Goal: Task Accomplishment & Management: Manage account settings

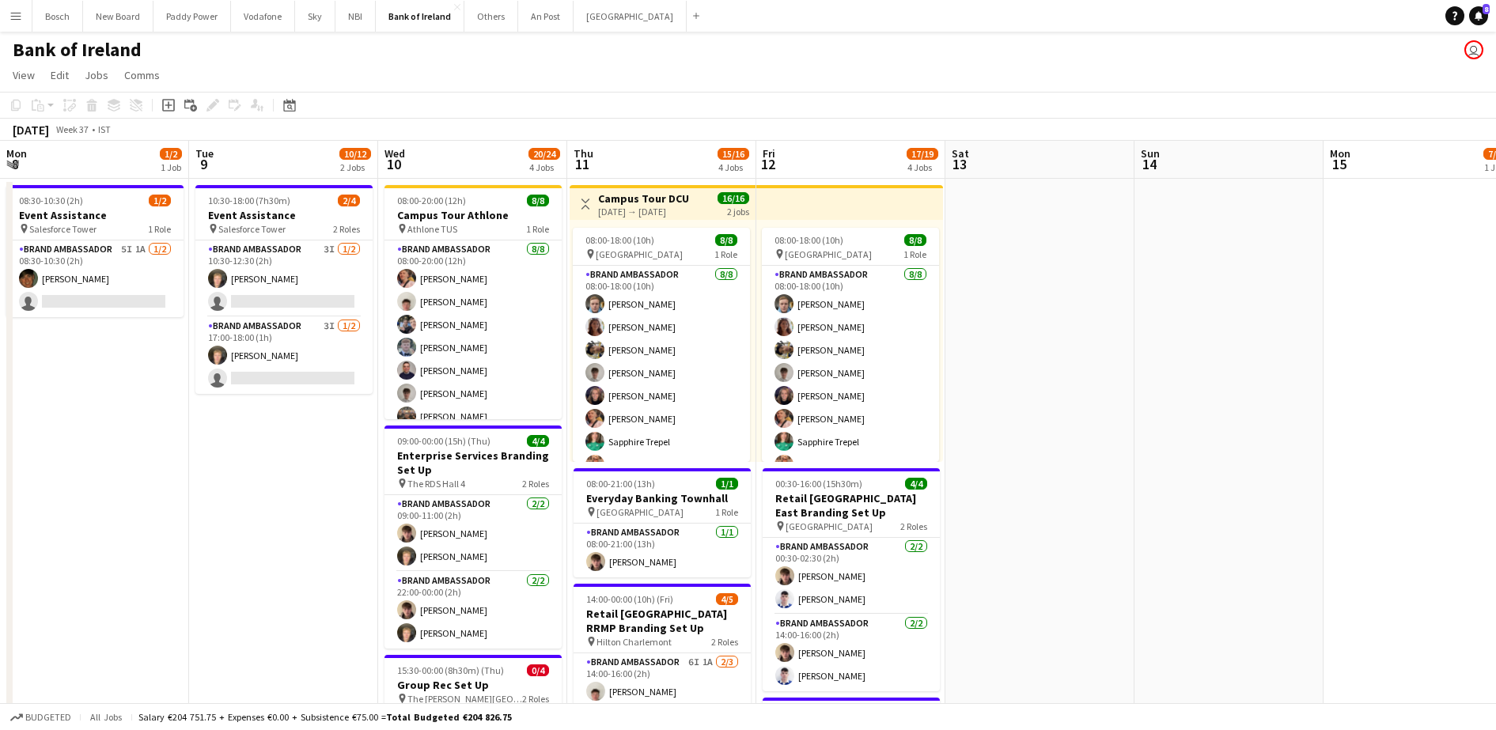
scroll to position [0, 398]
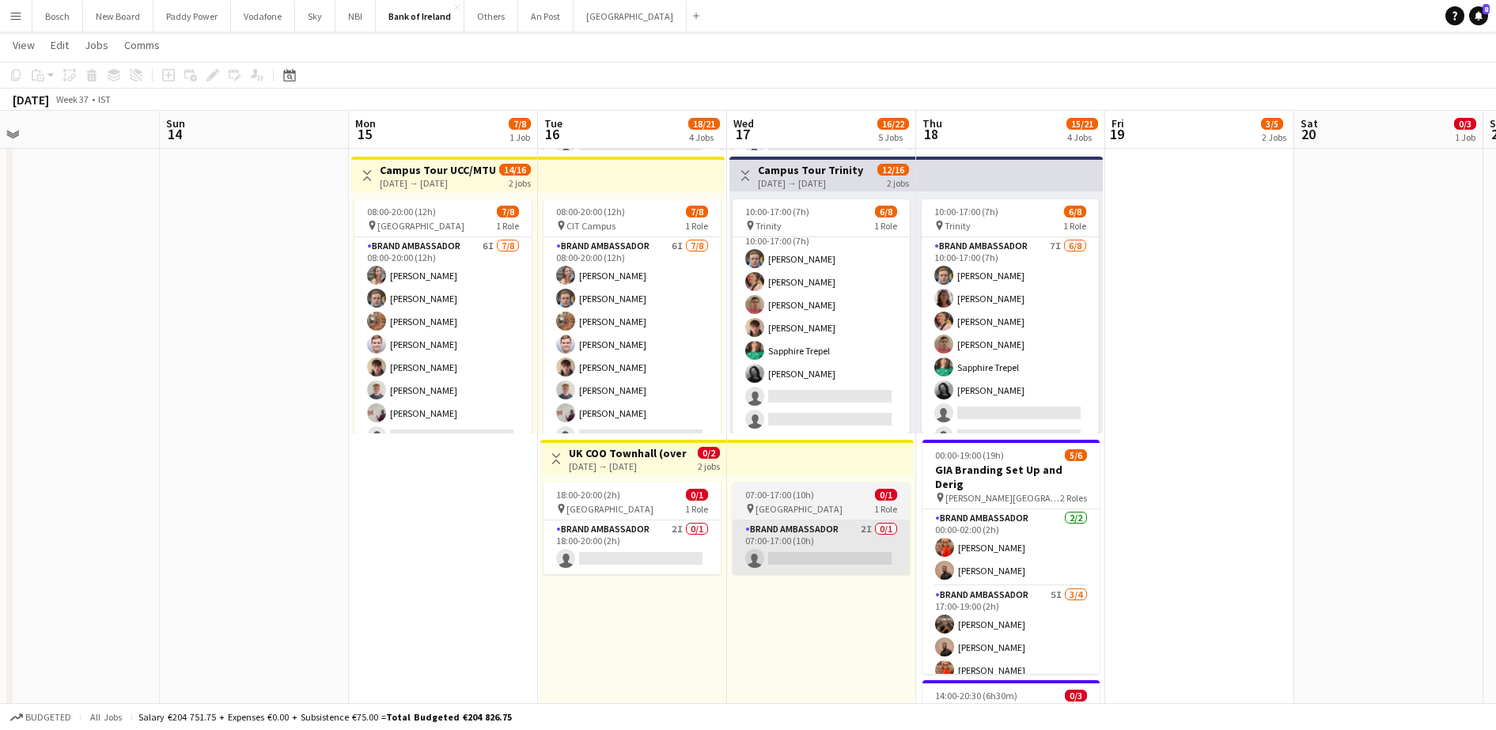
scroll to position [18, 0]
click at [788, 551] on app-card-role "Brand Ambassador 2I 0/1 07:00-17:00 (10h) single-neutral-actions" at bounding box center [821, 548] width 177 height 54
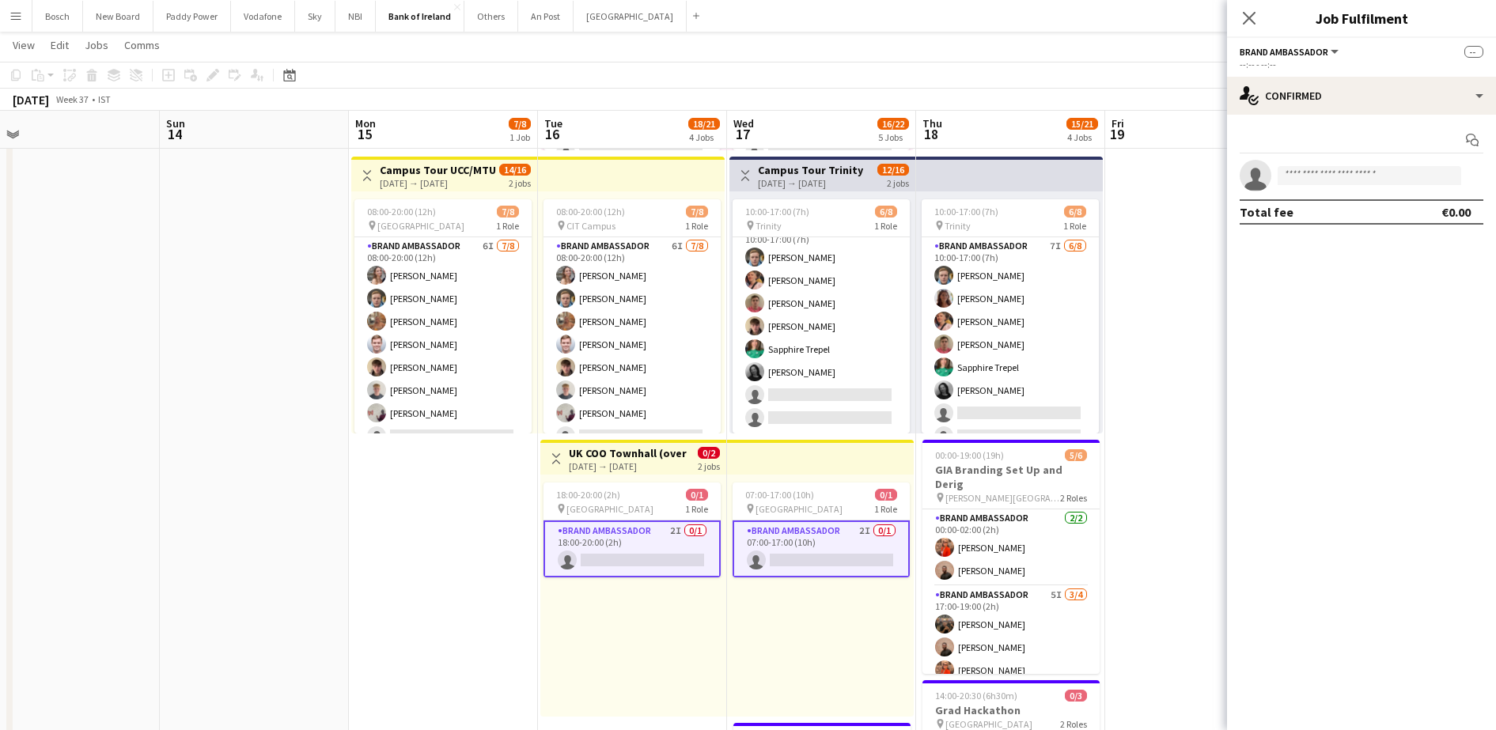
click at [1370, 115] on div "Start chat single-neutral-actions Total fee €0.00" at bounding box center [1361, 176] width 269 height 123
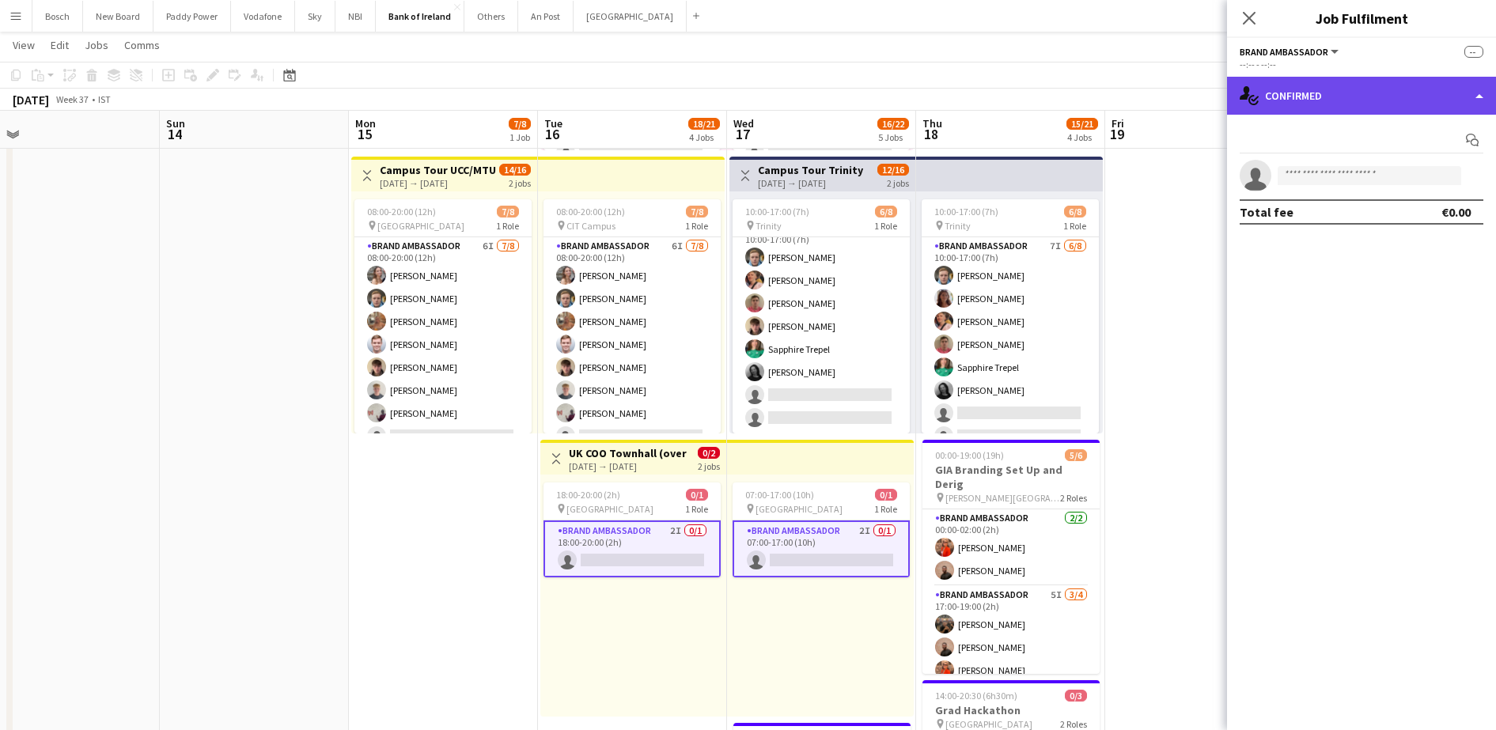
click at [1372, 93] on div "single-neutral-actions-check-2 Confirmed" at bounding box center [1361, 96] width 269 height 38
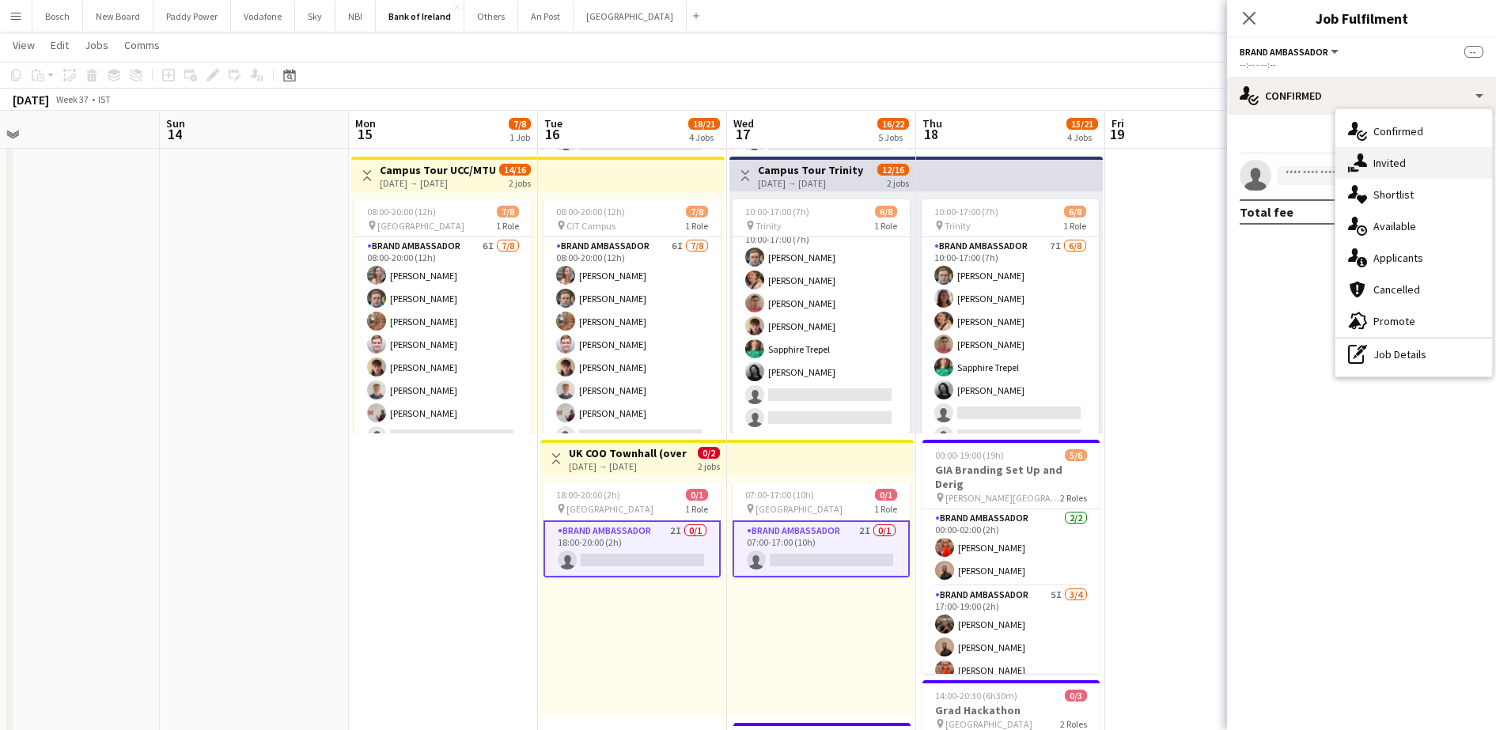
click at [1429, 176] on div "single-neutral-actions-share-1 Invited" at bounding box center [1413, 163] width 157 height 32
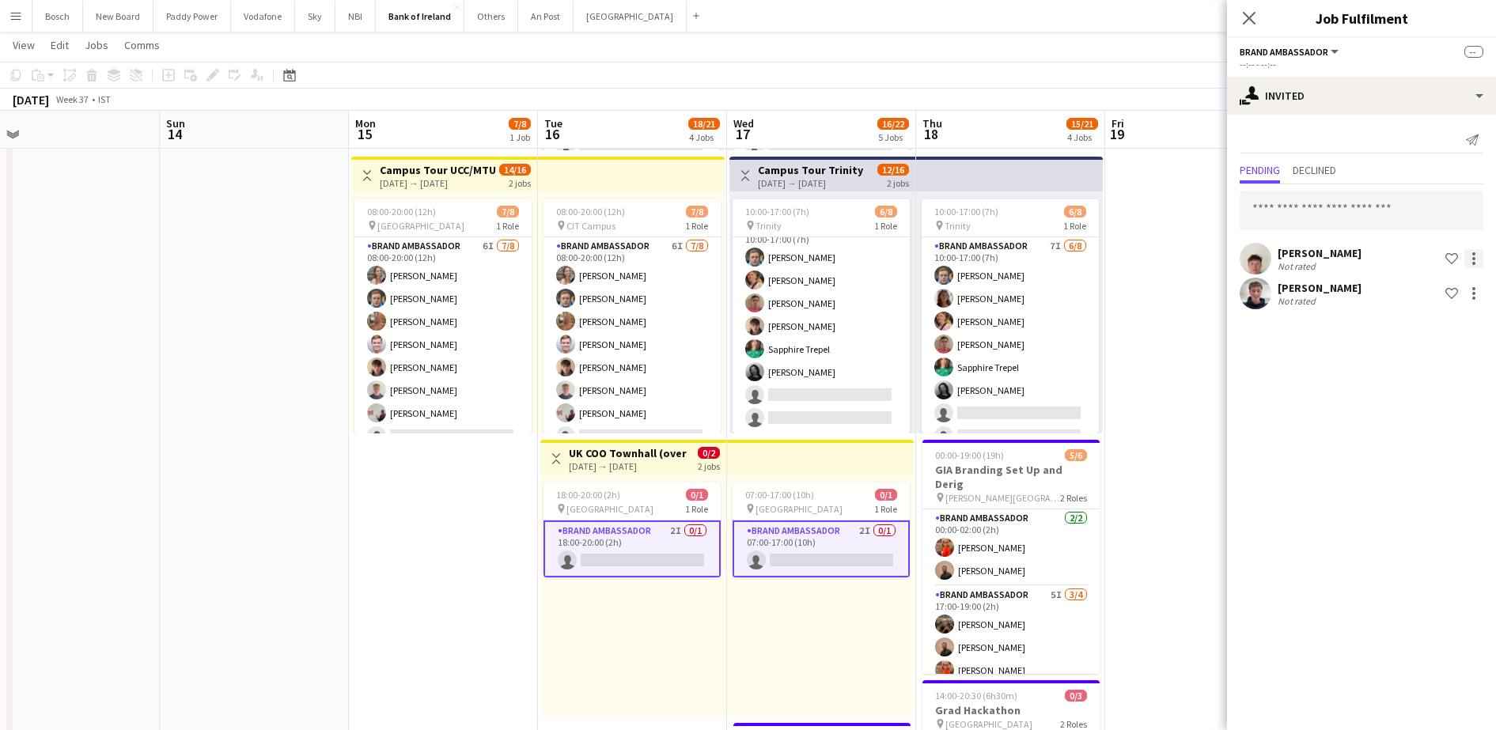
click at [1478, 259] on div at bounding box center [1473, 258] width 19 height 19
click at [1458, 331] on span "Send notification" at bounding box center [1423, 325] width 93 height 13
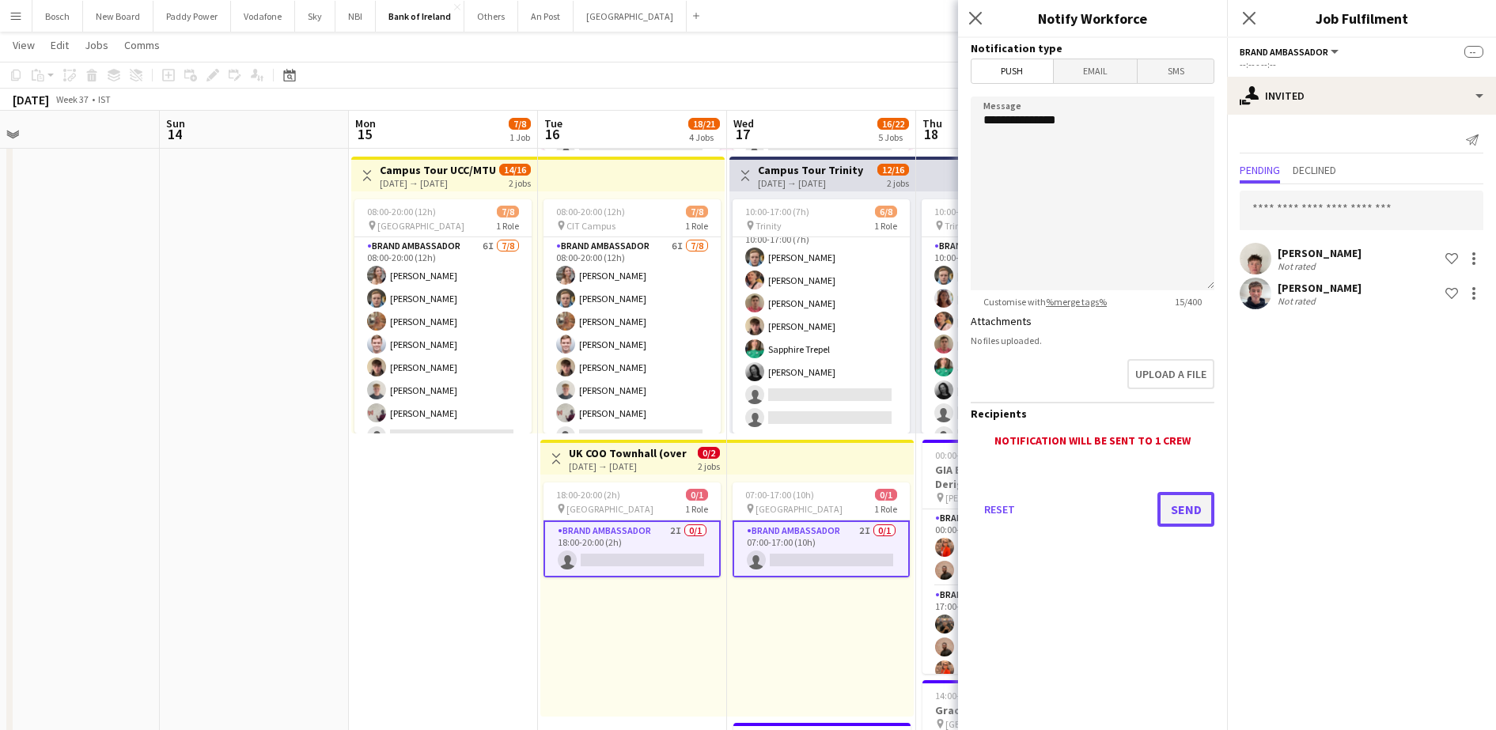
click at [1198, 506] on button "Send" at bounding box center [1185, 509] width 57 height 35
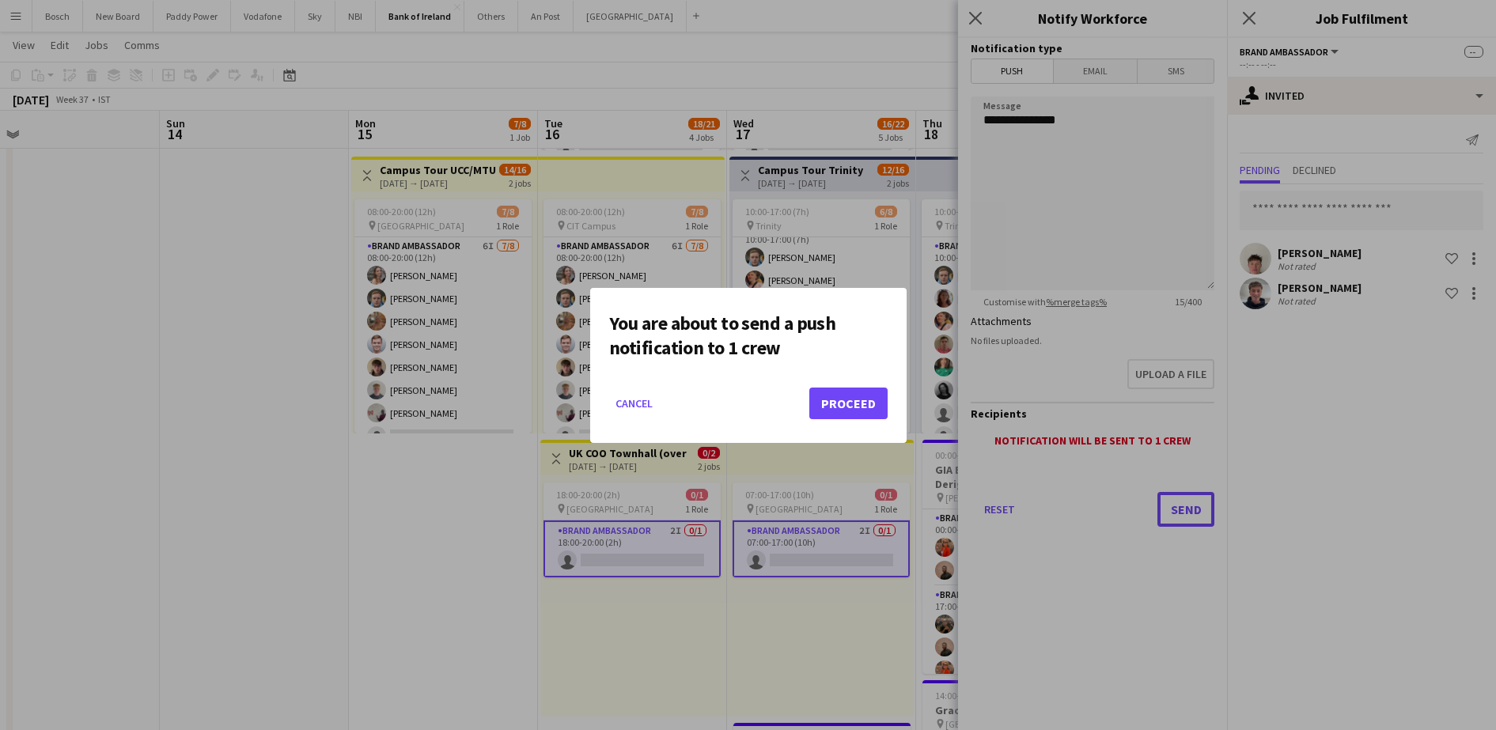
scroll to position [0, 0]
click at [869, 415] on button "Proceed" at bounding box center [848, 404] width 78 height 32
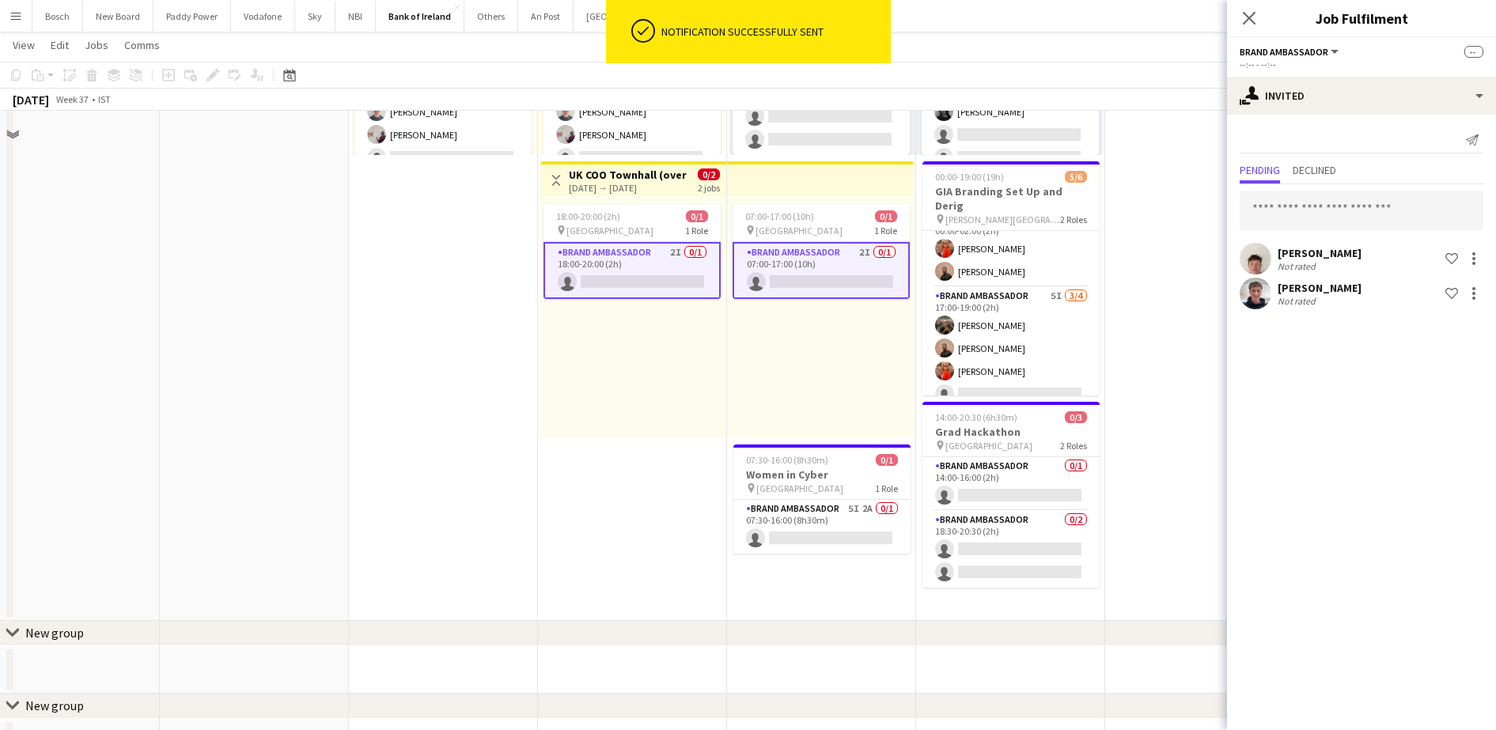
scroll to position [890, 0]
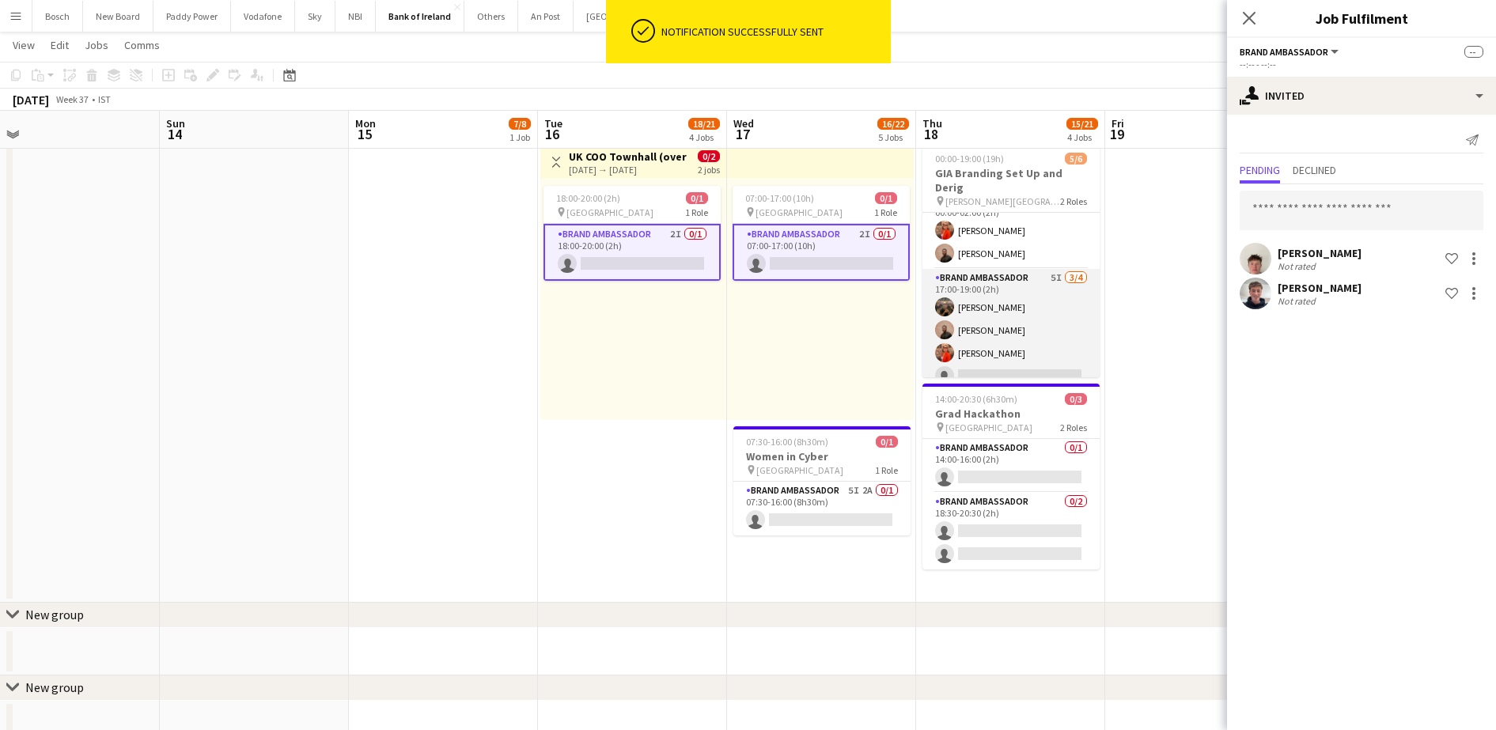
click at [991, 327] on app-card-role "Brand Ambassador 5I 3/4 17:00-19:00 (2h) Matheus Cramolich Andrew Ajetunmobi Mu…" at bounding box center [1010, 330] width 177 height 123
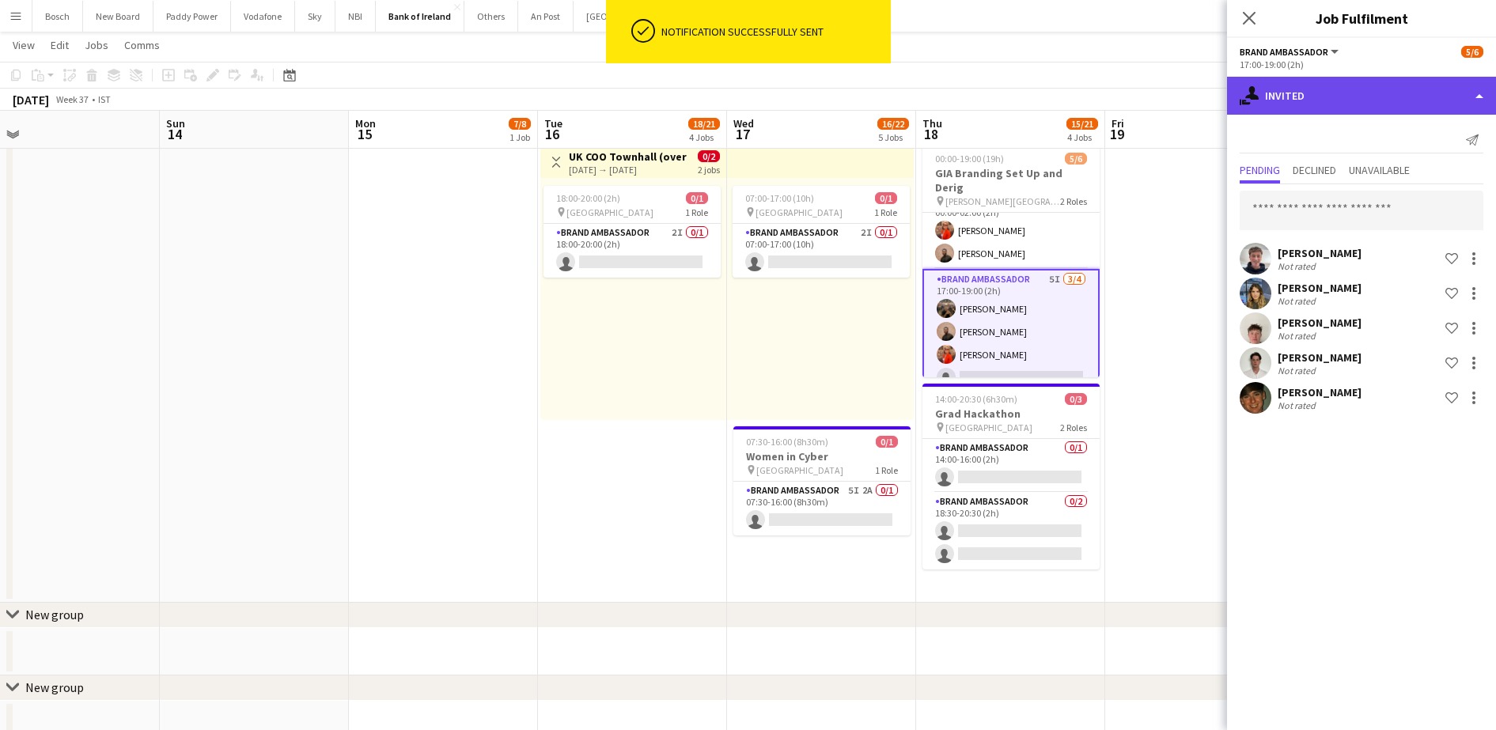
click at [1330, 89] on div "single-neutral-actions-share-1 Invited" at bounding box center [1361, 96] width 269 height 38
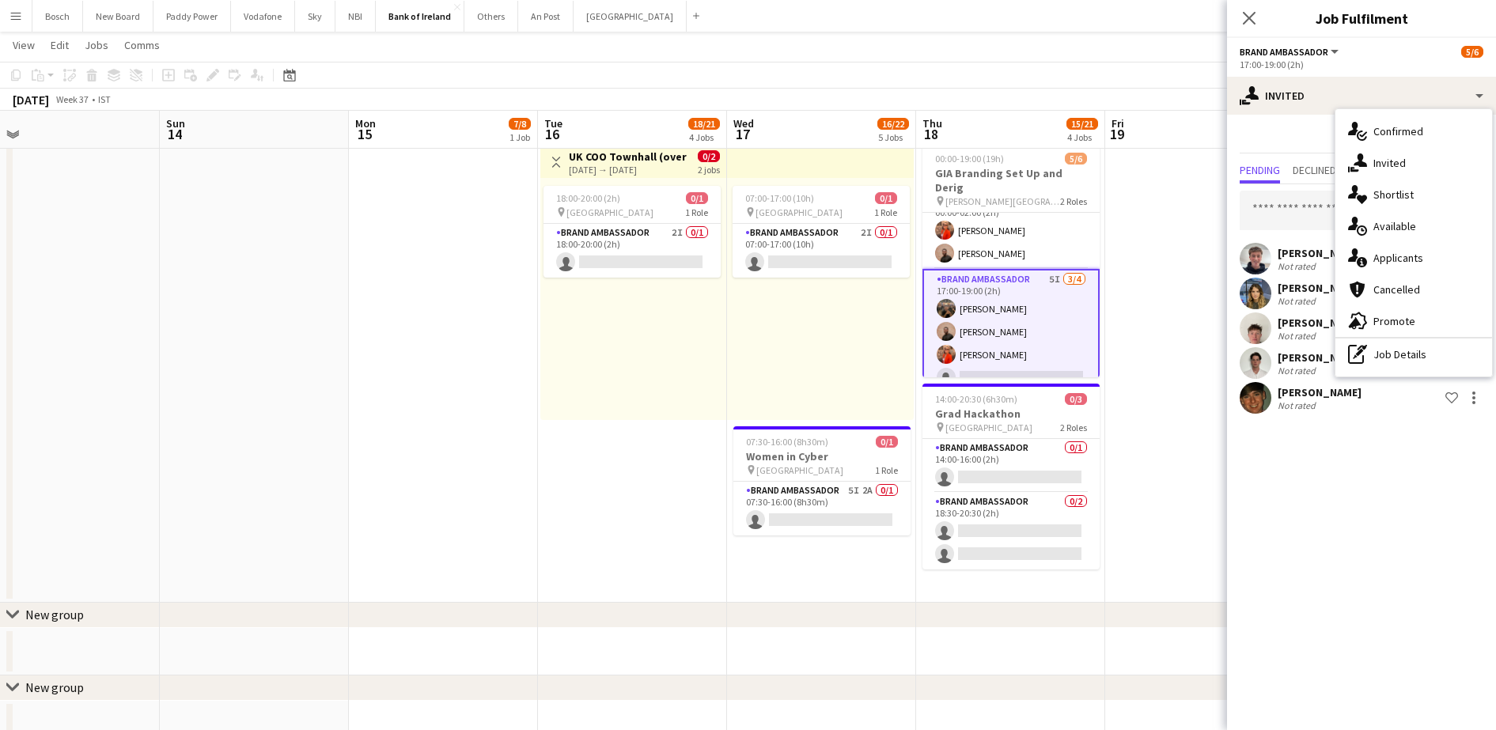
drag, startPoint x: 1278, startPoint y: 487, endPoint x: 1286, endPoint y: 412, distance: 75.6
click at [1278, 481] on mat-expansion-panel "user-plus Invited Send notification Pending Declined Unavailable Euan Lacey Not…" at bounding box center [1361, 422] width 269 height 615
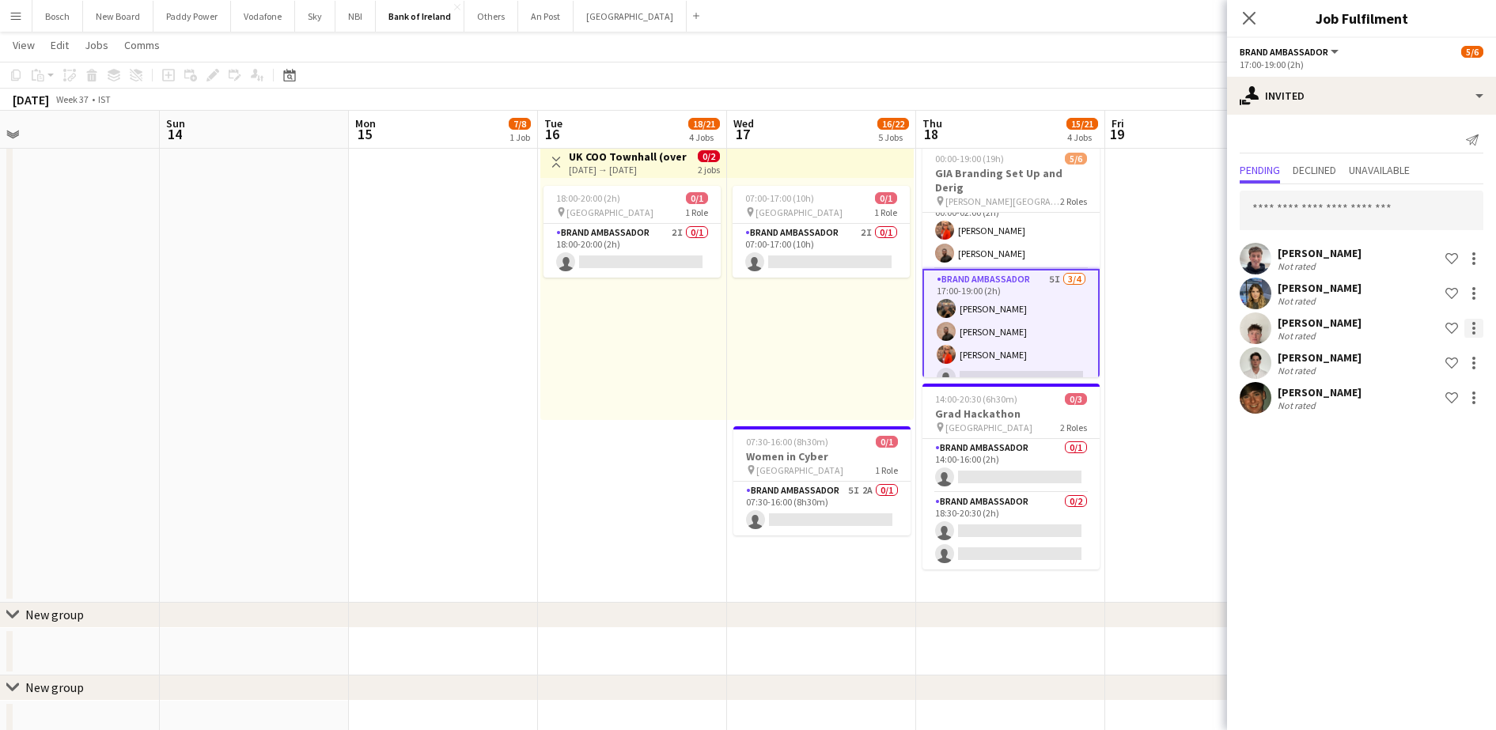
click at [1466, 324] on div at bounding box center [1473, 328] width 19 height 19
click at [1435, 389] on span "Send notification" at bounding box center [1423, 394] width 93 height 13
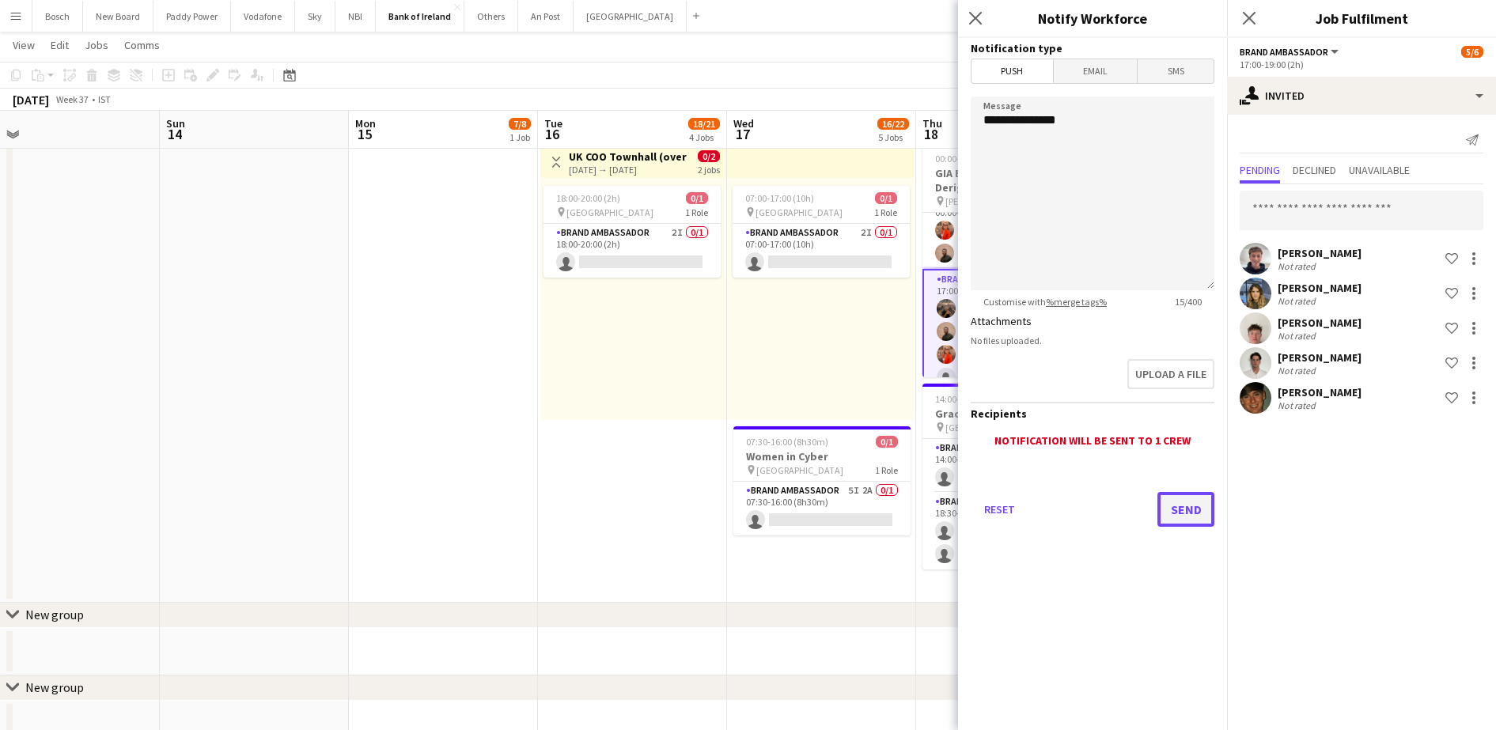
click at [1186, 517] on button "Send" at bounding box center [1185, 509] width 57 height 35
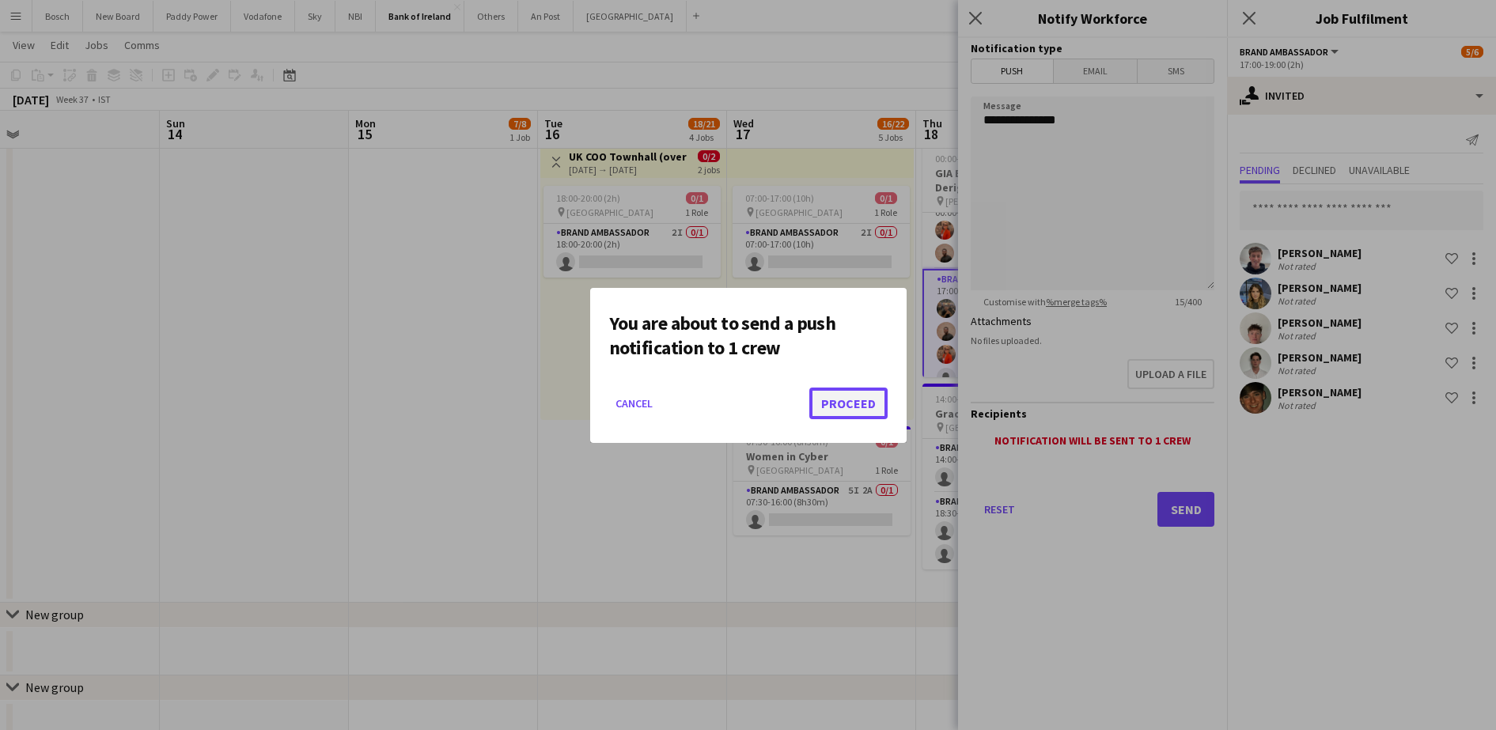
click at [850, 412] on button "Proceed" at bounding box center [848, 404] width 78 height 32
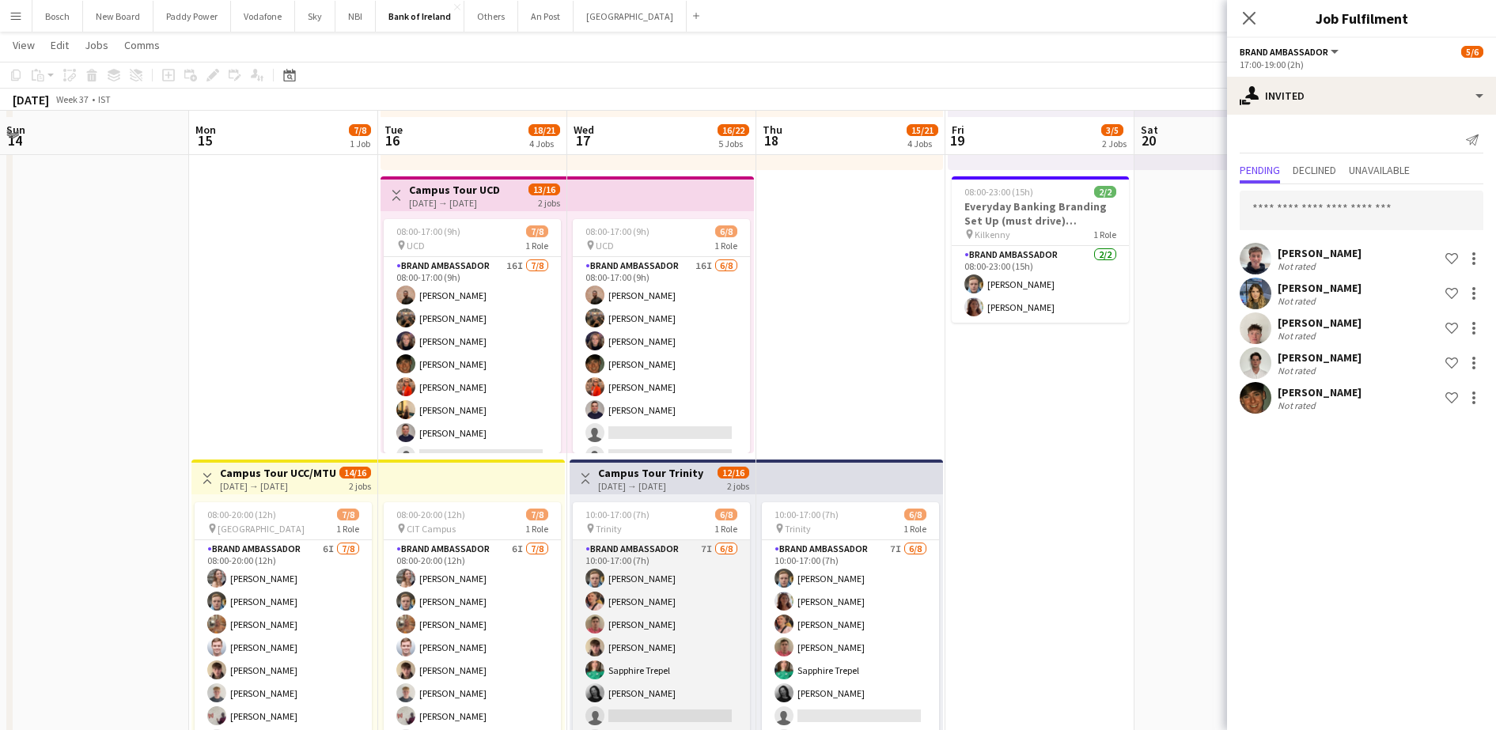
scroll to position [297, 0]
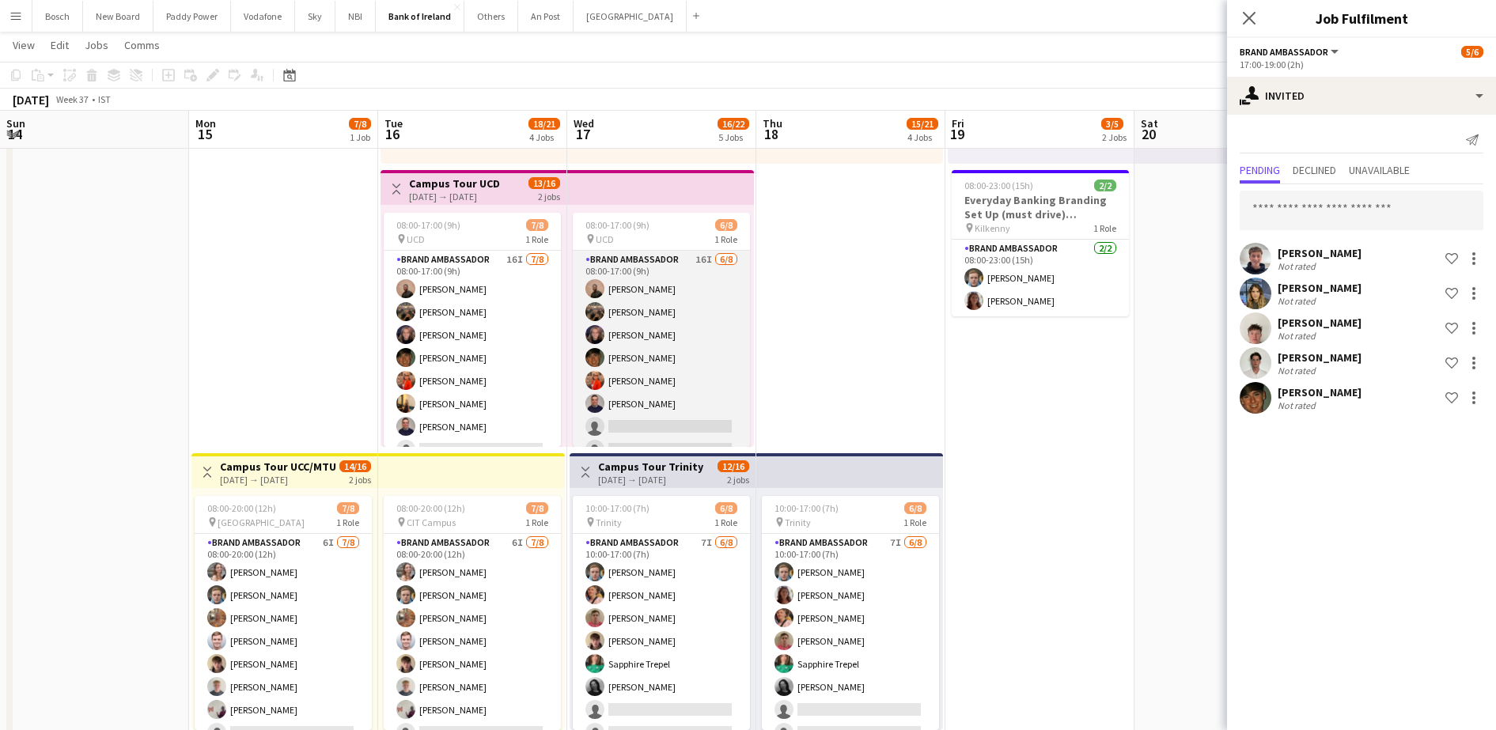
click at [658, 338] on app-card-role "Brand Ambassador 16I 6/8 08:00-17:00 (9h) Andrew Ajetunmobi Matheus Cramolich J…" at bounding box center [661, 358] width 177 height 214
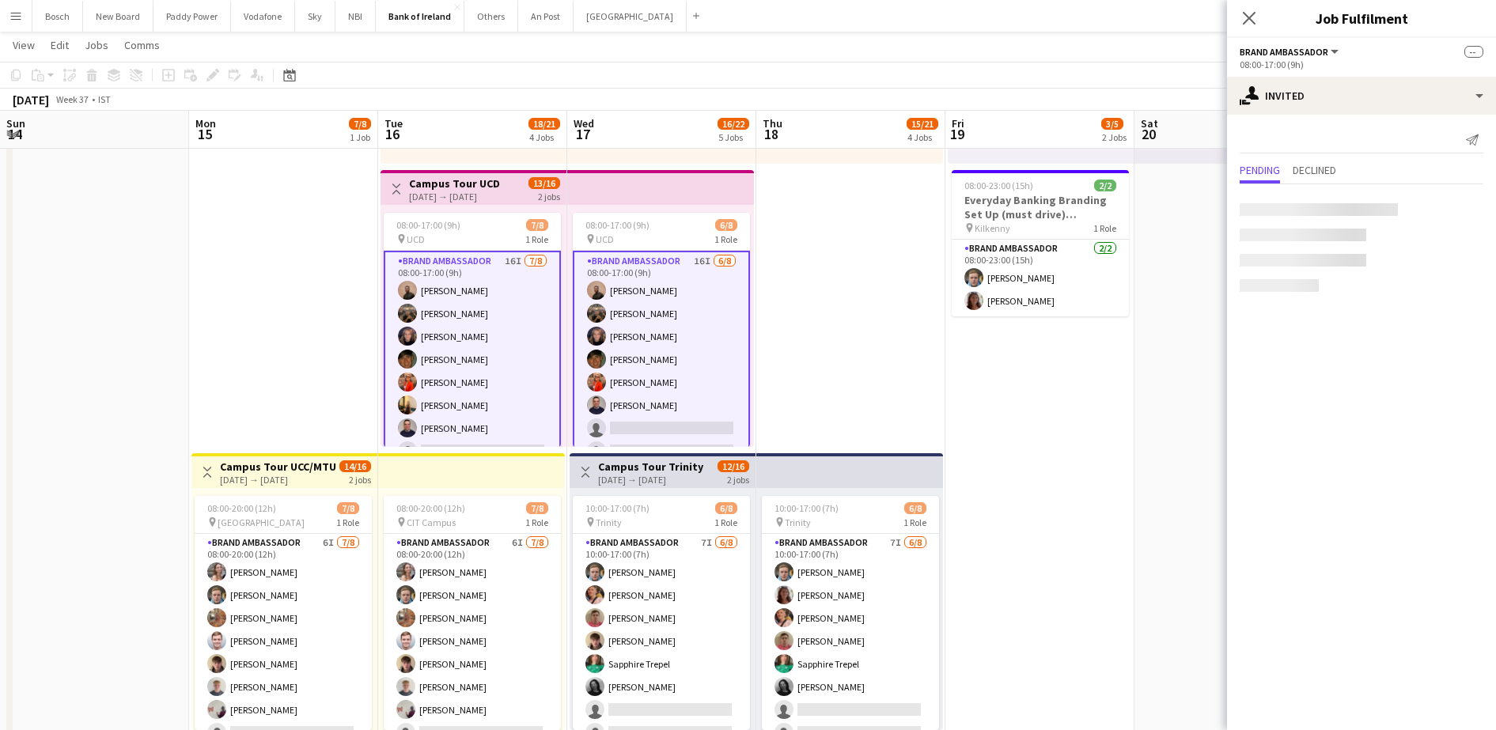
scroll to position [0, 377]
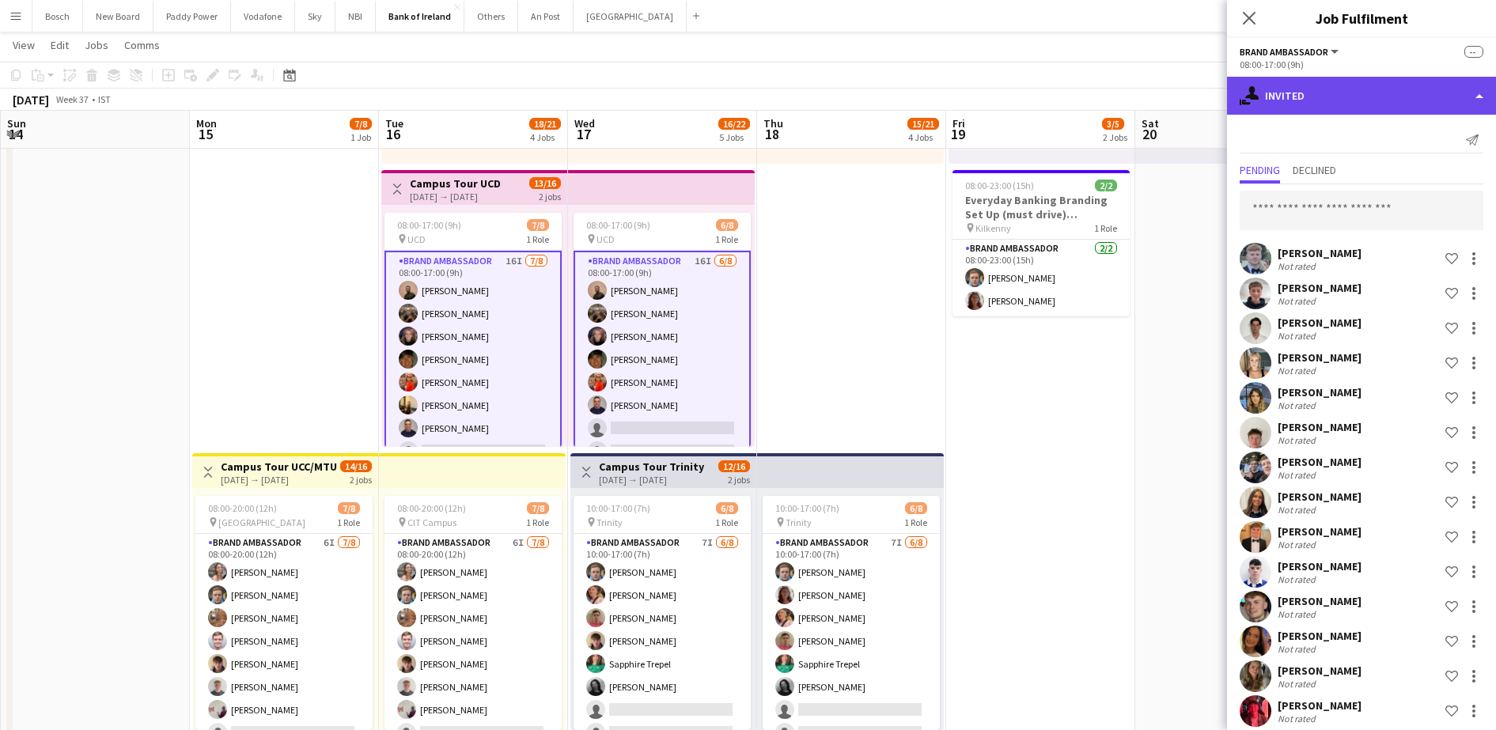
click at [1316, 94] on div "single-neutral-actions-share-1 Invited" at bounding box center [1361, 96] width 269 height 38
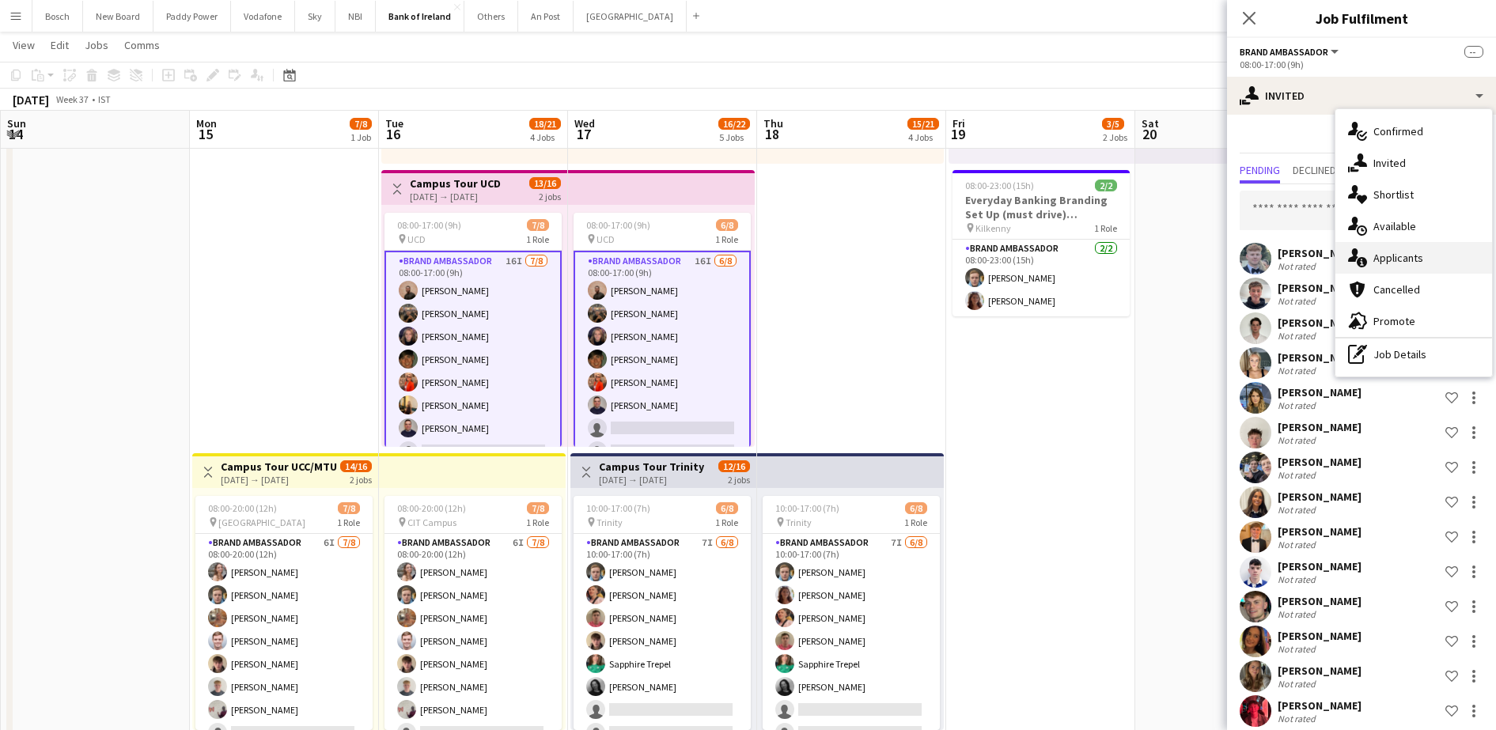
click at [1405, 267] on div "single-neutral-actions-information Applicants" at bounding box center [1413, 258] width 157 height 32
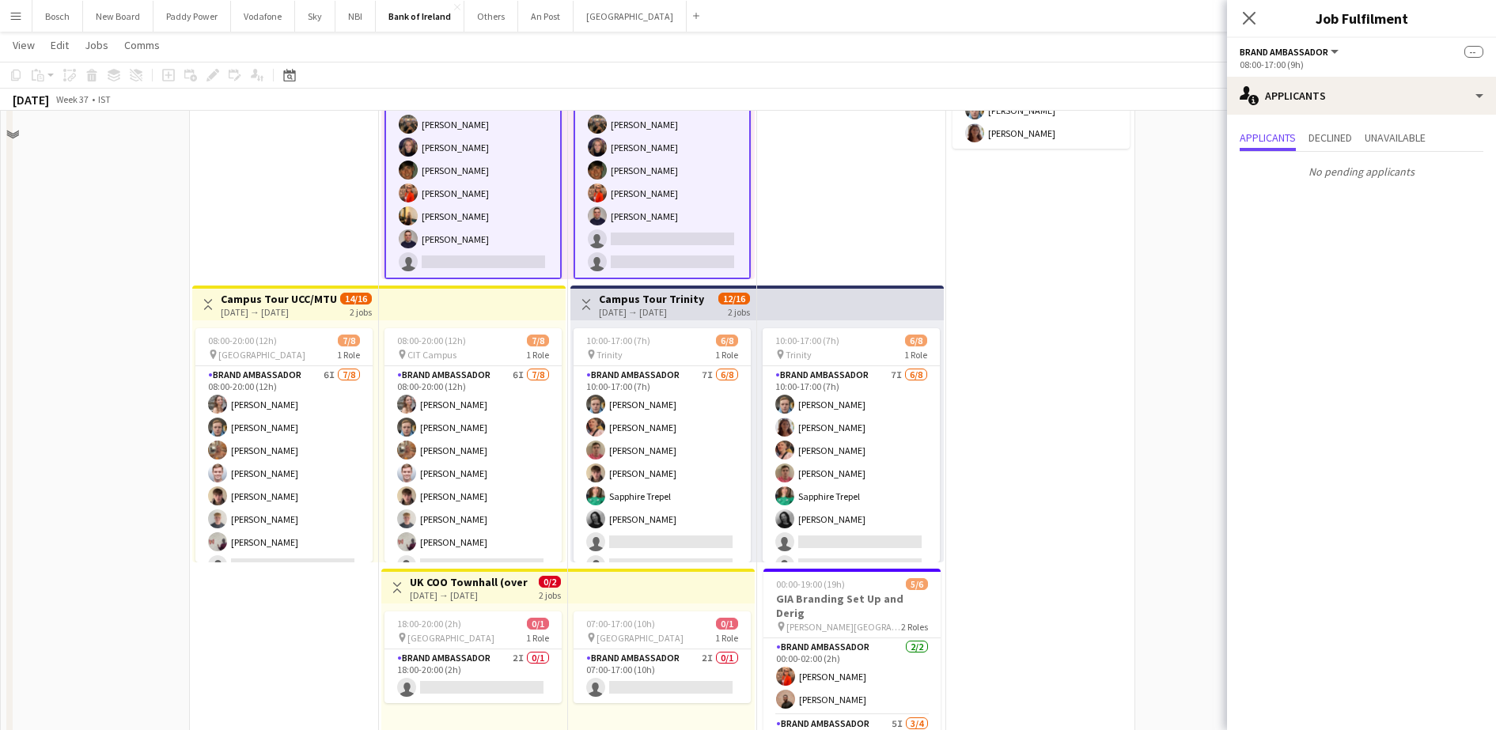
scroll to position [494, 0]
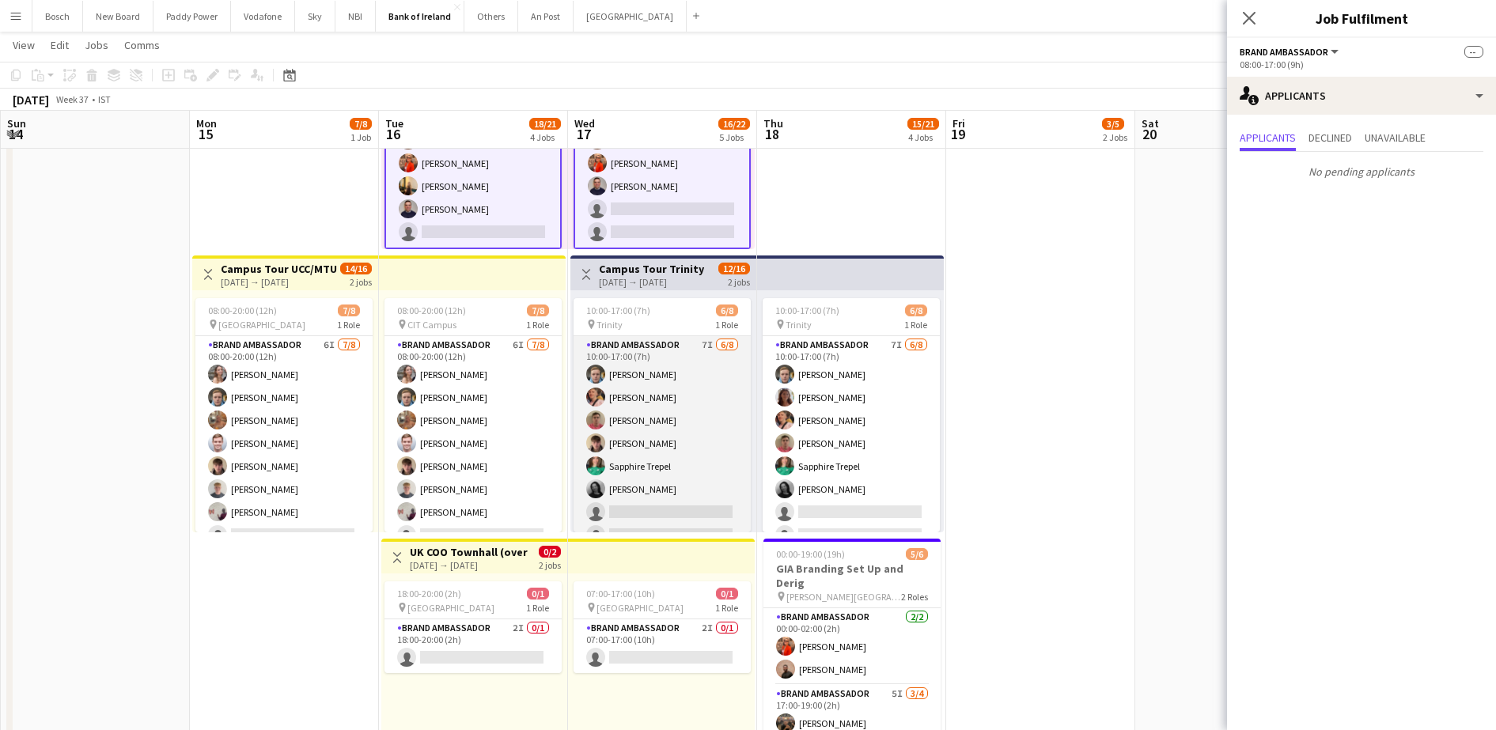
click at [658, 415] on app-card-role "Brand Ambassador 7I 6/8 10:00-17:00 (7h) Dominik Morycki Mark O’Shea Zach Baird…" at bounding box center [662, 443] width 177 height 214
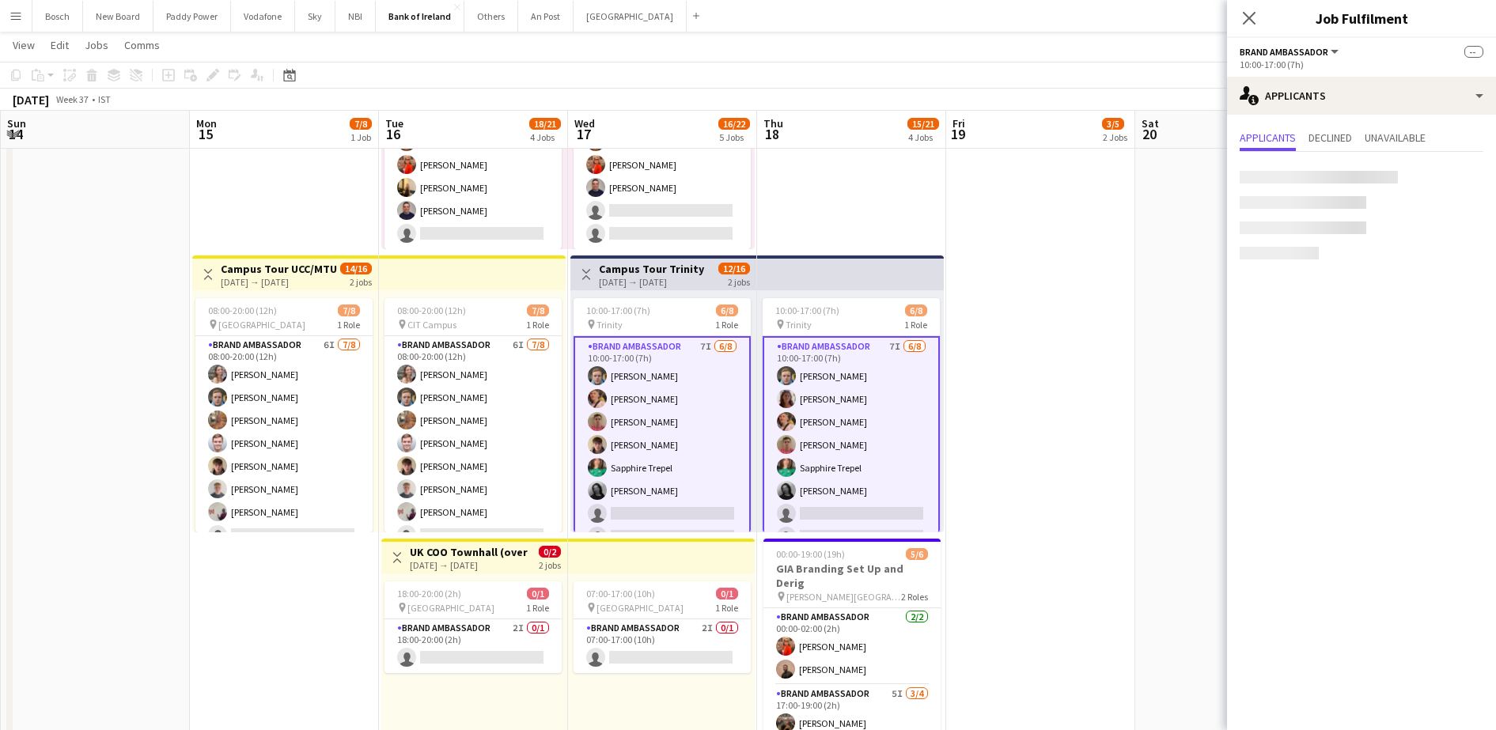
scroll to position [18, 0]
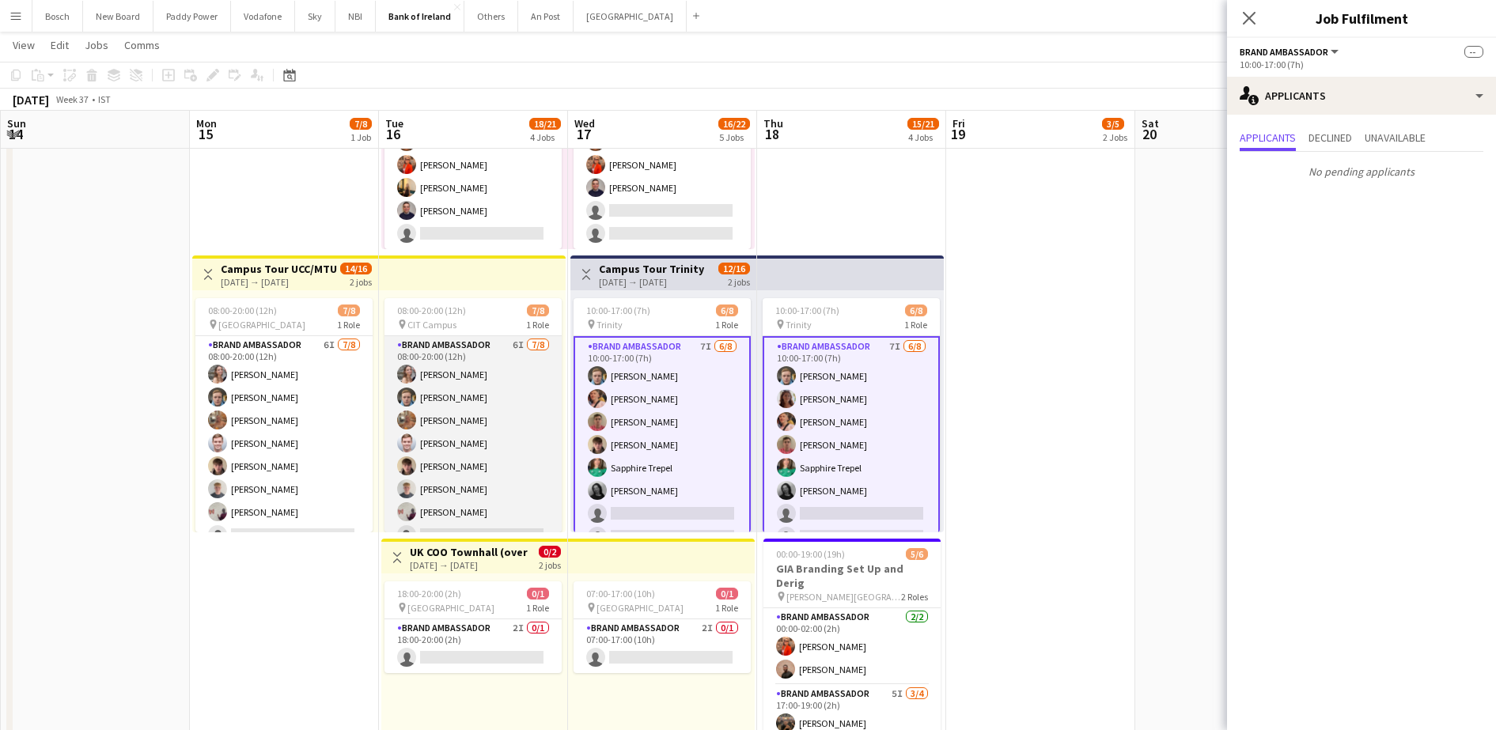
click at [455, 375] on app-card-role "Brand Ambassador 6I 7/8 08:00-20:00 (12h) Clodagh O’ Callaghan Dominik Morycki …" at bounding box center [472, 443] width 177 height 214
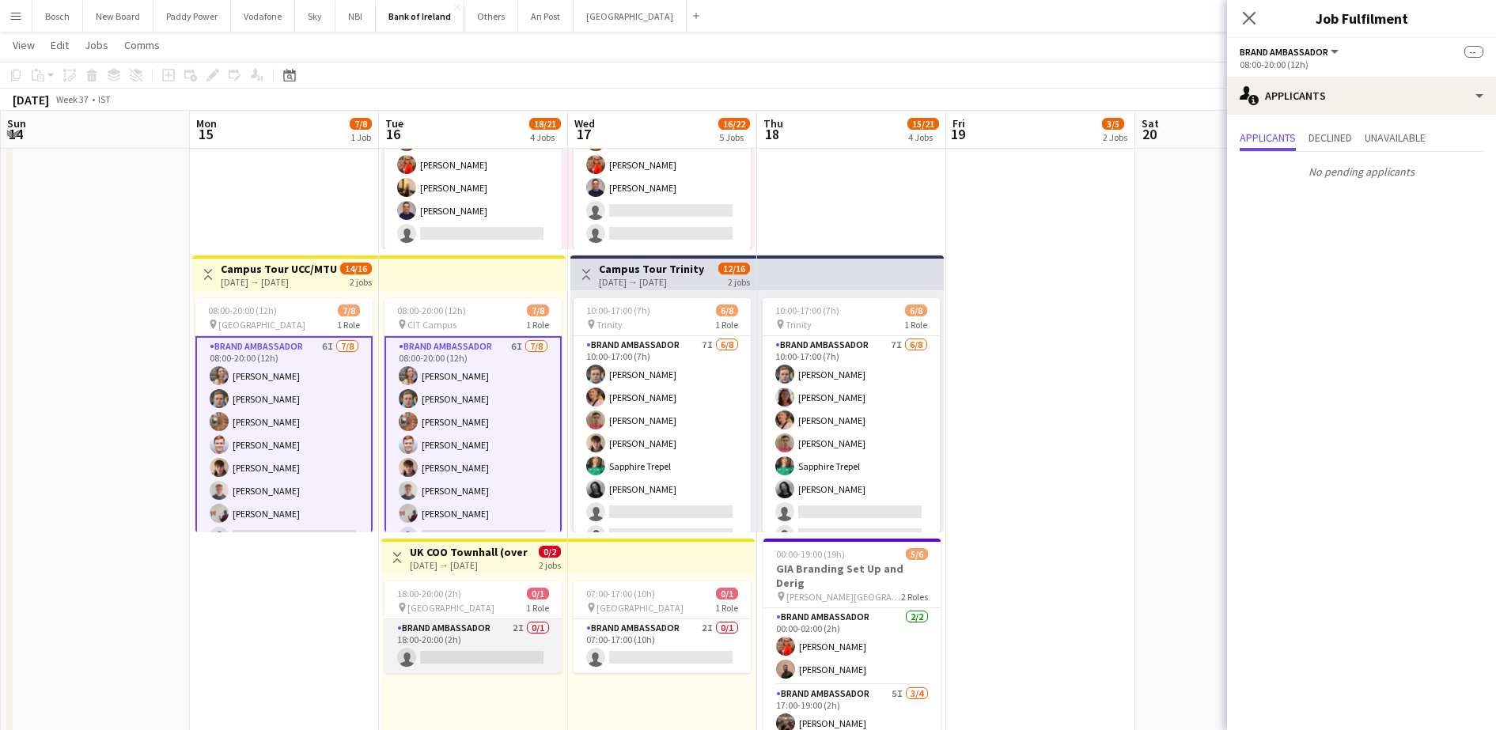
click at [405, 629] on app-card-role "Brand Ambassador 2I 0/1 18:00-20:00 (2h) single-neutral-actions" at bounding box center [472, 646] width 177 height 54
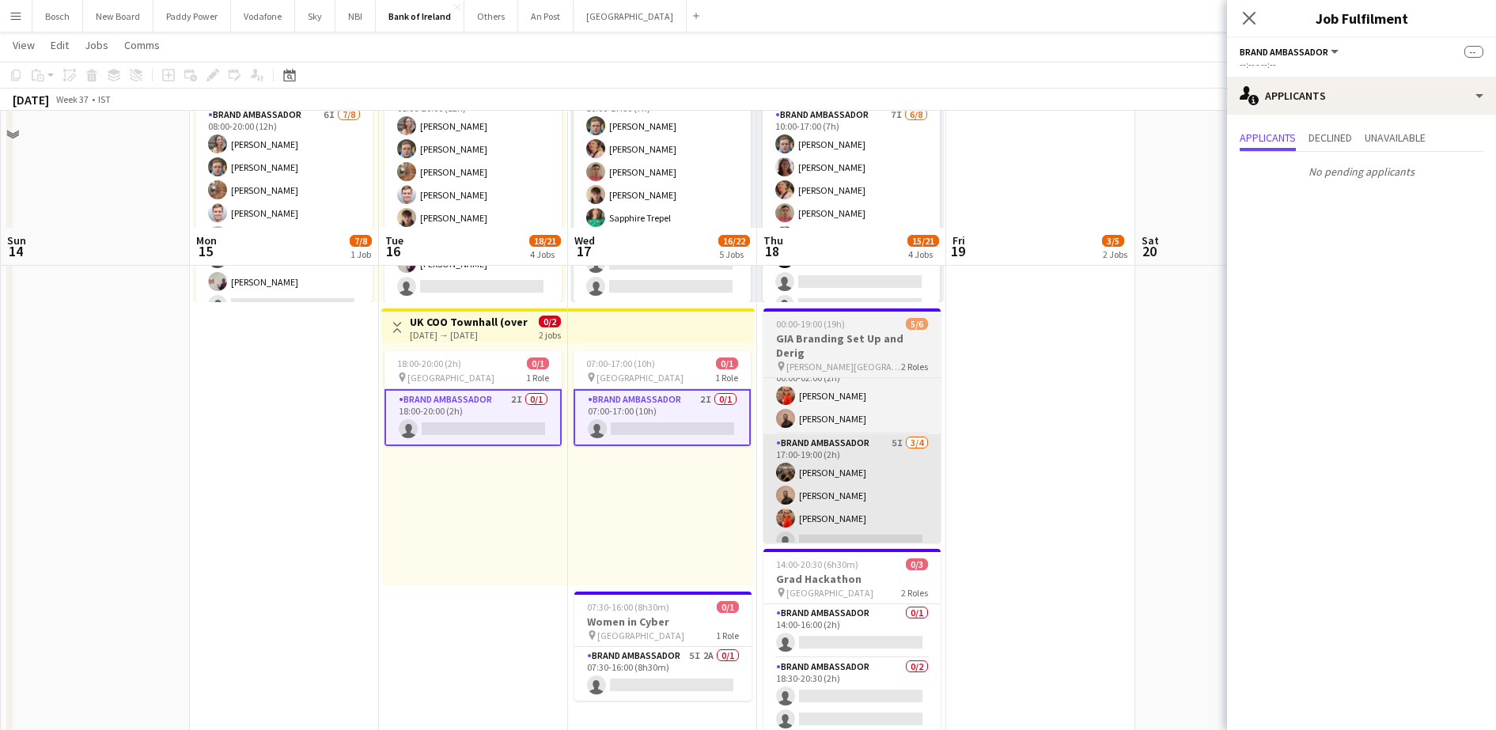
scroll to position [890, 0]
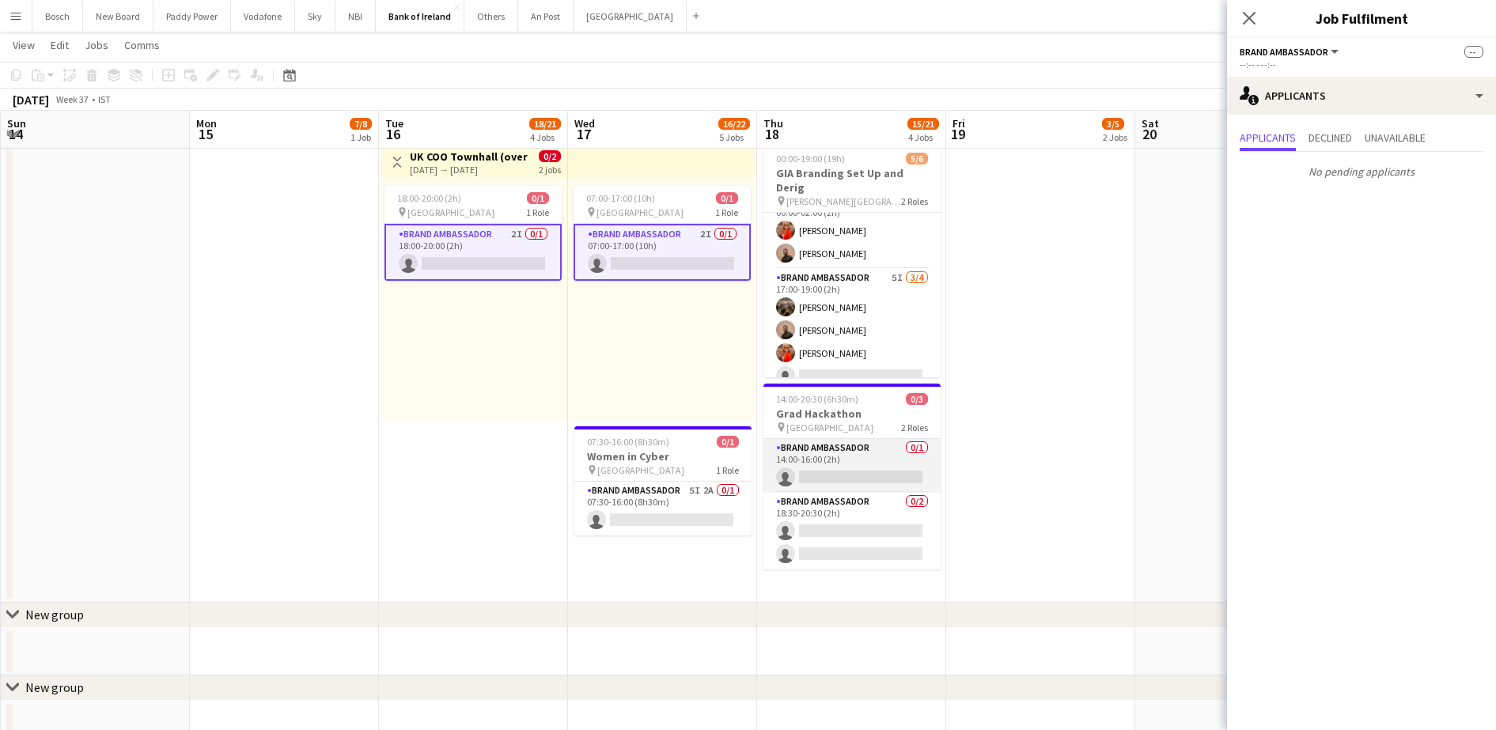
click at [804, 471] on app-card-role "Brand Ambassador 0/1 14:00-16:00 (2h) single-neutral-actions" at bounding box center [851, 466] width 177 height 54
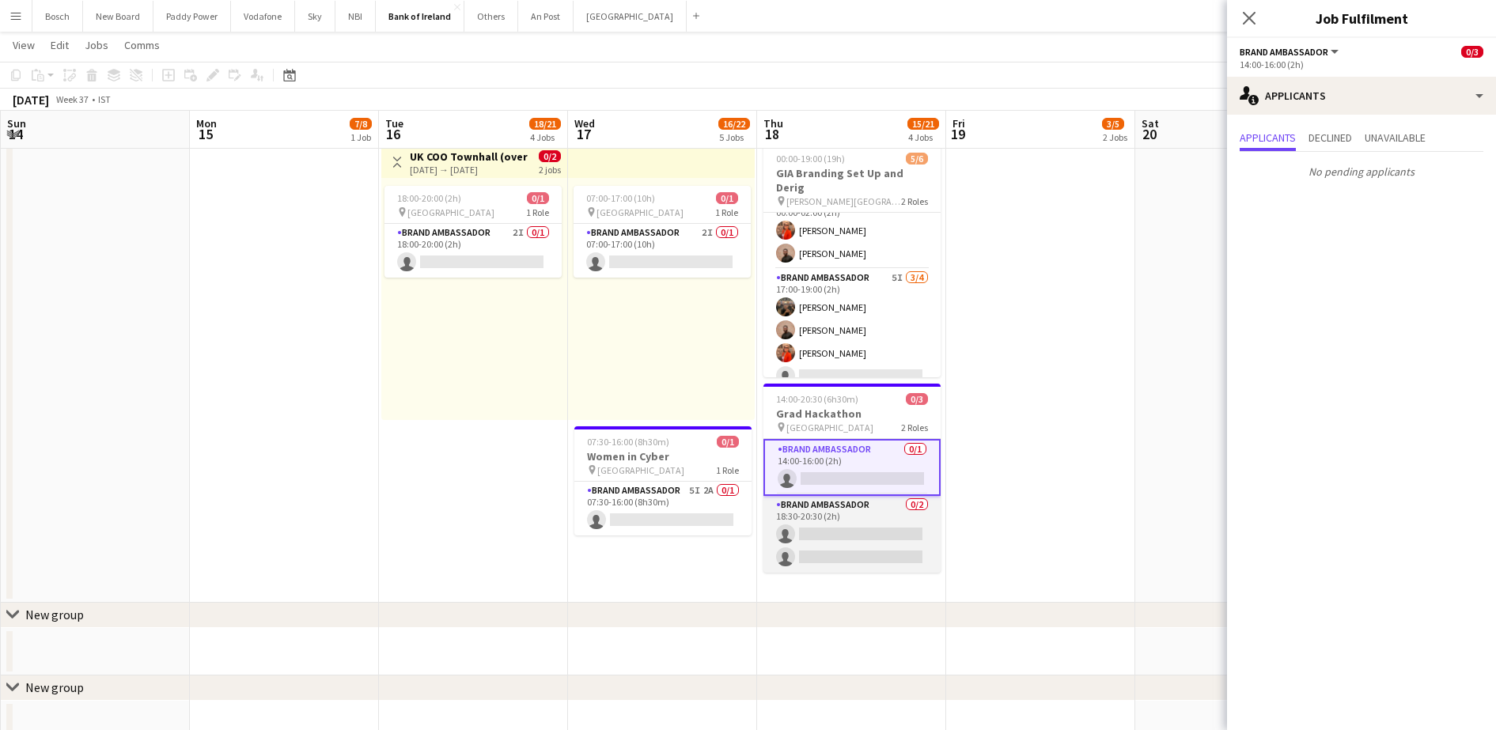
click at [850, 560] on app-card-role "Brand Ambassador 0/2 18:30-20:30 (2h) single-neutral-actions single-neutral-act…" at bounding box center [851, 534] width 177 height 77
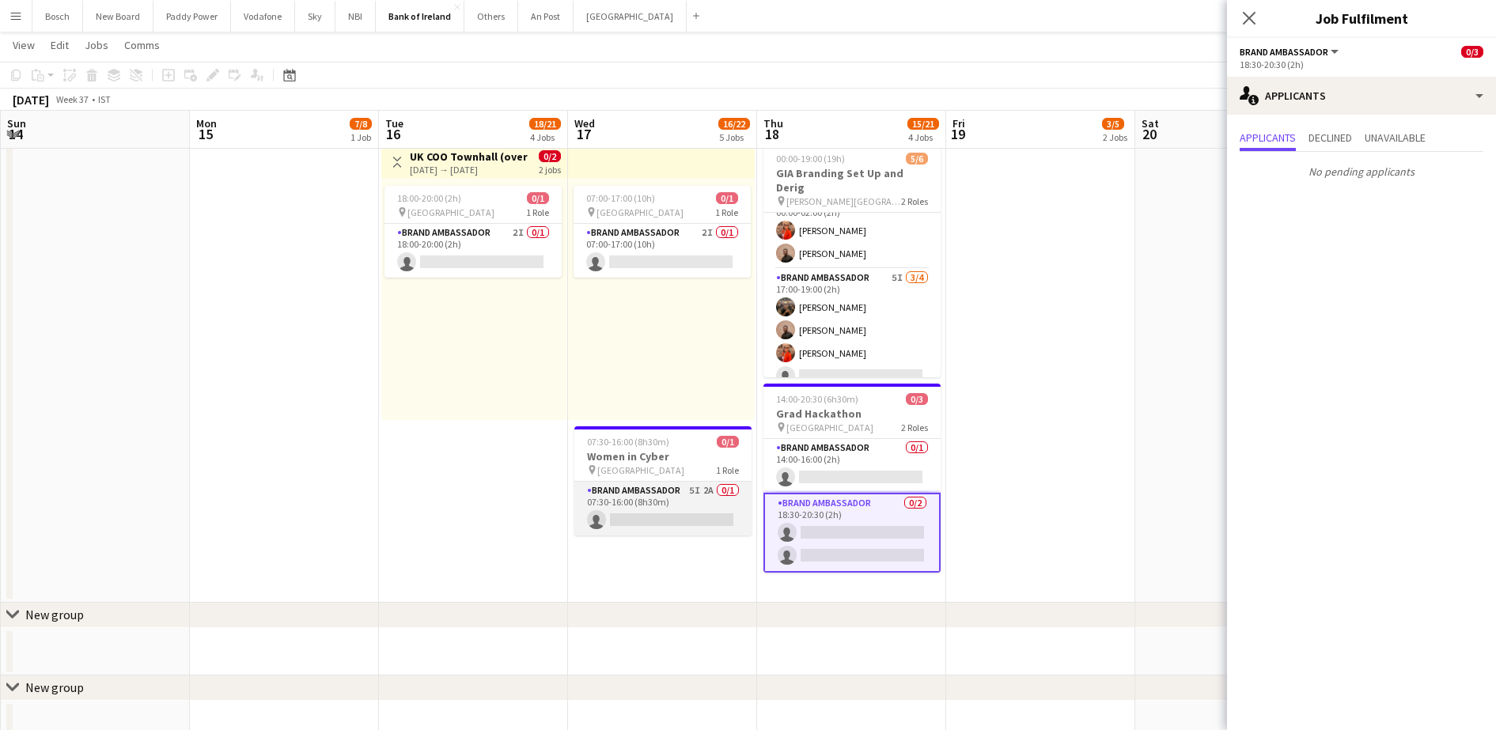
click at [688, 526] on app-card-role "Brand Ambassador 5I 2A 0/1 07:30-16:00 (8h30m) single-neutral-actions" at bounding box center [662, 509] width 177 height 54
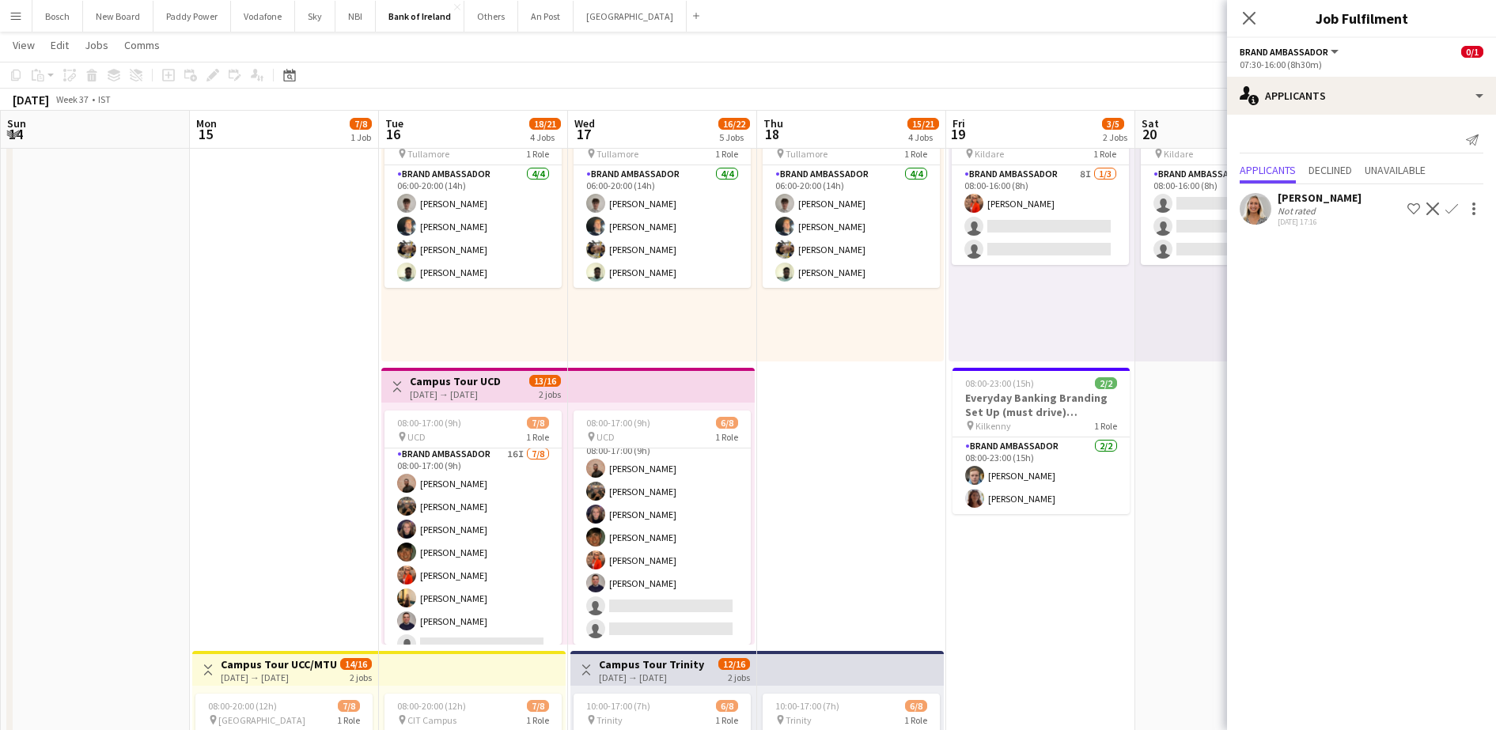
scroll to position [0, 0]
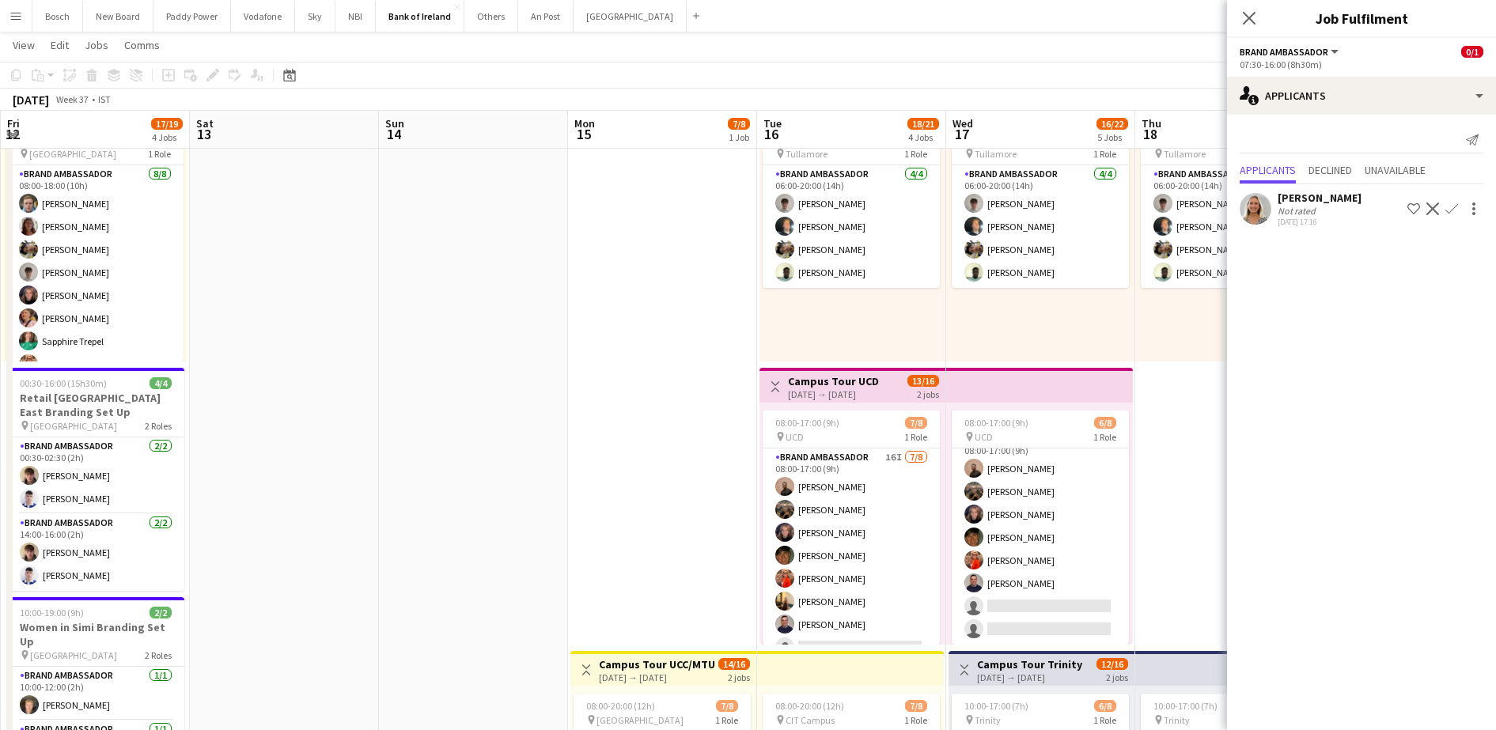
drag, startPoint x: 259, startPoint y: 344, endPoint x: 937, endPoint y: 226, distance: 688.9
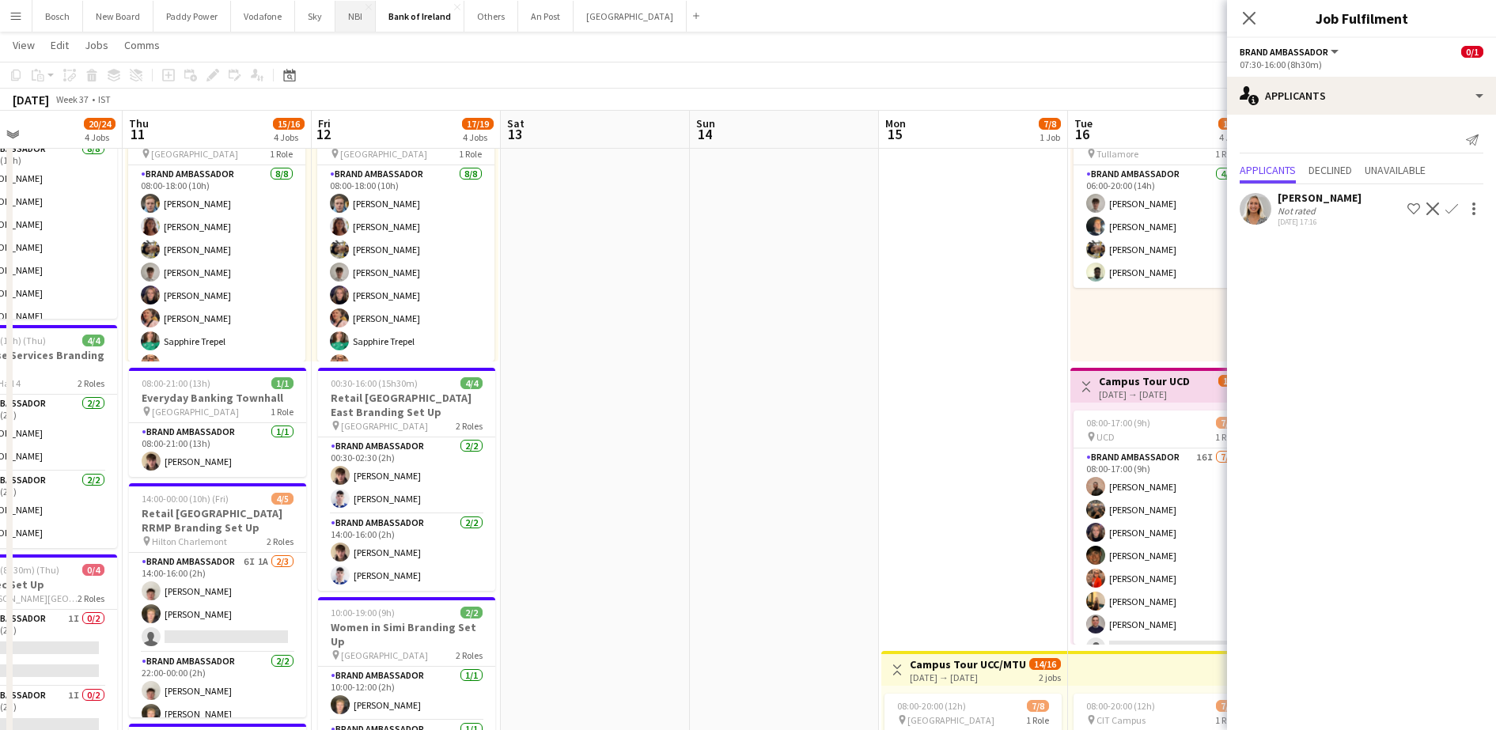
click at [352, 9] on button "NBI Close" at bounding box center [355, 16] width 40 height 31
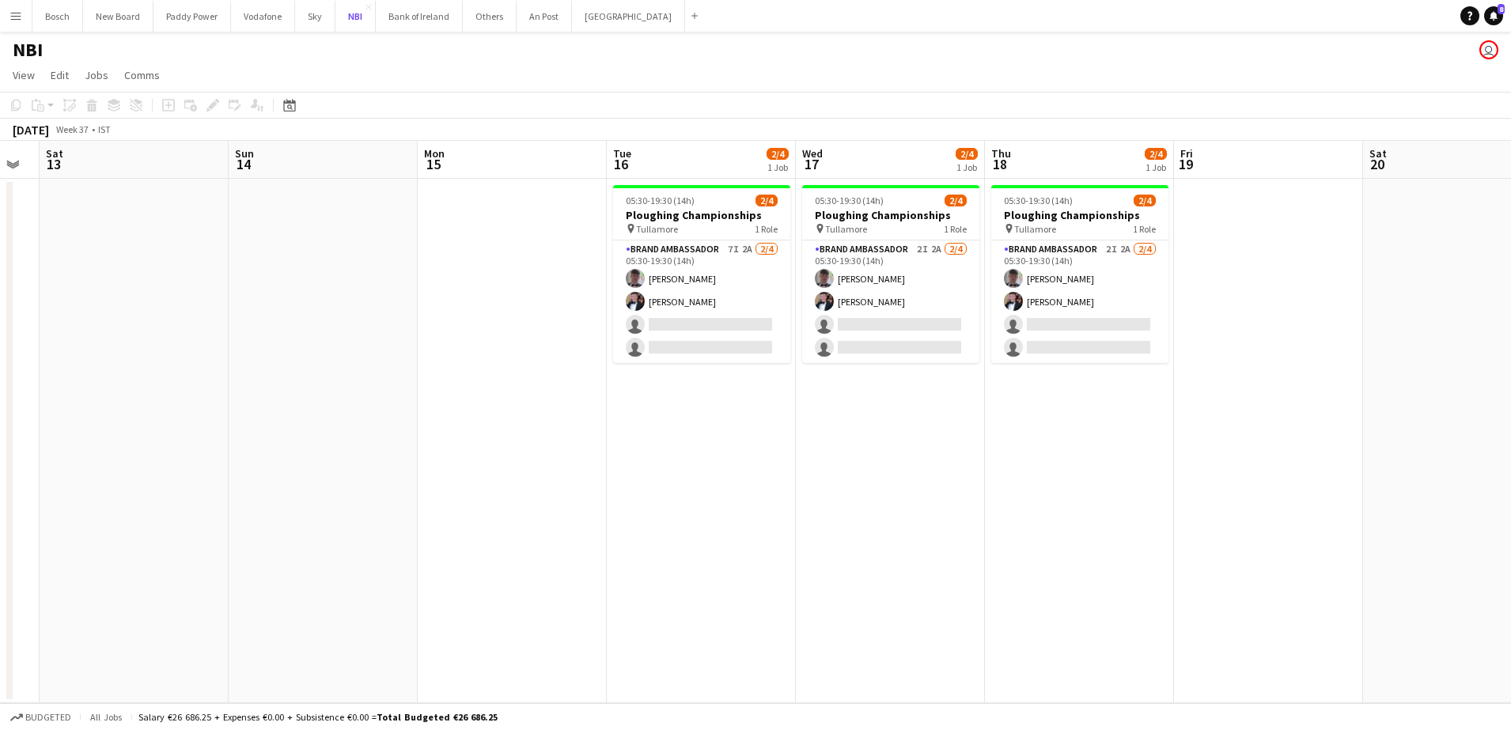
scroll to position [0, 492]
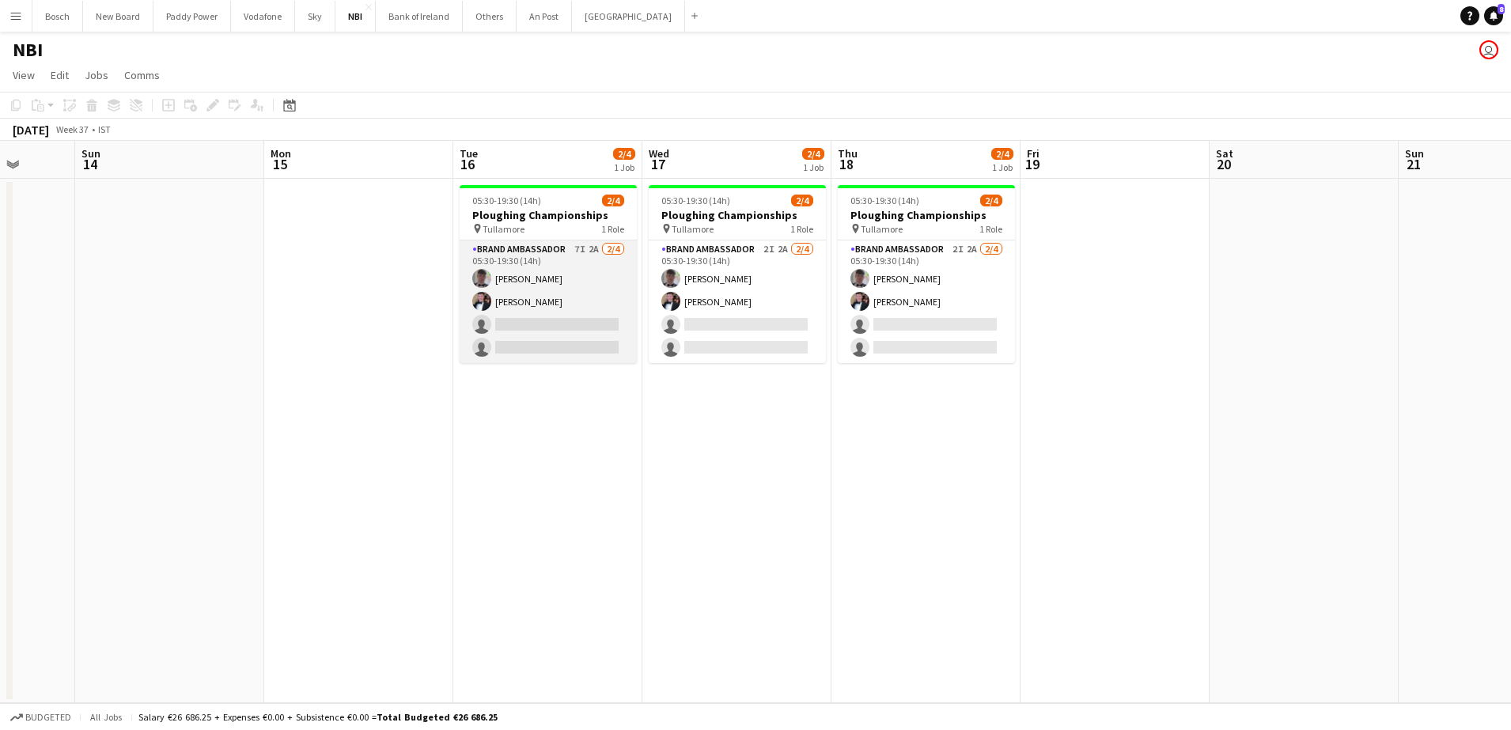
click at [524, 312] on app-card-role "Brand Ambassador 7I 2A 2/4 05:30-19:30 (14h) Myles Dunnion Oran Boylan single-n…" at bounding box center [548, 301] width 177 height 123
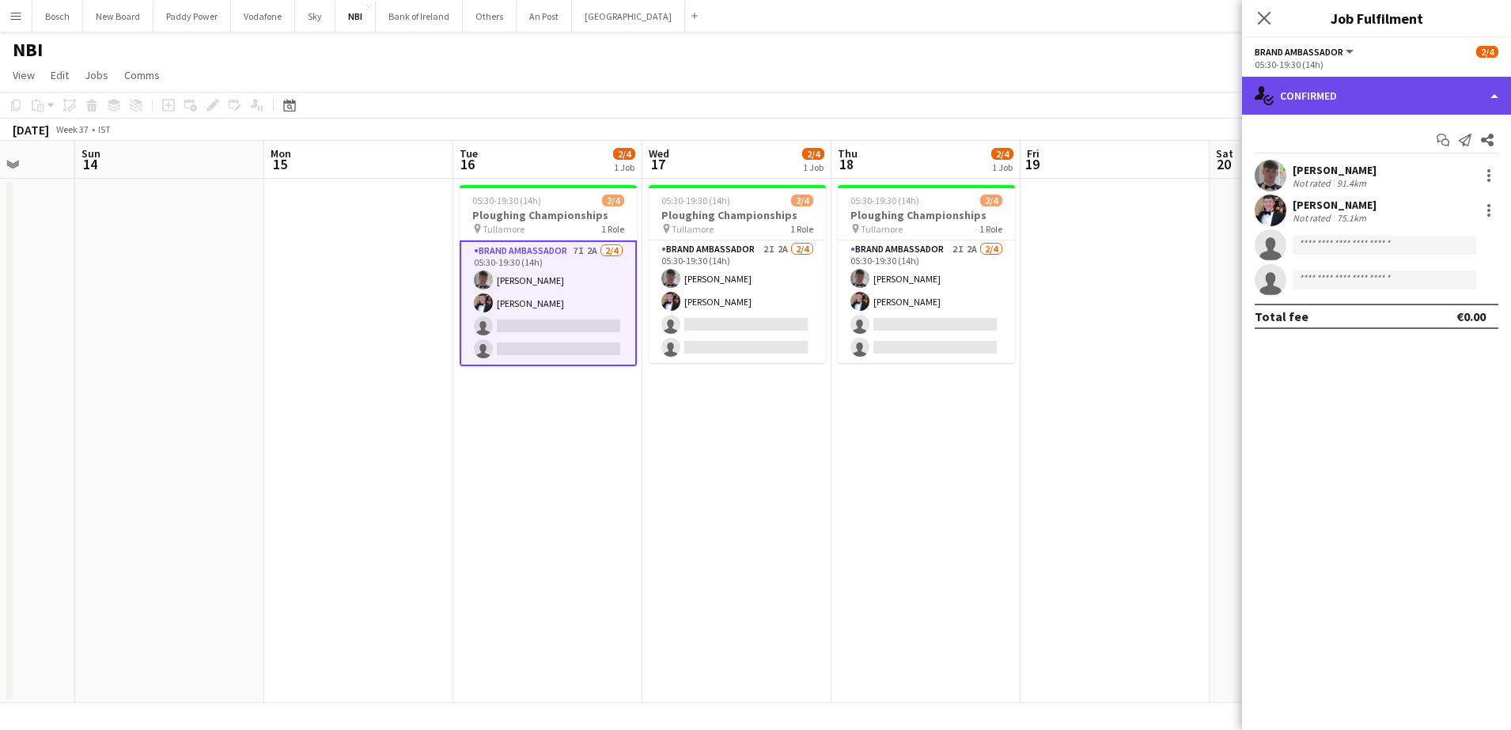
click at [1327, 89] on div "single-neutral-actions-check-2 Confirmed" at bounding box center [1376, 96] width 269 height 38
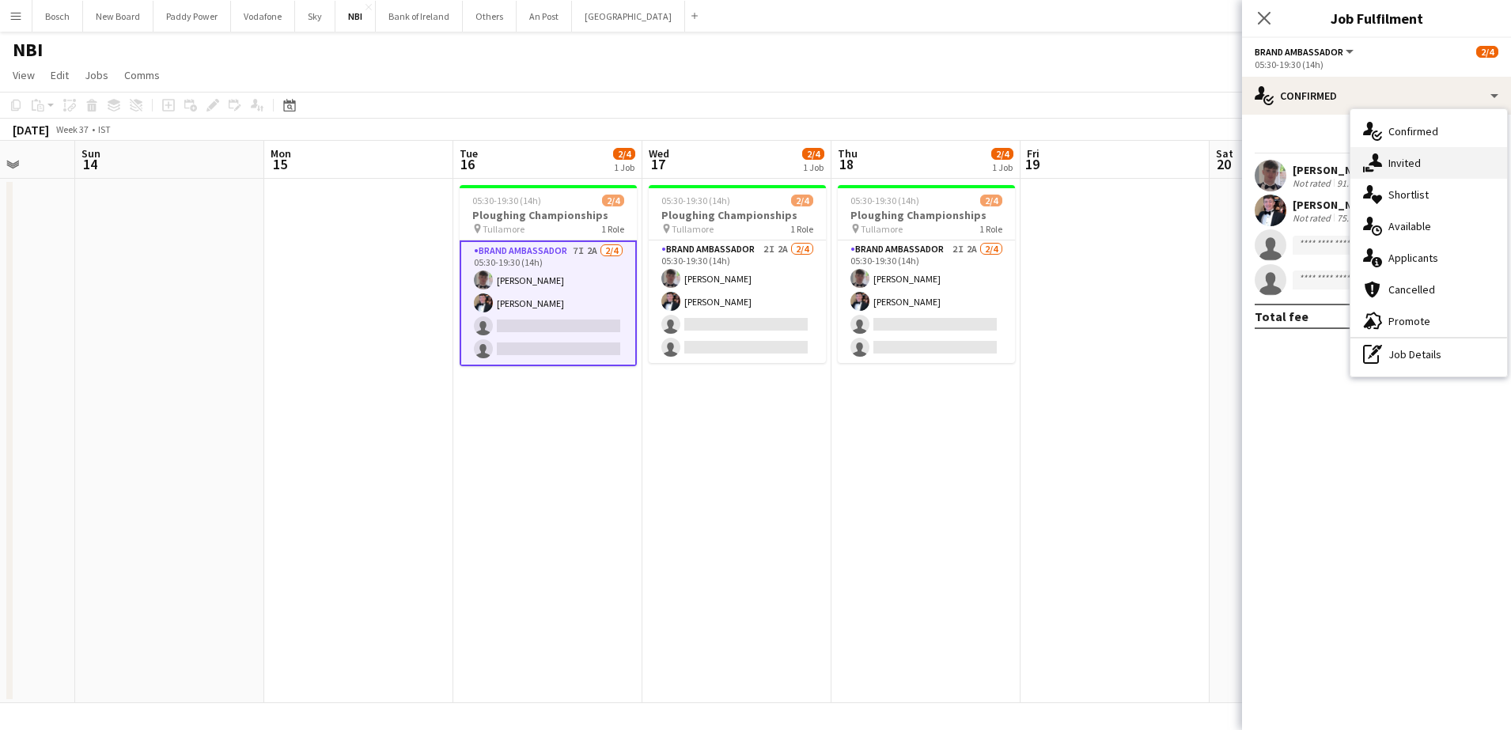
click at [1380, 151] on div "single-neutral-actions-share-1 Invited" at bounding box center [1428, 163] width 157 height 32
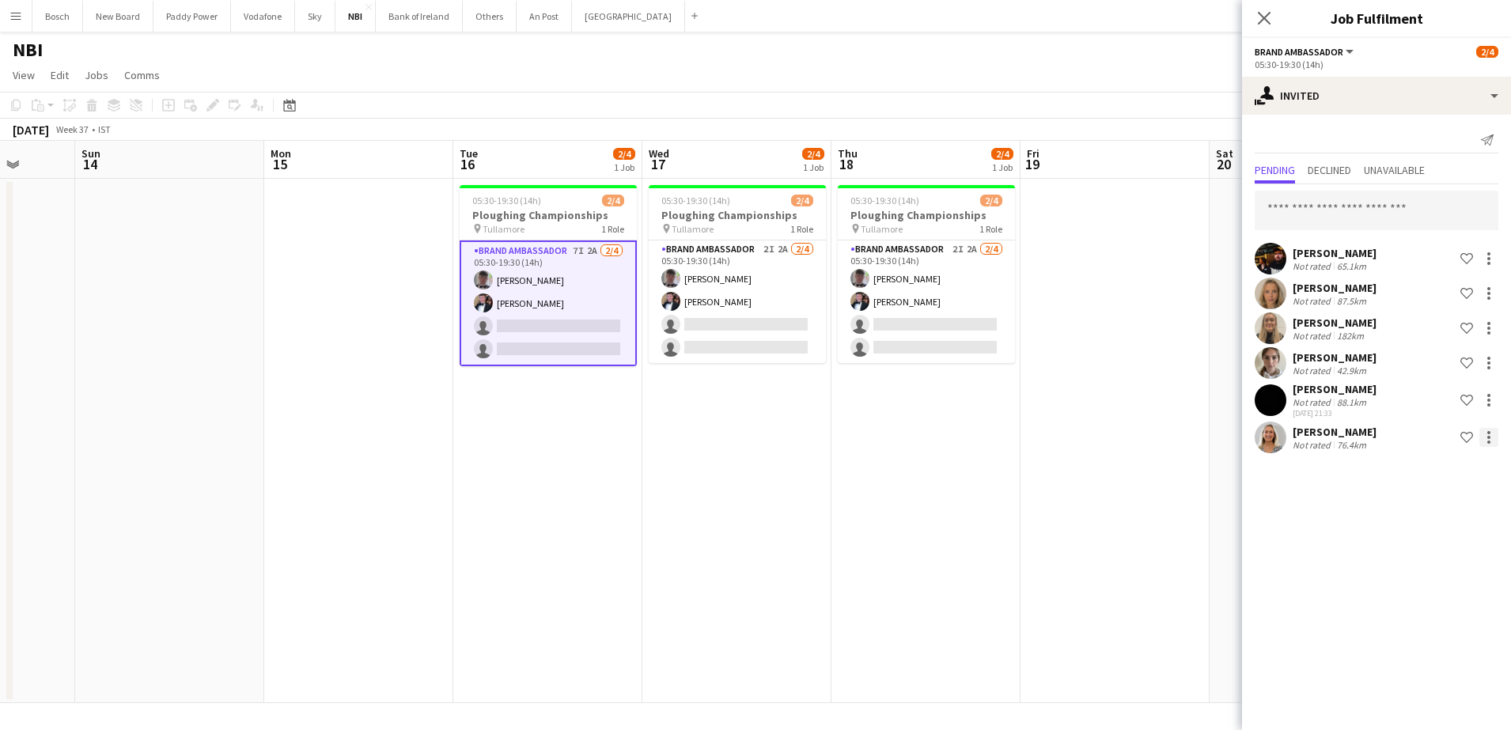
click at [1489, 439] on div at bounding box center [1488, 437] width 19 height 19
click at [1438, 570] on button "Cancel invitation" at bounding box center [1439, 581] width 119 height 38
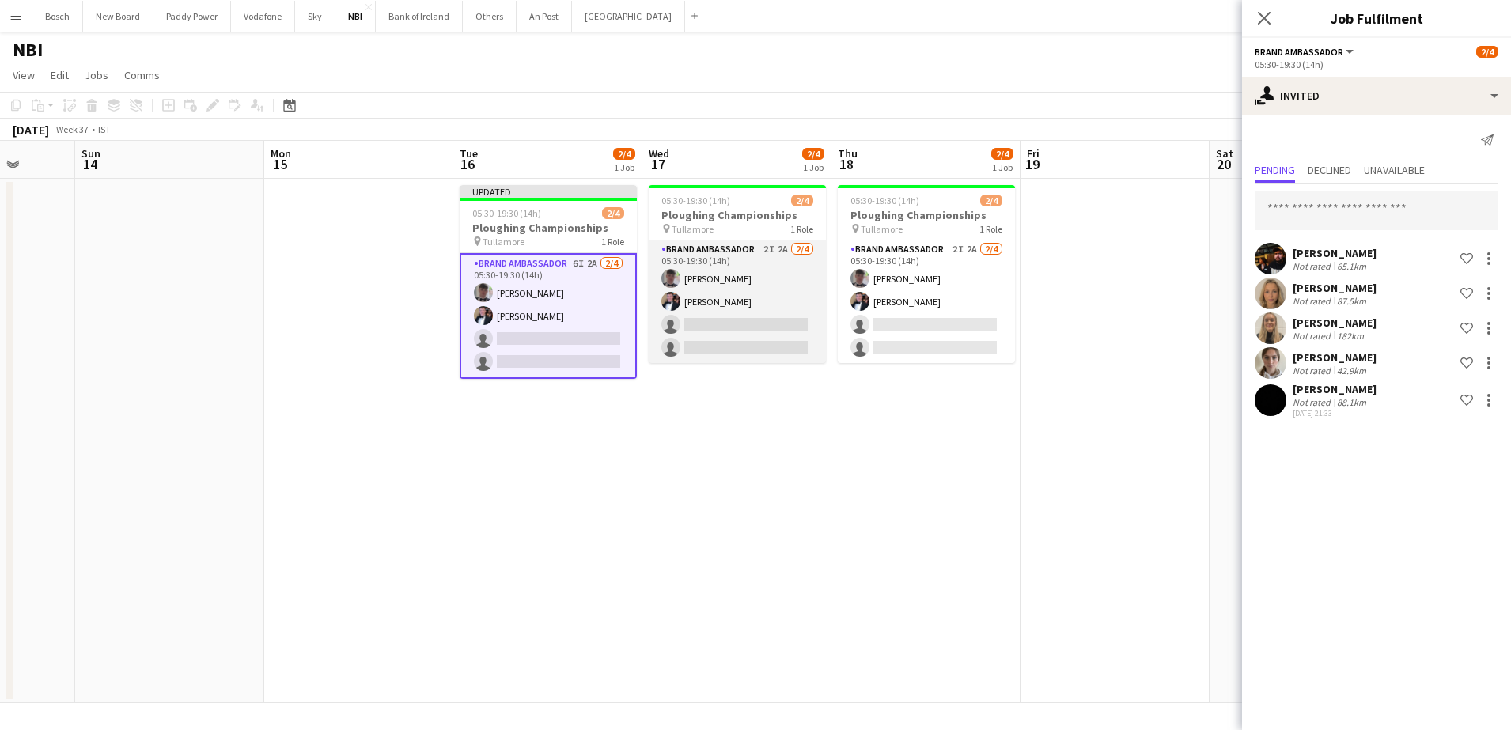
click at [715, 305] on app-card-role "Brand Ambassador 2I 2A 2/4 05:30-19:30 (14h) Myles Dunnion Oran Boylan single-n…" at bounding box center [737, 301] width 177 height 123
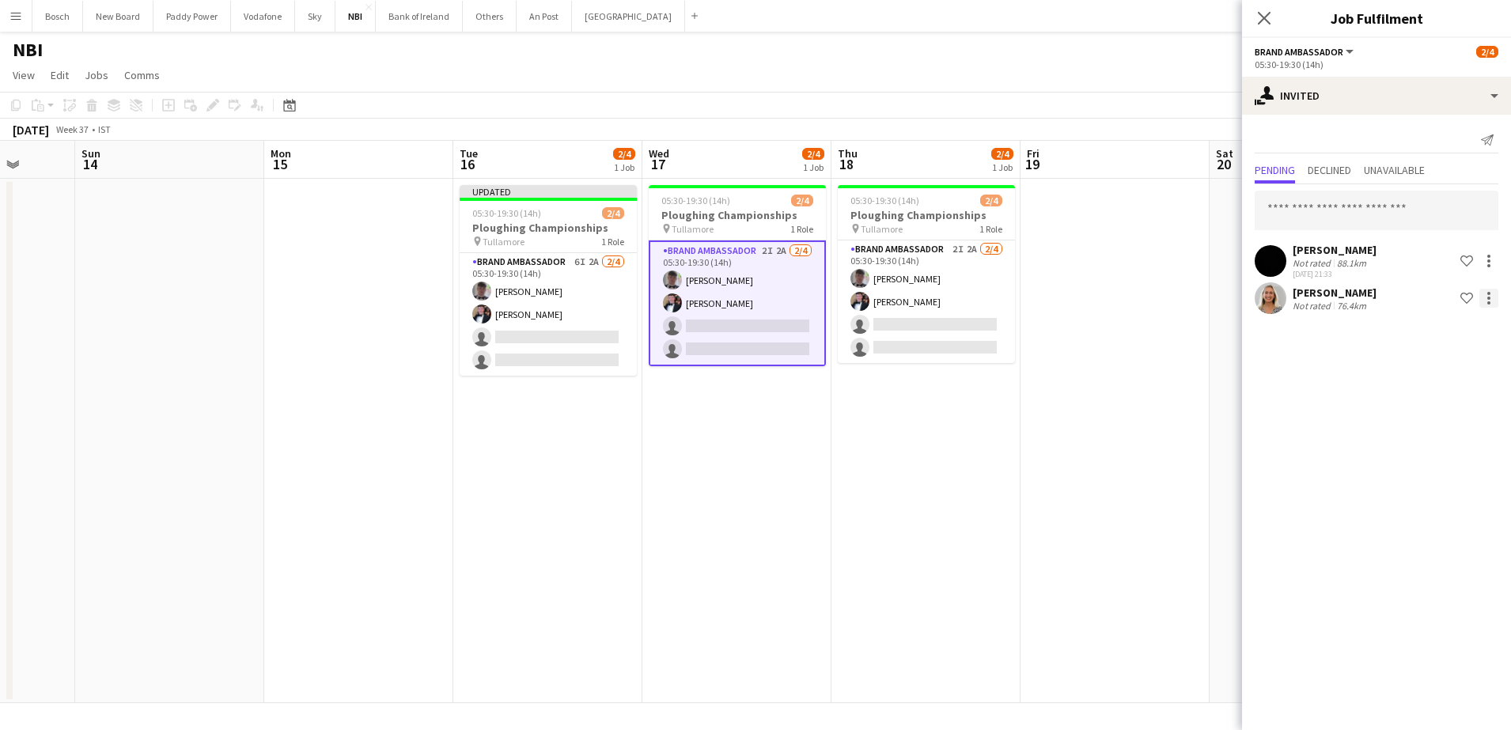
click at [1485, 300] on div at bounding box center [1488, 298] width 19 height 19
click at [1447, 426] on button "Cancel invitation" at bounding box center [1439, 441] width 119 height 38
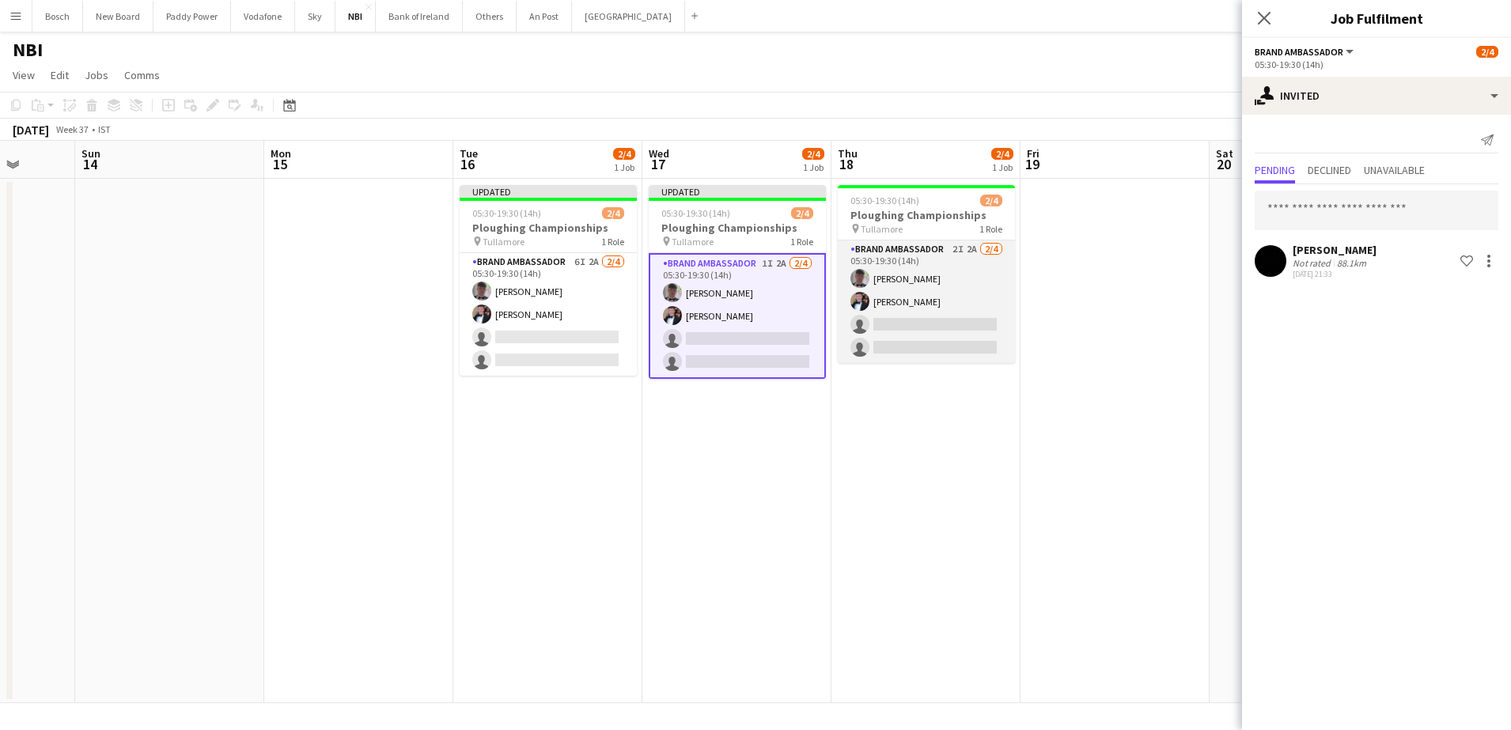
click at [990, 339] on app-card-role "Brand Ambassador 2I 2A 2/4 05:30-19:30 (14h) Myles Dunnion Oran Boylan single-n…" at bounding box center [926, 301] width 177 height 123
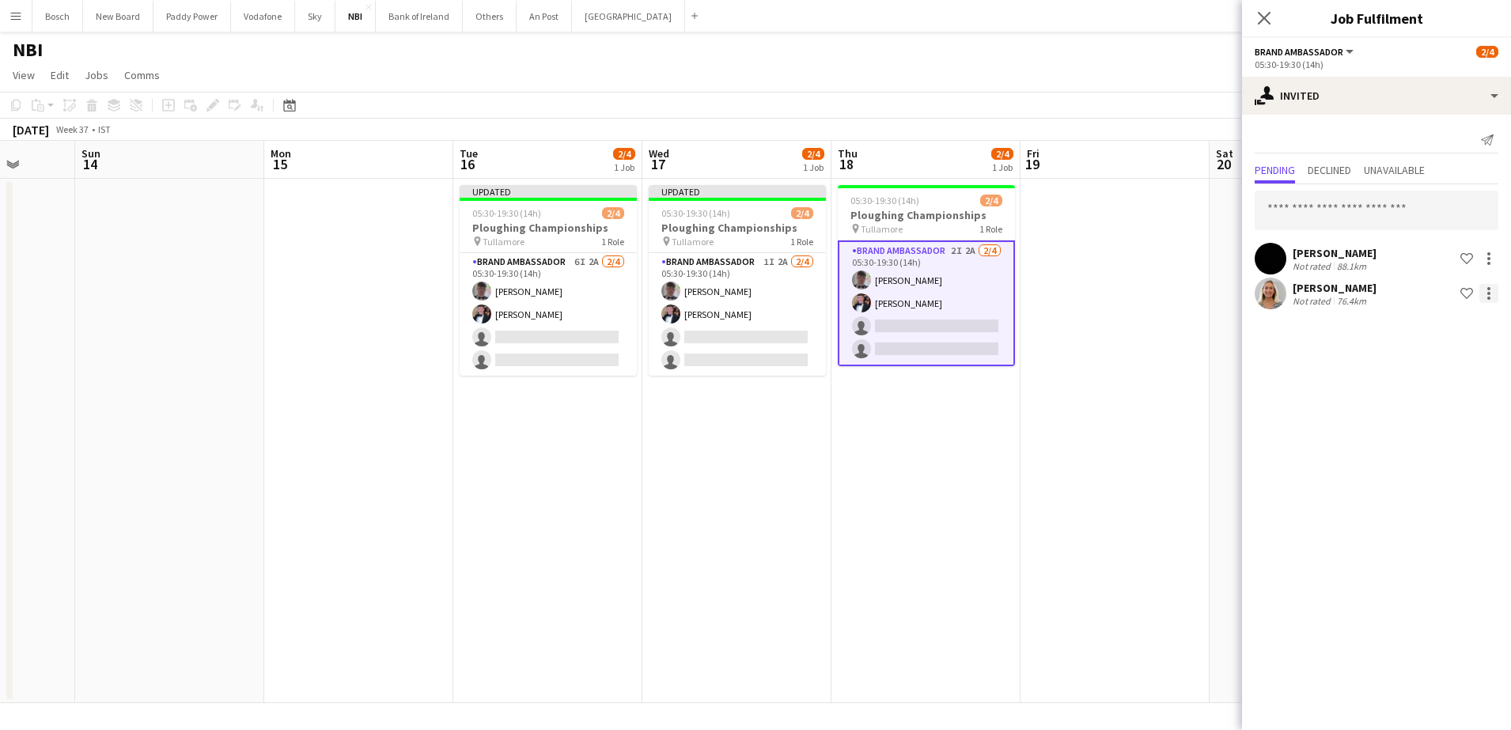
click at [1483, 293] on div at bounding box center [1488, 293] width 19 height 19
click at [1431, 441] on span "Cancel invitation" at bounding box center [1438, 436] width 93 height 13
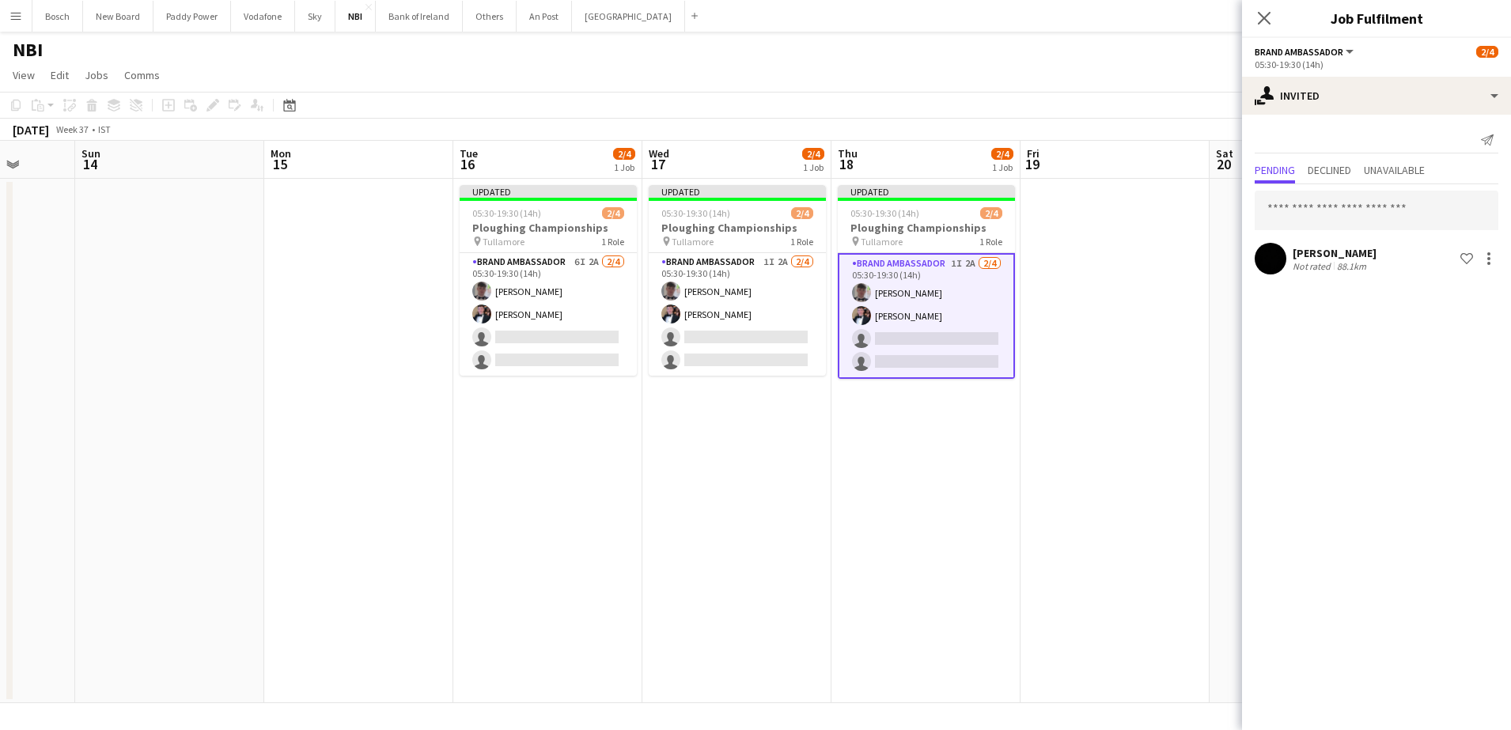
click at [661, 50] on div "NBI user" at bounding box center [755, 47] width 1511 height 30
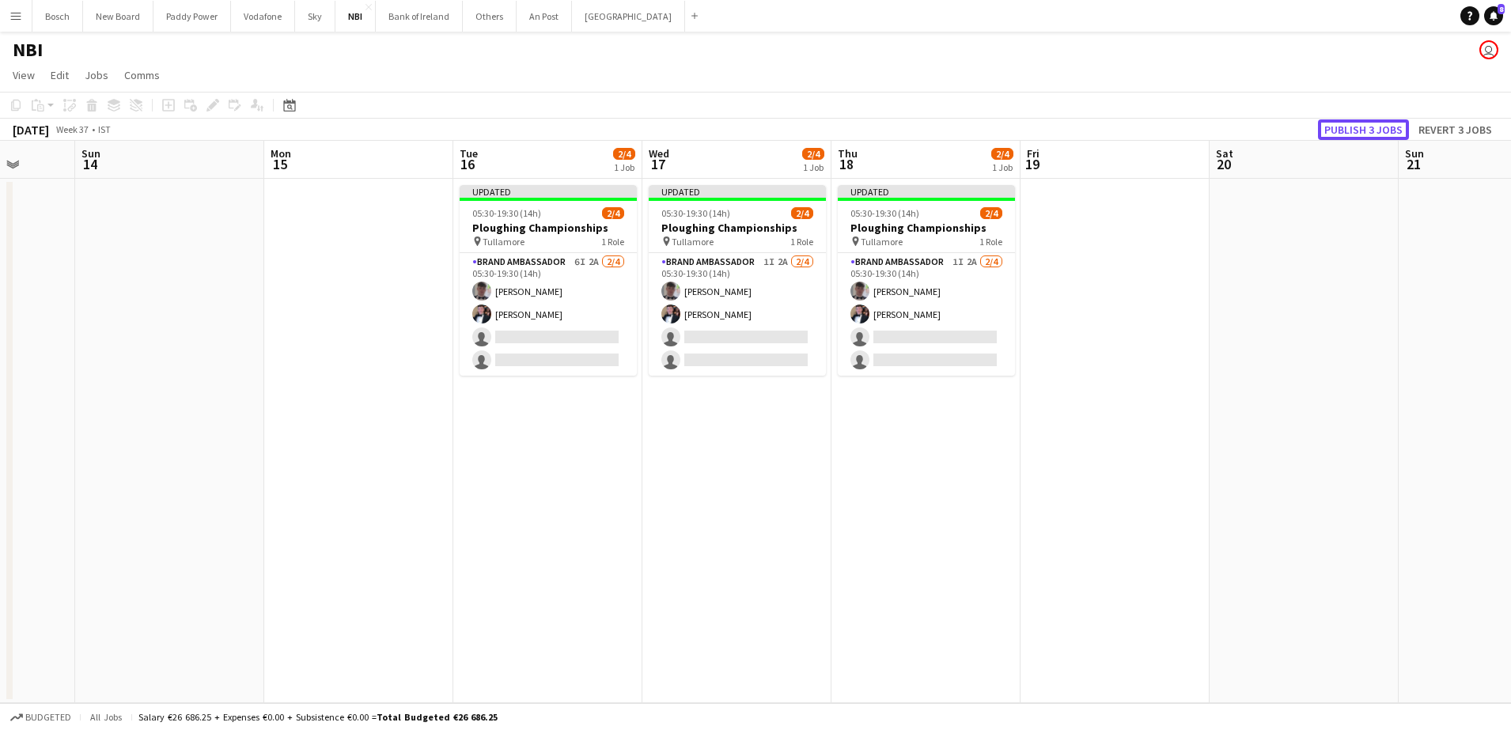
click at [1372, 135] on button "Publish 3 jobs" at bounding box center [1363, 129] width 91 height 21
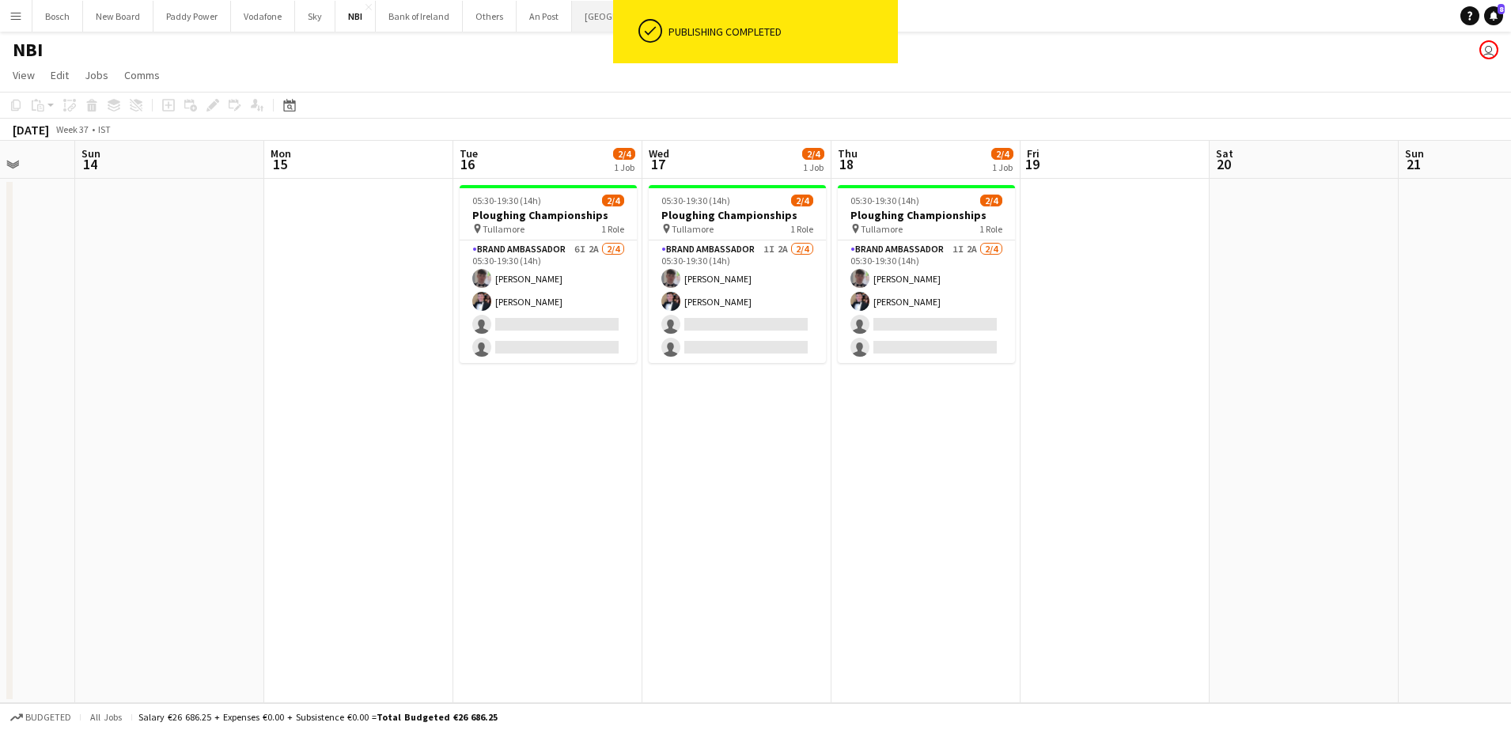
click at [593, 14] on button "Manor Farm Close" at bounding box center [628, 16] width 113 height 31
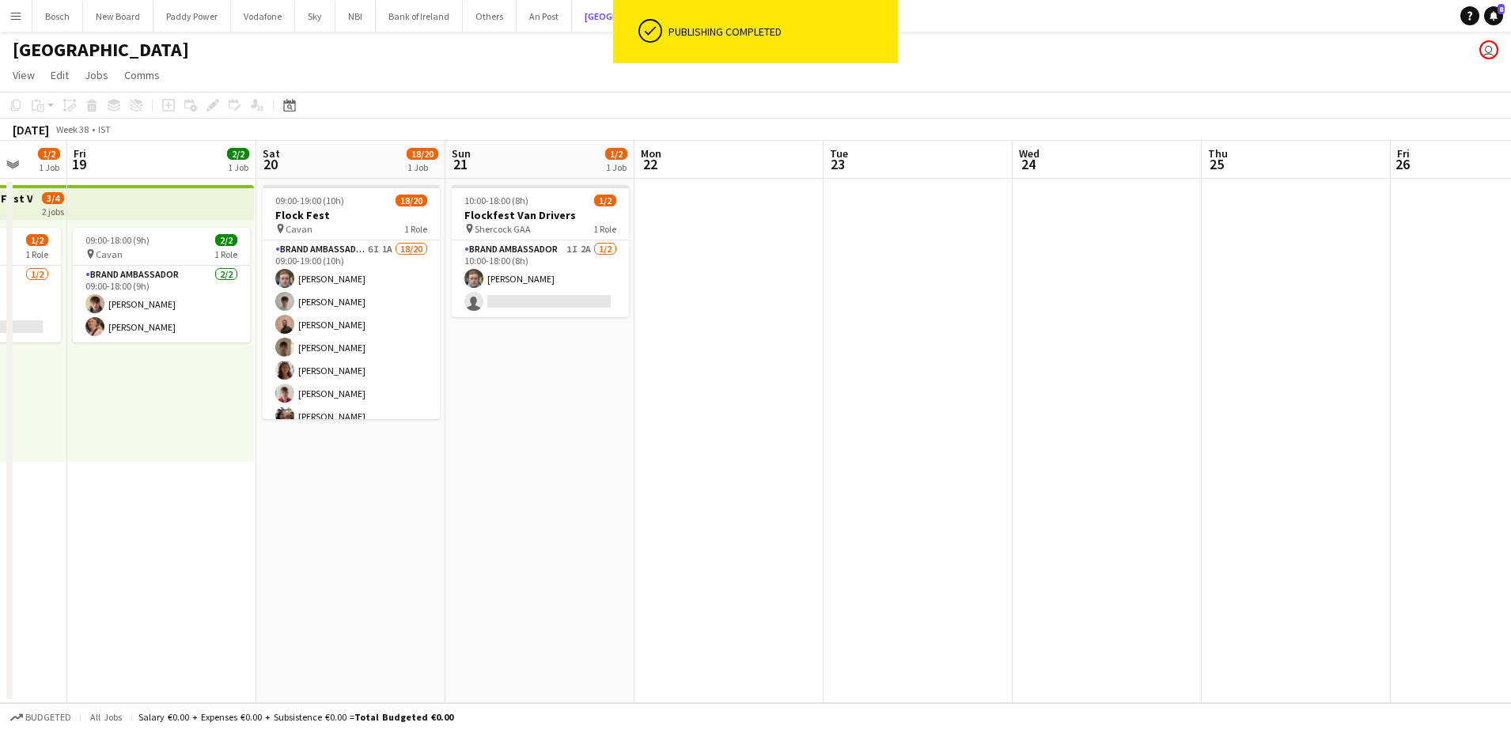
scroll to position [0, 498]
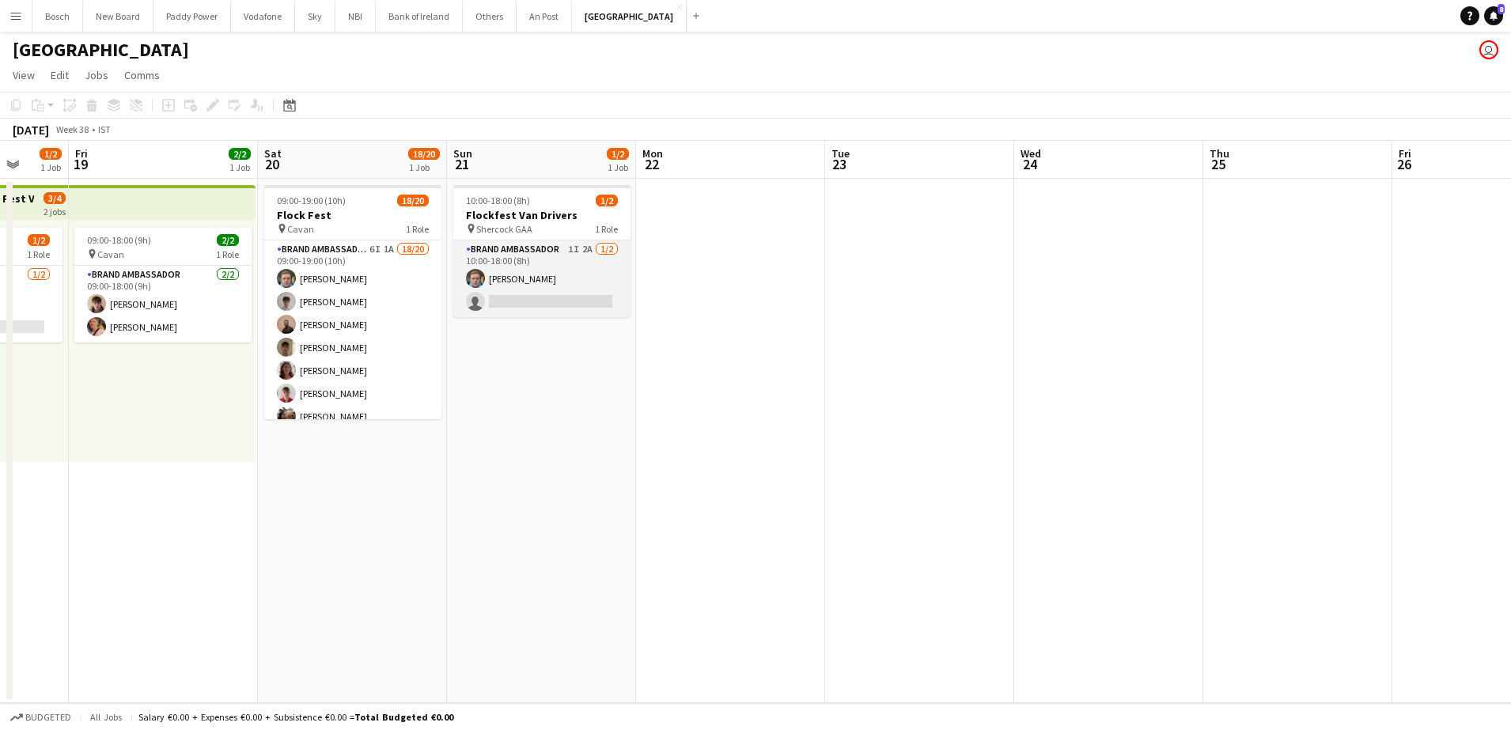
click at [515, 252] on app-card-role "Brand Ambassador 1I 2A 1/2 10:00-18:00 (8h) Dominik Morycki single-neutral-acti…" at bounding box center [541, 278] width 177 height 77
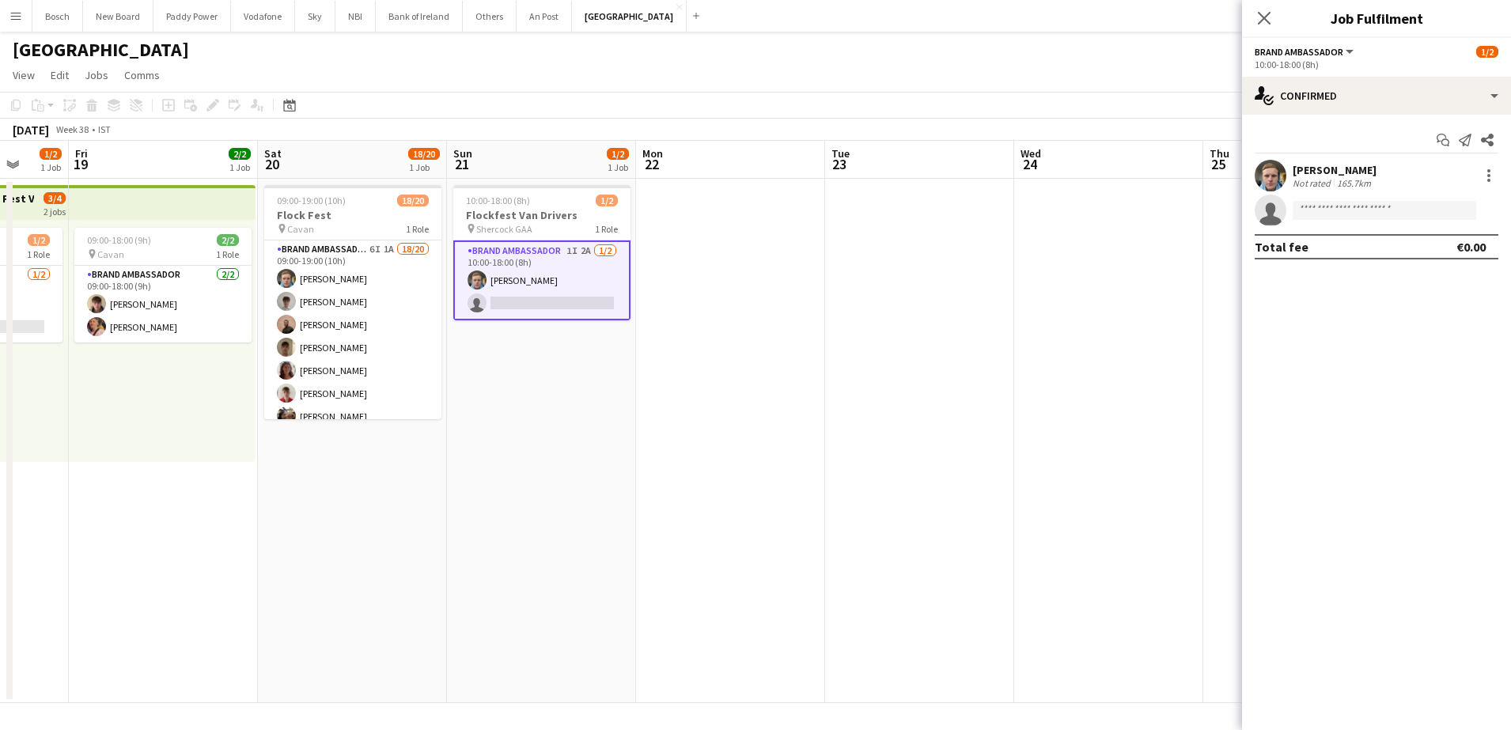
click at [1302, 69] on div "10:00-18:00 (8h)" at bounding box center [1377, 65] width 244 height 12
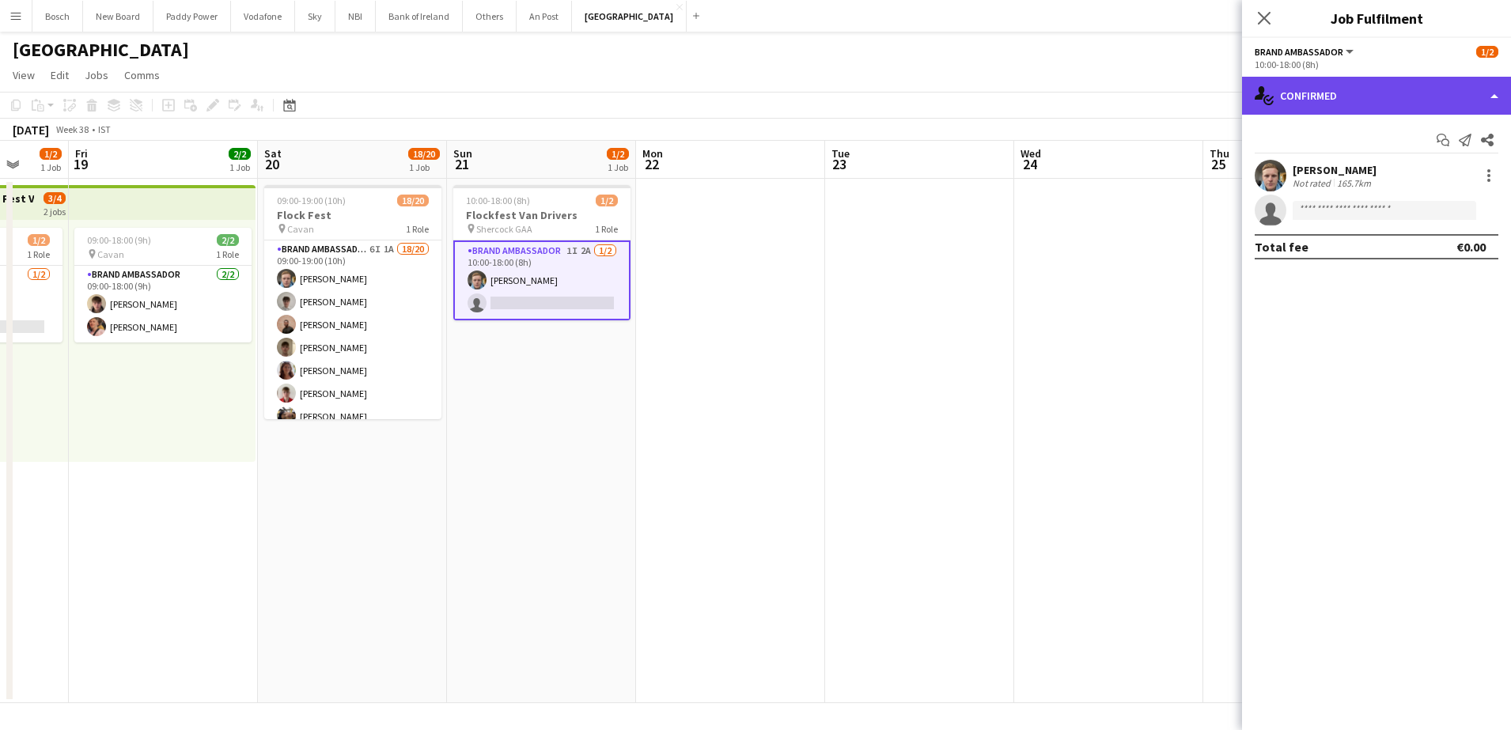
click at [1316, 87] on div "single-neutral-actions-check-2 Confirmed" at bounding box center [1376, 96] width 269 height 38
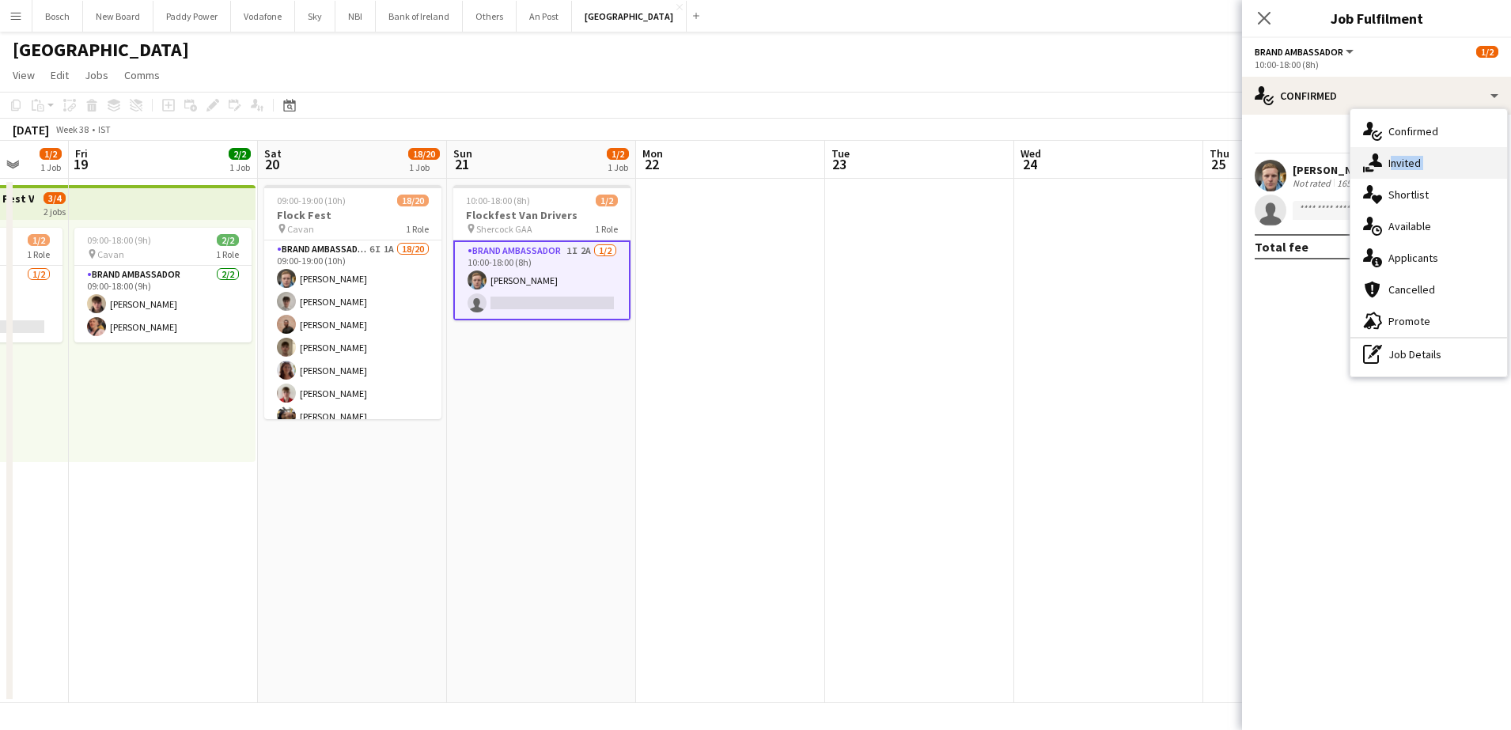
drag, startPoint x: 1477, startPoint y: 181, endPoint x: 1472, endPoint y: 166, distance: 15.8
click at [1472, 166] on div "single-neutral-actions-check-2 Confirmed single-neutral-actions-share-1 Invited…" at bounding box center [1428, 242] width 157 height 267
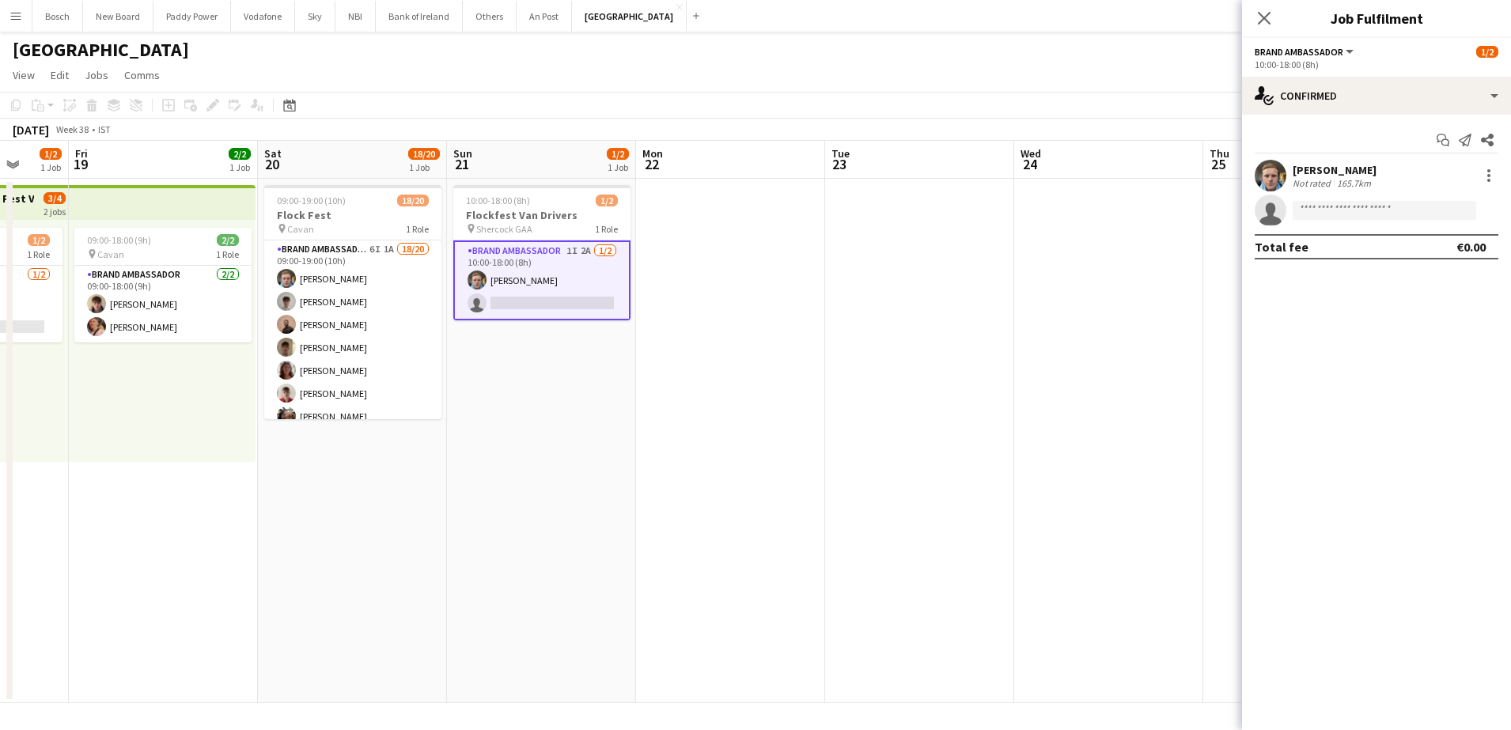
click at [1472, 166] on div "Dominik Morycki Not rated 165.7km" at bounding box center [1376, 176] width 269 height 32
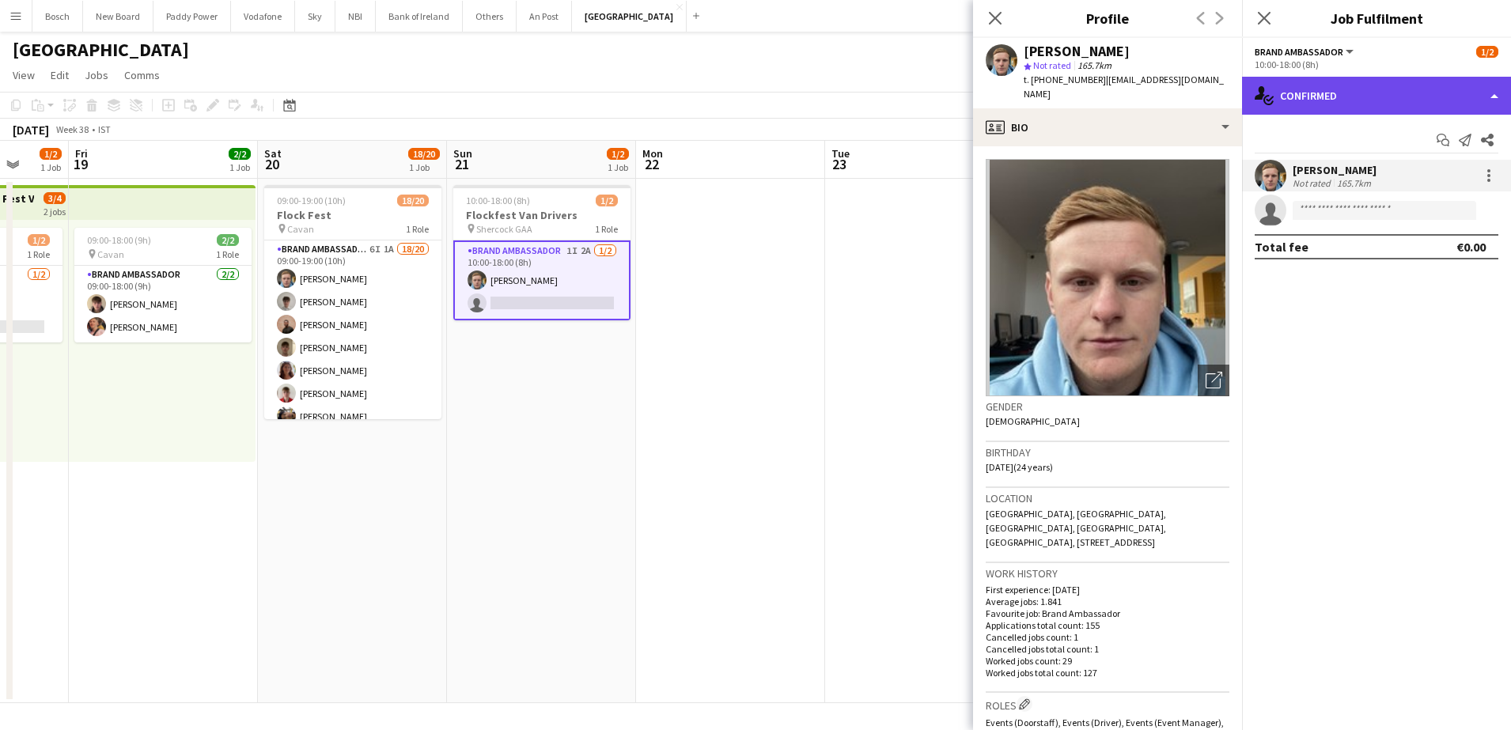
click at [1391, 95] on div "single-neutral-actions-check-2 Confirmed" at bounding box center [1376, 96] width 269 height 38
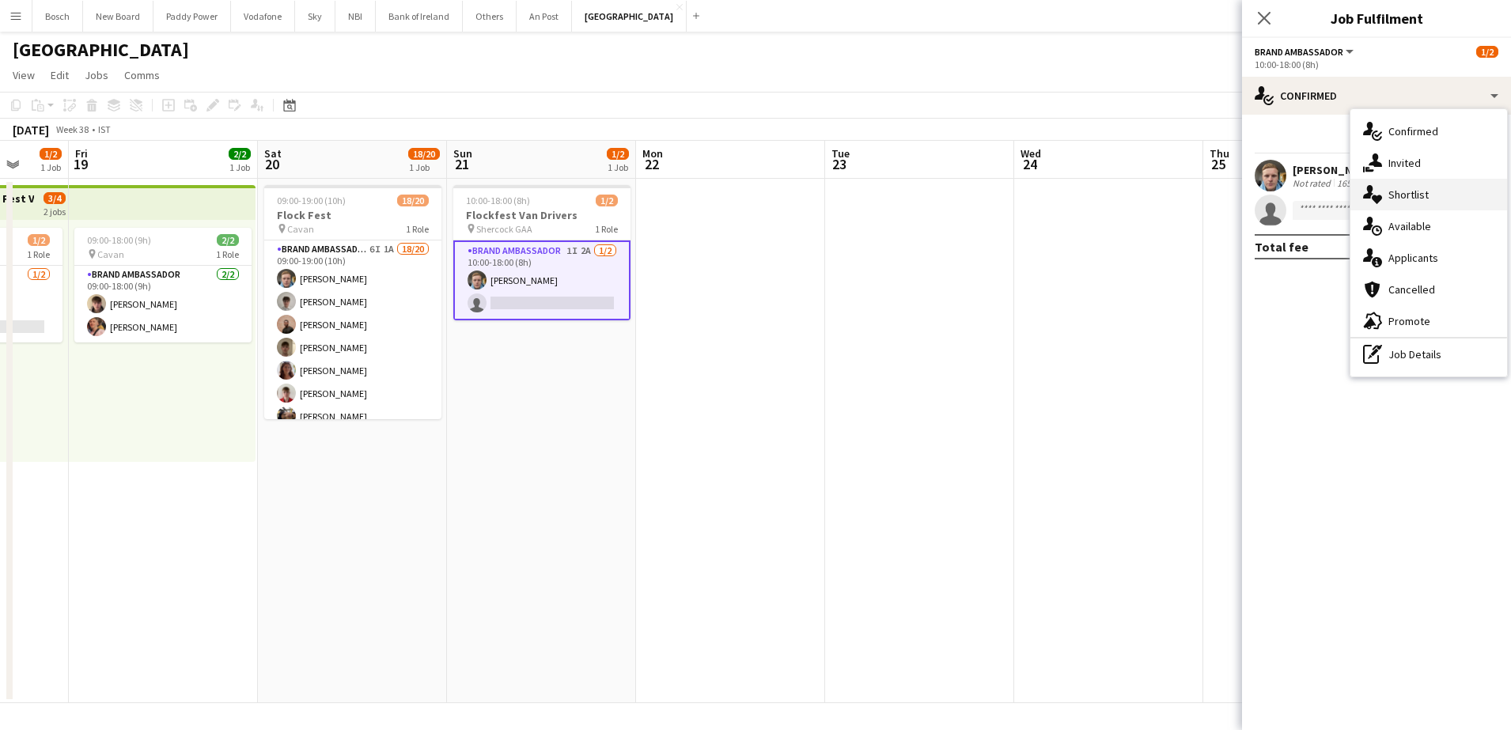
click at [1420, 198] on div "single-neutral-actions-heart Shortlist" at bounding box center [1428, 195] width 157 height 32
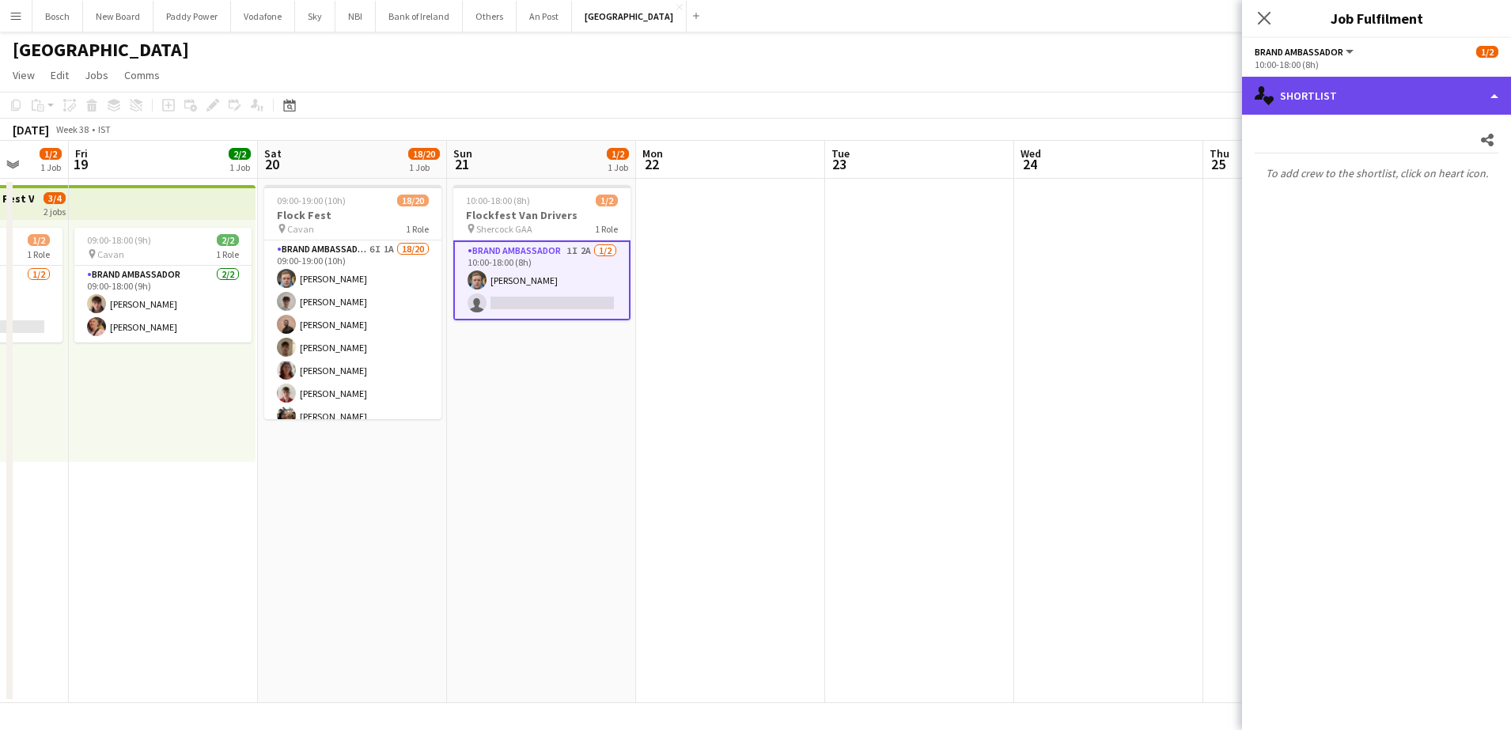
click at [1393, 81] on div "single-neutral-actions-heart Shortlist" at bounding box center [1376, 96] width 269 height 38
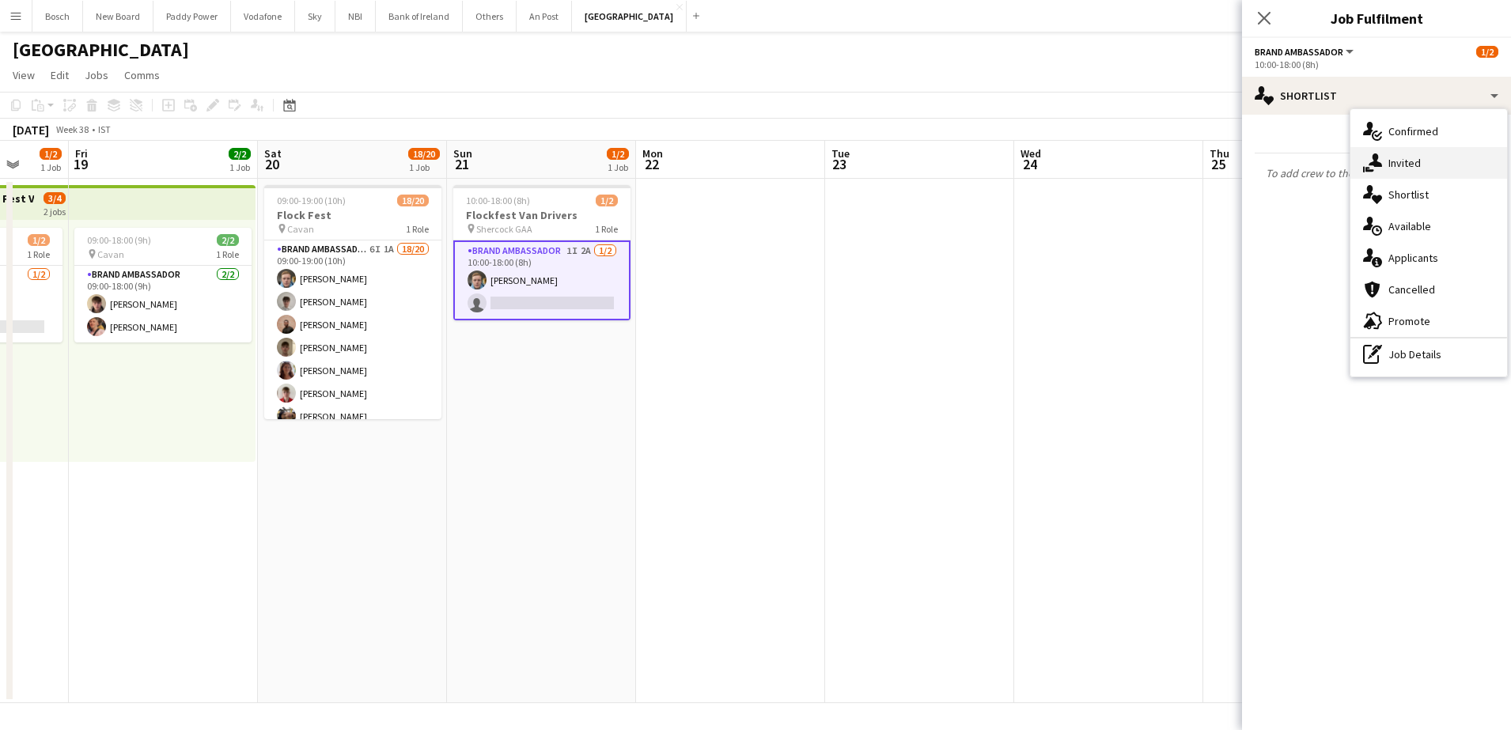
click at [1424, 157] on div "single-neutral-actions-share-1 Invited" at bounding box center [1428, 163] width 157 height 32
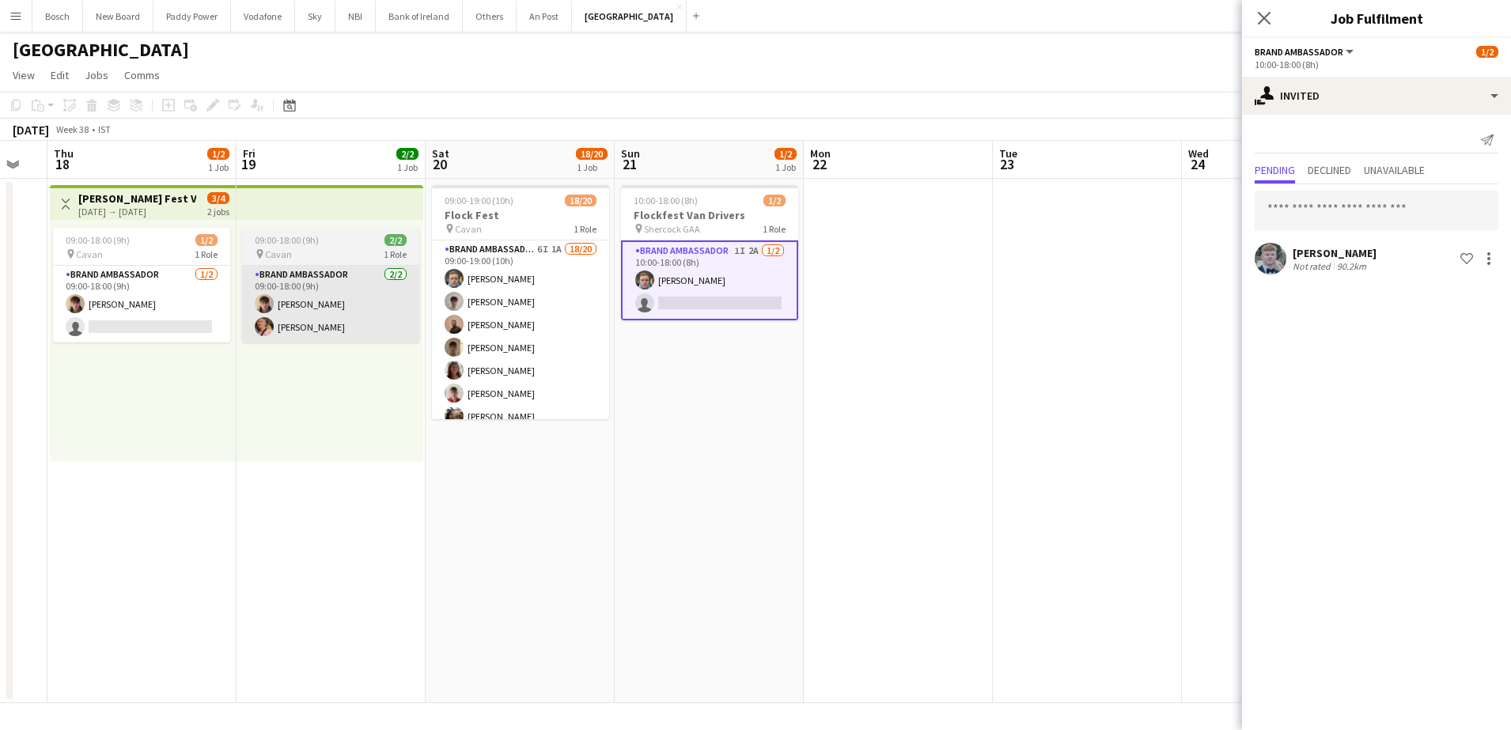
scroll to position [0, 320]
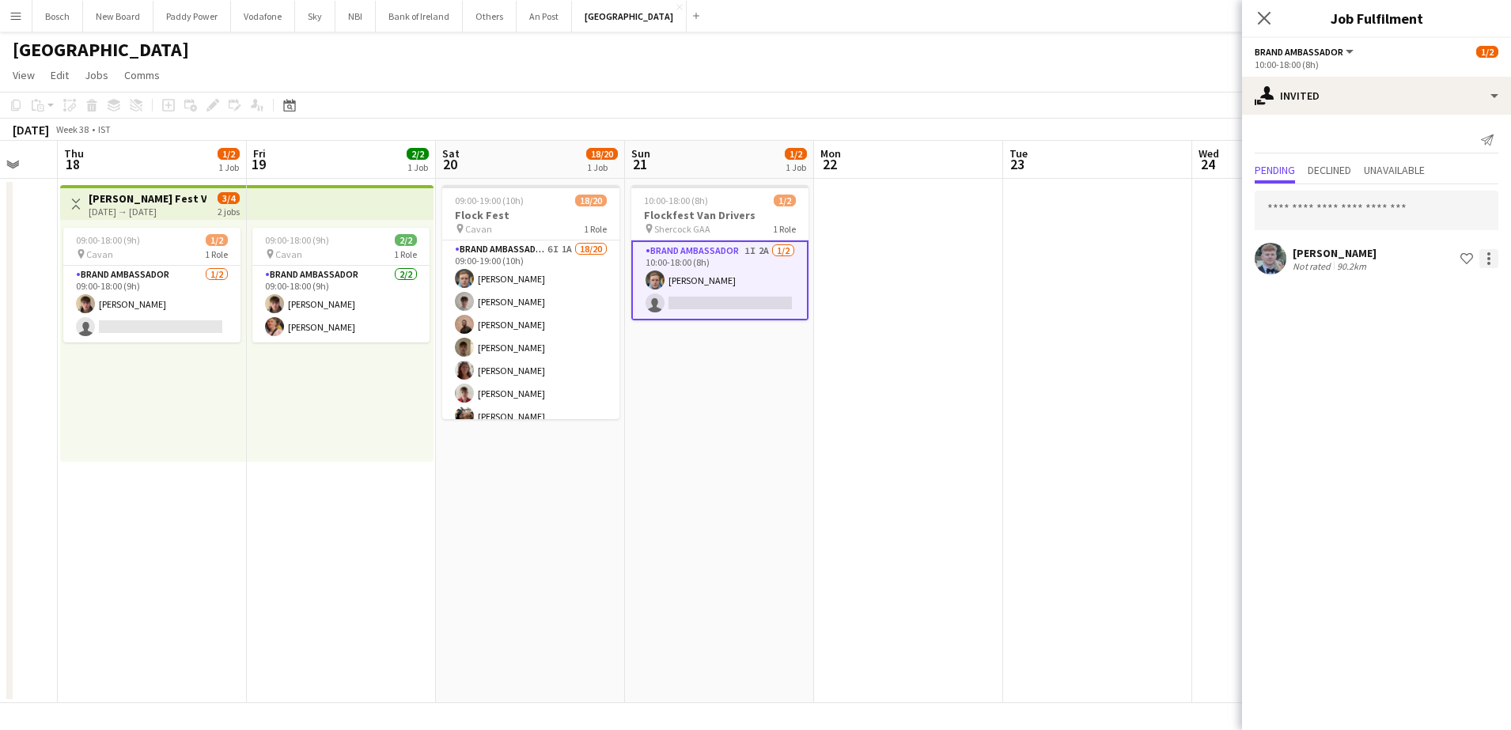
click at [1486, 263] on div at bounding box center [1488, 258] width 19 height 19
click at [1437, 401] on span "Cancel invitation" at bounding box center [1438, 401] width 93 height 13
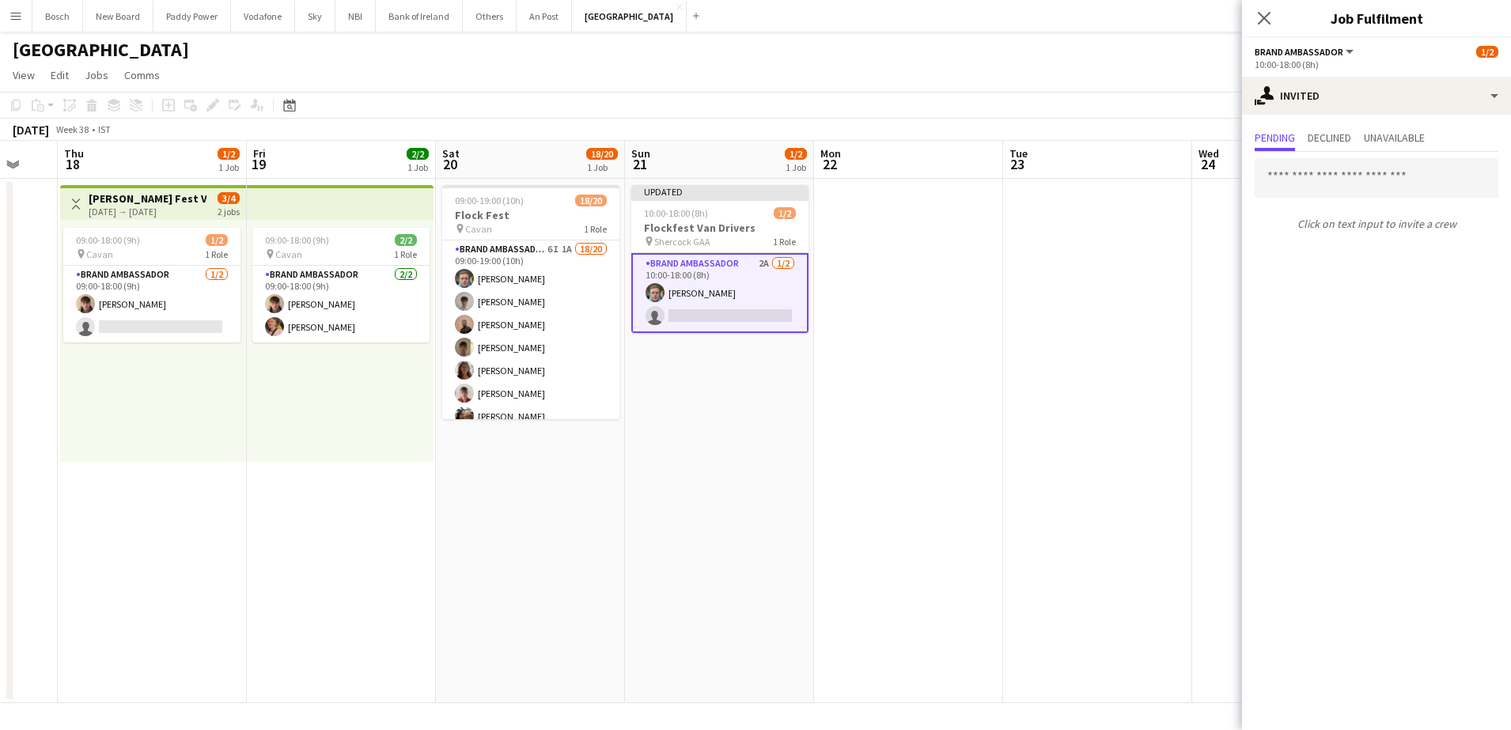
drag, startPoint x: 987, startPoint y: 63, endPoint x: 1022, endPoint y: 71, distance: 35.7
click at [988, 63] on app-page-menu "View Day view expanded Day view collapsed Month view Date picker Jump to today …" at bounding box center [755, 77] width 1511 height 30
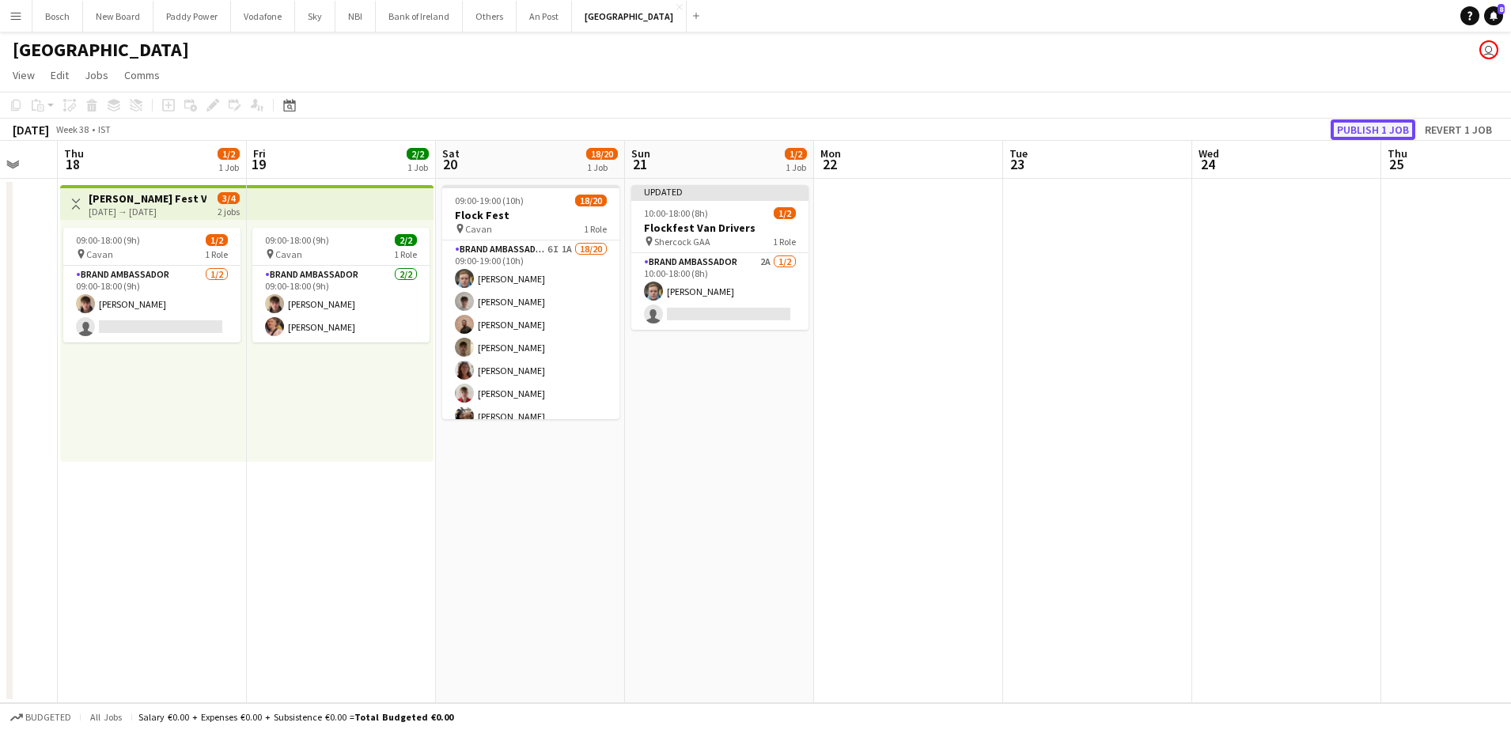
click at [1386, 132] on button "Publish 1 job" at bounding box center [1373, 129] width 85 height 21
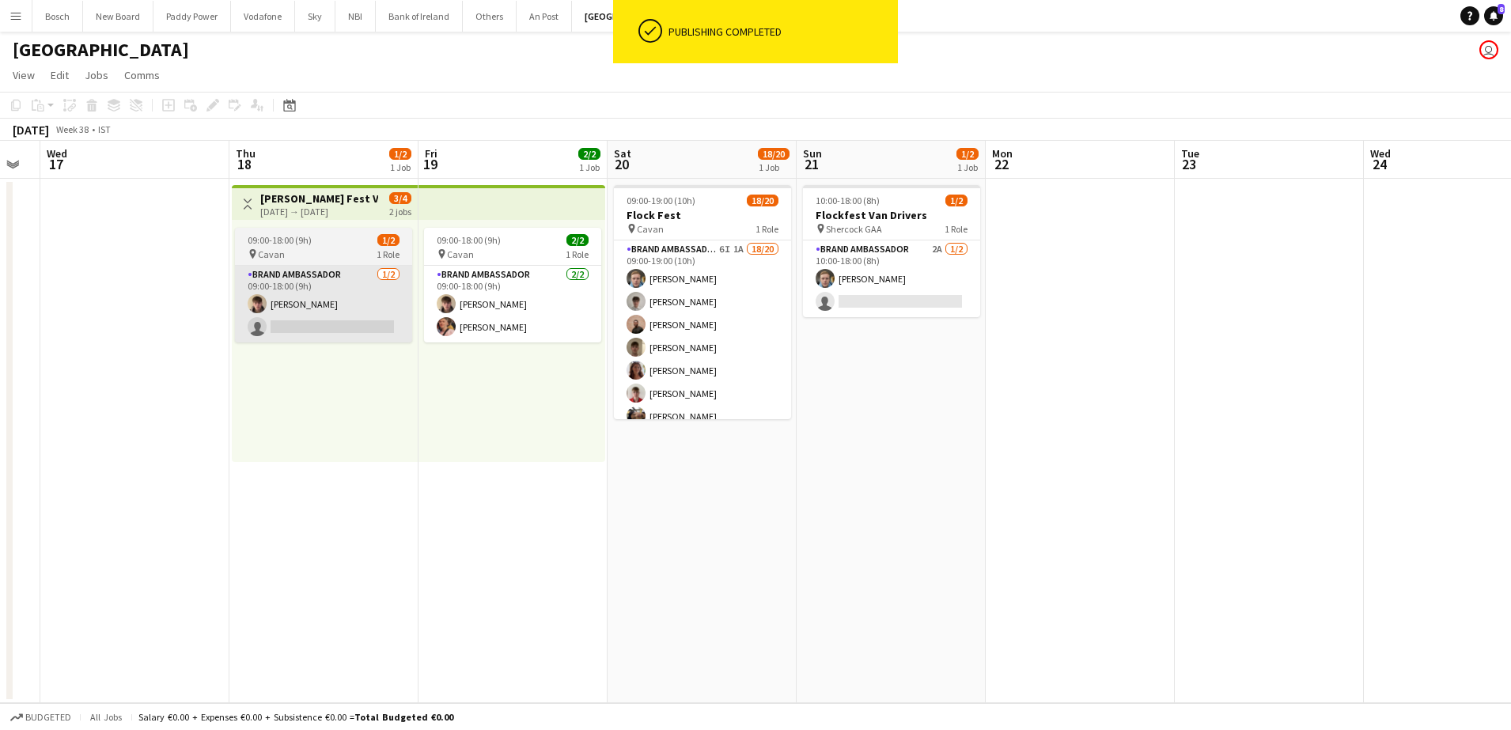
scroll to position [0, 337]
click at [278, 310] on app-card-role "Brand Ambassador 1/2 09:00-18:00 (9h) David Woods single-neutral-actions" at bounding box center [324, 304] width 177 height 77
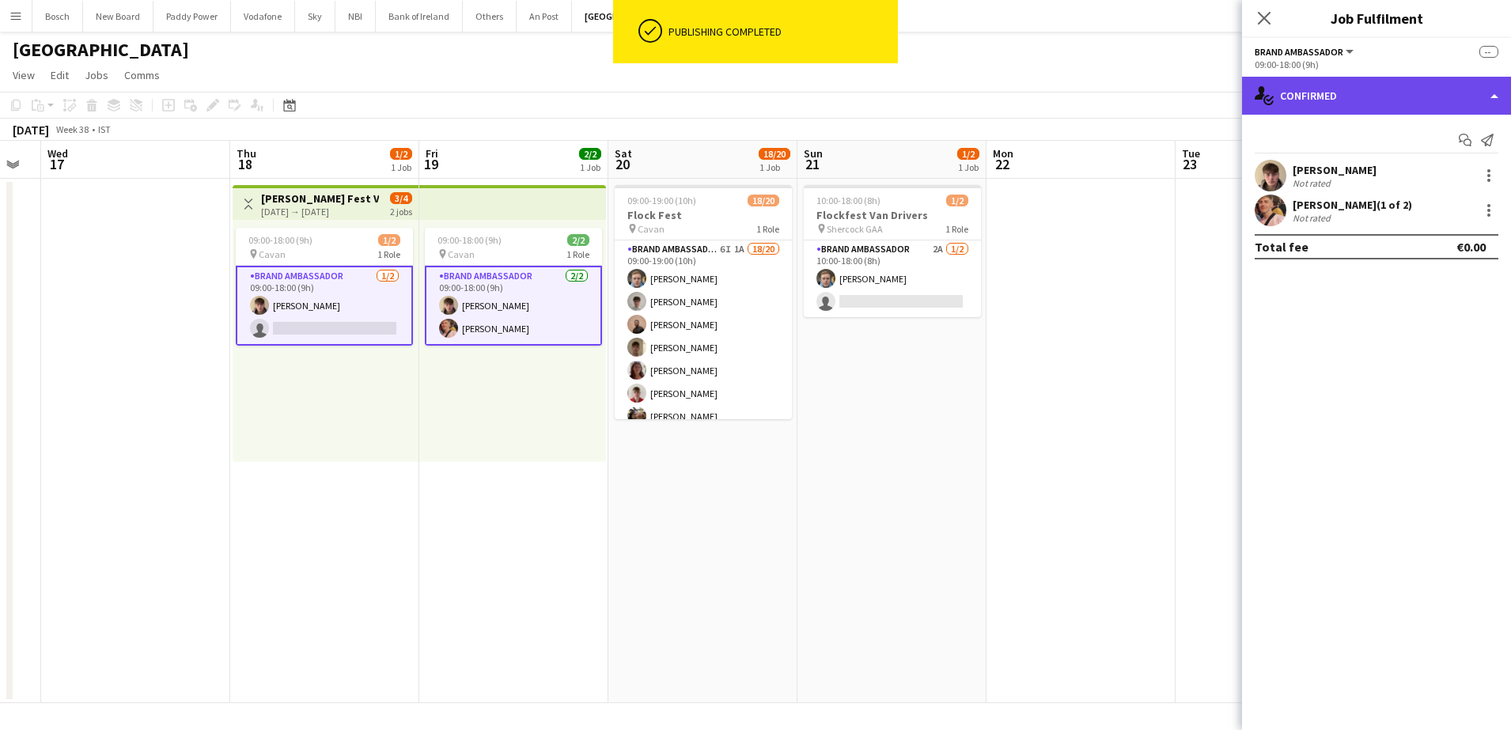
click at [1429, 90] on div "single-neutral-actions-check-2 Confirmed" at bounding box center [1376, 96] width 269 height 38
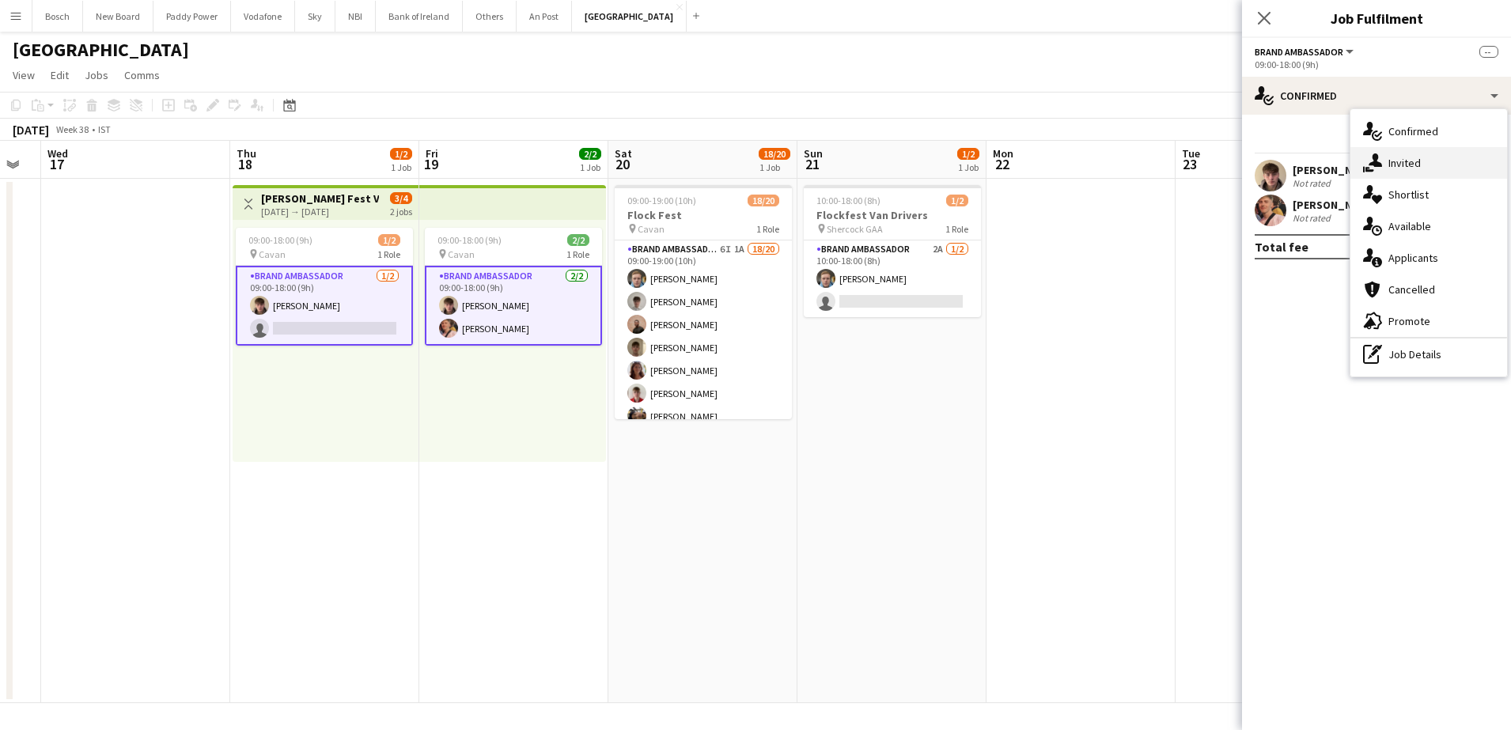
click at [1438, 172] on div "single-neutral-actions-share-1 Invited" at bounding box center [1428, 163] width 157 height 32
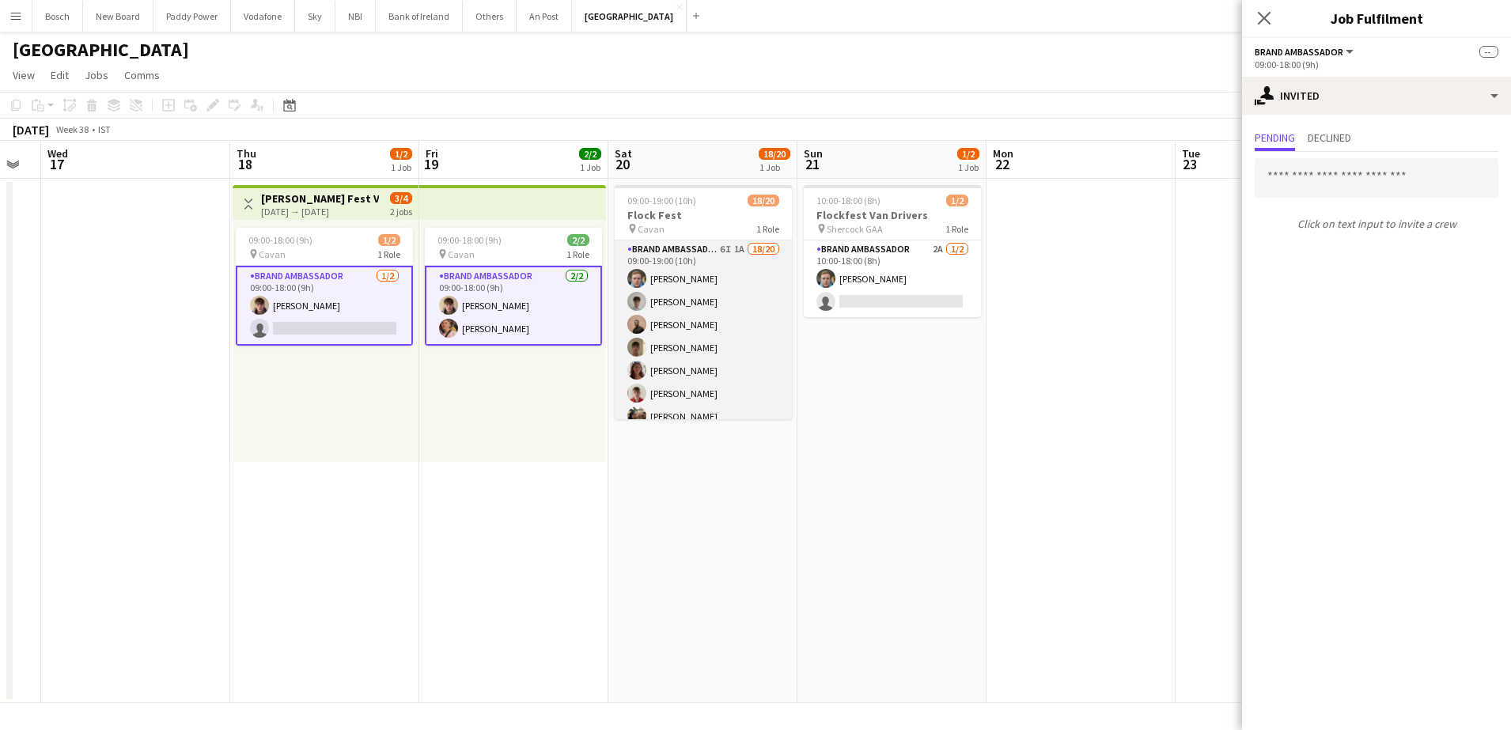
click at [698, 314] on app-card-role "Brand Ambassador 6I 1A 18/20 09:00-19:00 (10h) Dominik Morycki Jakub Kula Andre…" at bounding box center [703, 485] width 177 height 490
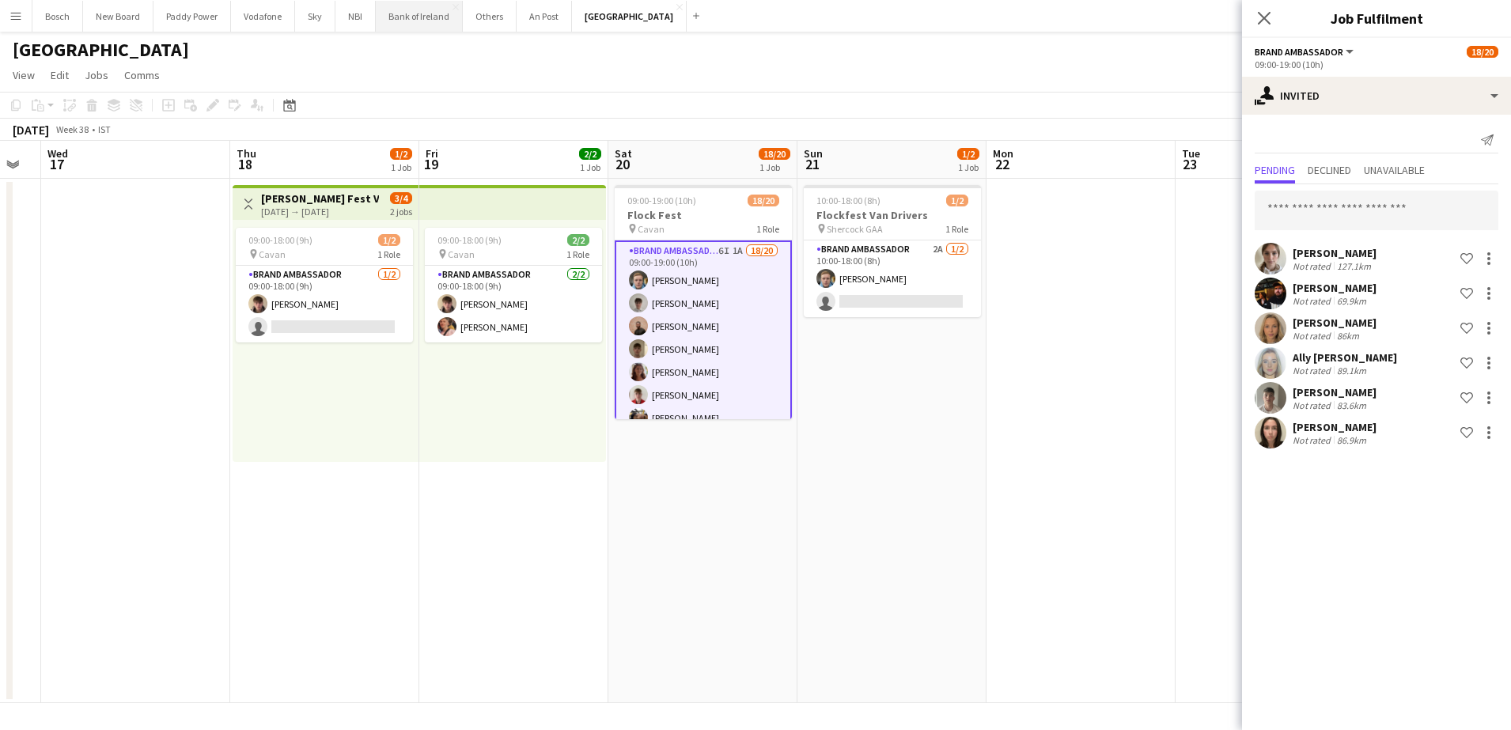
click at [399, 24] on button "Bank of Ireland Close" at bounding box center [419, 16] width 87 height 31
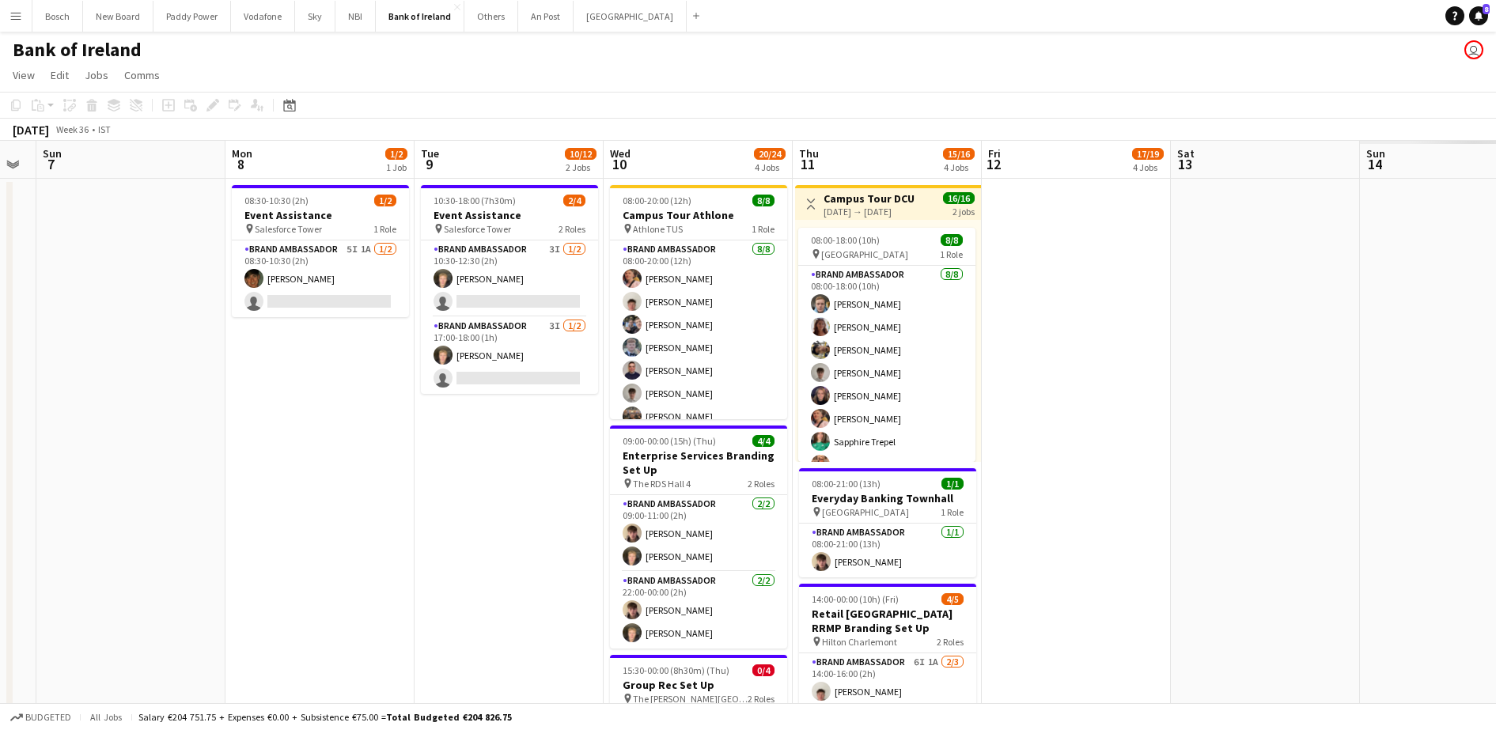
scroll to position [0, 627]
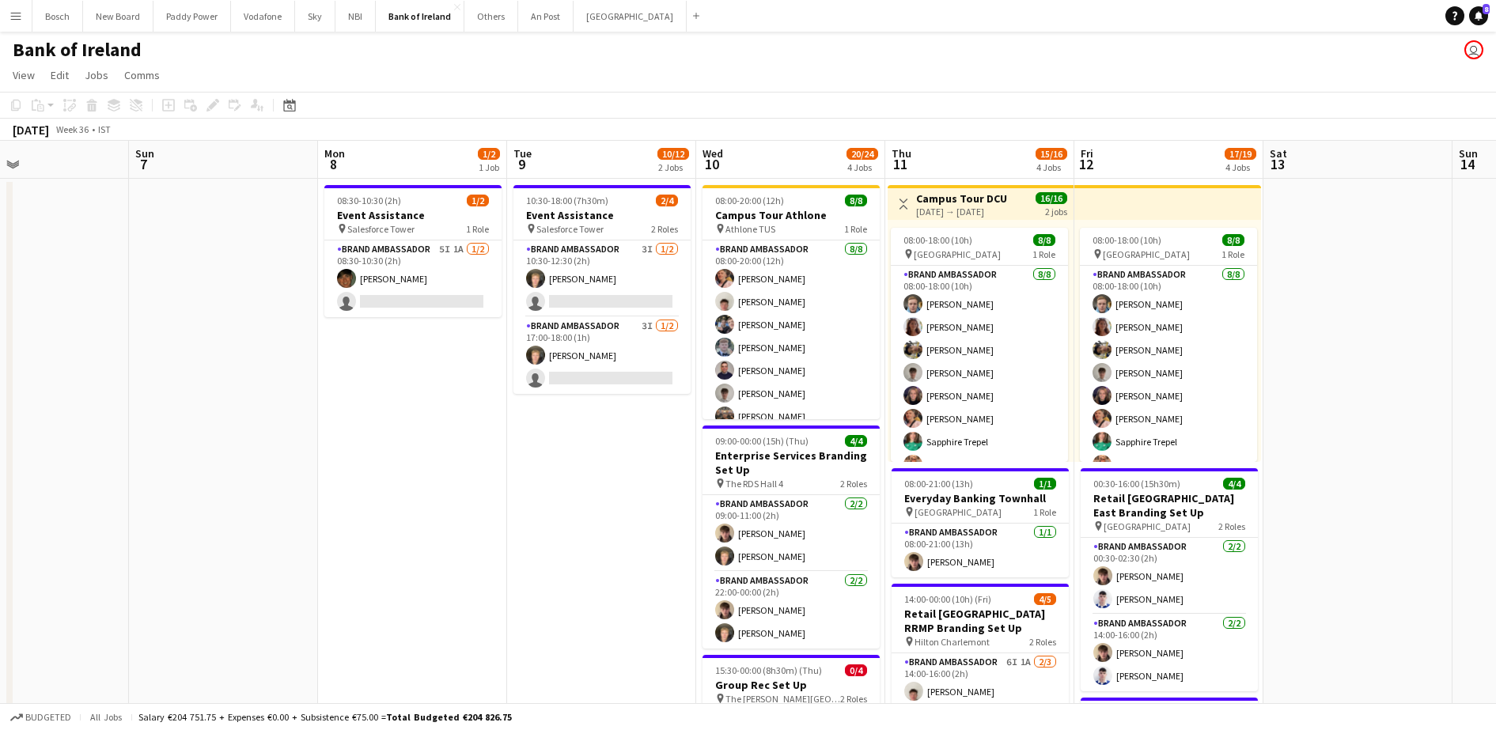
drag, startPoint x: 1457, startPoint y: 279, endPoint x: 359, endPoint y: 295, distance: 1098.1
click at [638, 283] on app-card-role "Brand Ambassador 3I 1/2 10:30-12:30 (2h) Ronam Mcloughlin single-neutral-actions" at bounding box center [601, 278] width 177 height 77
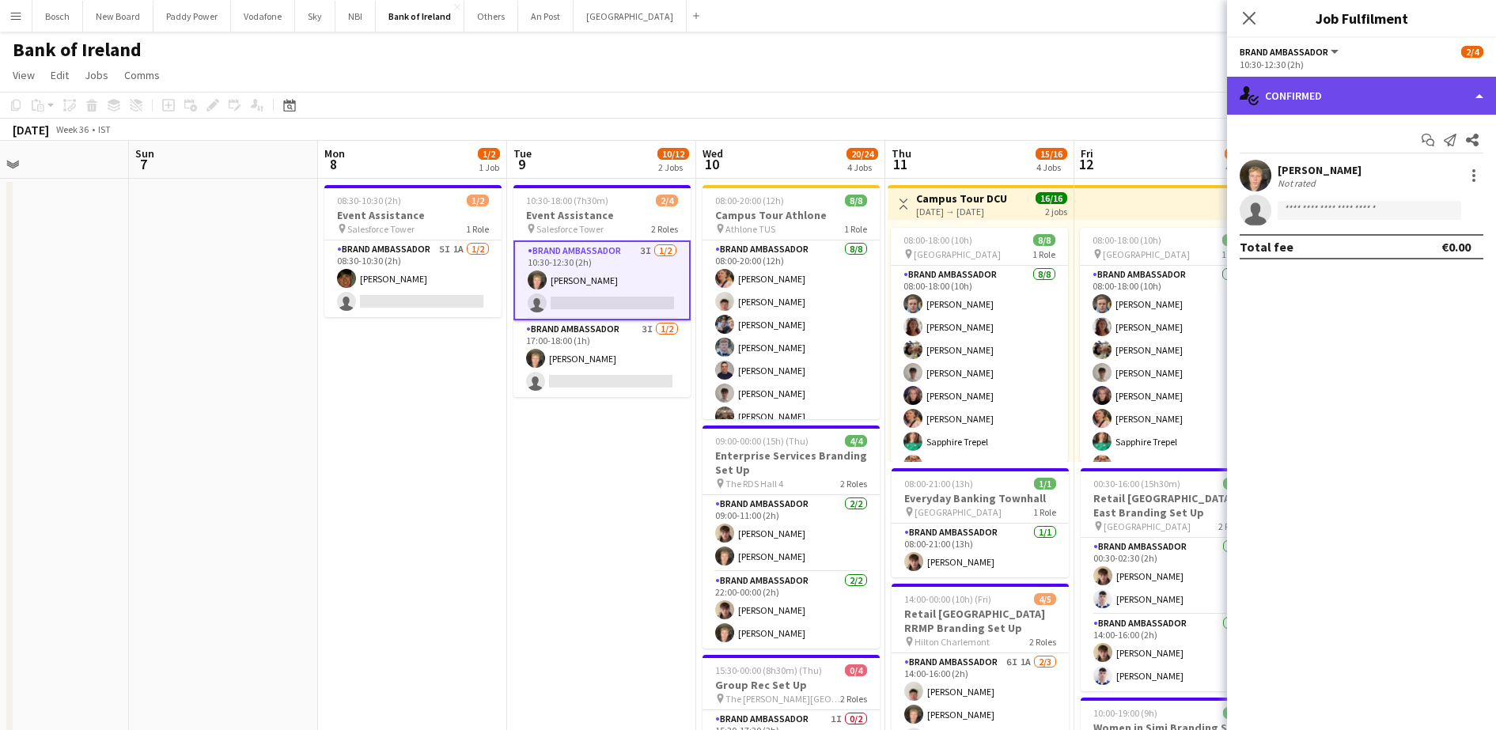
click at [1395, 104] on div "single-neutral-actions-check-2 Confirmed" at bounding box center [1361, 96] width 269 height 38
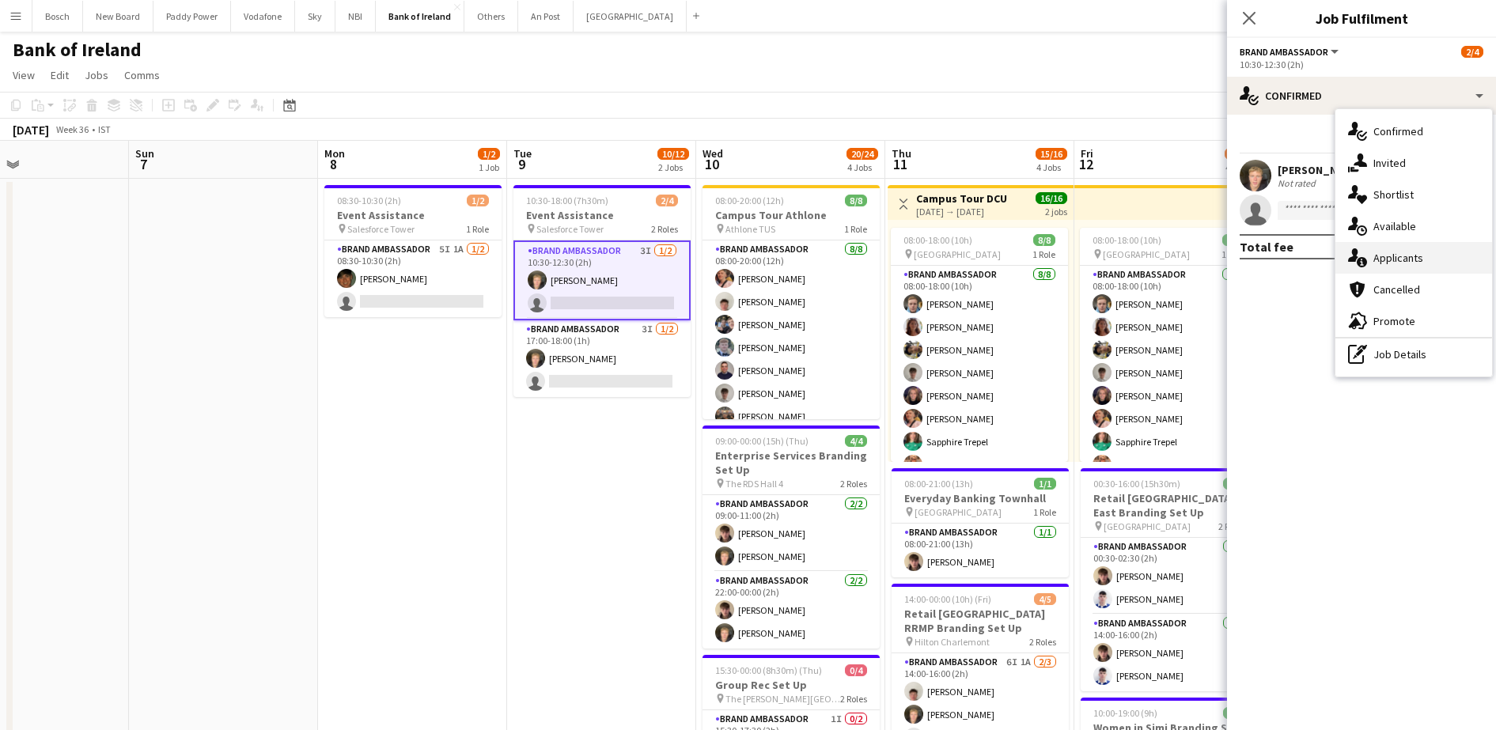
click at [1460, 253] on div "single-neutral-actions-information Applicants" at bounding box center [1413, 258] width 157 height 32
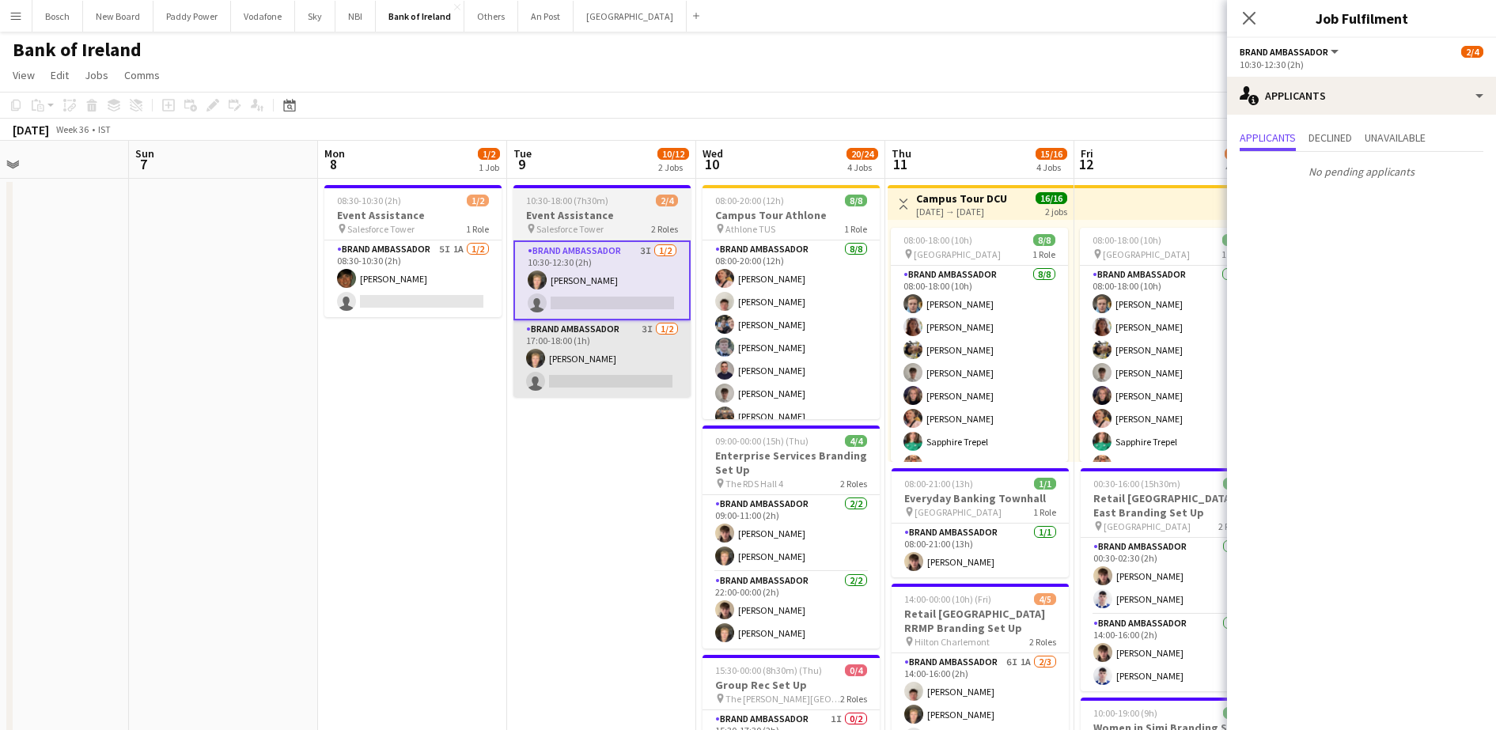
click at [583, 357] on app-card-role "Brand Ambassador 3I 1/2 17:00-18:00 (1h) Ronam Mcloughlin single-neutral-actions" at bounding box center [601, 358] width 177 height 77
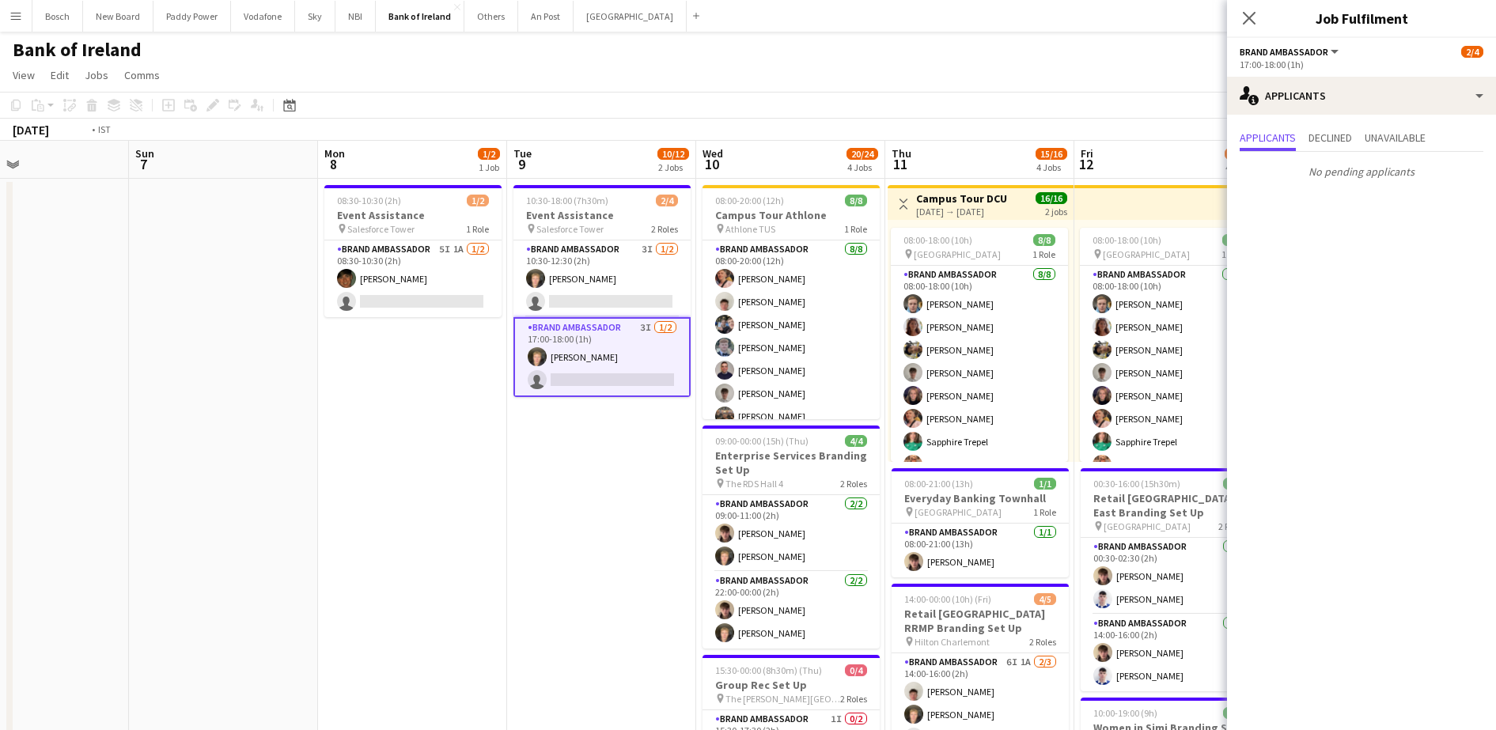
drag, startPoint x: 30, startPoint y: 464, endPoint x: 0, endPoint y: 441, distance: 37.8
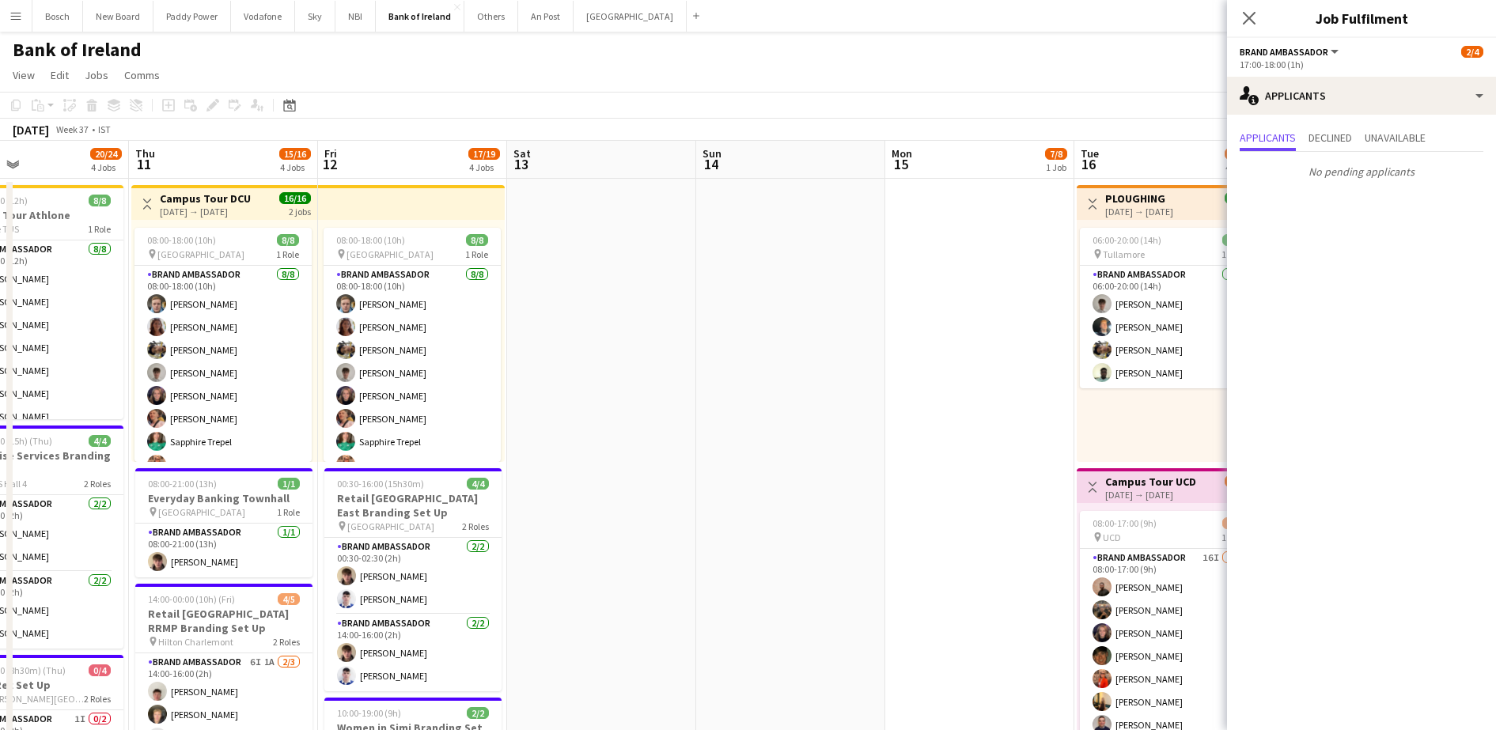
scroll to position [0, 395]
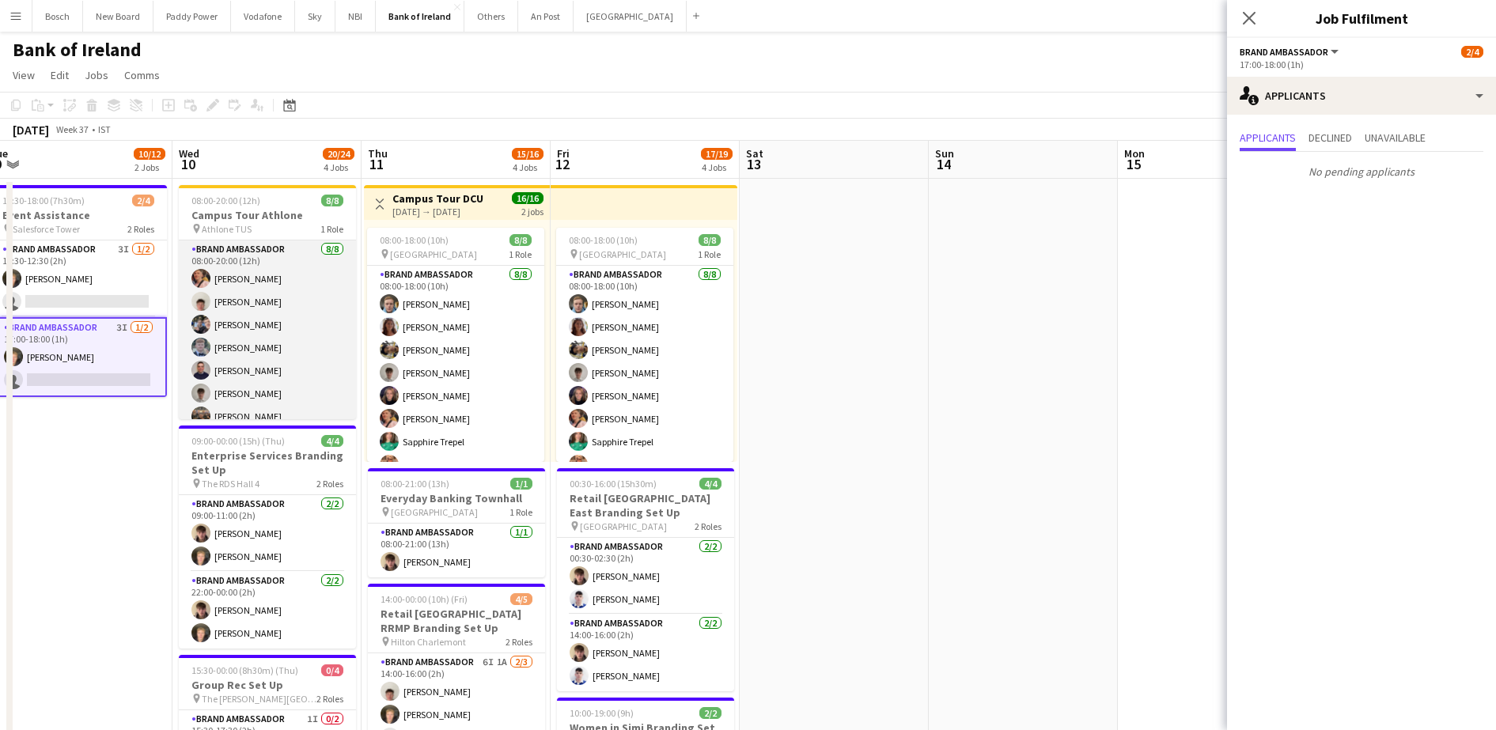
click at [256, 343] on app-card-role "Brand Ambassador 8/8 08:00-20:00 (12h) Mark O’Shea Robert Harvey Oscar Obrien T…" at bounding box center [267, 347] width 177 height 214
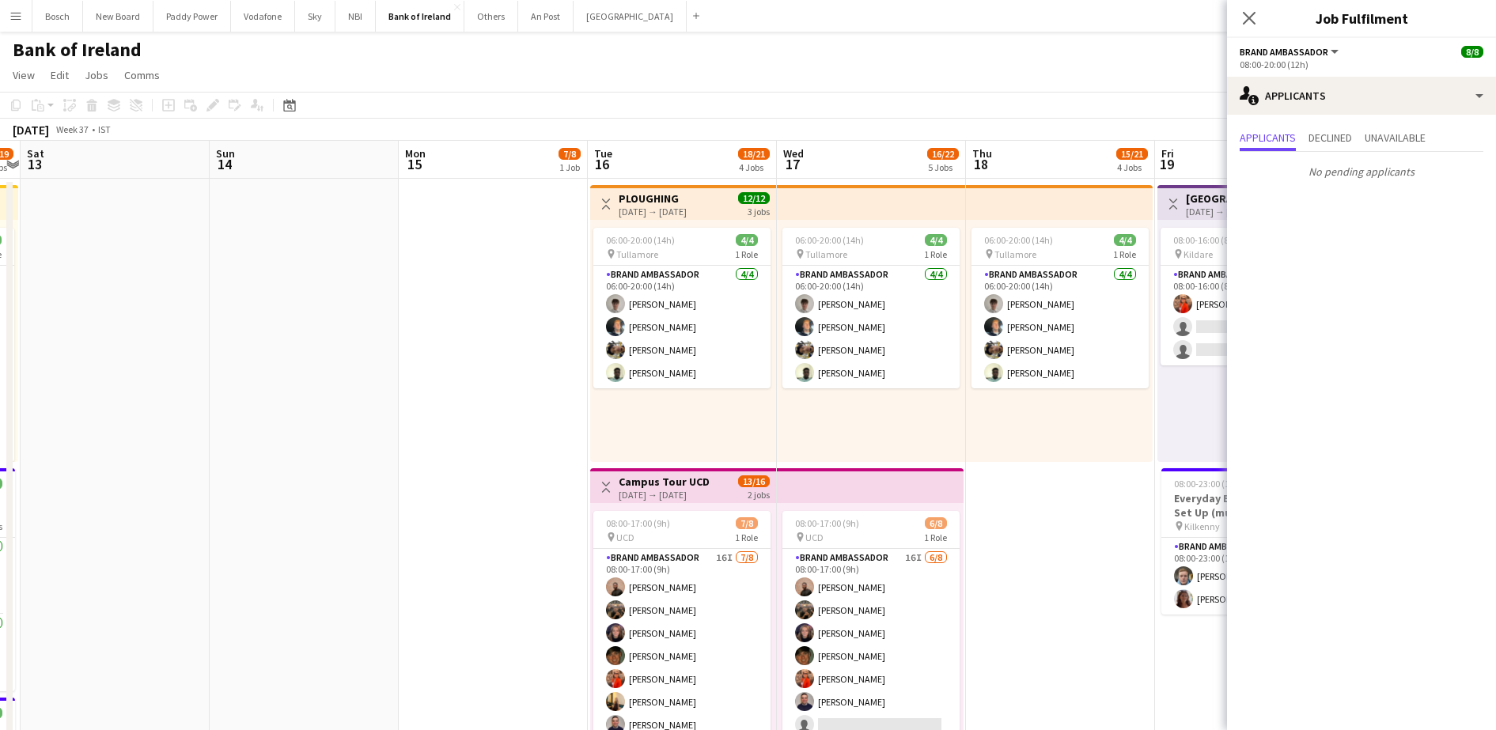
scroll to position [0, 422]
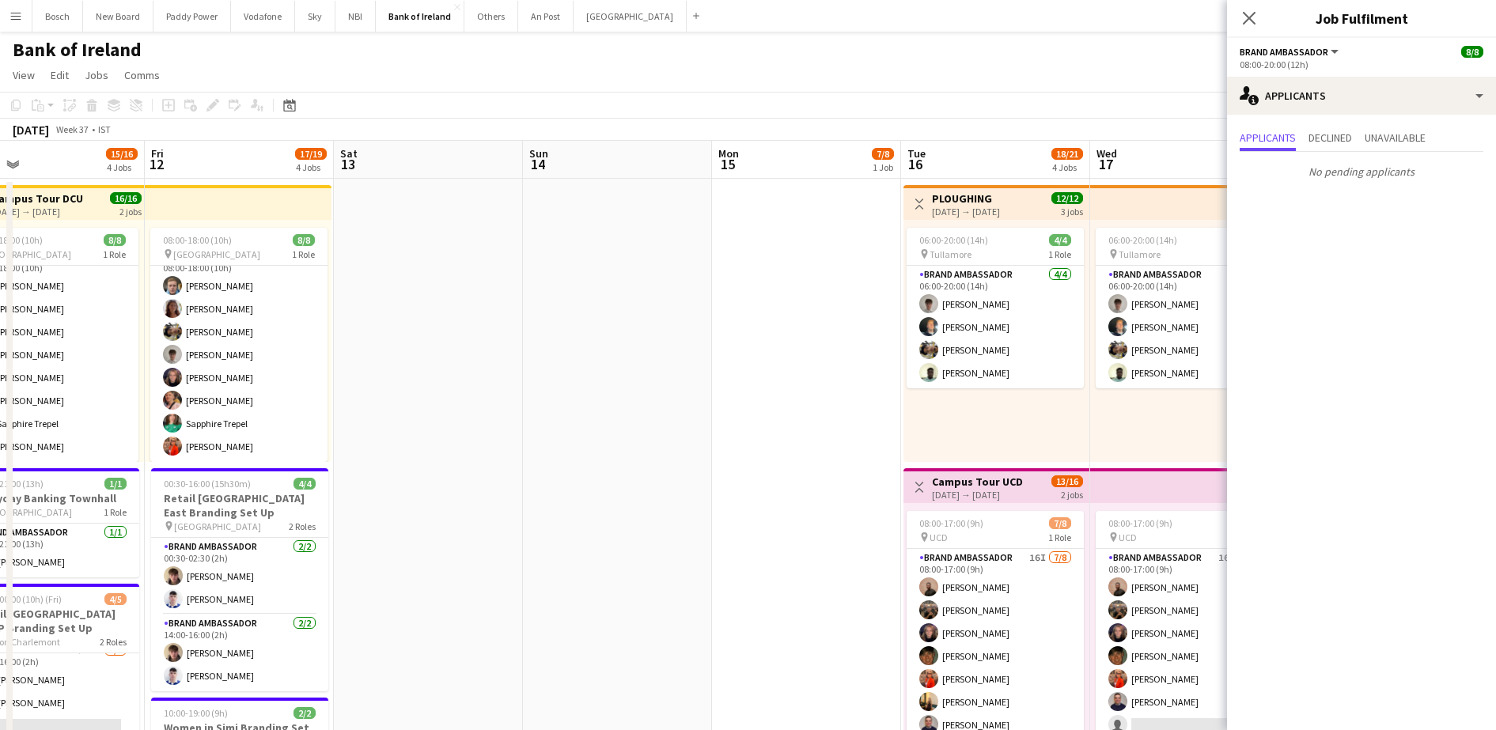
drag, startPoint x: 866, startPoint y: 419, endPoint x: -4, endPoint y: 373, distance: 871.4
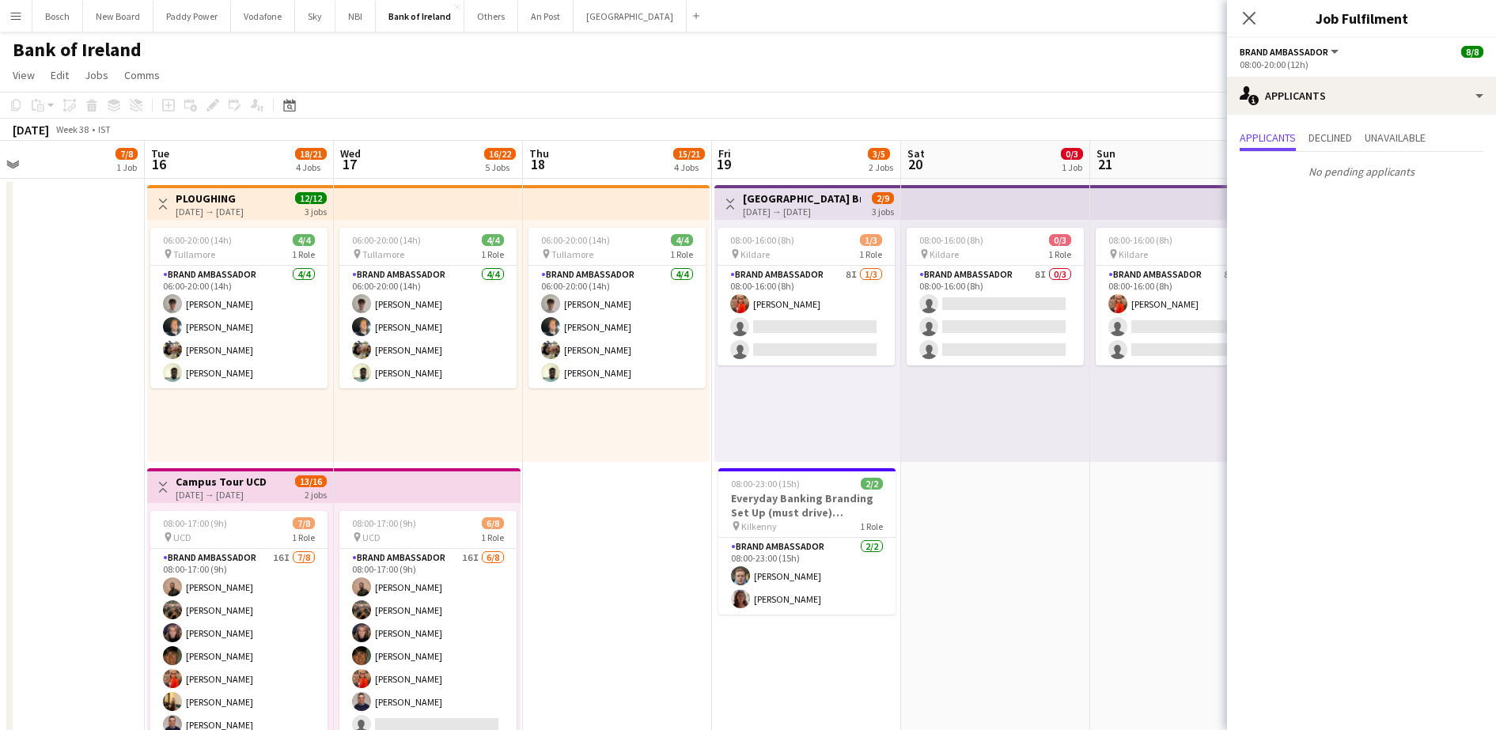
scroll to position [0, 516]
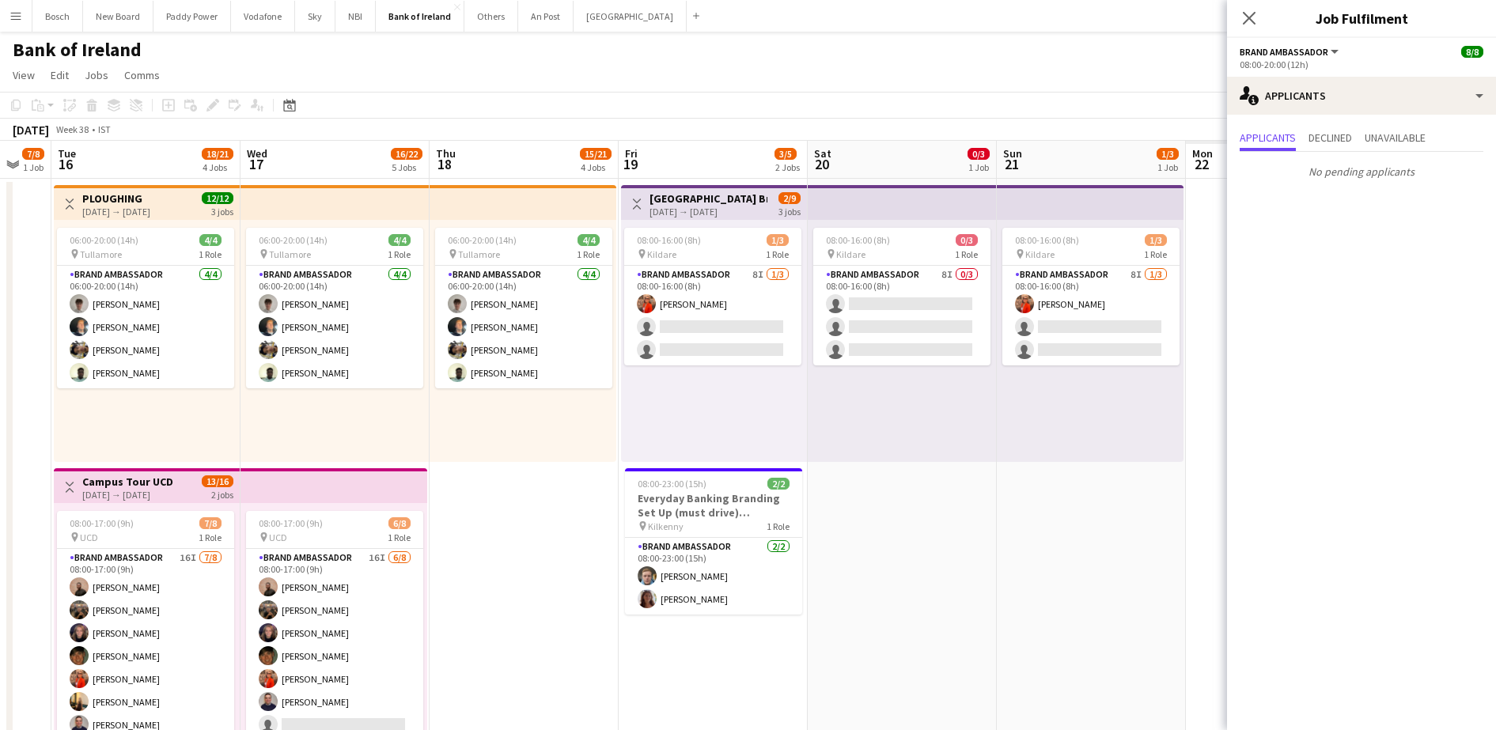
drag, startPoint x: 780, startPoint y: 373, endPoint x: -4, endPoint y: 334, distance: 784.9
click at [756, 305] on app-card-role "Brand Ambassador 8I 1/3 08:00-16:00 (8h) Muireann O'Gorman single-neutral-actio…" at bounding box center [712, 316] width 177 height 100
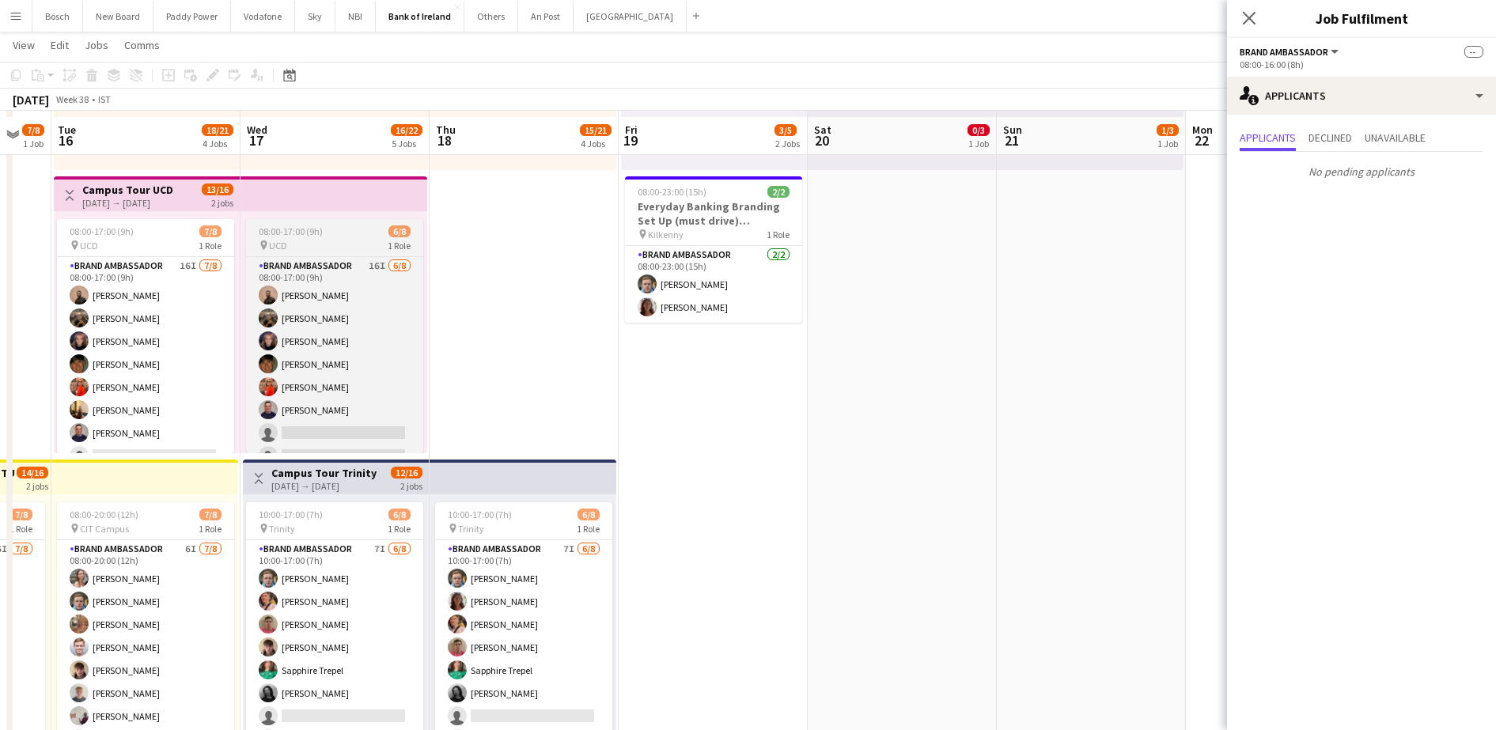
scroll to position [297, 0]
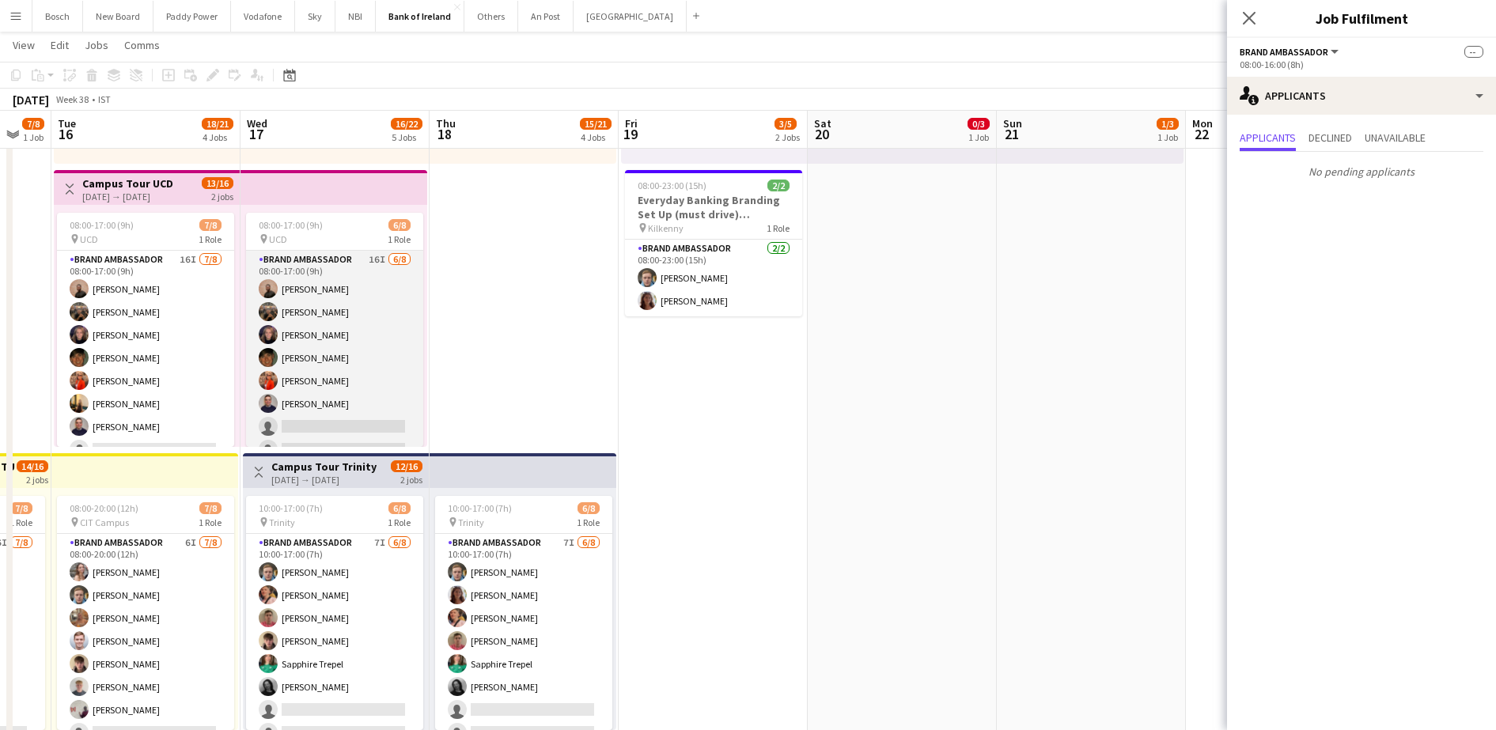
click at [351, 350] on app-card-role "Brand Ambassador 16I 6/8 08:00-17:00 (9h) Andrew Ajetunmobi Matheus Cramolich J…" at bounding box center [334, 358] width 177 height 214
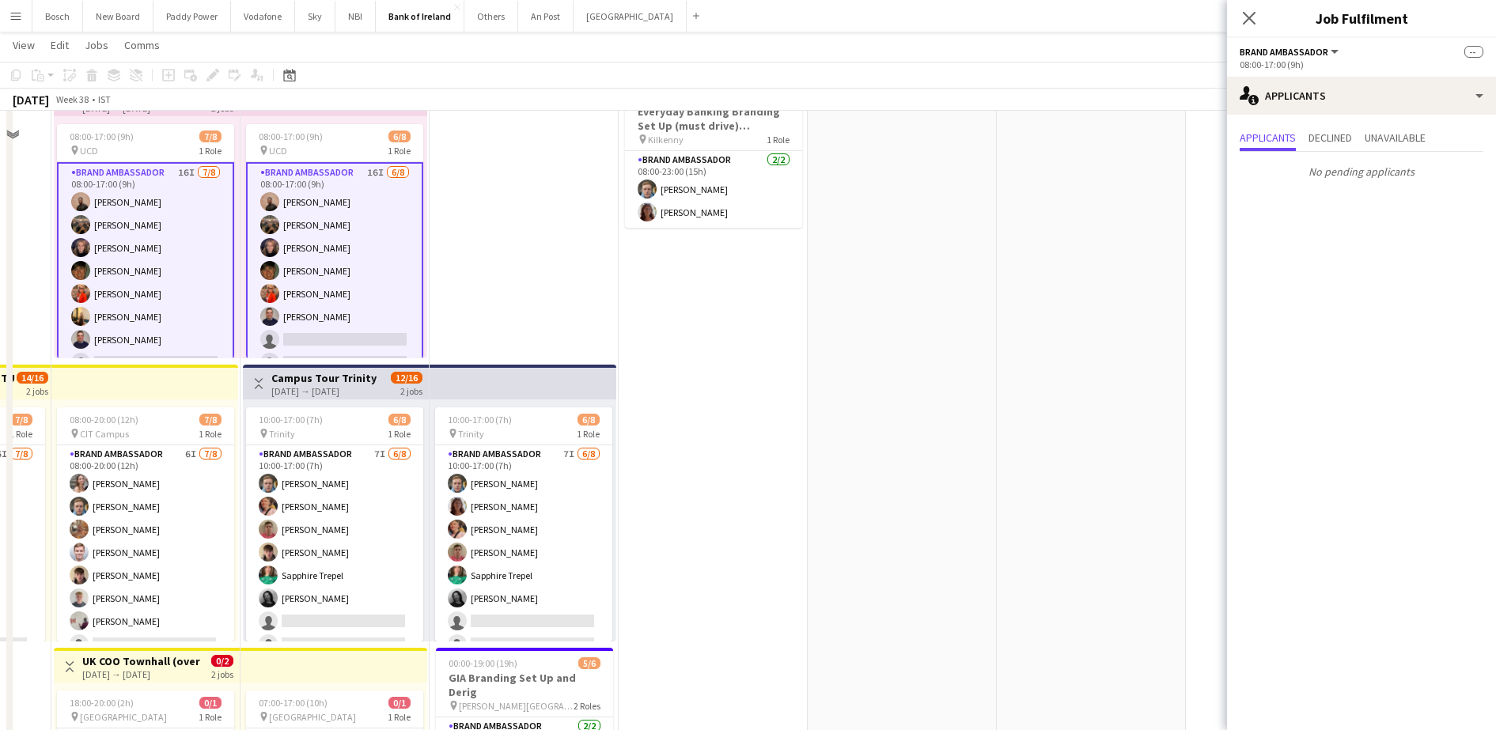
scroll to position [593, 0]
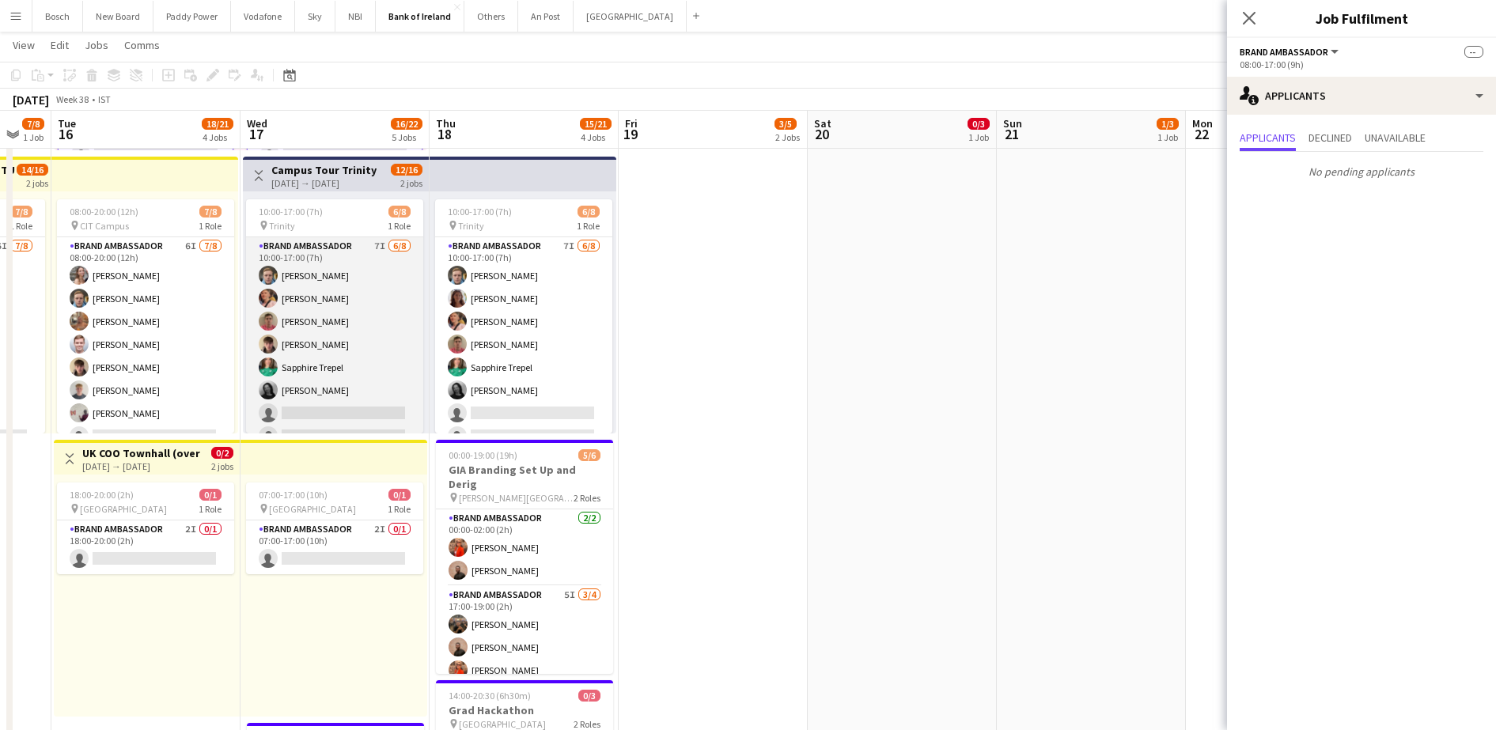
click at [322, 331] on app-card-role "Brand Ambassador 7I 6/8 10:00-17:00 (7h) Dominik Morycki Mark O’Shea Zach Baird…" at bounding box center [334, 344] width 177 height 214
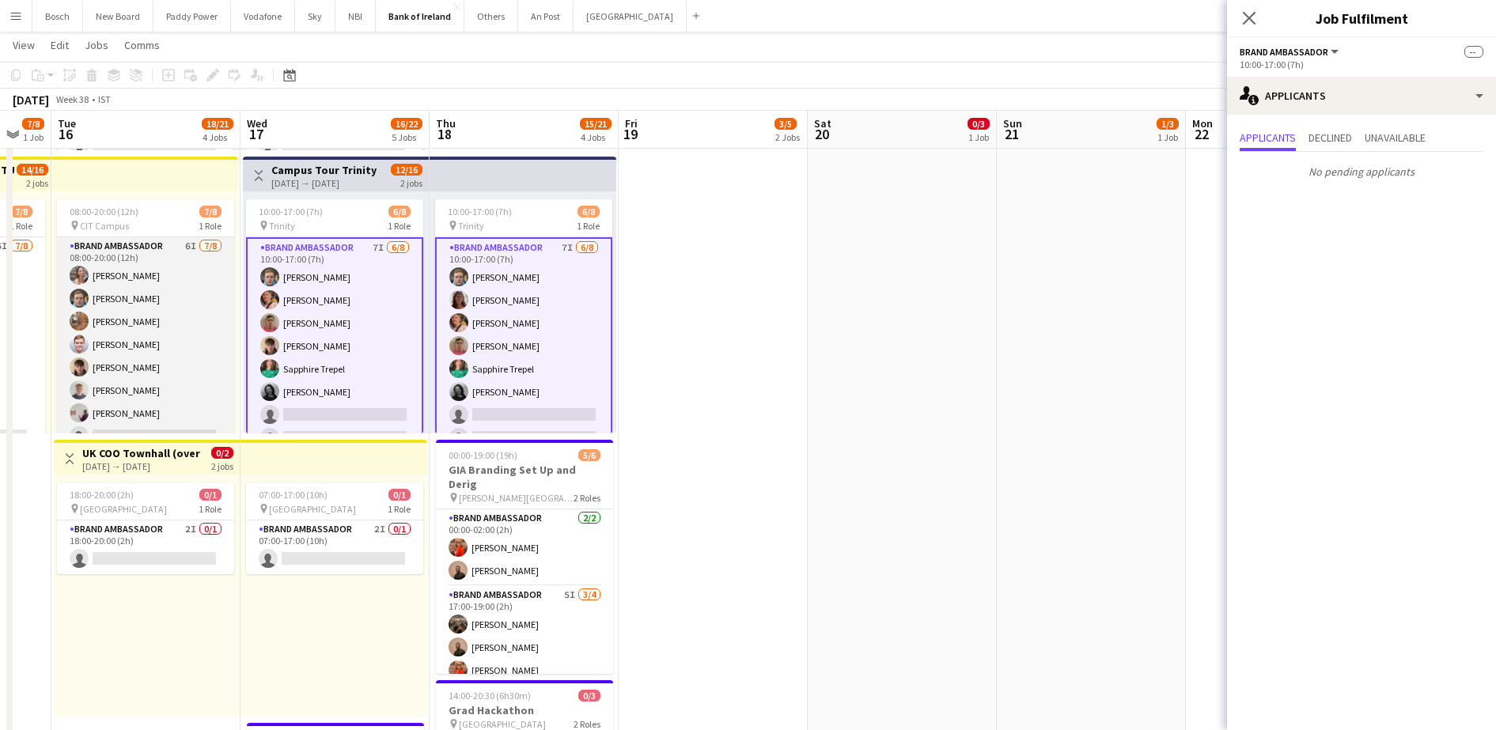
click at [120, 359] on app-card-role "Brand Ambassador 6I 7/8 08:00-20:00 (12h) Clodagh O’ Callaghan Dominik Morycki …" at bounding box center [145, 344] width 177 height 214
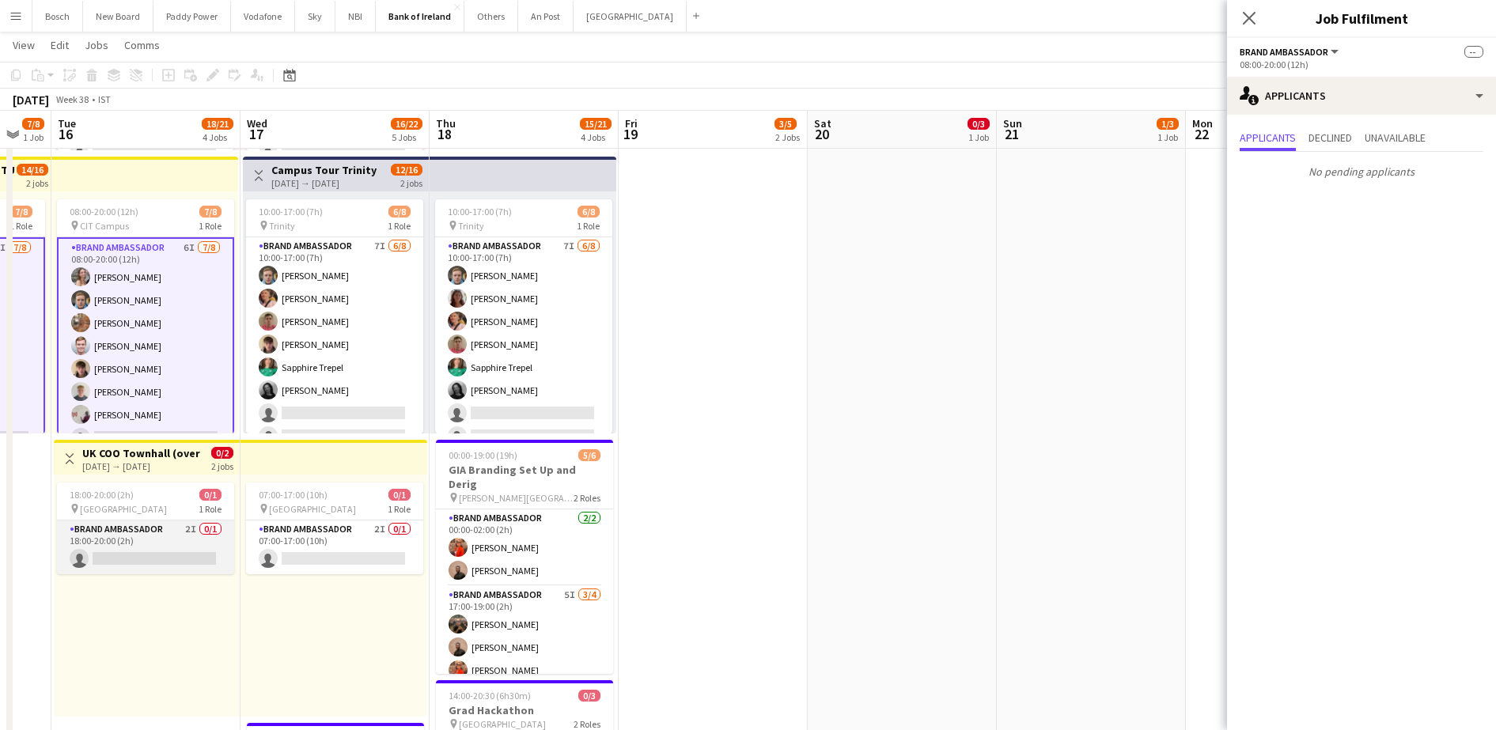
click at [163, 535] on app-card-role "Brand Ambassador 2I 0/1 18:00-20:00 (2h) single-neutral-actions" at bounding box center [145, 548] width 177 height 54
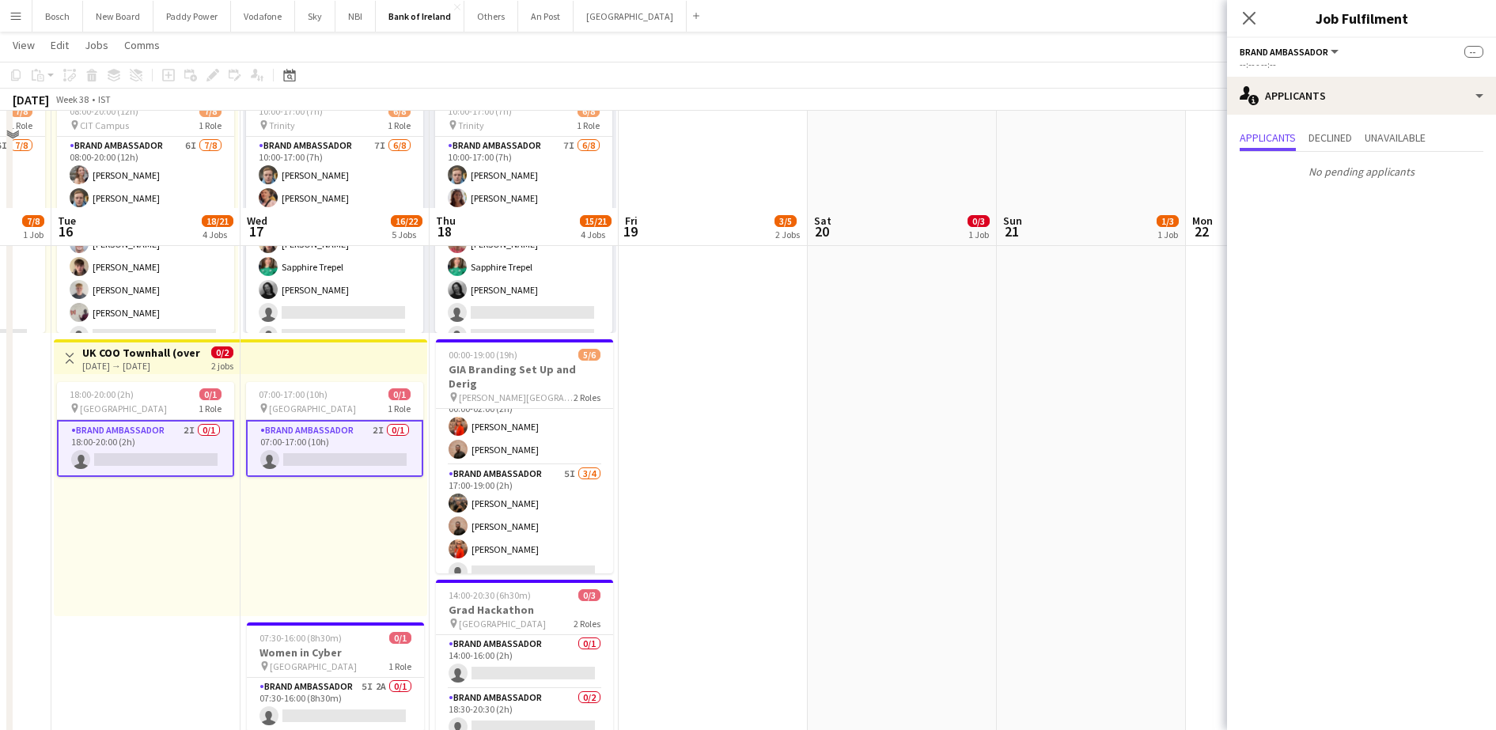
scroll to position [791, 0]
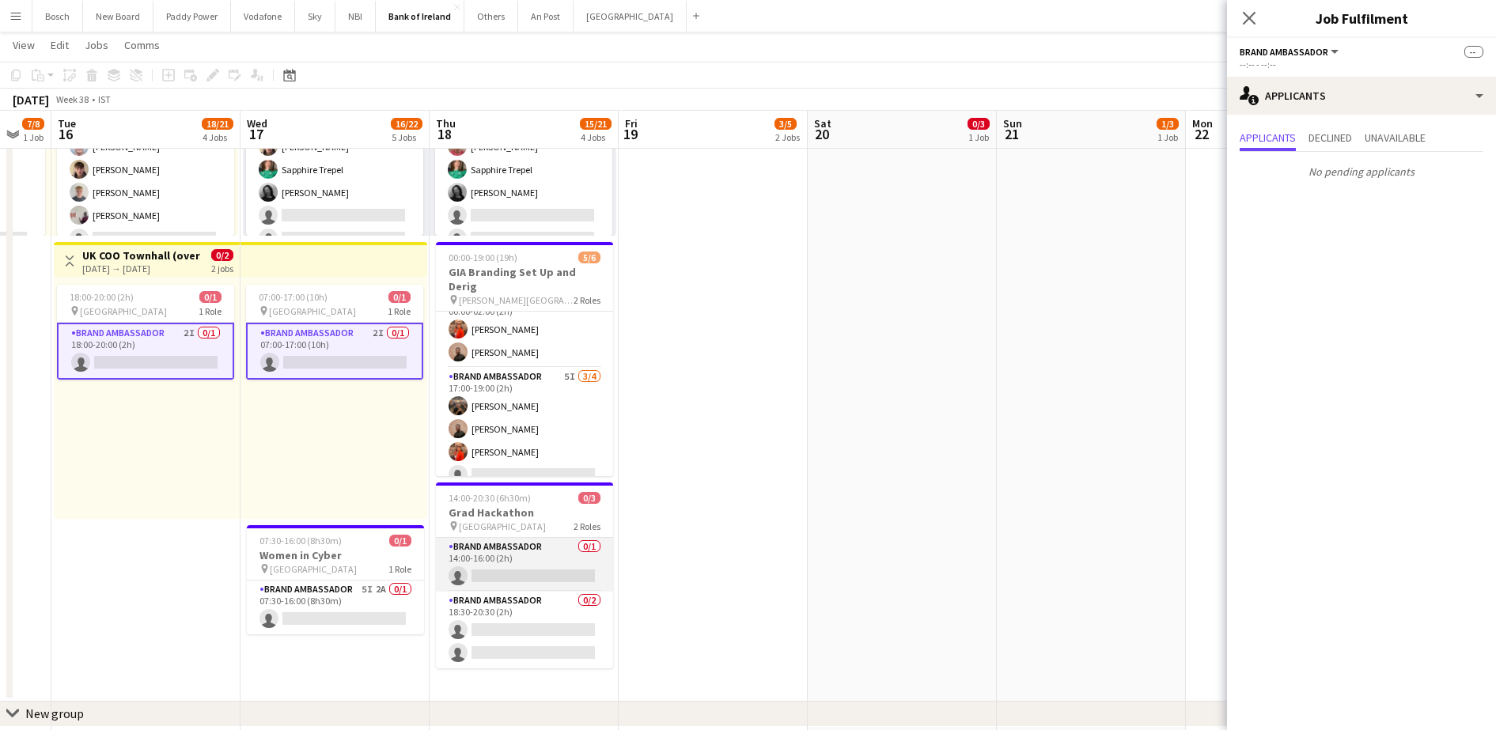
click at [589, 555] on app-card-role "Brand Ambassador 0/1 14:00-16:00 (2h) single-neutral-actions" at bounding box center [524, 565] width 177 height 54
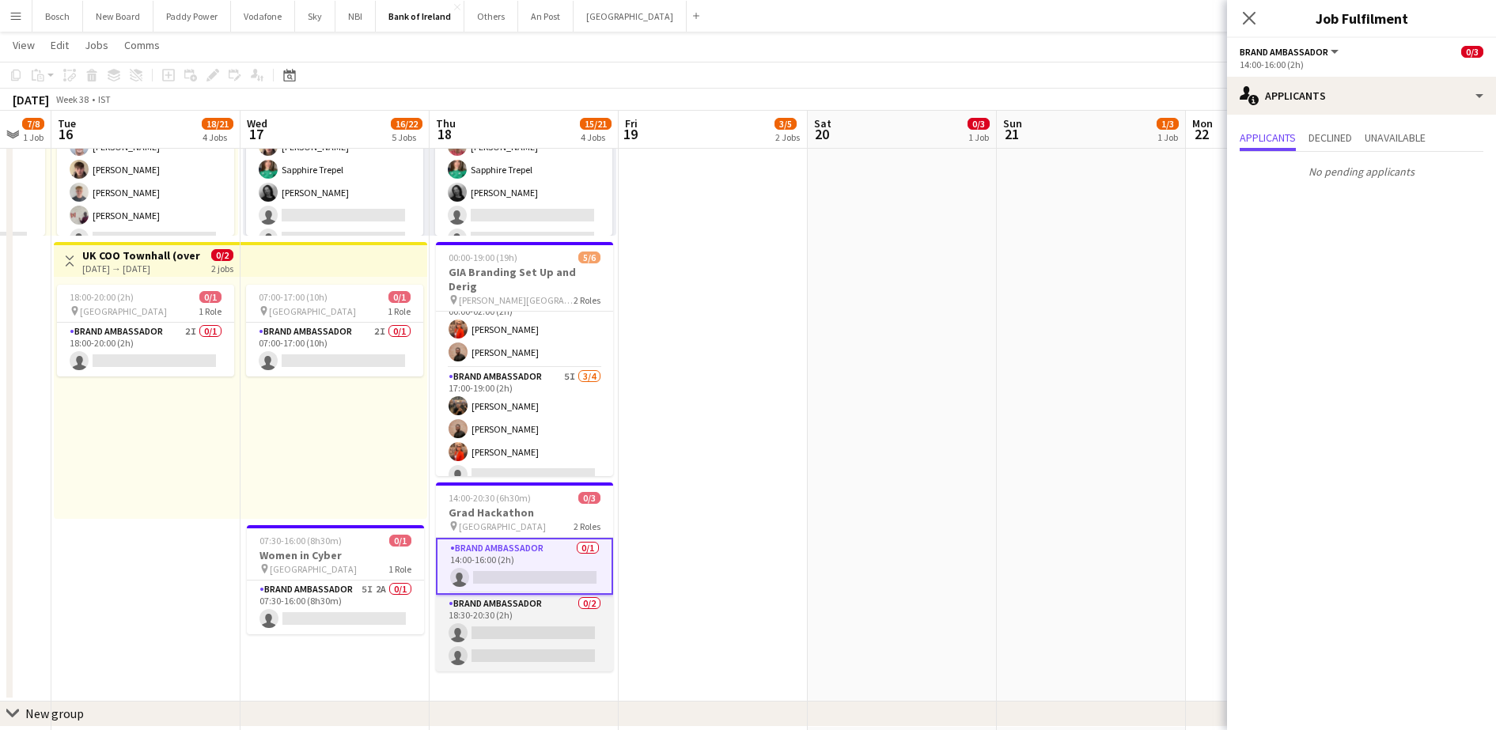
click at [545, 615] on app-card-role "Brand Ambassador 0/2 18:30-20:30 (2h) single-neutral-actions single-neutral-act…" at bounding box center [524, 633] width 177 height 77
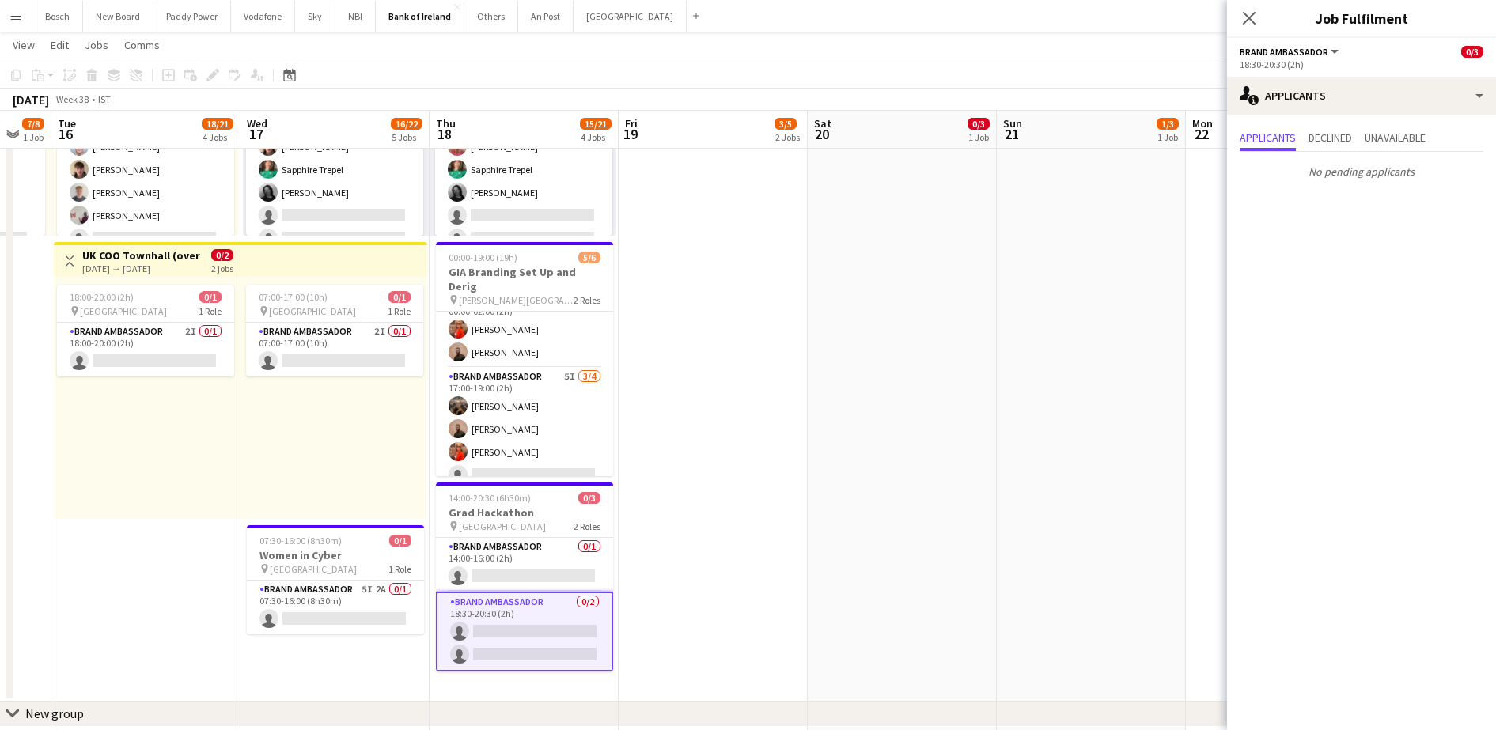
click at [322, 646] on app-date-cell "06:00-20:00 (14h) 4/4 pin Tullamore 1 Role Brand Ambassador 4/4 06:00-20:00 (14…" at bounding box center [334, 44] width 189 height 1316
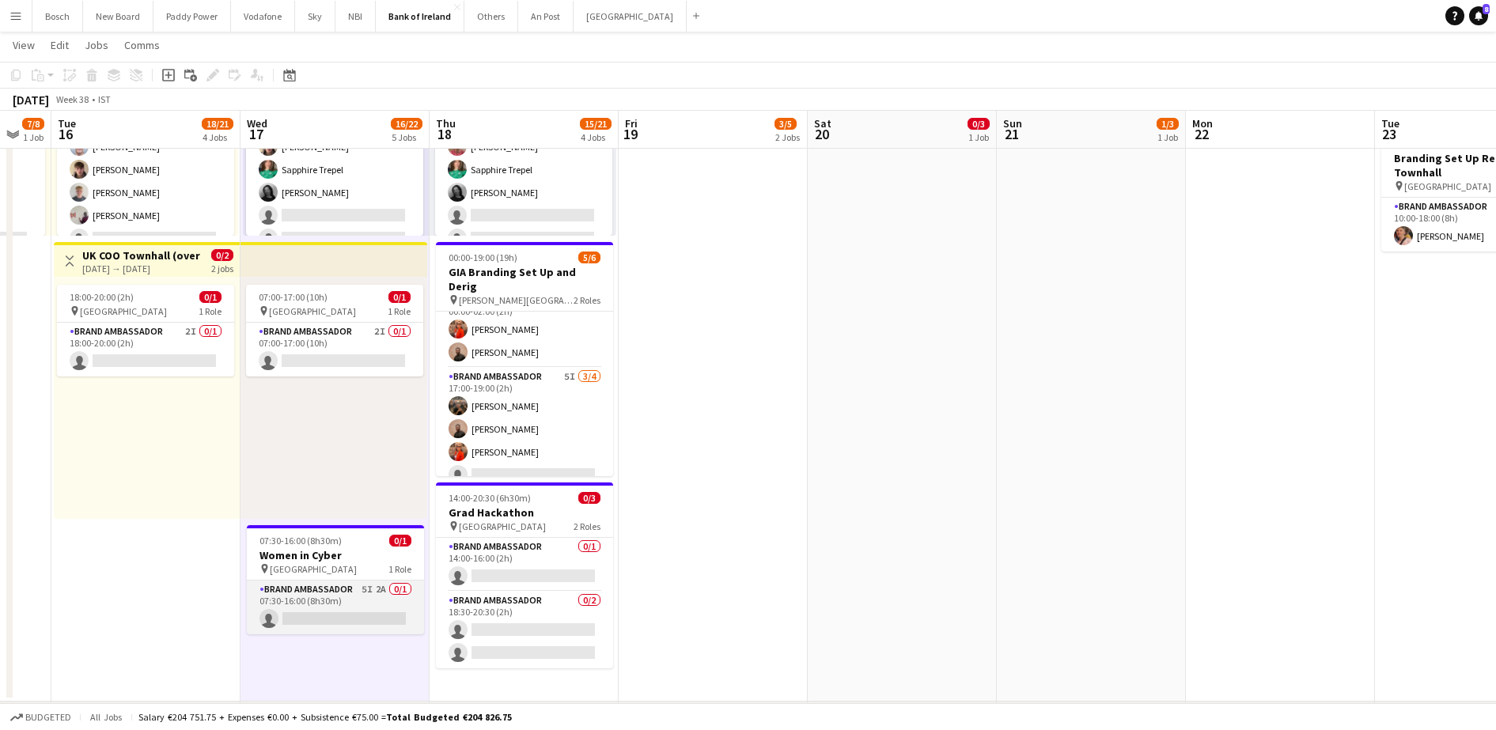
click at [355, 588] on app-card-role "Brand Ambassador 5I 2A 0/1 07:30-16:00 (8h30m) single-neutral-actions" at bounding box center [335, 608] width 177 height 54
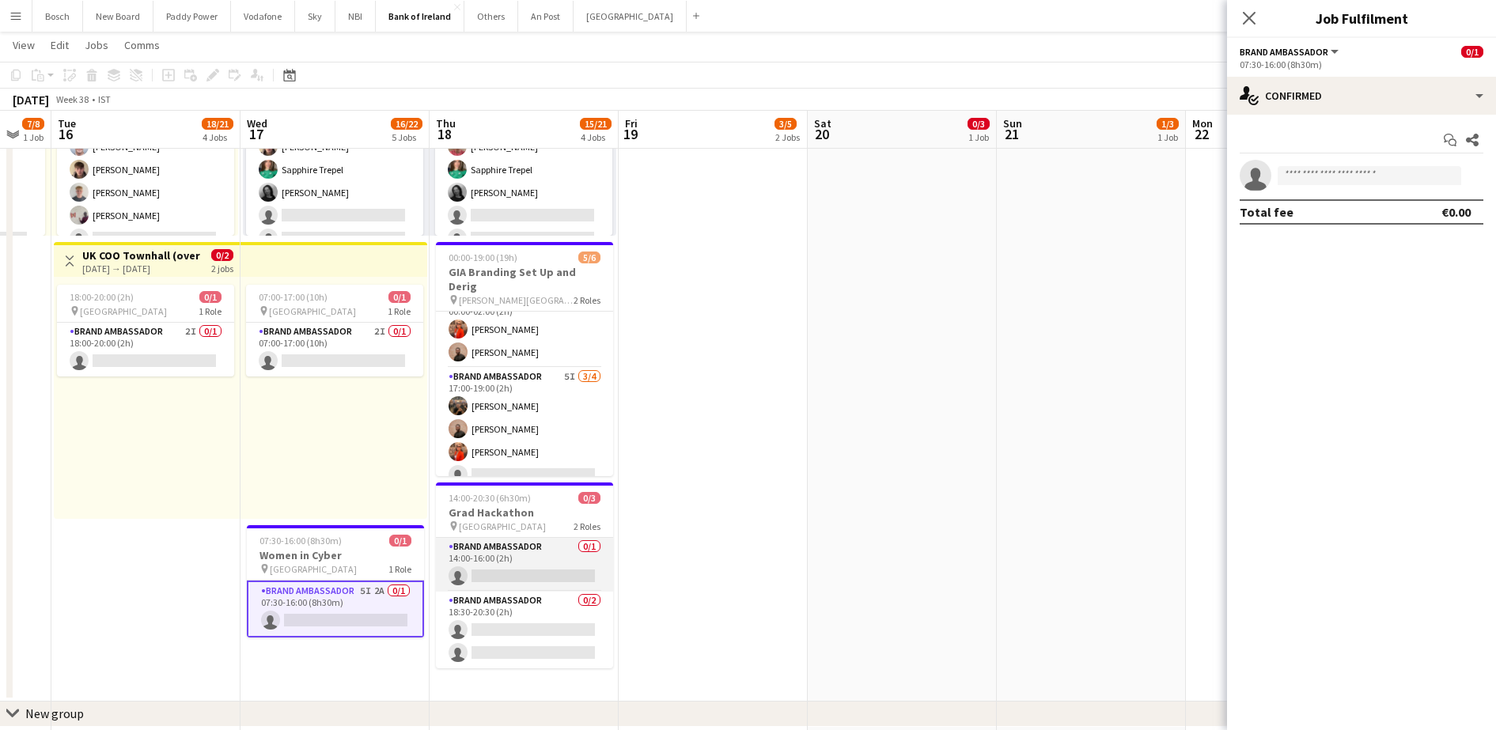
click at [546, 539] on app-card-role "Brand Ambassador 0/1 14:00-16:00 (2h) single-neutral-actions" at bounding box center [524, 565] width 177 height 54
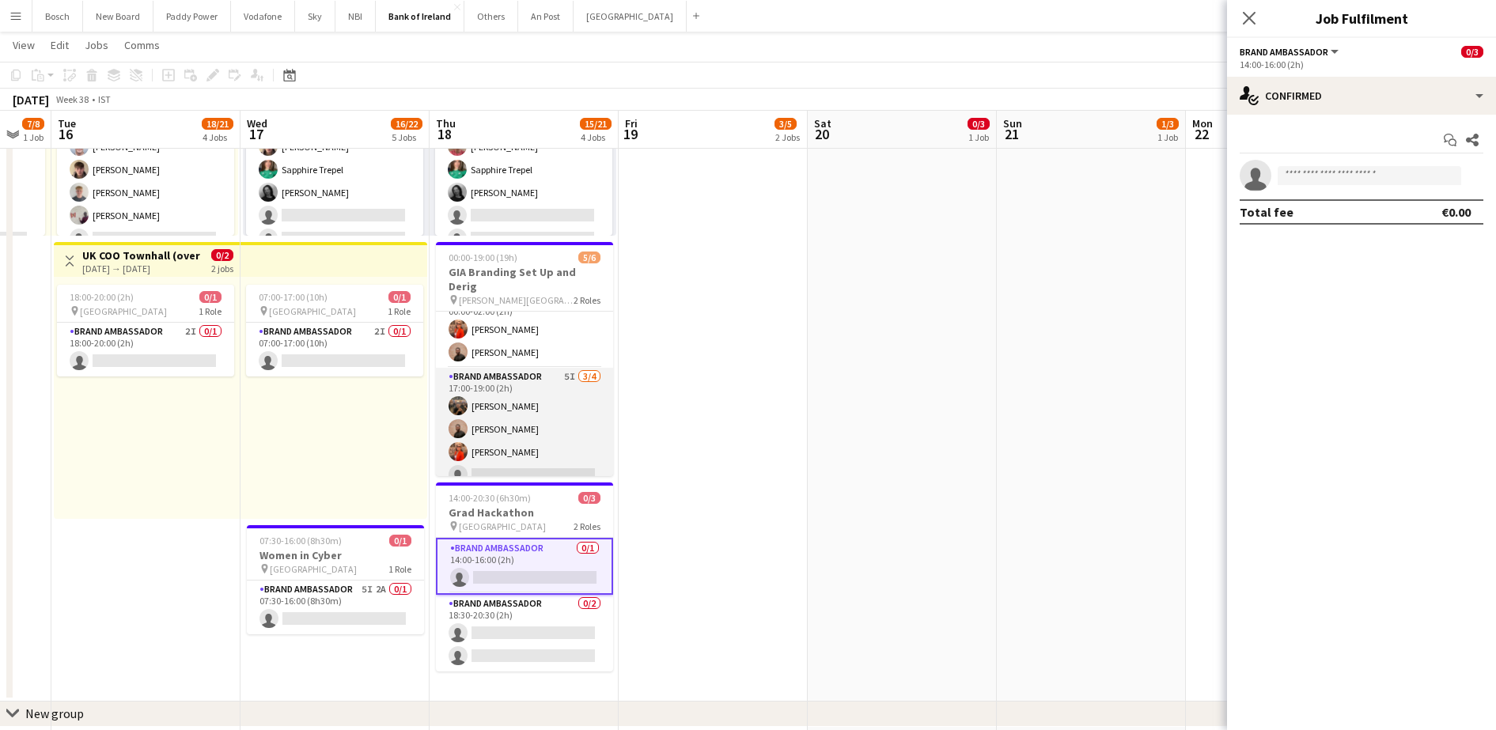
click at [556, 480] on app-date-cell "06:00-20:00 (14h) 4/4 pin Tullamore 1 Role Brand Ambassador 4/4 06:00-20:00 (14…" at bounding box center [524, 44] width 189 height 1316
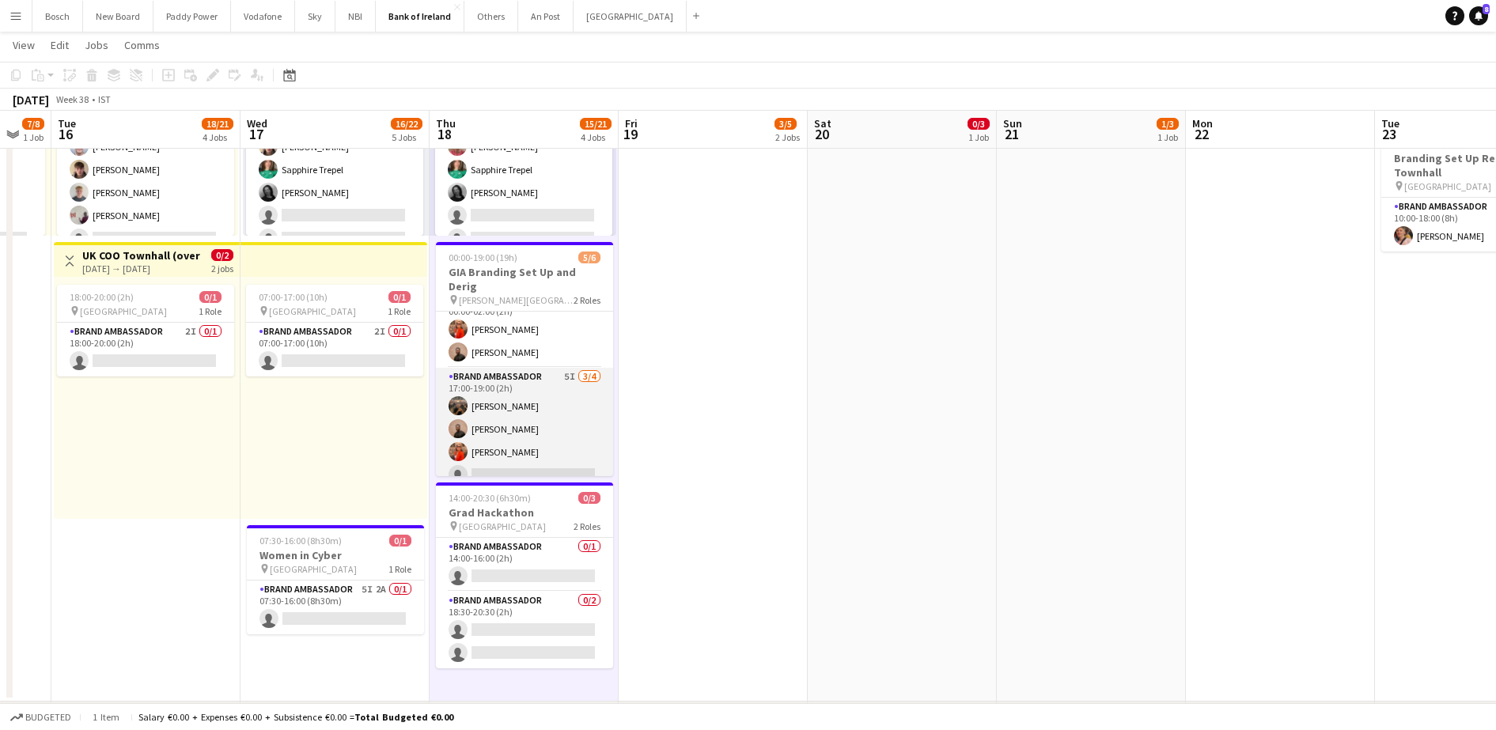
scroll to position [0, 517]
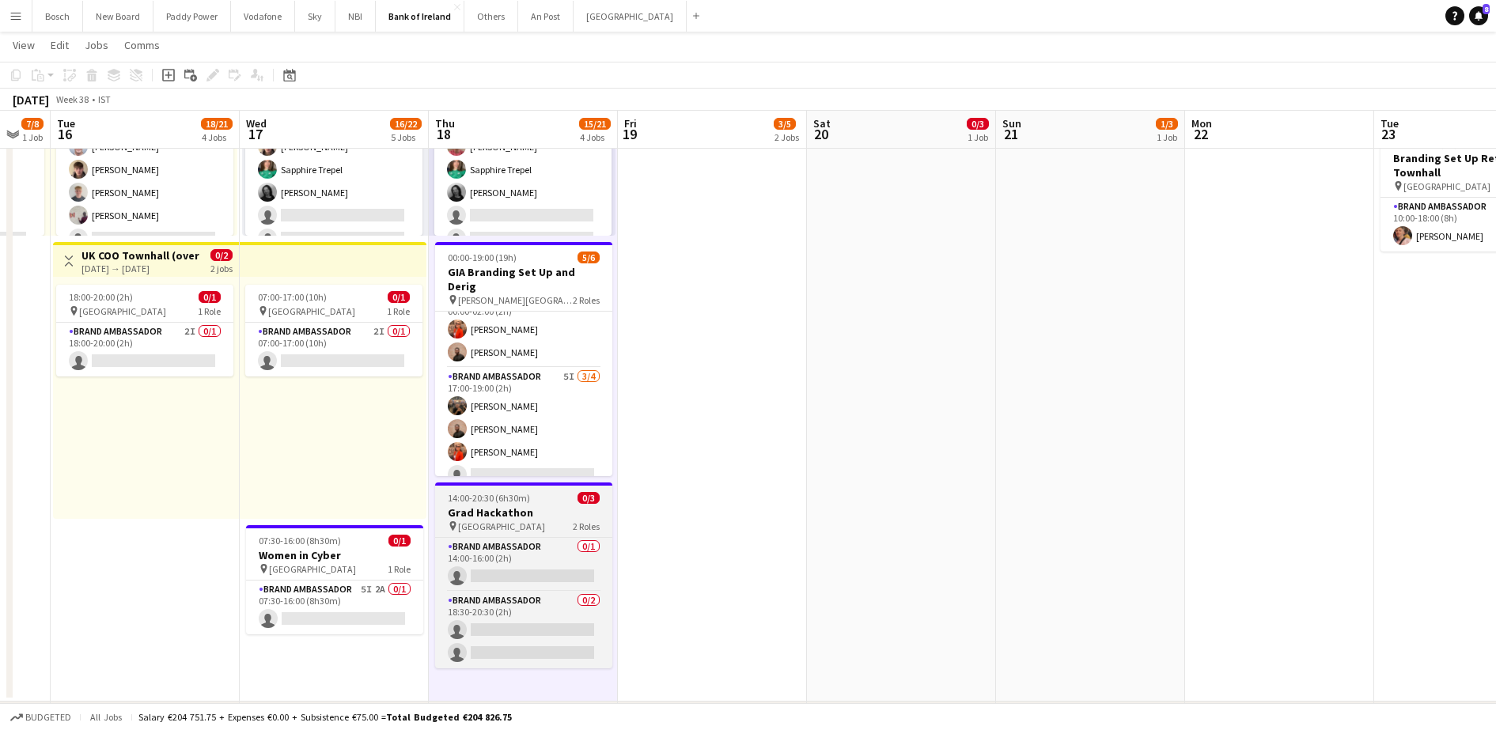
click at [529, 487] on app-job-card "14:00-20:30 (6h30m) 0/3 Grad Hackathon pin Baggot Plaza 2 Roles Brand Ambassado…" at bounding box center [523, 576] width 177 height 186
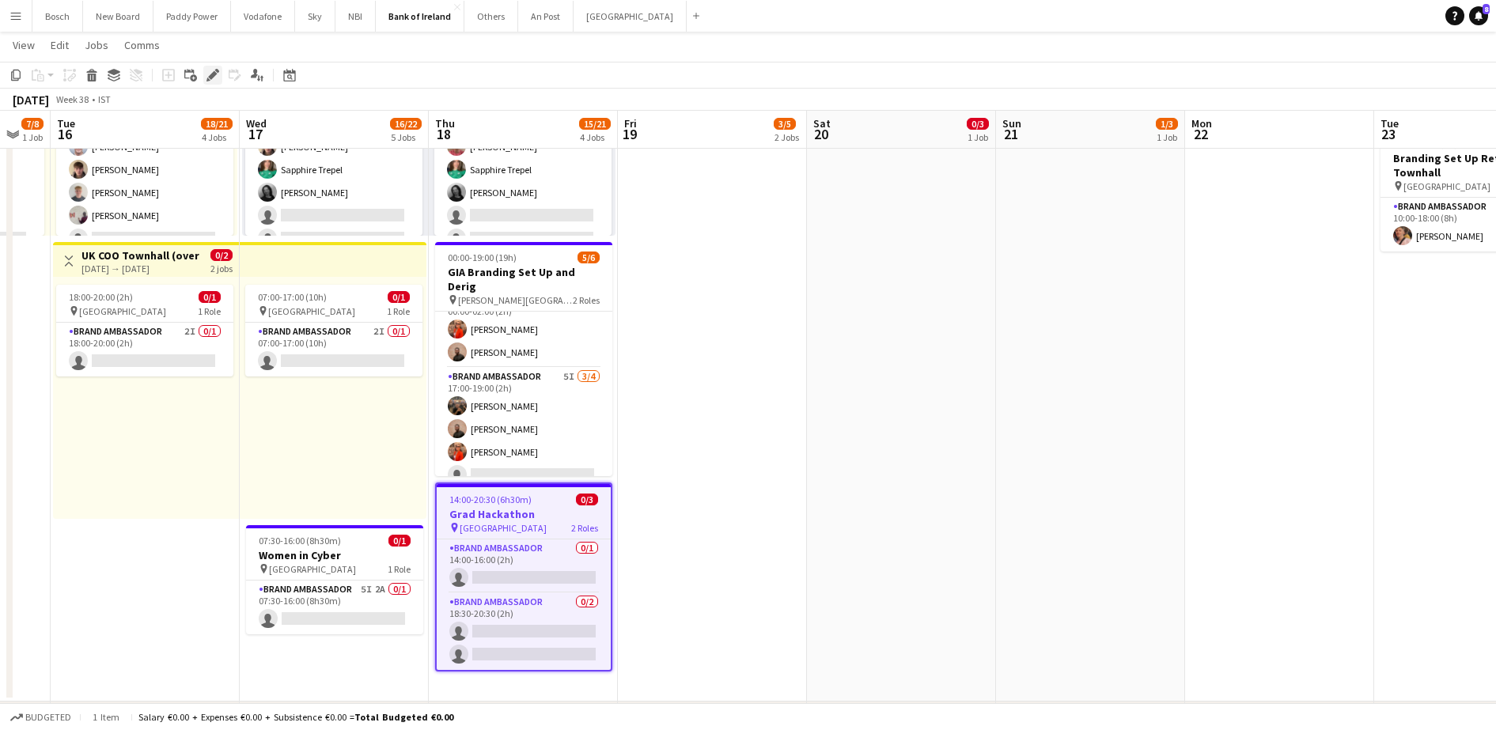
click at [214, 76] on icon at bounding box center [212, 75] width 9 height 9
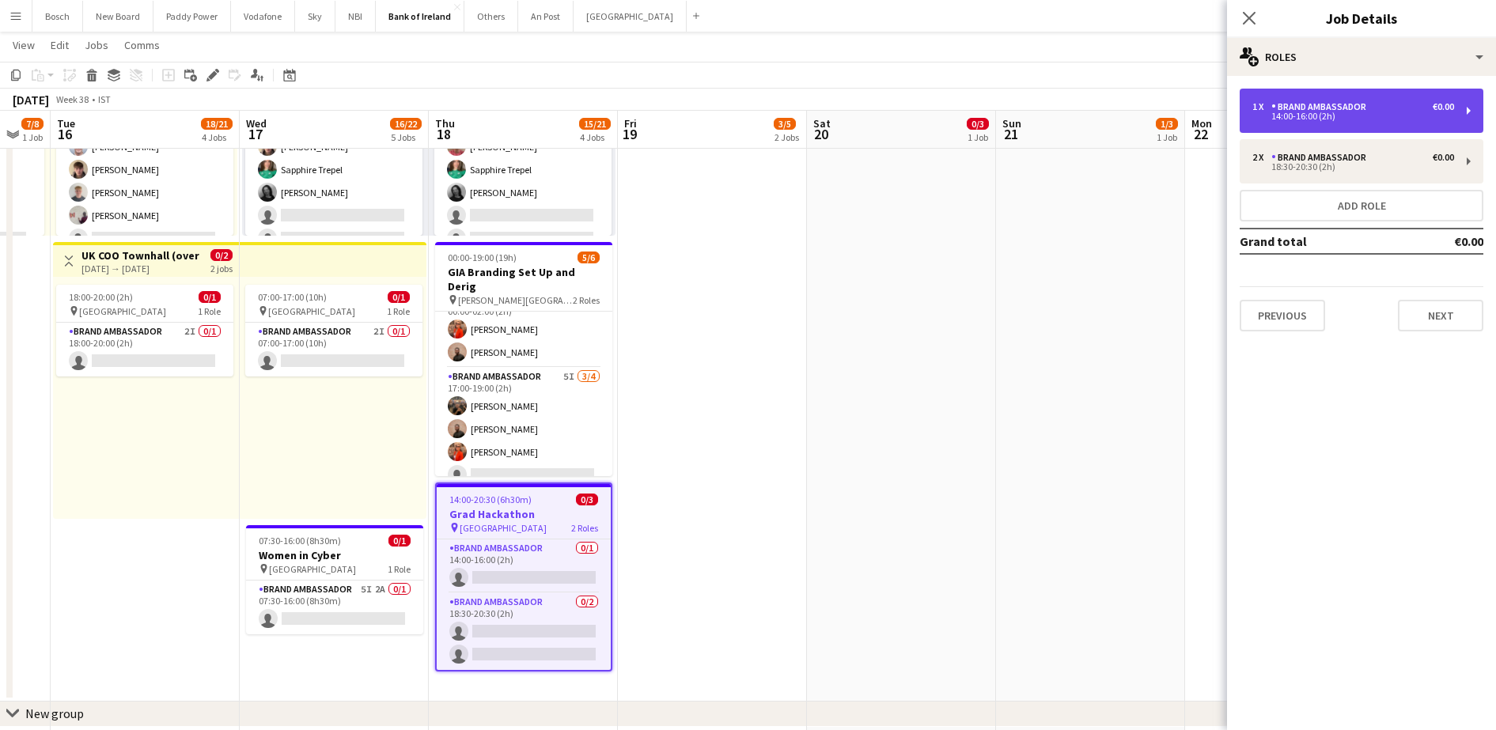
click at [1412, 131] on div "1 x Brand Ambassador €0.00 14:00-16:00 (2h)" at bounding box center [1362, 111] width 244 height 44
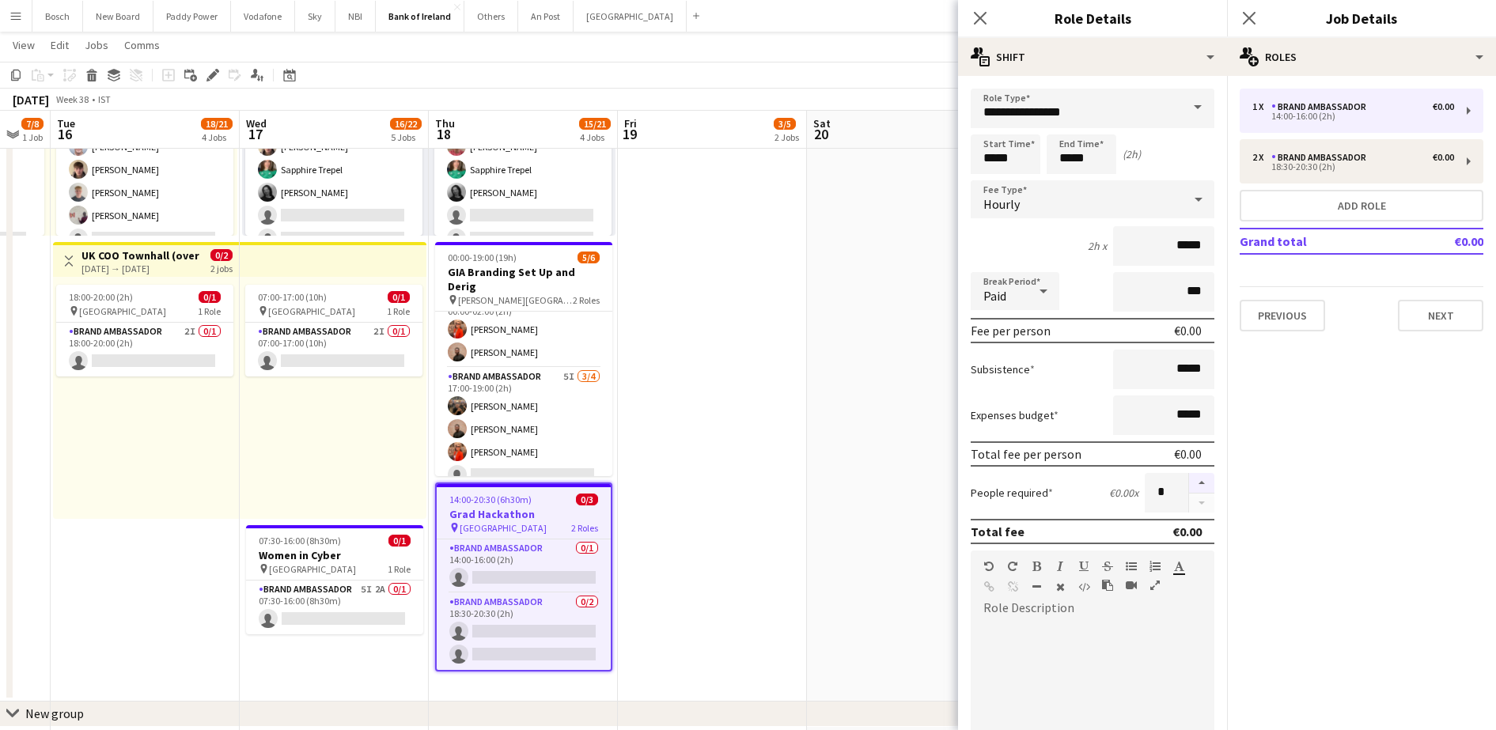
click at [1194, 475] on button "button" at bounding box center [1201, 483] width 25 height 21
type input "*"
click at [920, 67] on app-toolbar "Copy Paste Paste Ctrl+V Paste with crew Ctrl+Shift+V Paste linked Job Delete Gr…" at bounding box center [748, 75] width 1496 height 27
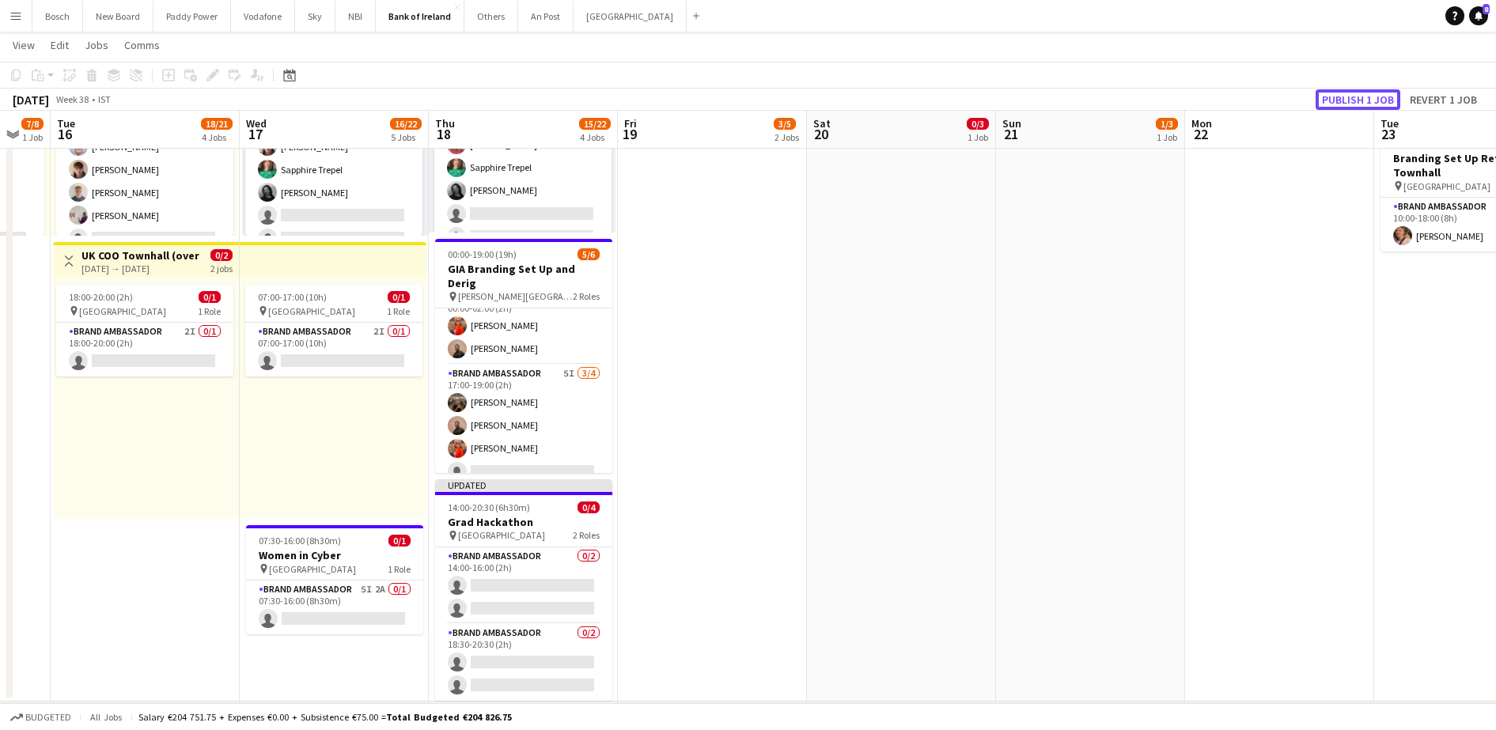
click at [1323, 96] on button "Publish 1 job" at bounding box center [1358, 99] width 85 height 21
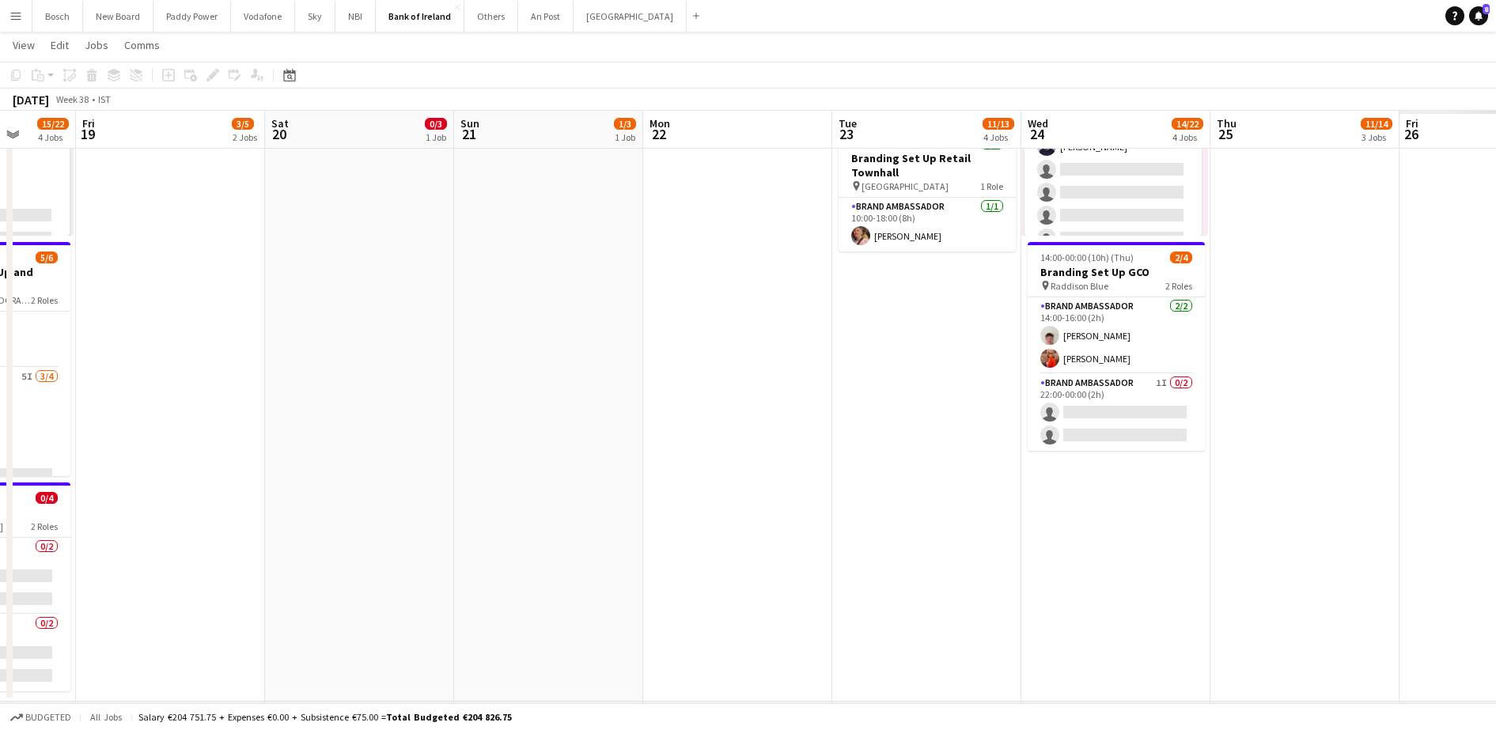
drag, startPoint x: 547, startPoint y: 267, endPoint x: 231, endPoint y: 244, distance: 317.3
click at [231, 244] on app-calendar-viewport "Mon 15 7/8 1 Job Tue 16 18/21 4 Jobs Wed 17 16/22 5 Jobs Thu 18 15/22 4 Jobs Fr…" at bounding box center [748, 653] width 1496 height 2765
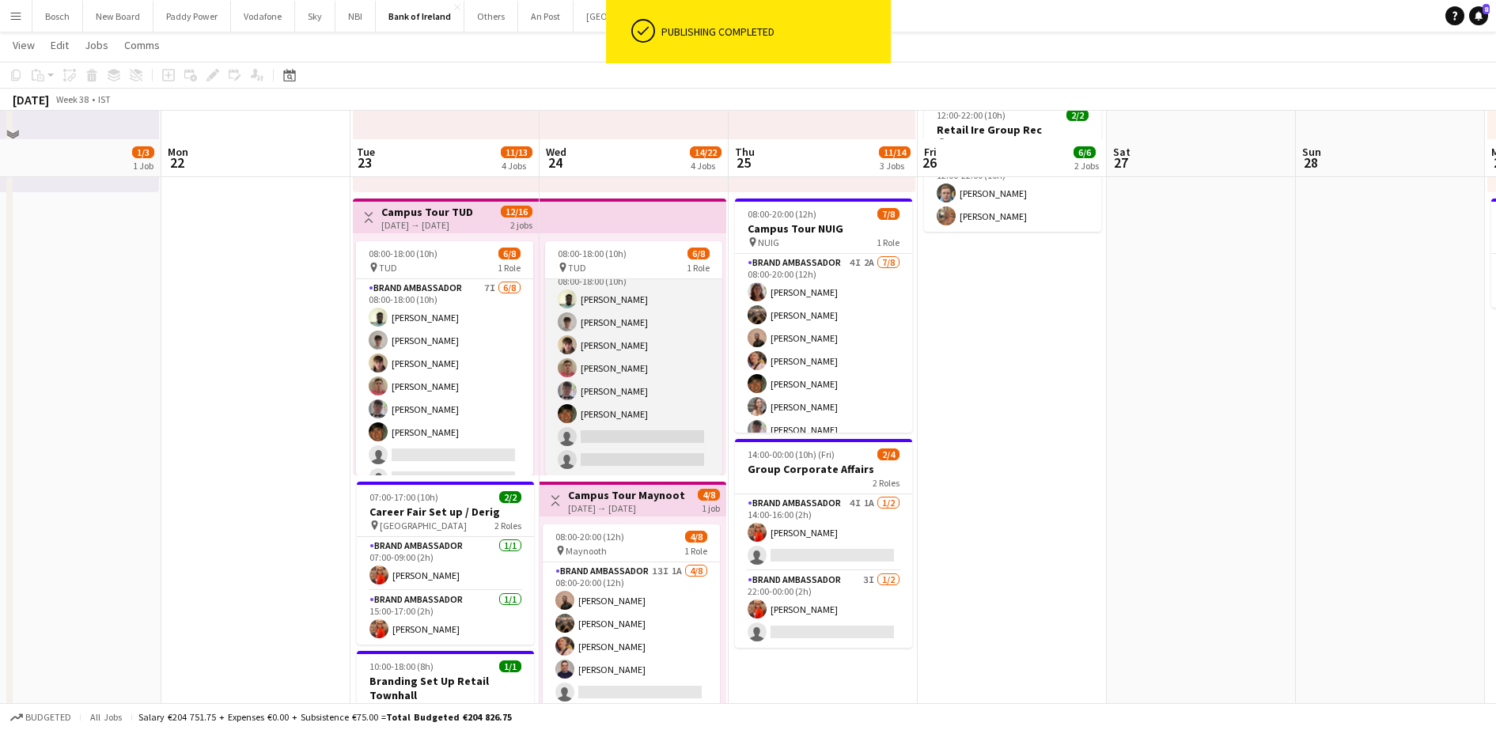
scroll to position [297, 0]
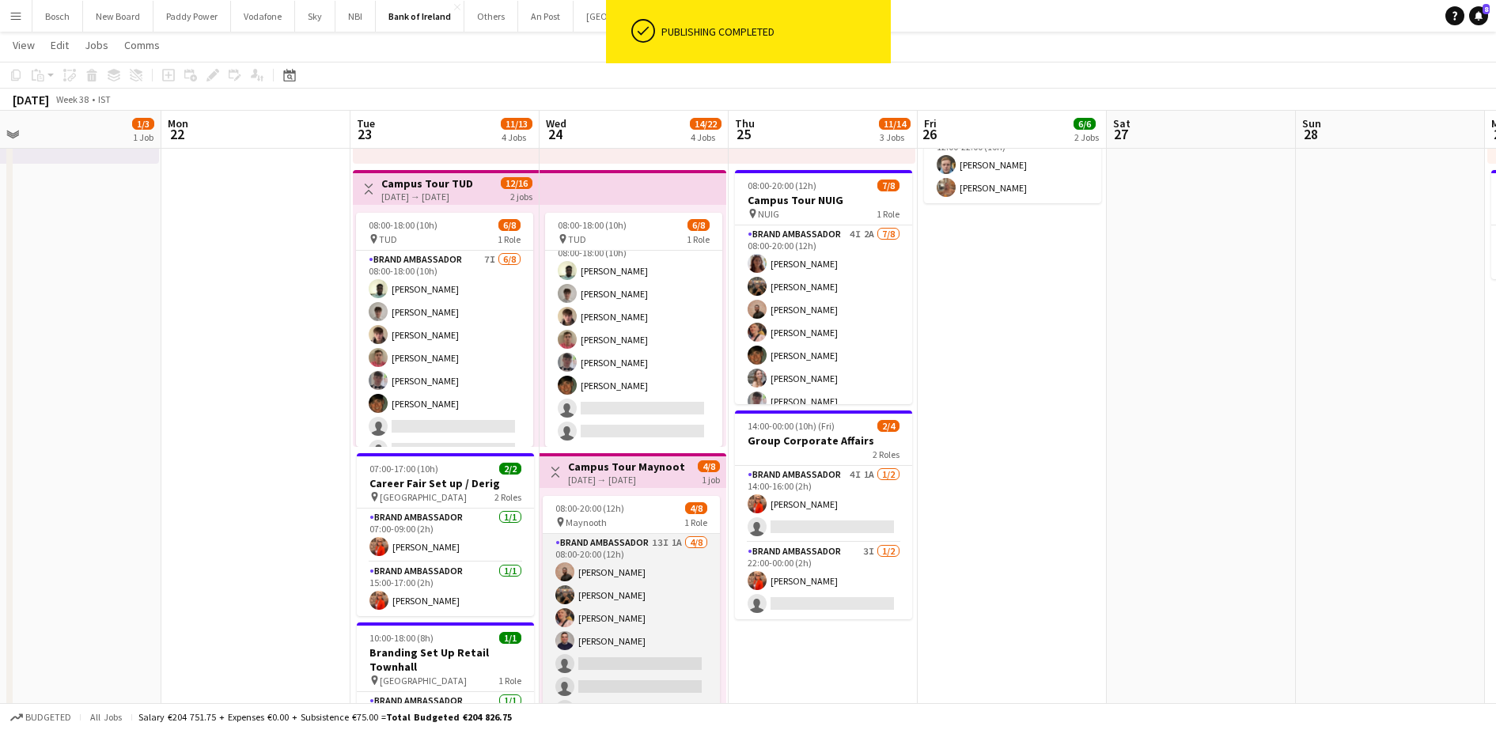
click at [627, 621] on app-card-role "Brand Ambassador 13I 1A 4/8 08:00-20:00 (12h) Andrew Ajetunmobi Matheus Cramoli…" at bounding box center [631, 641] width 177 height 214
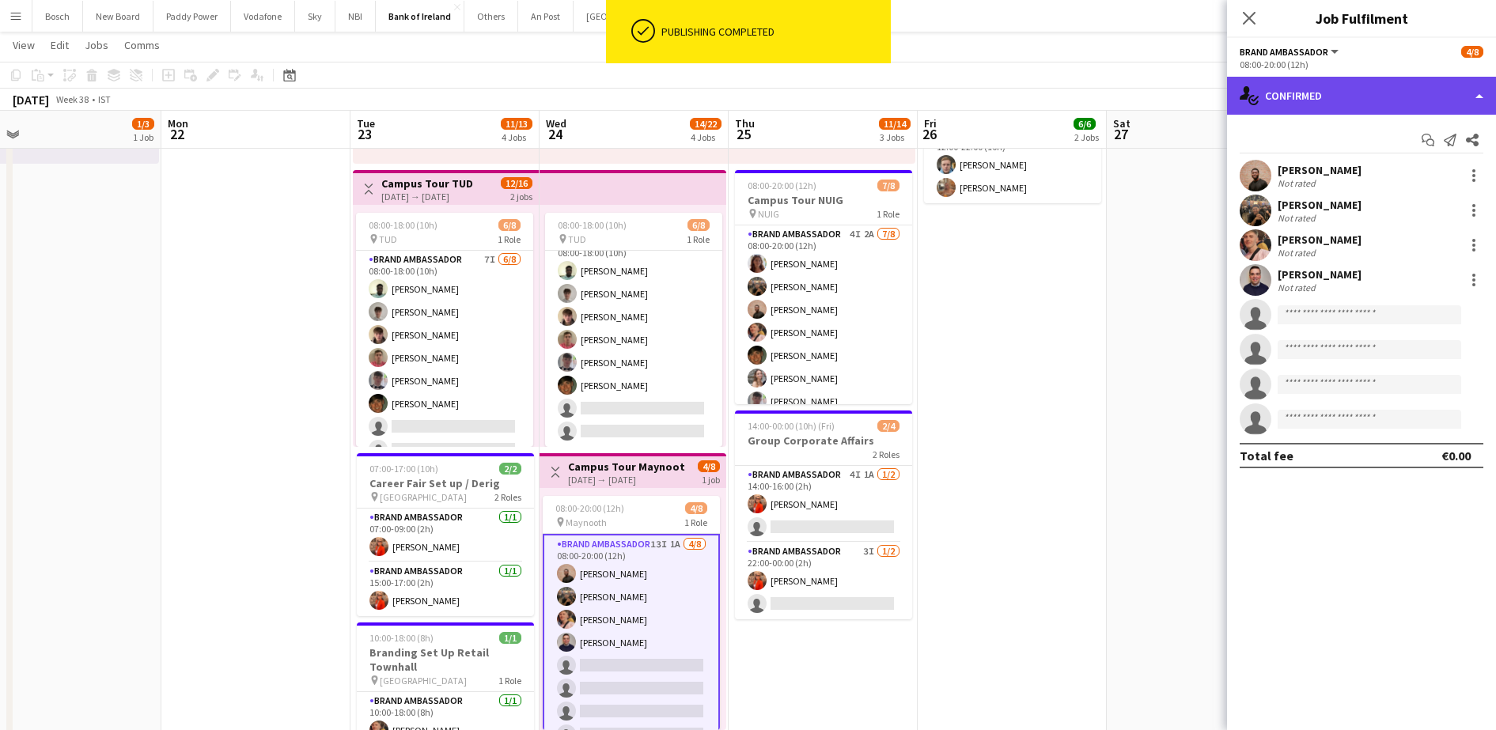
click at [1430, 104] on div "single-neutral-actions-check-2 Confirmed" at bounding box center [1361, 96] width 269 height 38
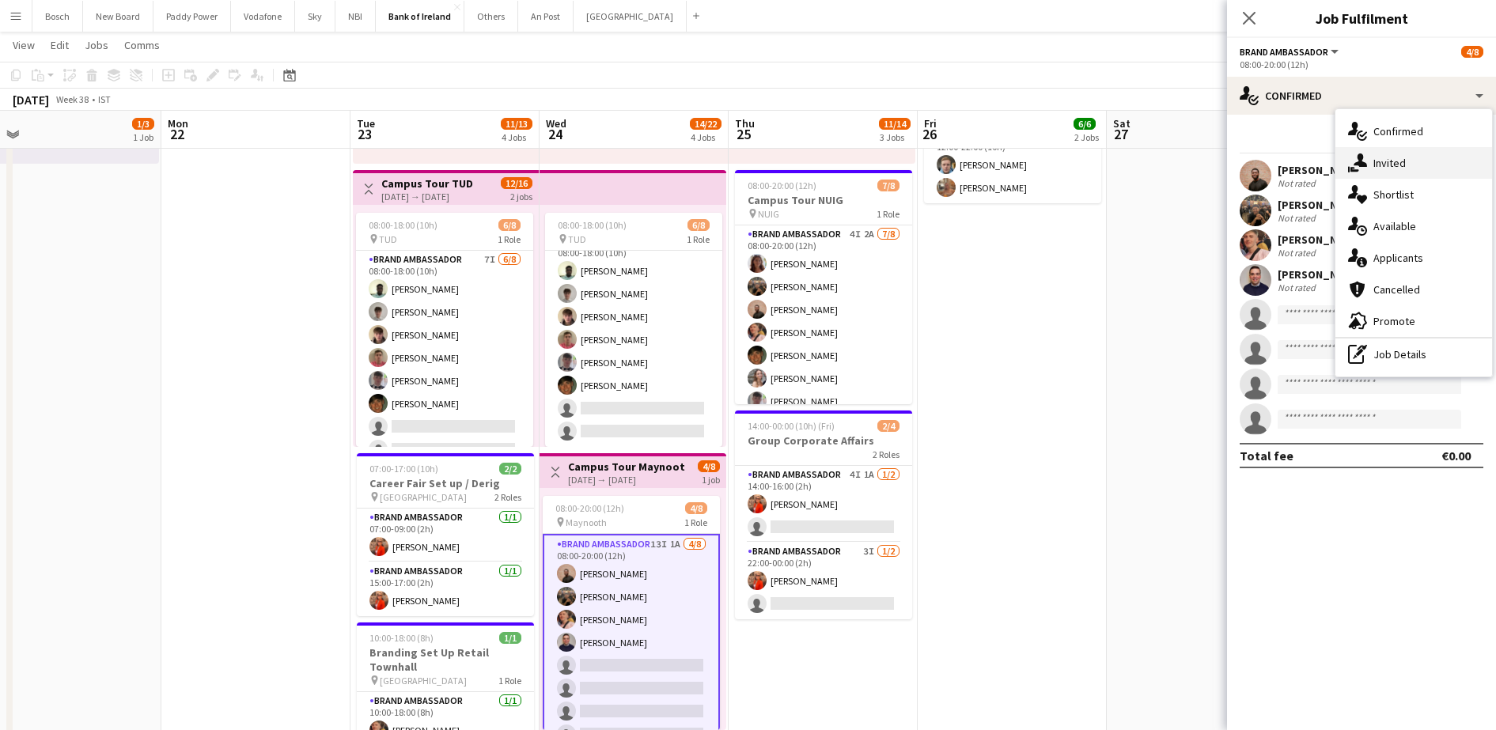
click at [1415, 169] on div "single-neutral-actions-share-1 Invited" at bounding box center [1413, 163] width 157 height 32
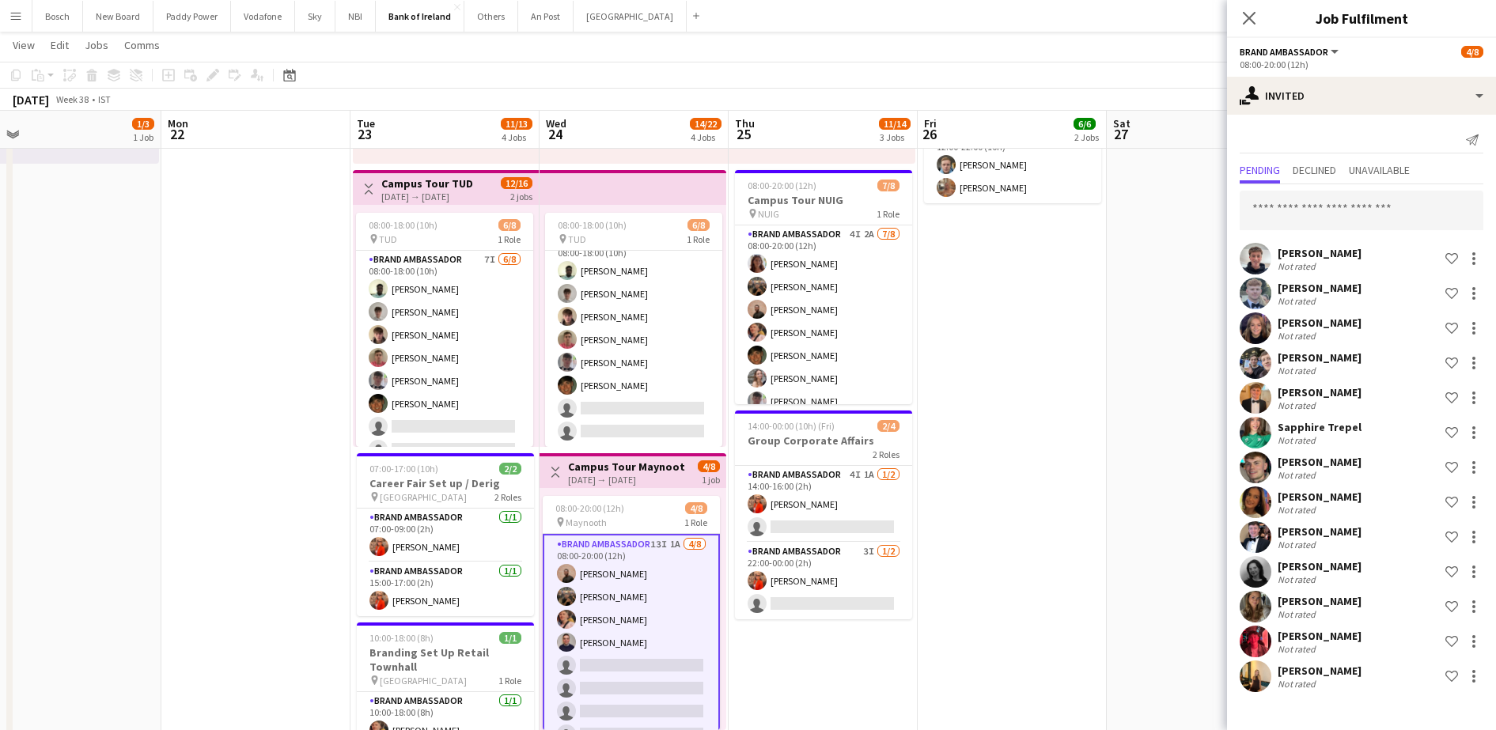
click at [1306, 187] on div "Euan Lacey Not rated Shortlist crew Thomas Quinn Not rated Shortlist crew Jessi…" at bounding box center [1361, 439] width 269 height 511
click at [1319, 168] on span "Declined" at bounding box center [1315, 170] width 44 height 11
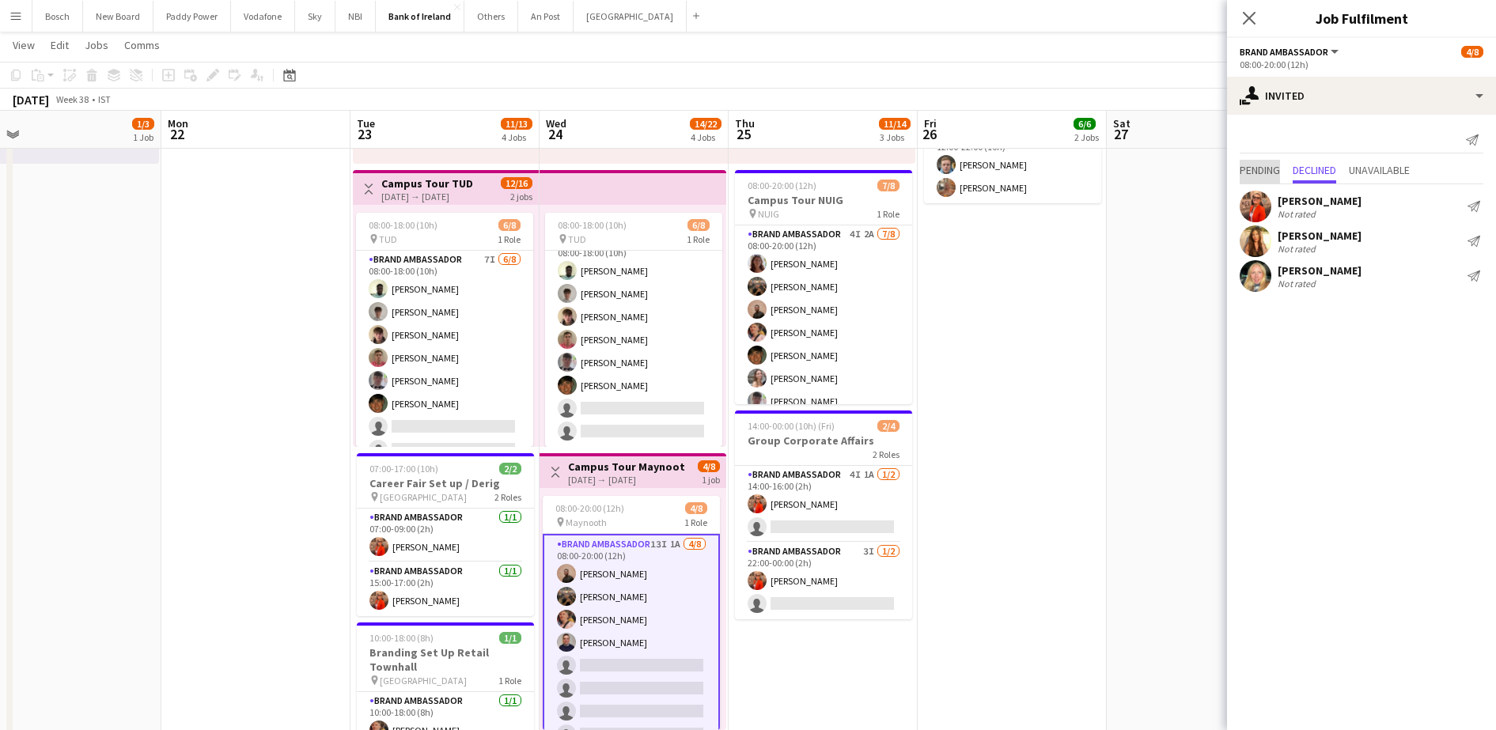
click at [1259, 169] on span "Pending" at bounding box center [1260, 170] width 40 height 11
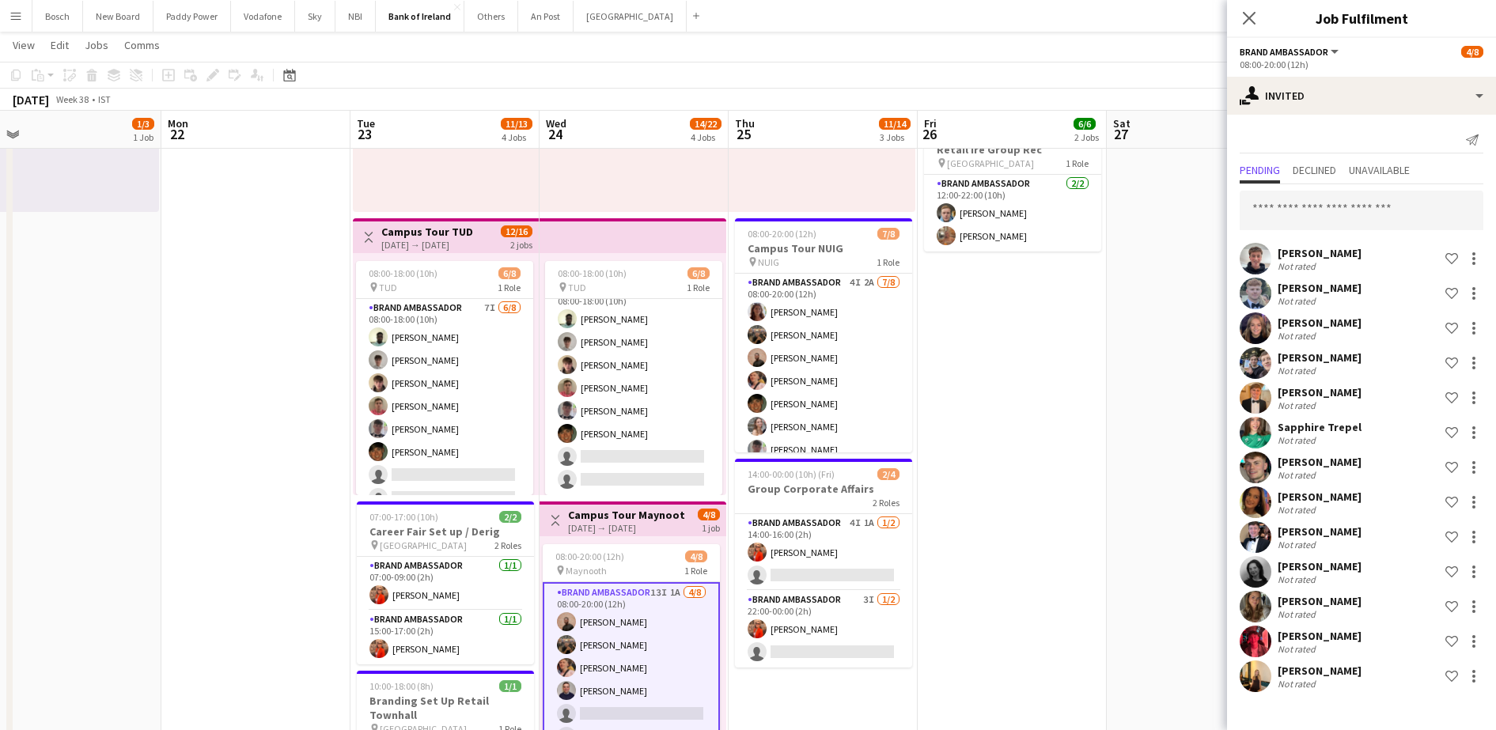
scroll to position [198, 0]
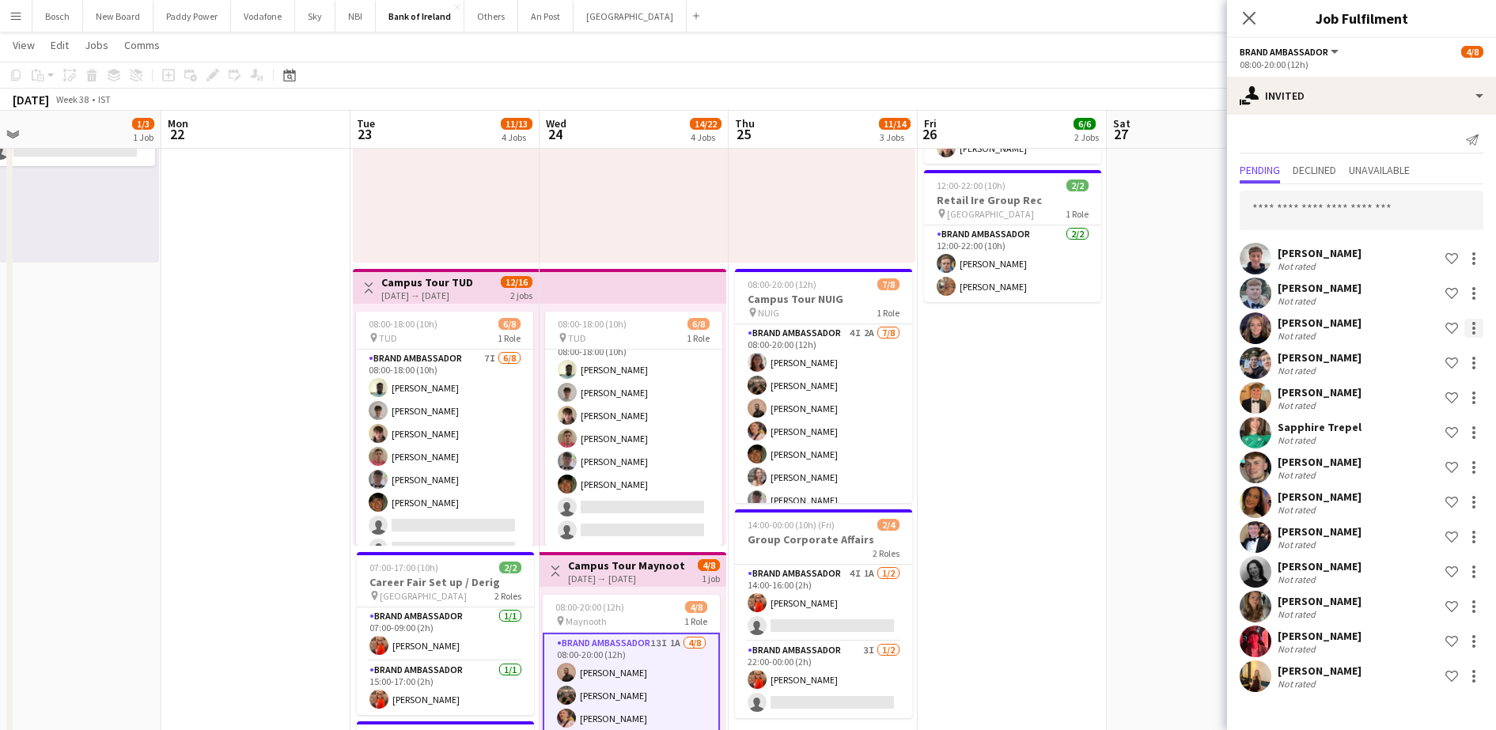
click at [1478, 327] on div at bounding box center [1473, 328] width 19 height 19
click at [1440, 396] on span "Send notification" at bounding box center [1423, 394] width 93 height 13
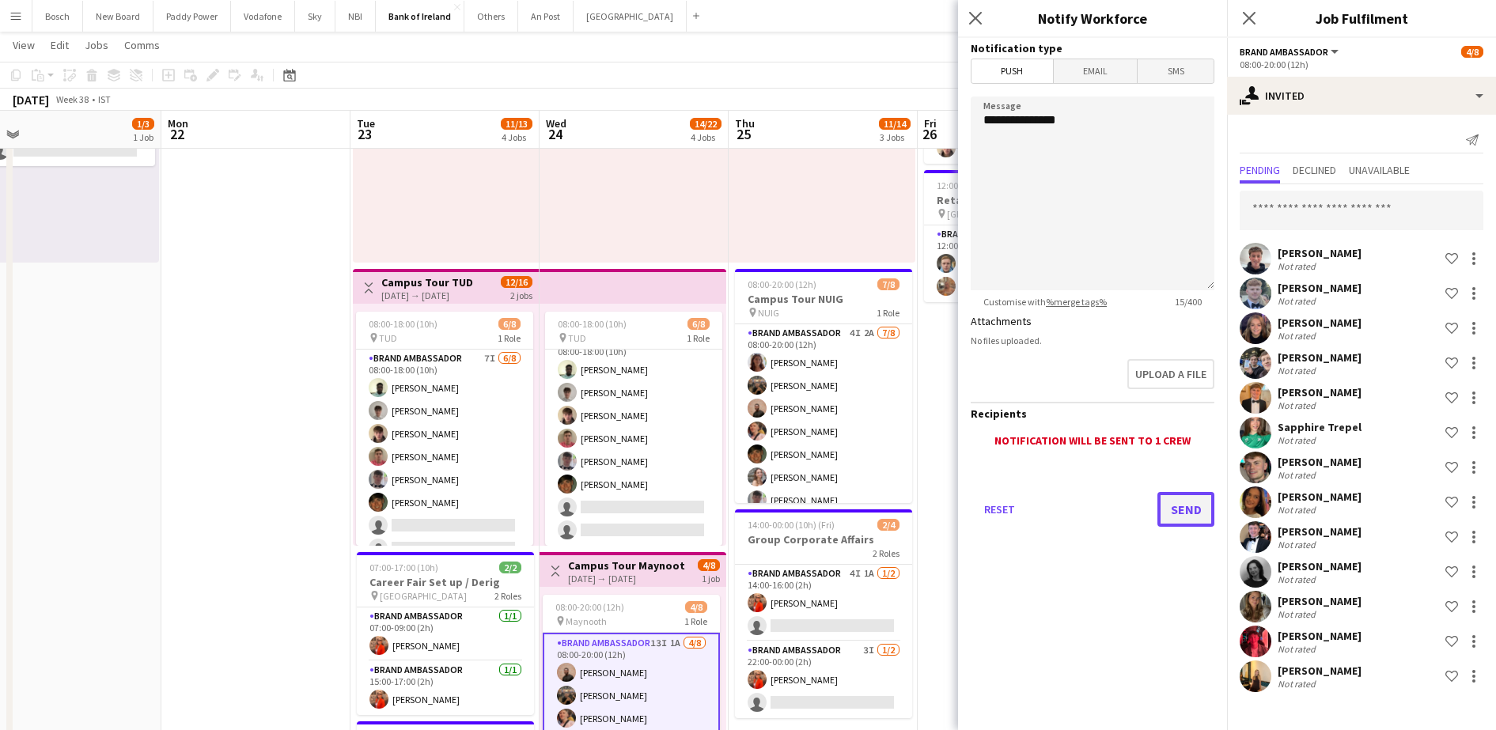
click at [1201, 502] on button "Send" at bounding box center [1185, 509] width 57 height 35
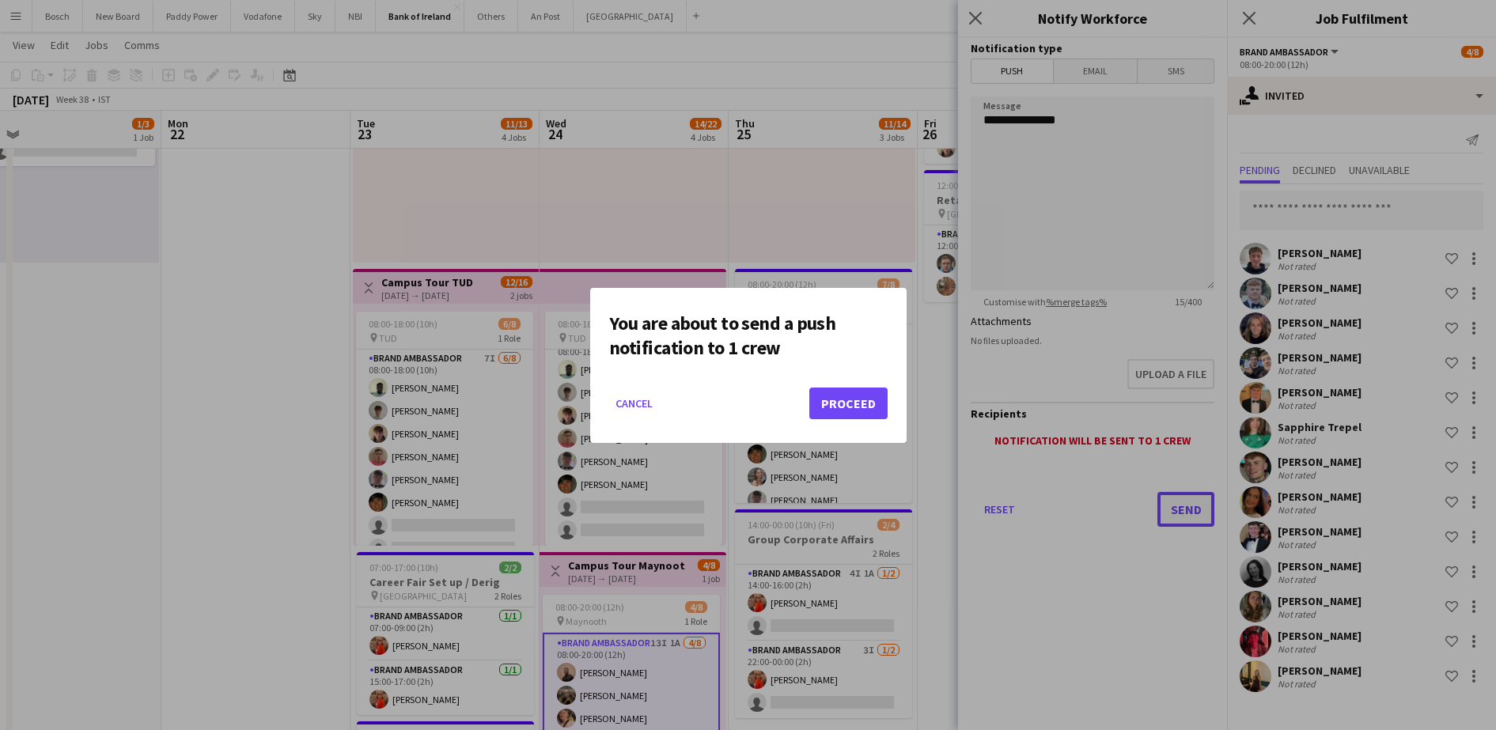
scroll to position [0, 0]
click at [832, 398] on button "Proceed" at bounding box center [848, 404] width 78 height 32
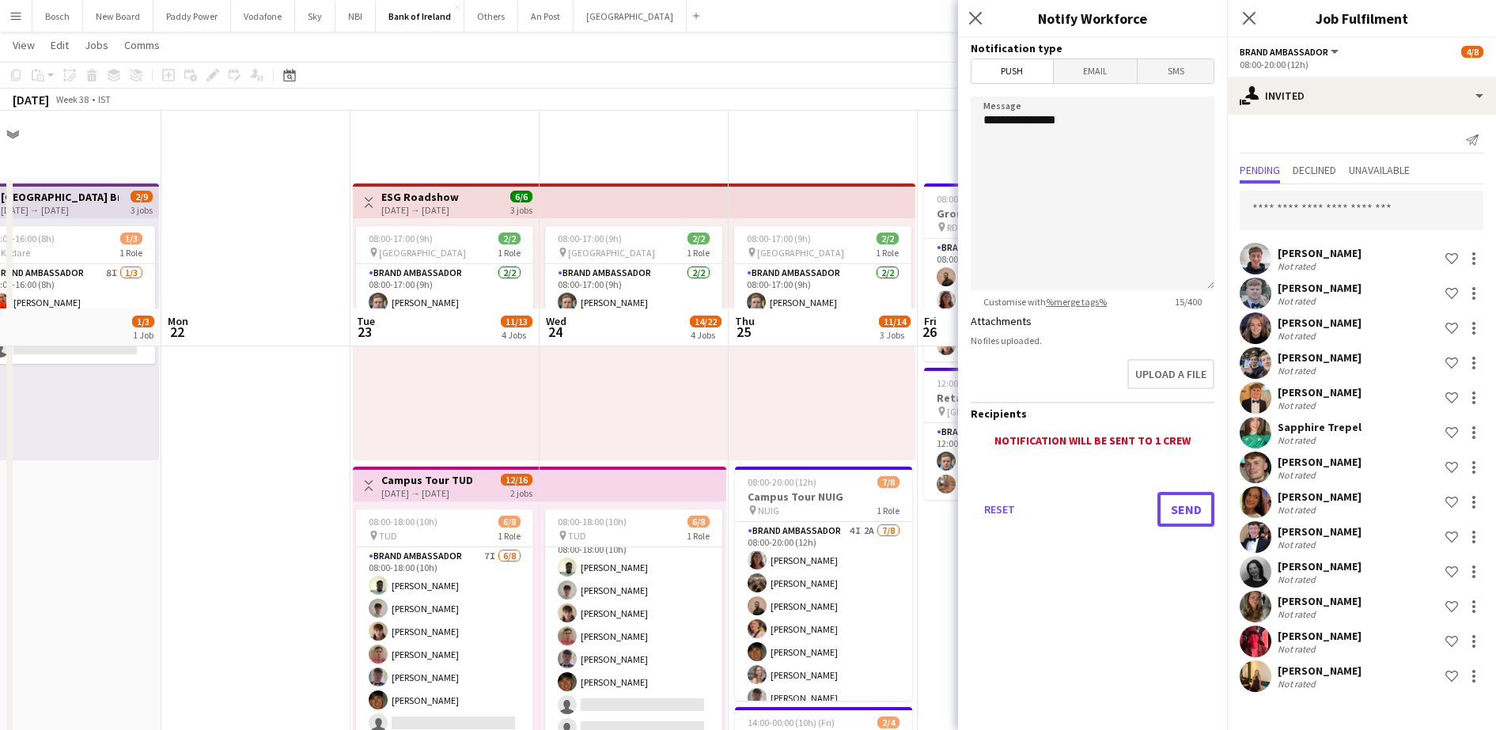
scroll to position [198, 0]
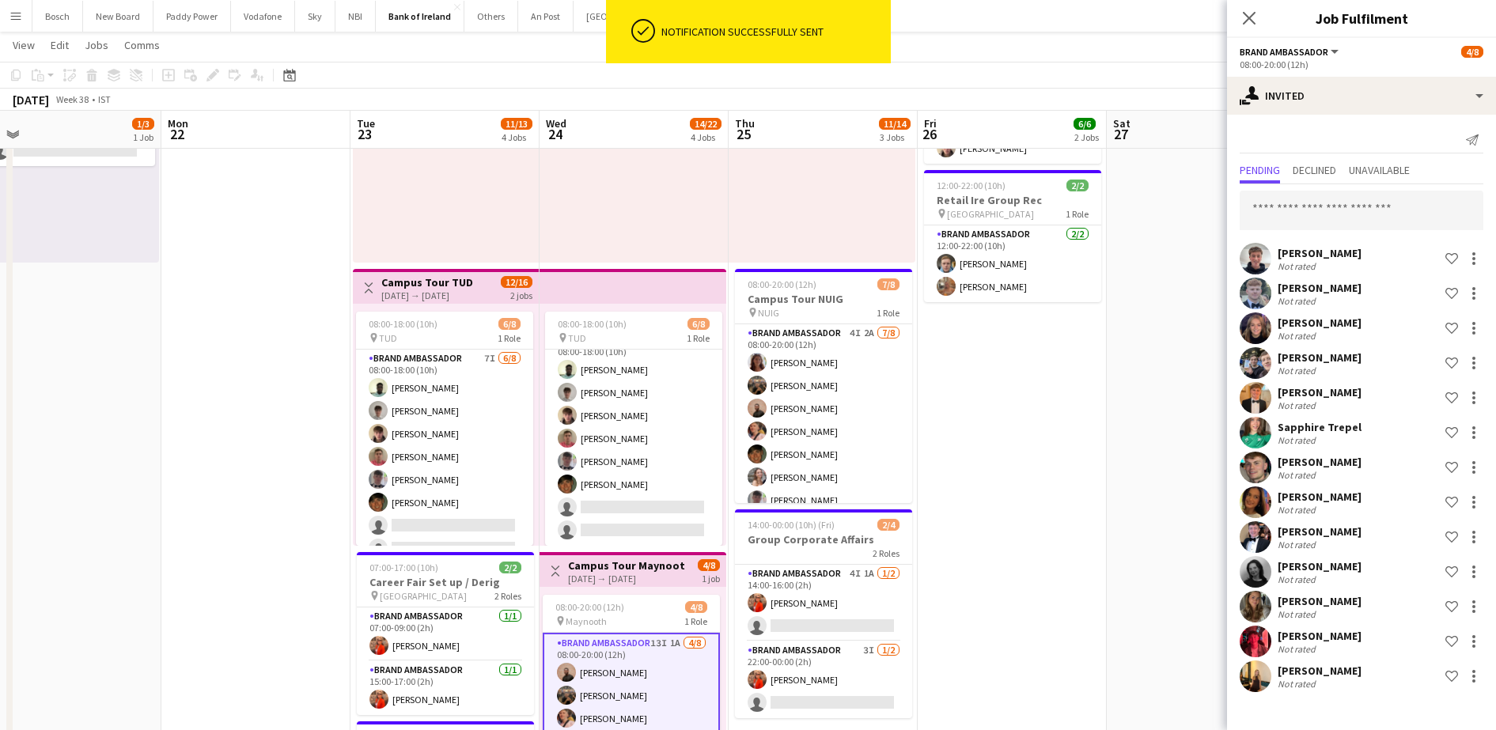
click at [971, 61] on app-page-menu "View Day view expanded Day view collapsed Month view Date picker Jump to today …" at bounding box center [748, 47] width 1496 height 30
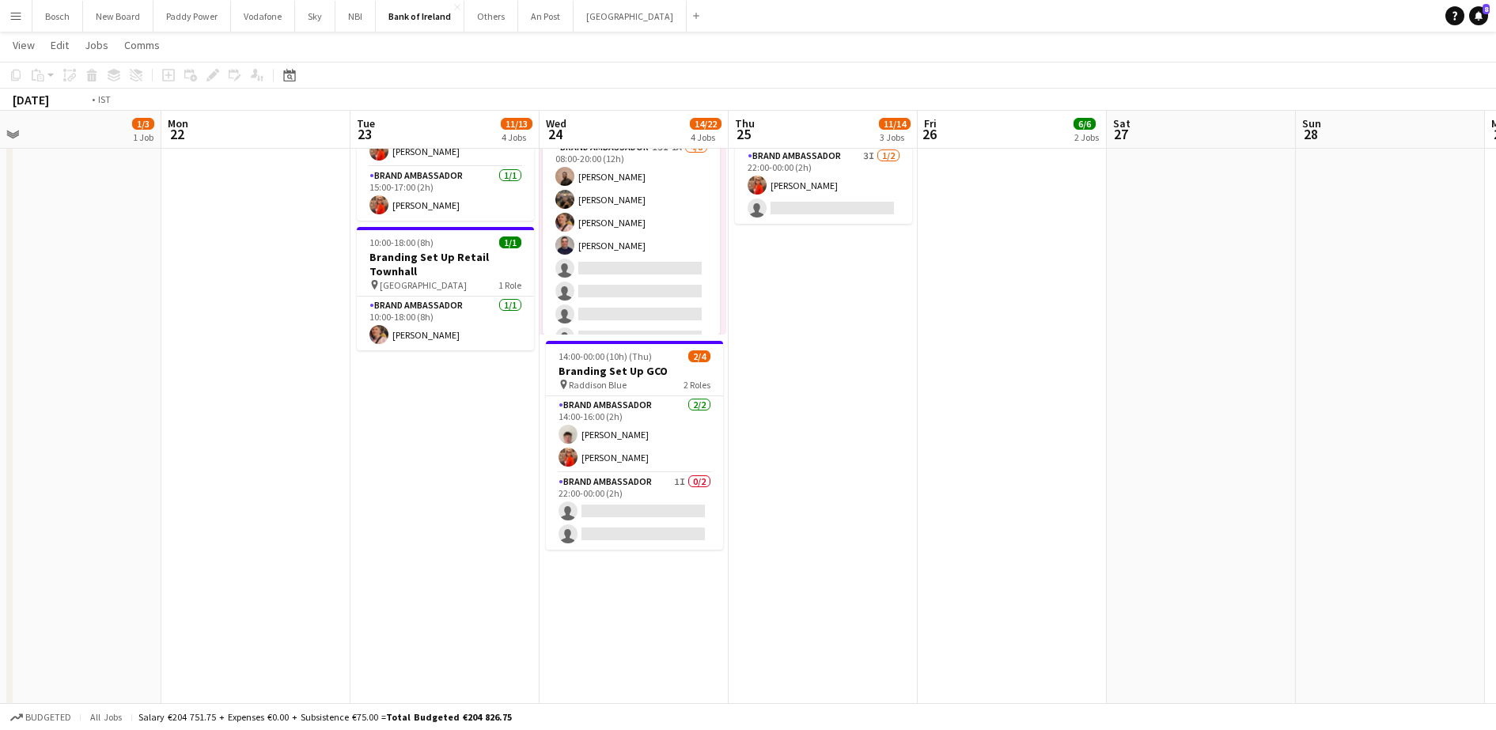
scroll to position [0, 606]
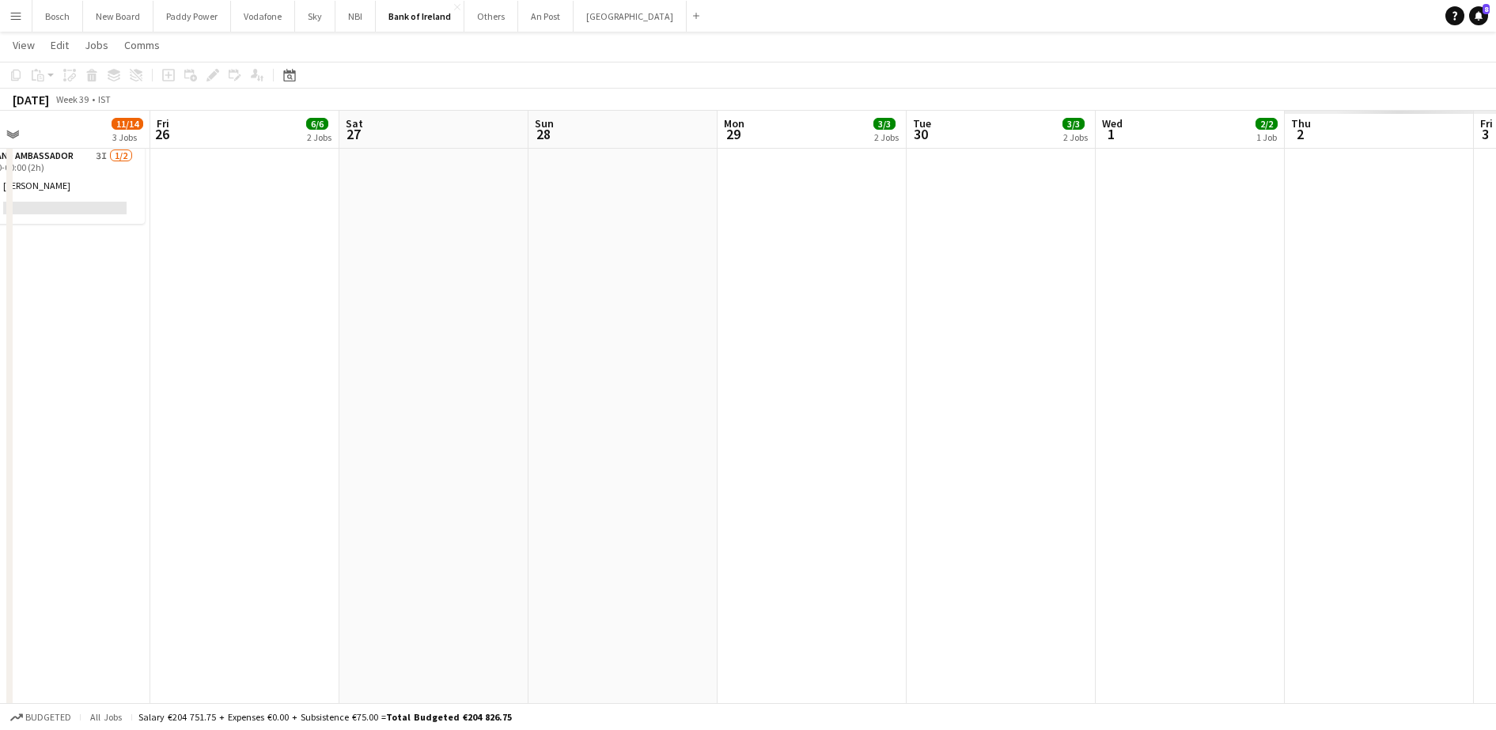
drag, startPoint x: 1331, startPoint y: 406, endPoint x: 762, endPoint y: 424, distance: 569.8
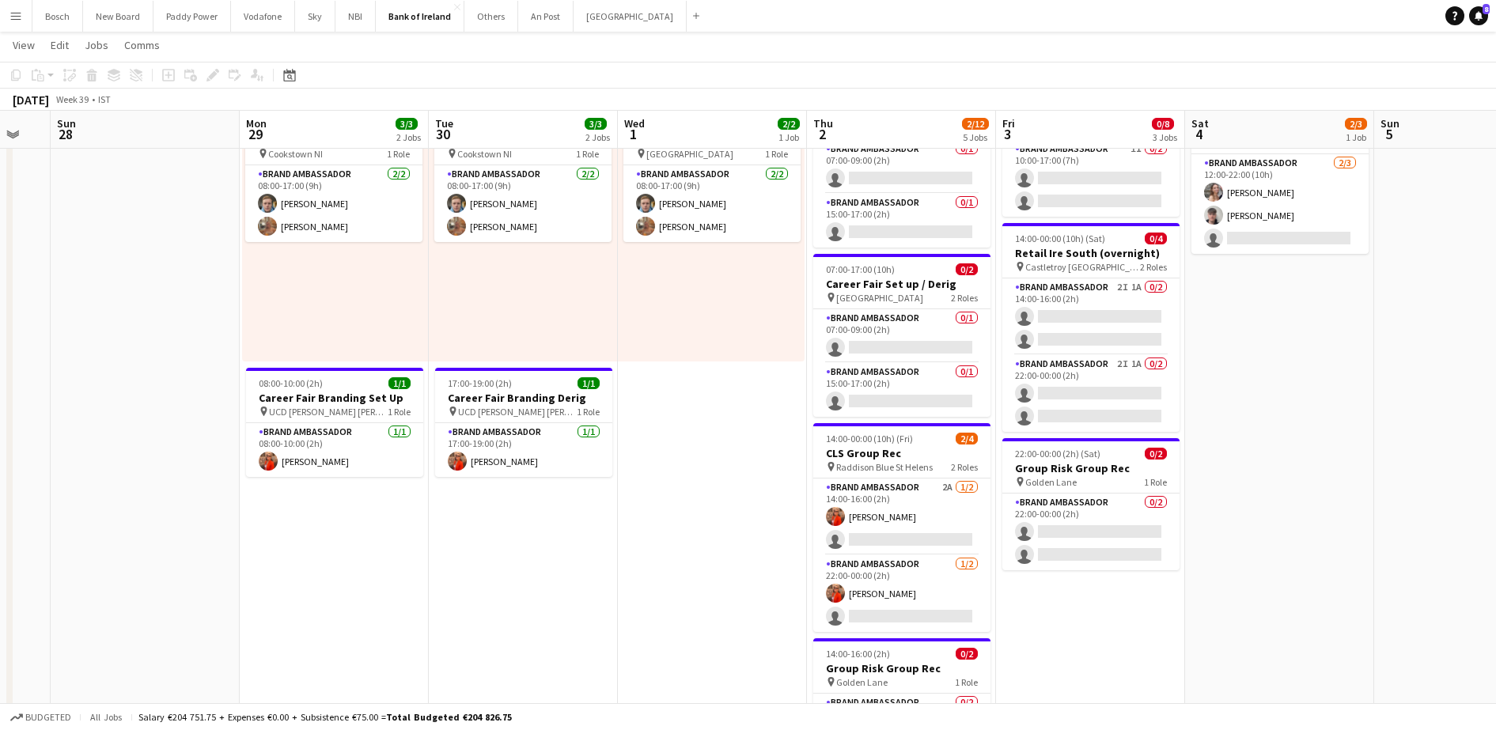
scroll to position [0, 574]
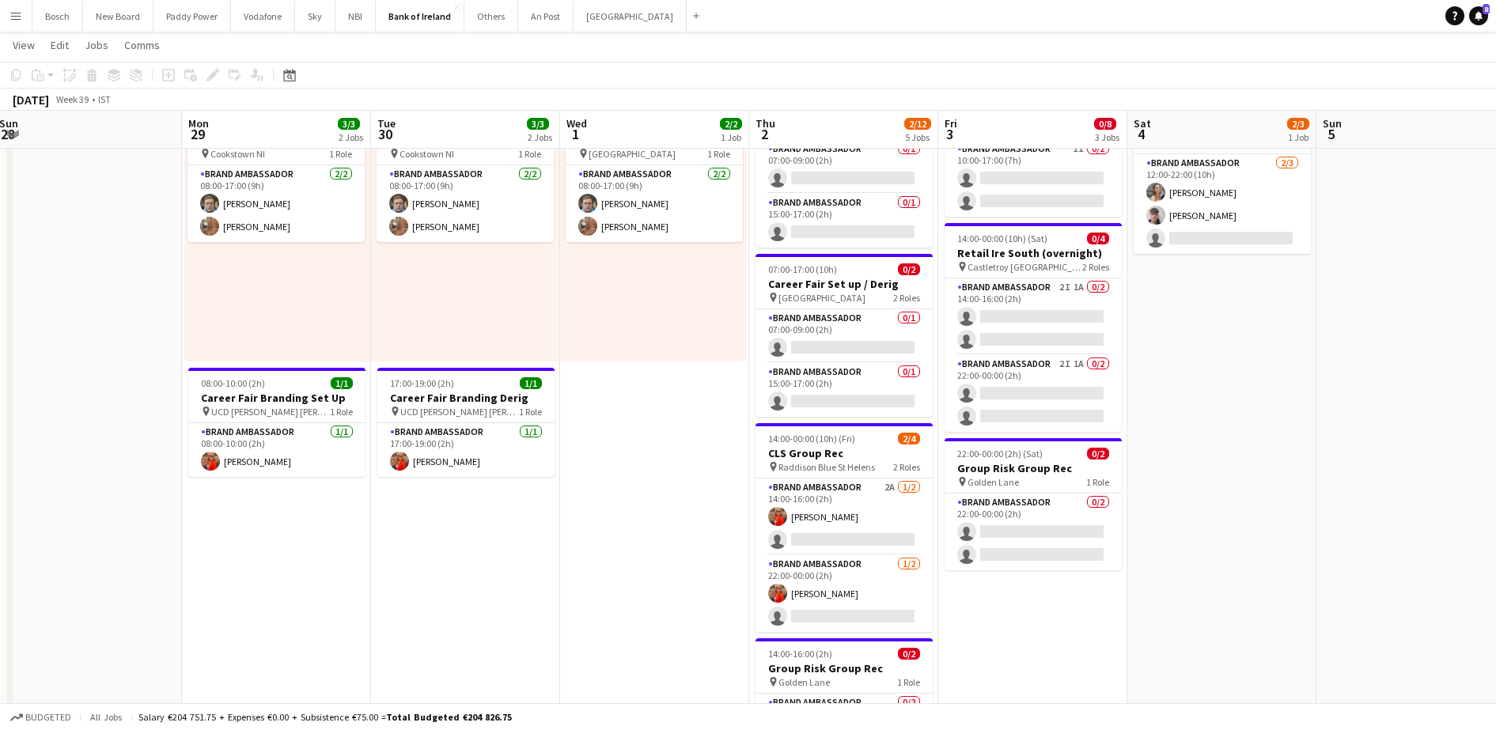
drag, startPoint x: 1155, startPoint y: 524, endPoint x: 627, endPoint y: 518, distance: 527.7
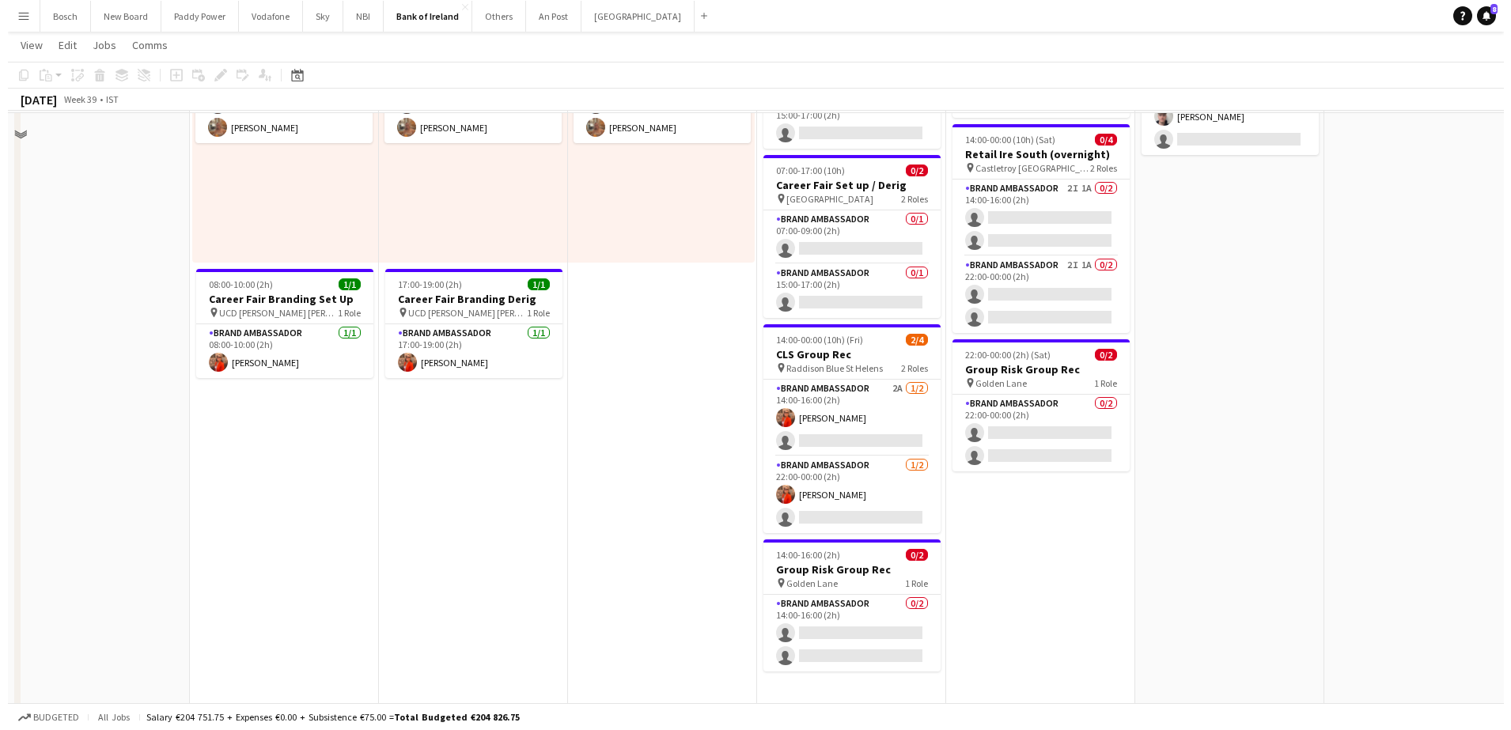
scroll to position [0, 0]
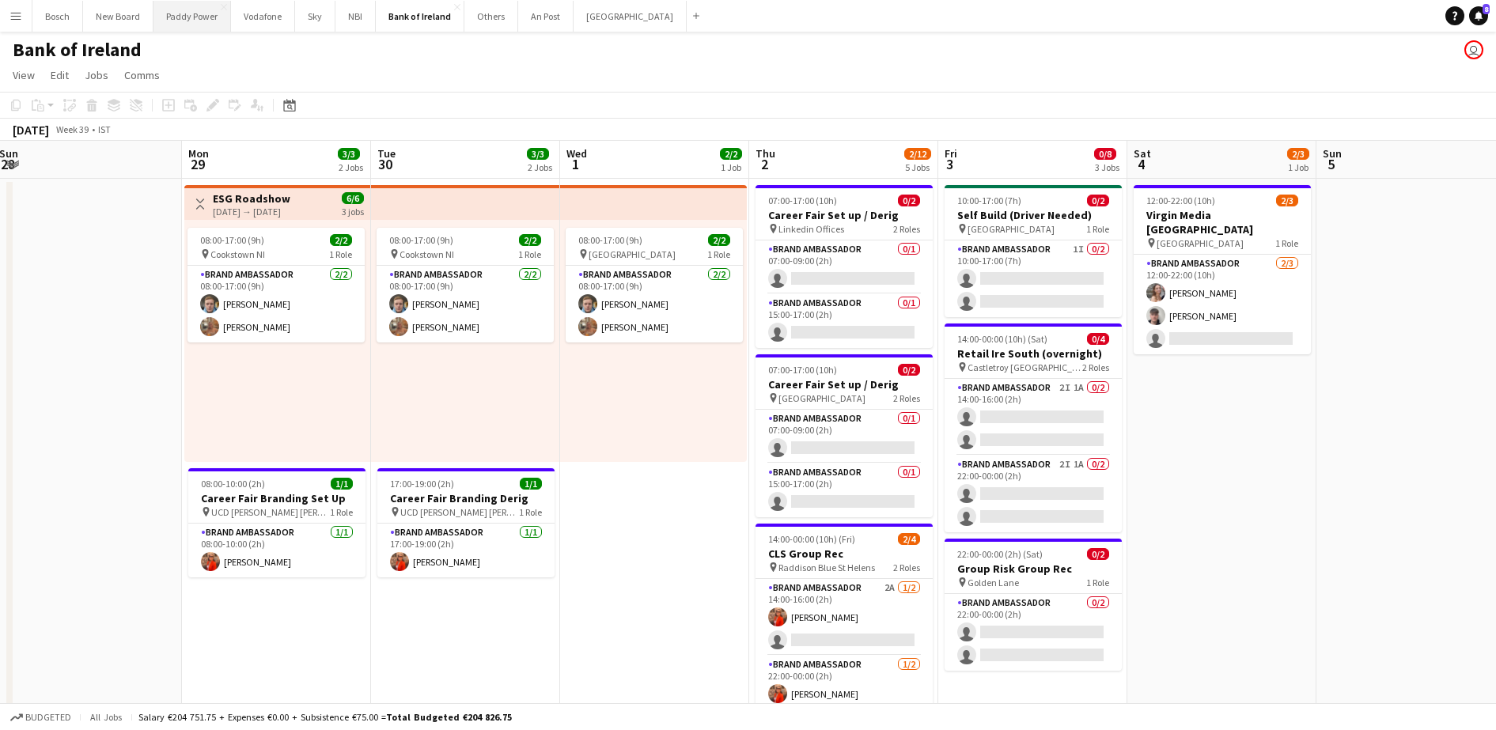
click at [178, 23] on button "Paddy Power Close" at bounding box center [192, 16] width 78 height 31
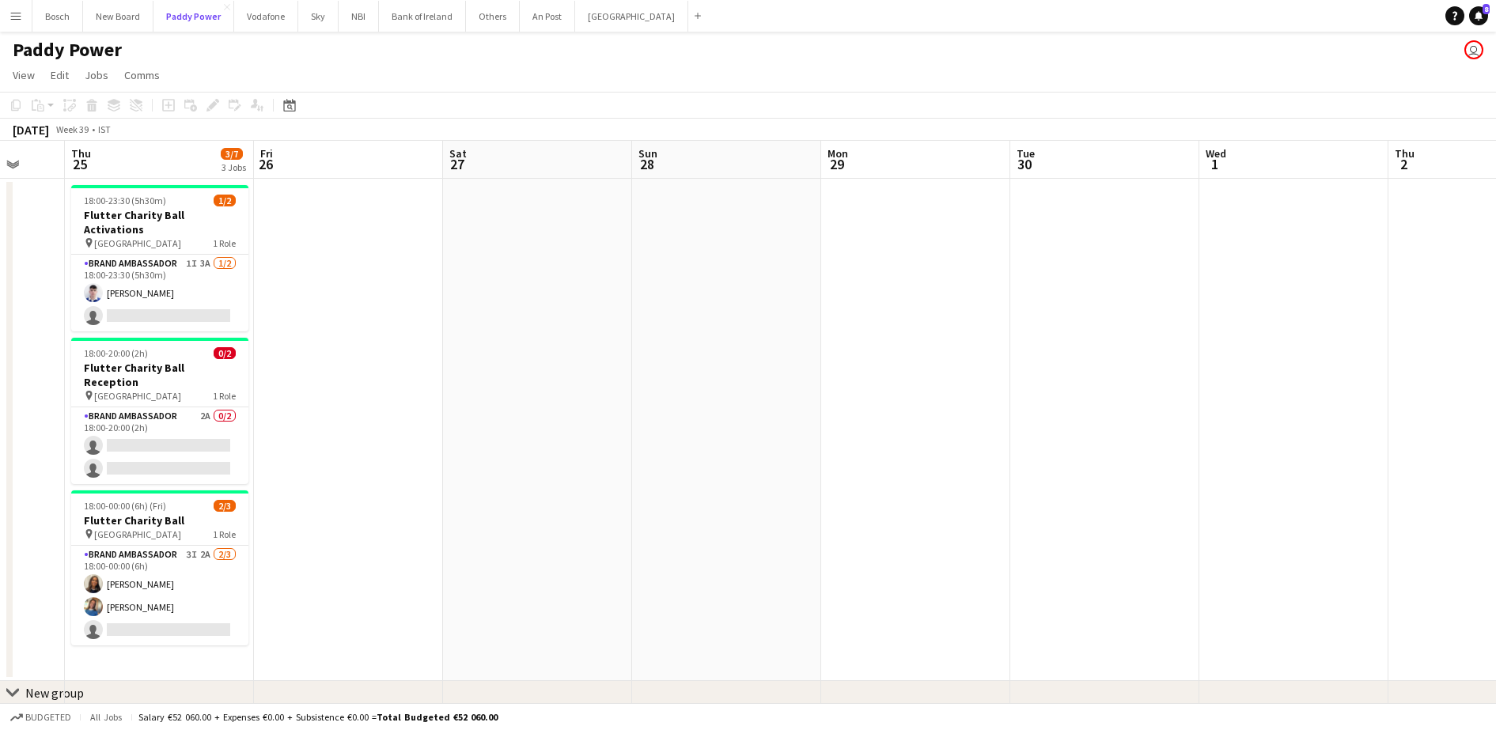
scroll to position [0, 494]
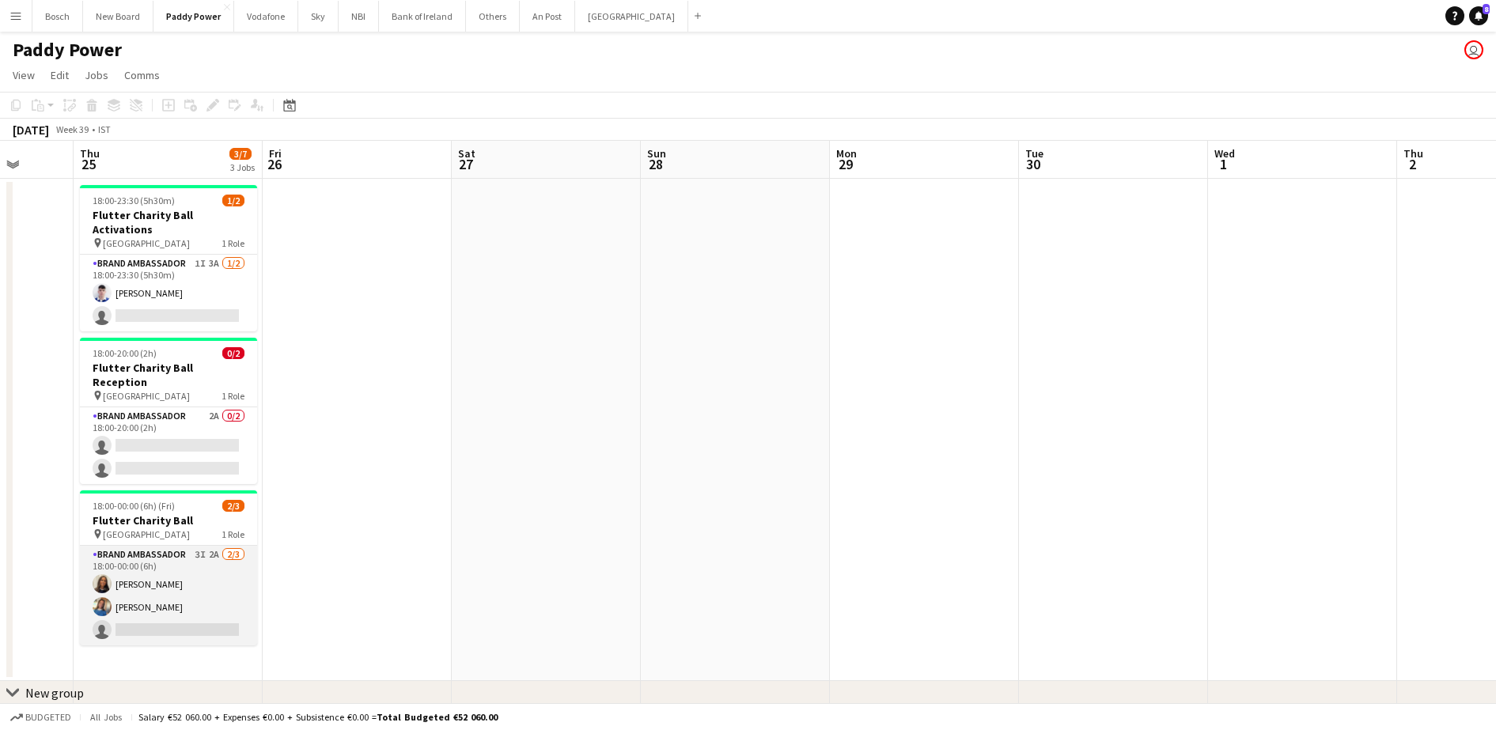
click at [131, 567] on app-card-role "Brand Ambassador 3I 2A 2/3 18:00-00:00 (6h) Lauren Bradshaw Rosha Mc Donnell si…" at bounding box center [168, 596] width 177 height 100
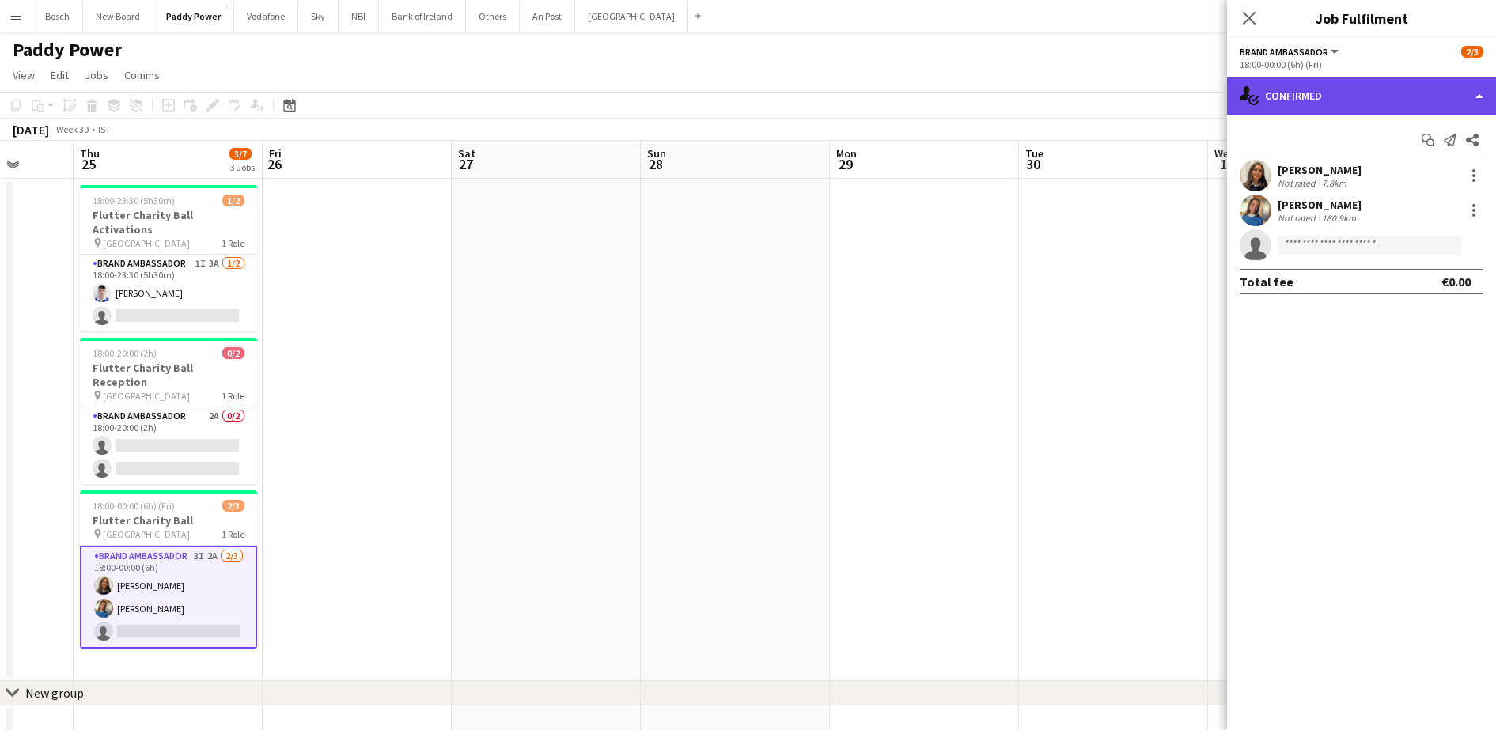
click at [1426, 112] on div "single-neutral-actions-check-2 Confirmed" at bounding box center [1361, 96] width 269 height 38
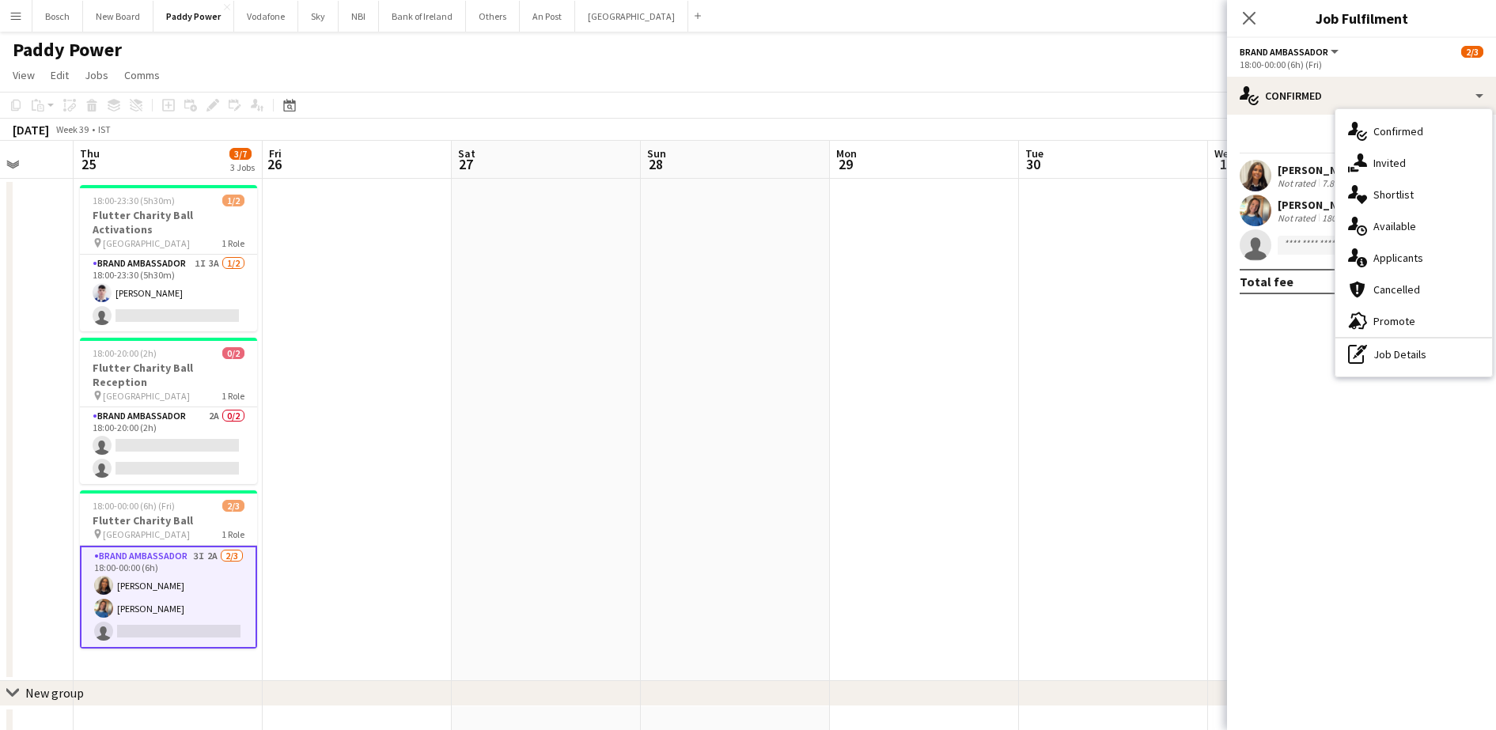
click at [1434, 252] on div "single-neutral-actions-information Applicants" at bounding box center [1413, 258] width 157 height 32
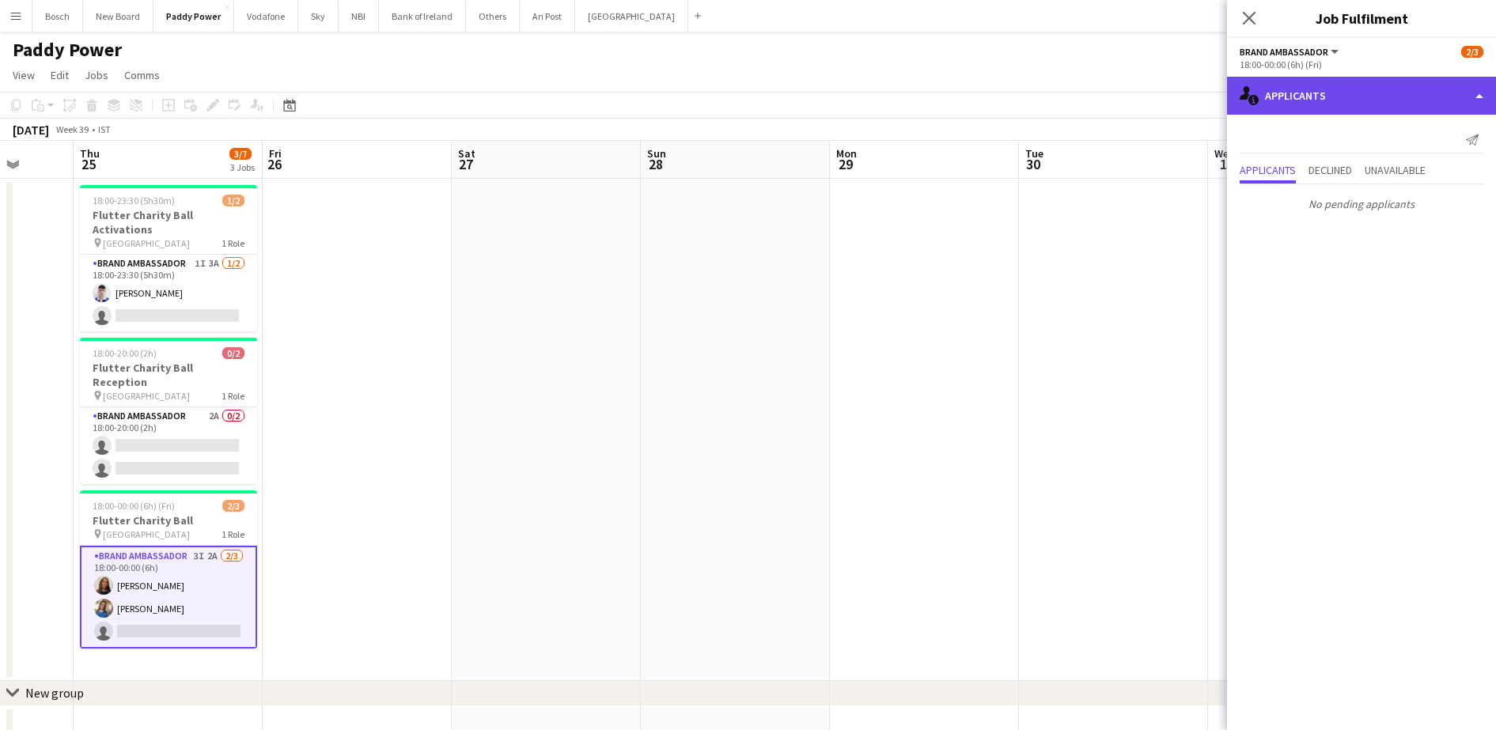
click at [1383, 92] on div "single-neutral-actions-information Applicants" at bounding box center [1361, 96] width 269 height 38
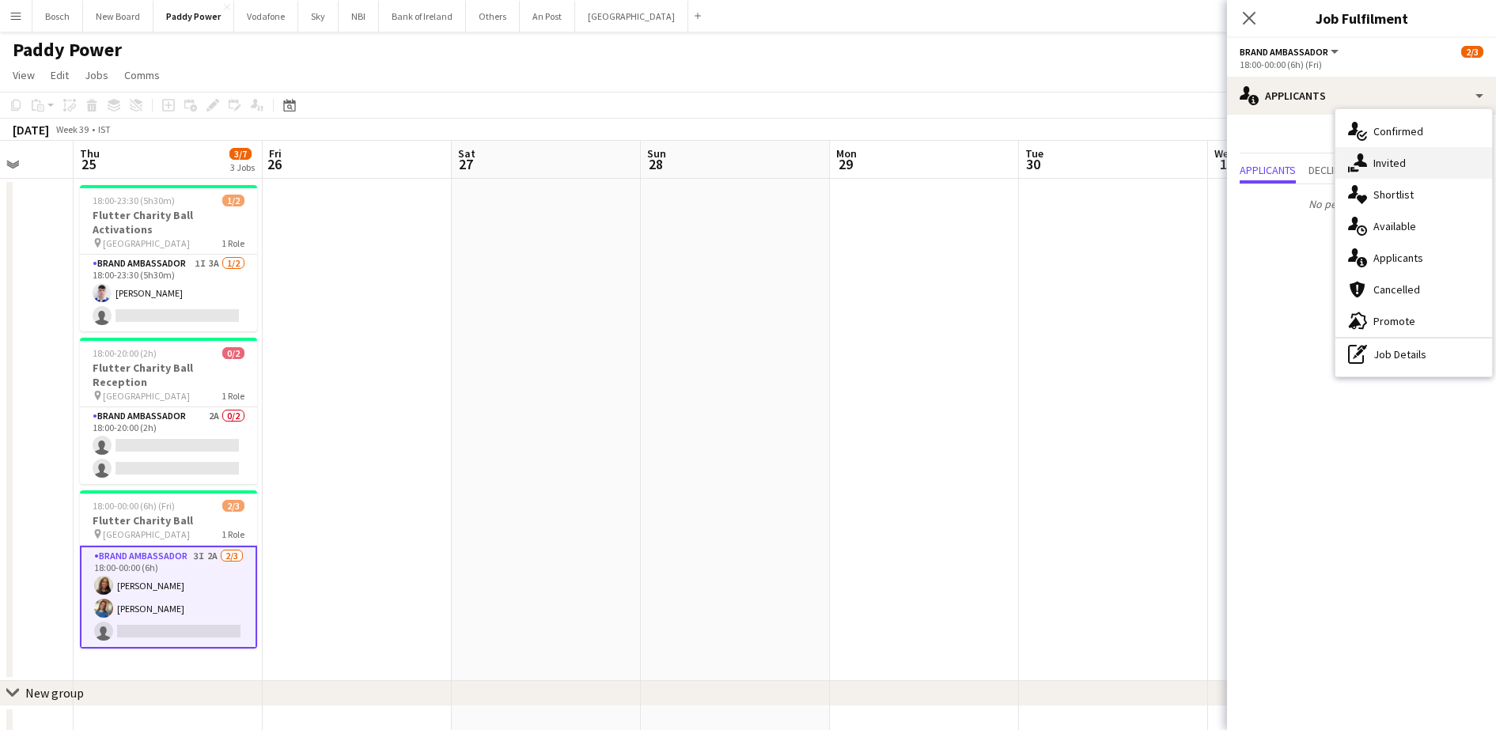
click at [1398, 150] on div "single-neutral-actions-share-1 Invited" at bounding box center [1413, 163] width 157 height 32
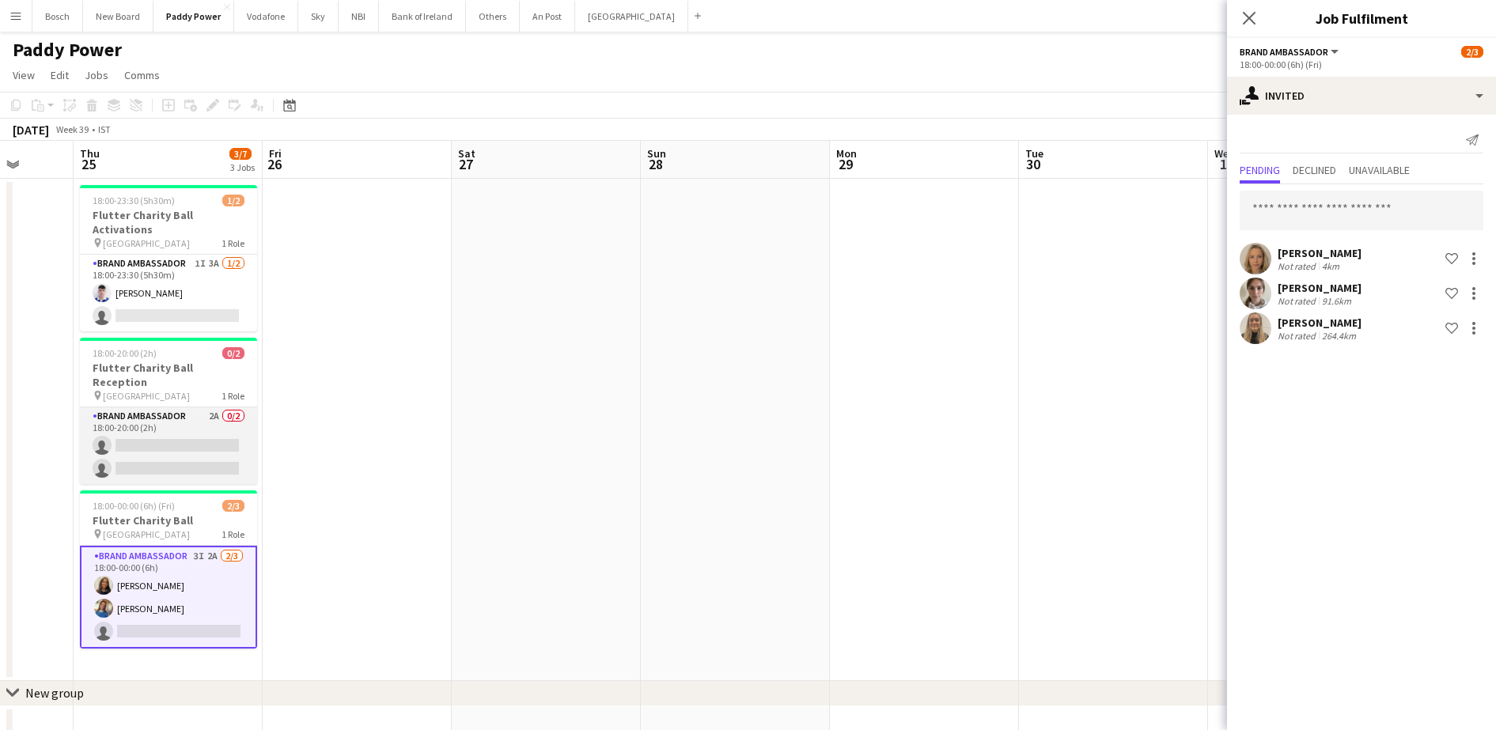
click at [182, 411] on app-card-role "Brand Ambassador 2A 0/2 18:00-20:00 (2h) single-neutral-actions single-neutral-…" at bounding box center [168, 445] width 177 height 77
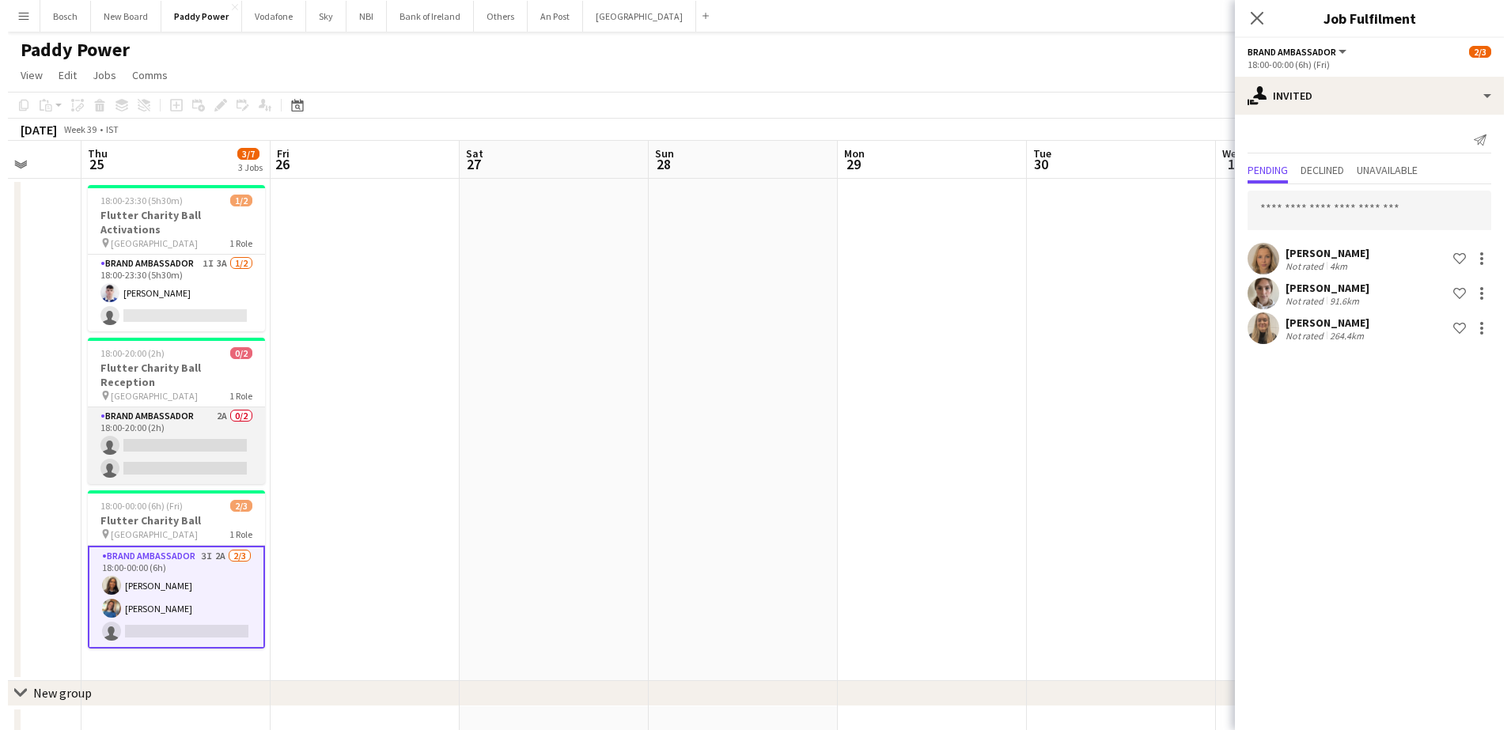
scroll to position [0, 493]
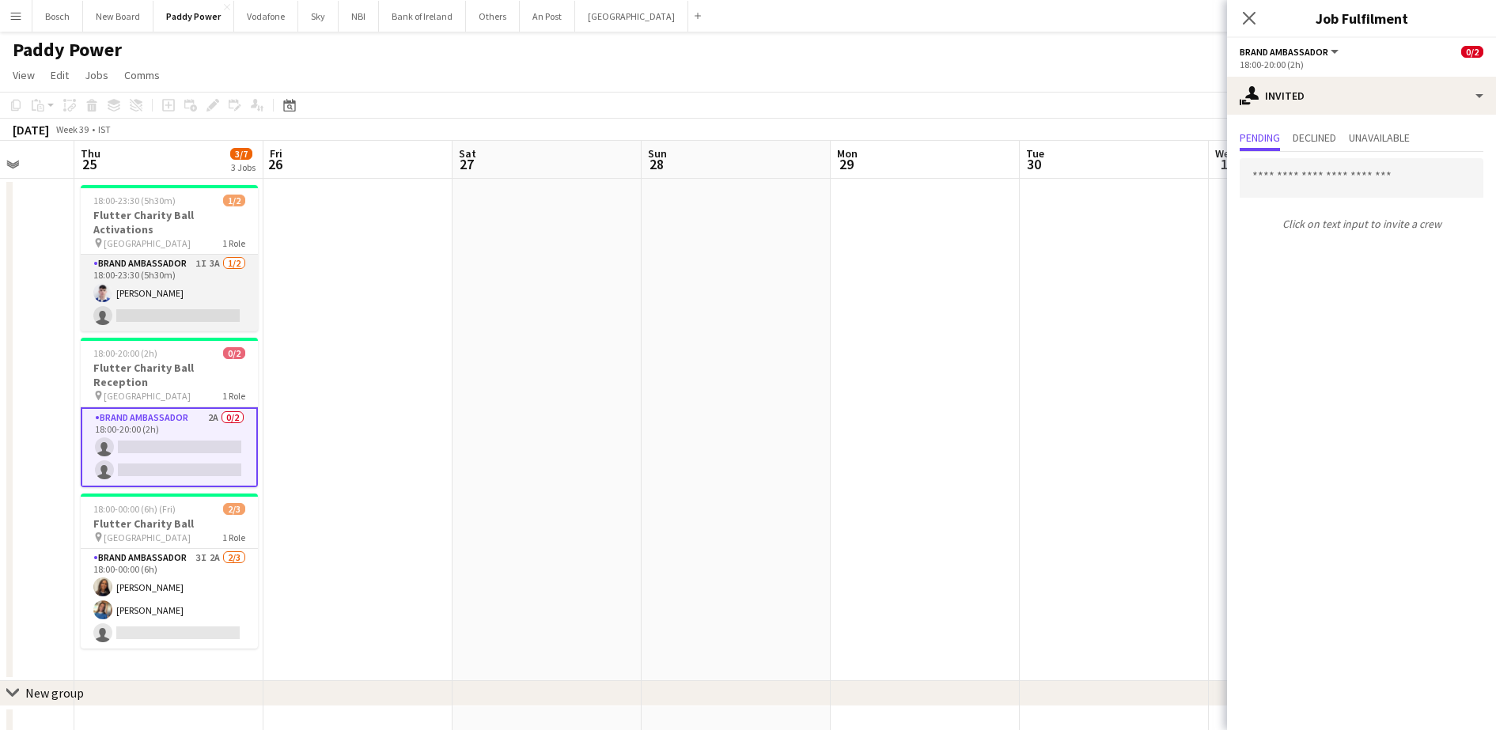
click at [186, 267] on app-card-role "Brand Ambassador 1I 3A 1/2 18:00-23:30 (5h30m) Finnian King single-neutral-acti…" at bounding box center [169, 293] width 177 height 77
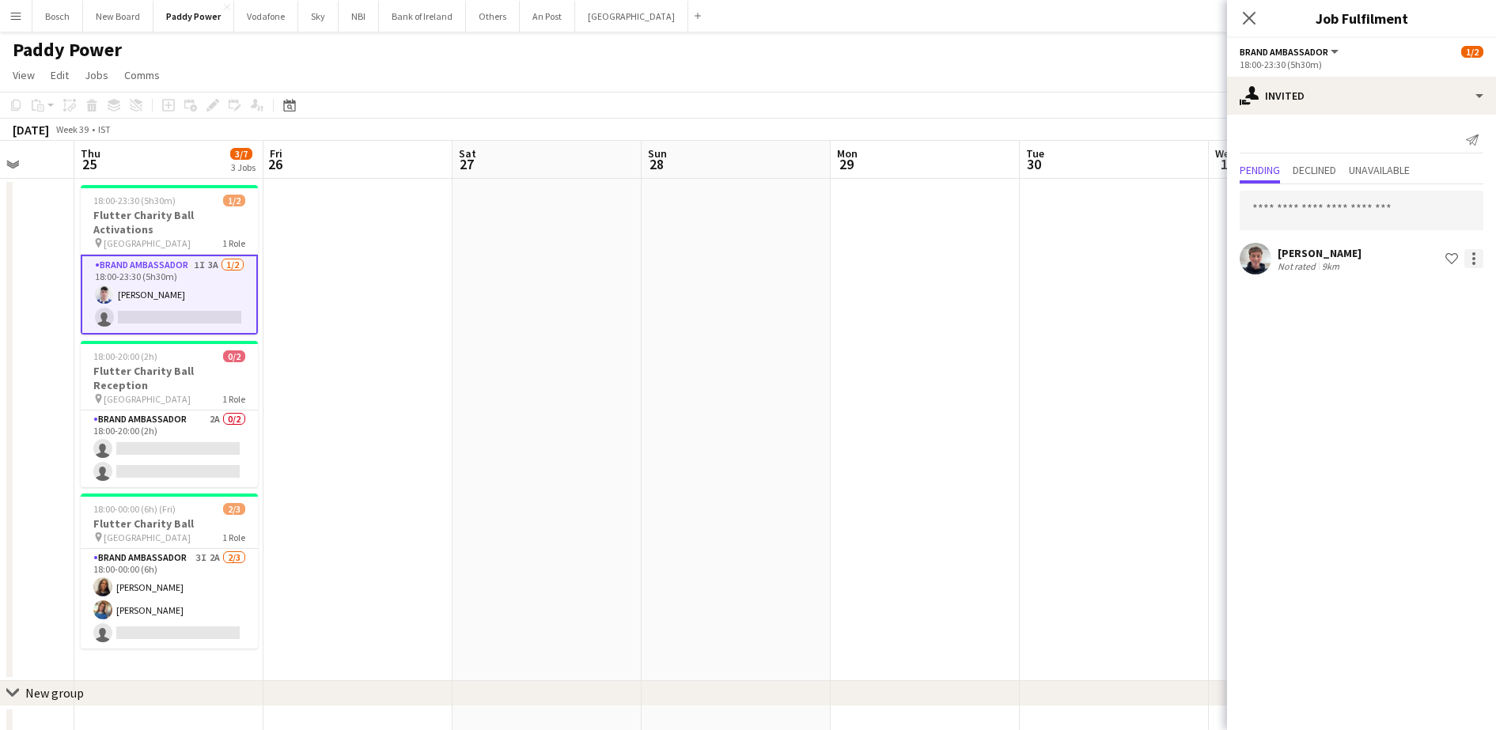
click at [1478, 259] on div at bounding box center [1473, 258] width 19 height 19
click at [1422, 395] on span "Cancel invitation" at bounding box center [1423, 401] width 93 height 13
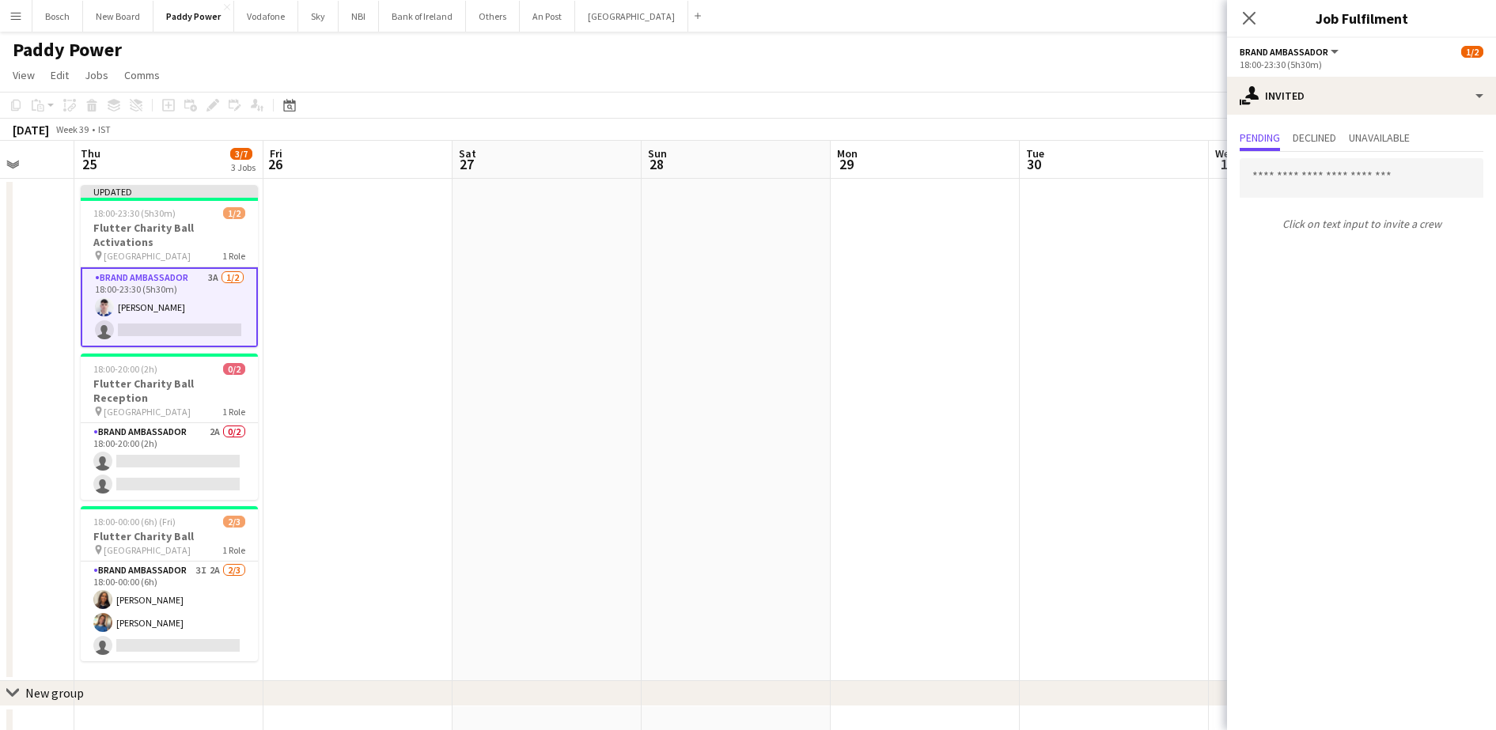
click at [1182, 99] on app-toolbar "Copy Paste Paste Ctrl+V Paste with crew Ctrl+Shift+V Paste linked Job Delete Gr…" at bounding box center [748, 105] width 1496 height 27
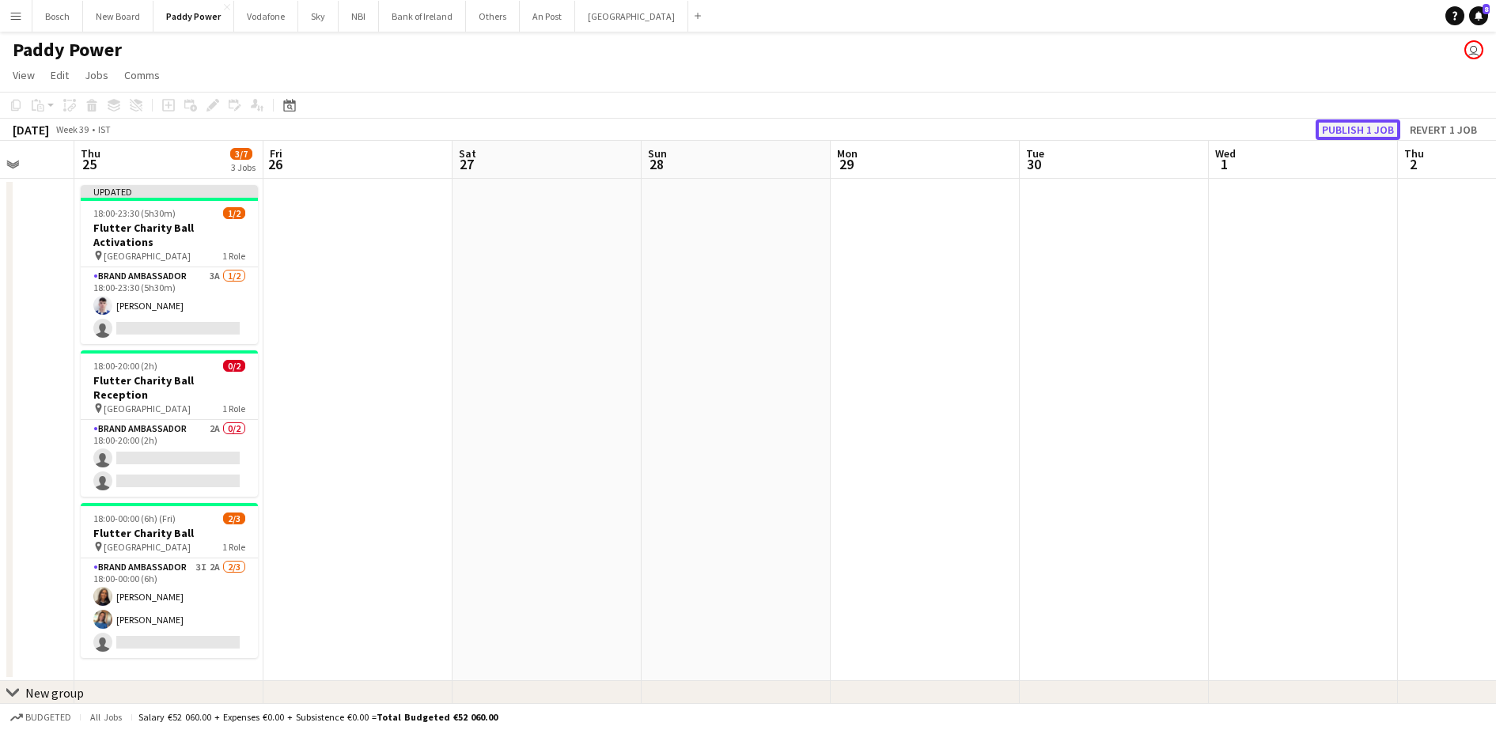
click at [1341, 122] on button "Publish 1 job" at bounding box center [1358, 129] width 85 height 21
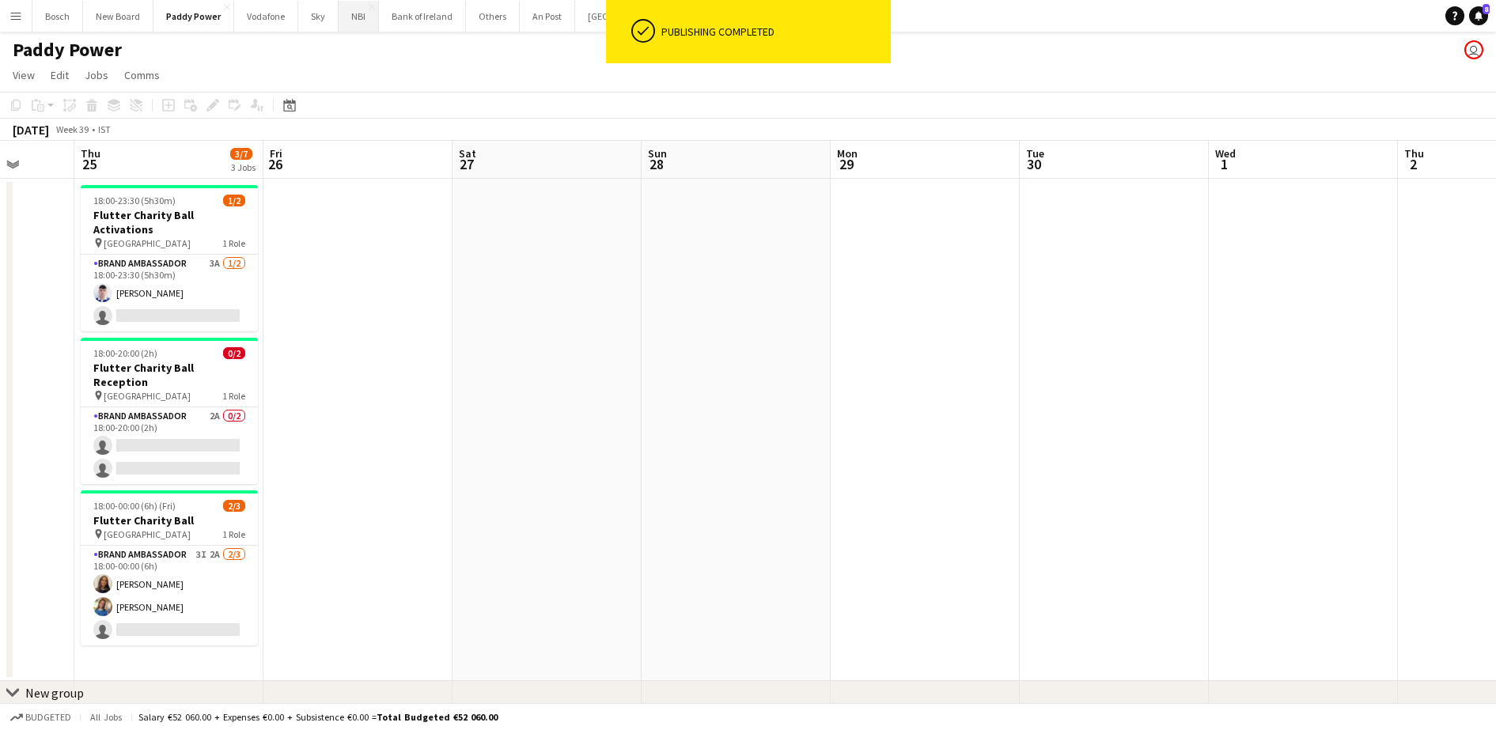
click at [356, 11] on button "NBI Close" at bounding box center [359, 16] width 40 height 31
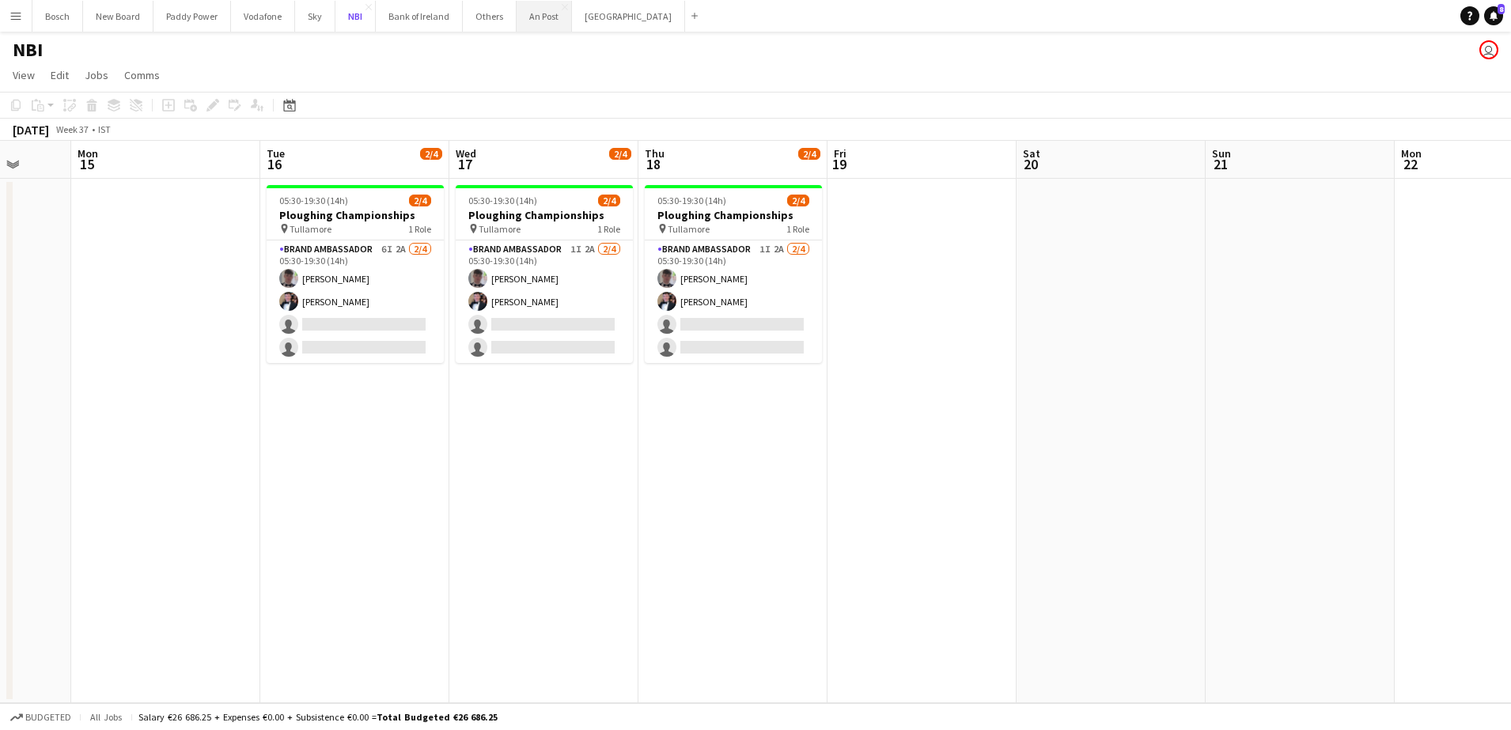
scroll to position [0, 497]
click at [431, 24] on button "Bank of Ireland Close" at bounding box center [419, 16] width 87 height 31
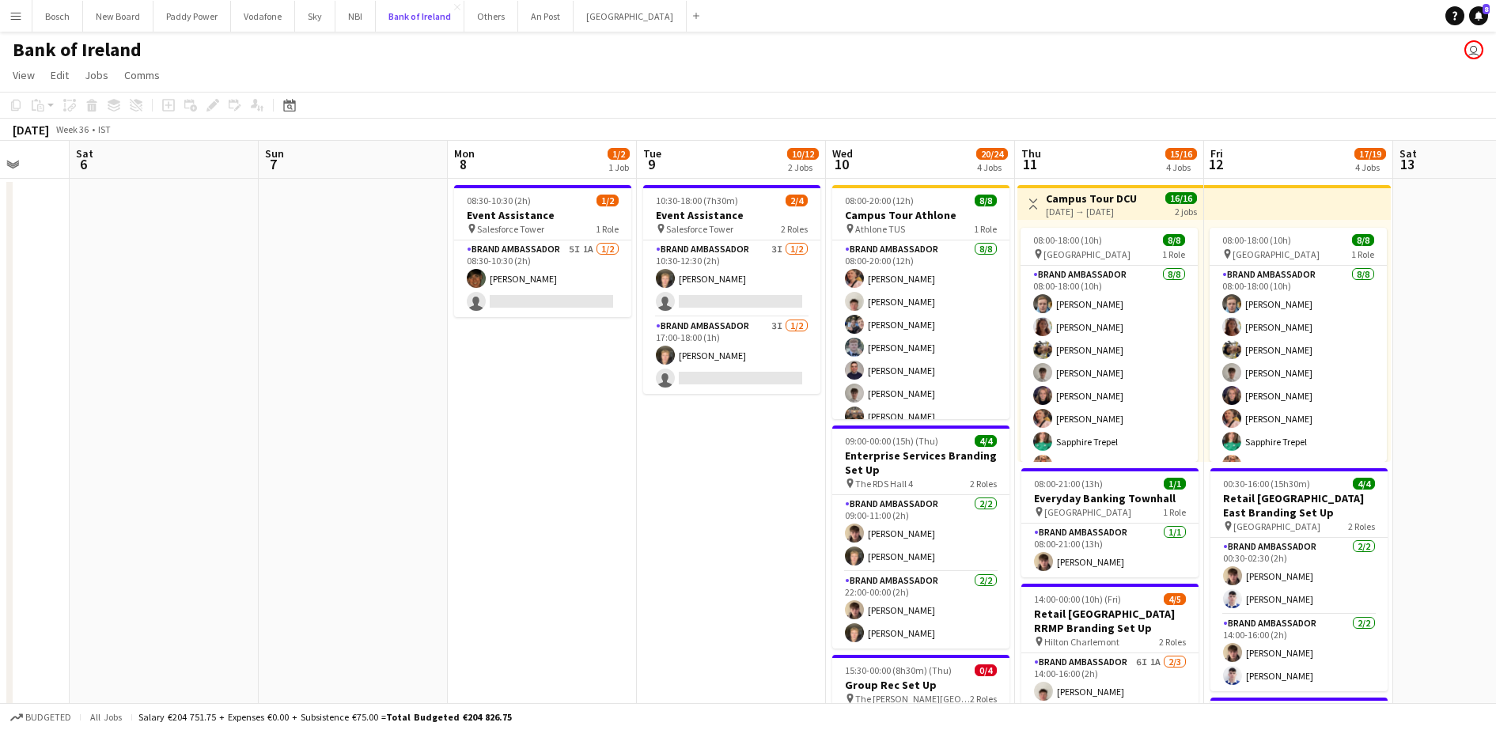
scroll to position [0, 520]
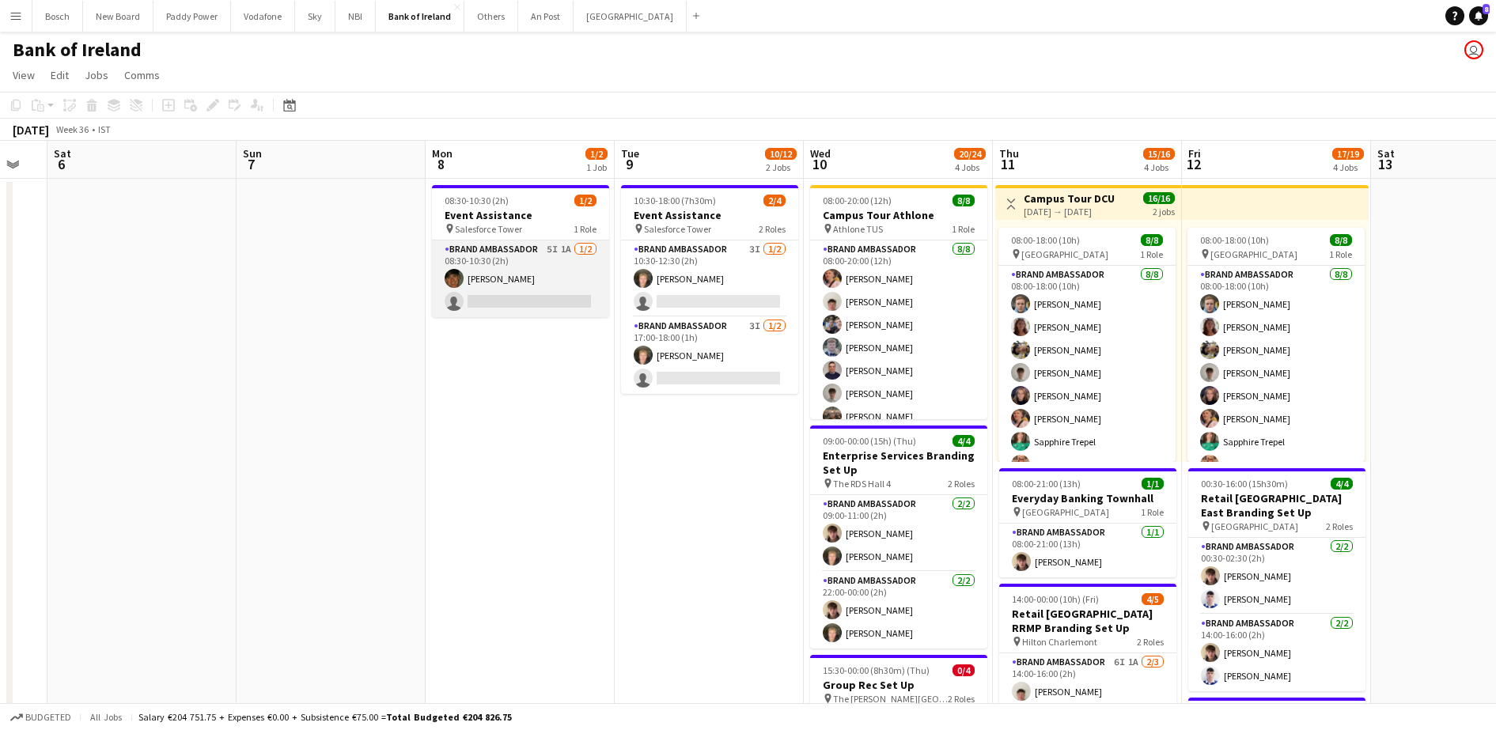
click at [596, 268] on app-card-role "Brand Ambassador 5I 1A 1/2 08:30-10:30 (2h) Stephen Jordan single-neutral-actio…" at bounding box center [520, 278] width 177 height 77
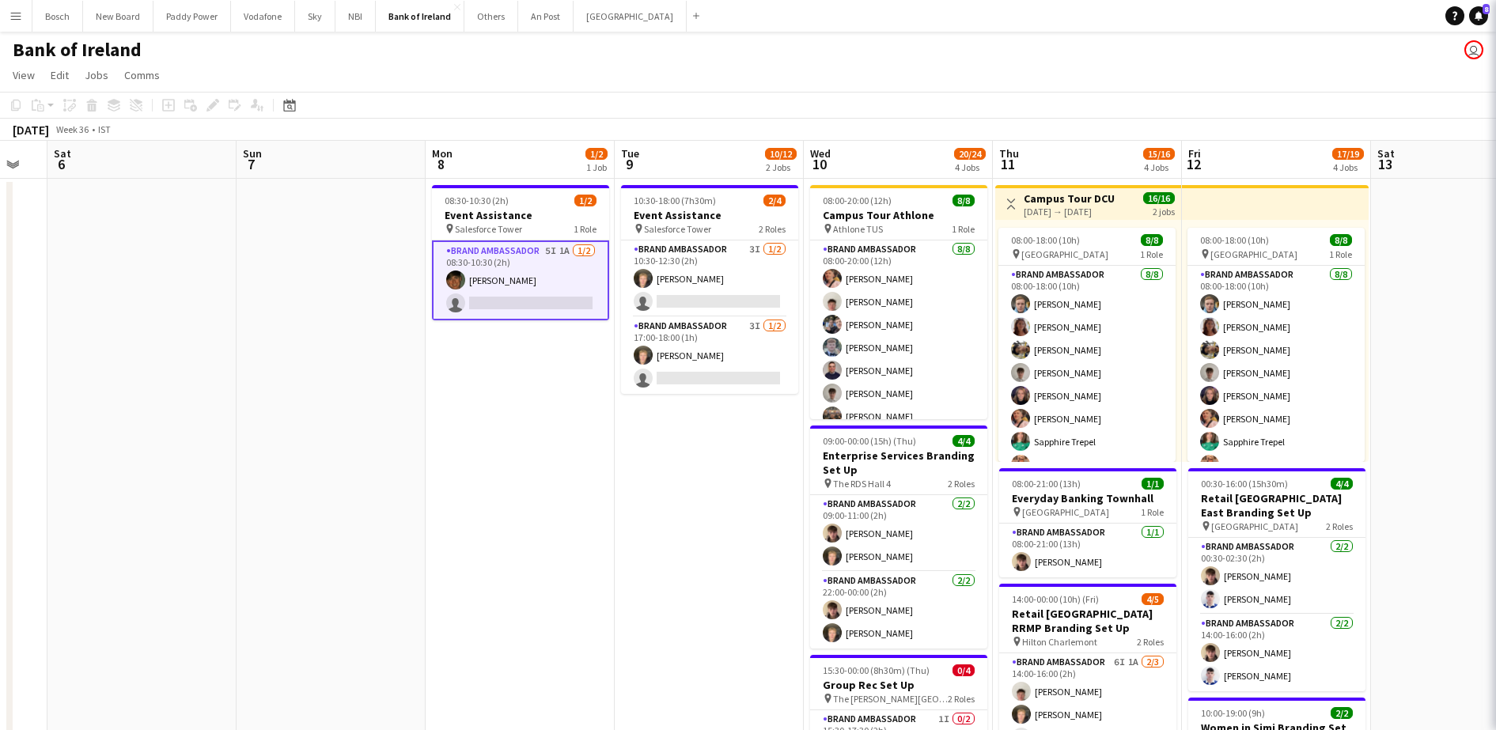
scroll to position [0, 519]
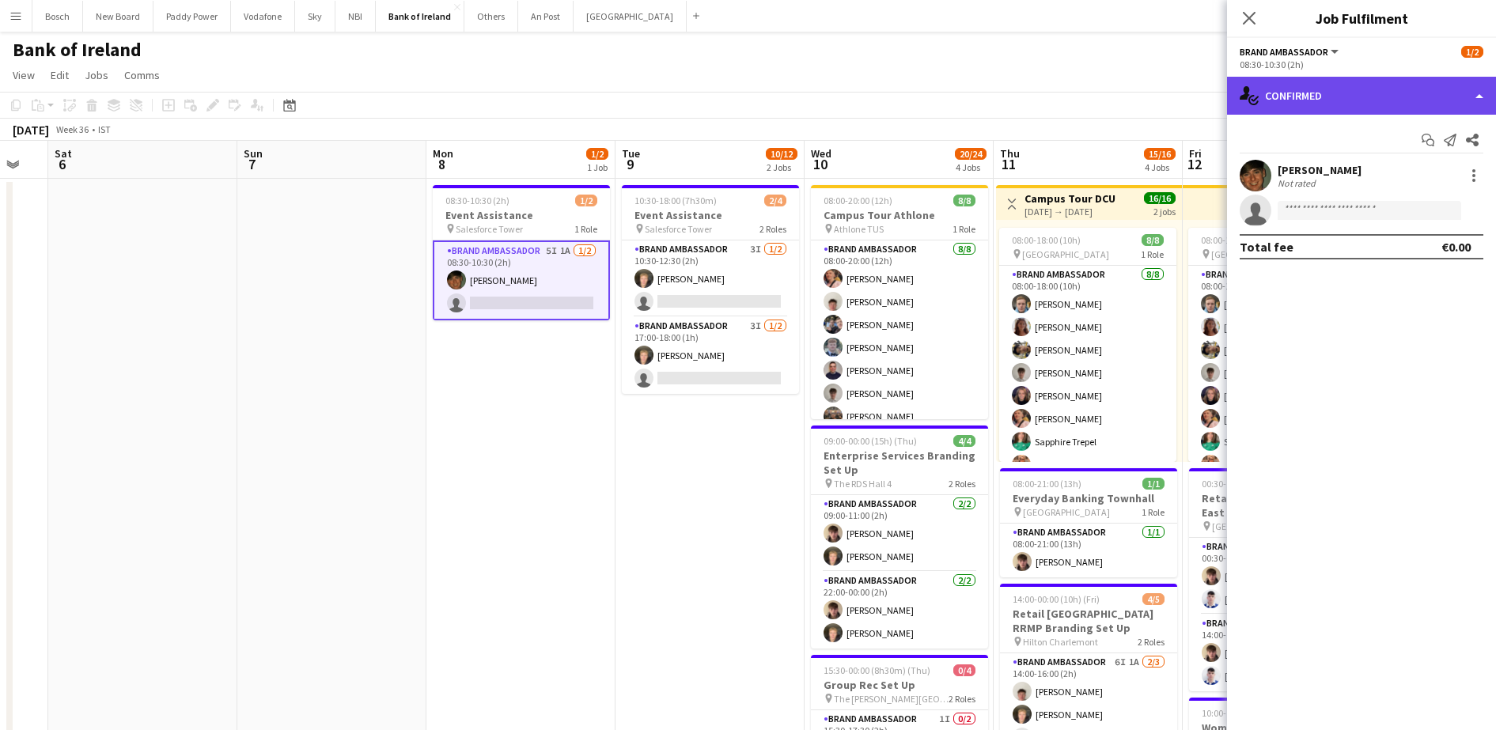
click at [1332, 84] on div "single-neutral-actions-check-2 Confirmed" at bounding box center [1361, 96] width 269 height 38
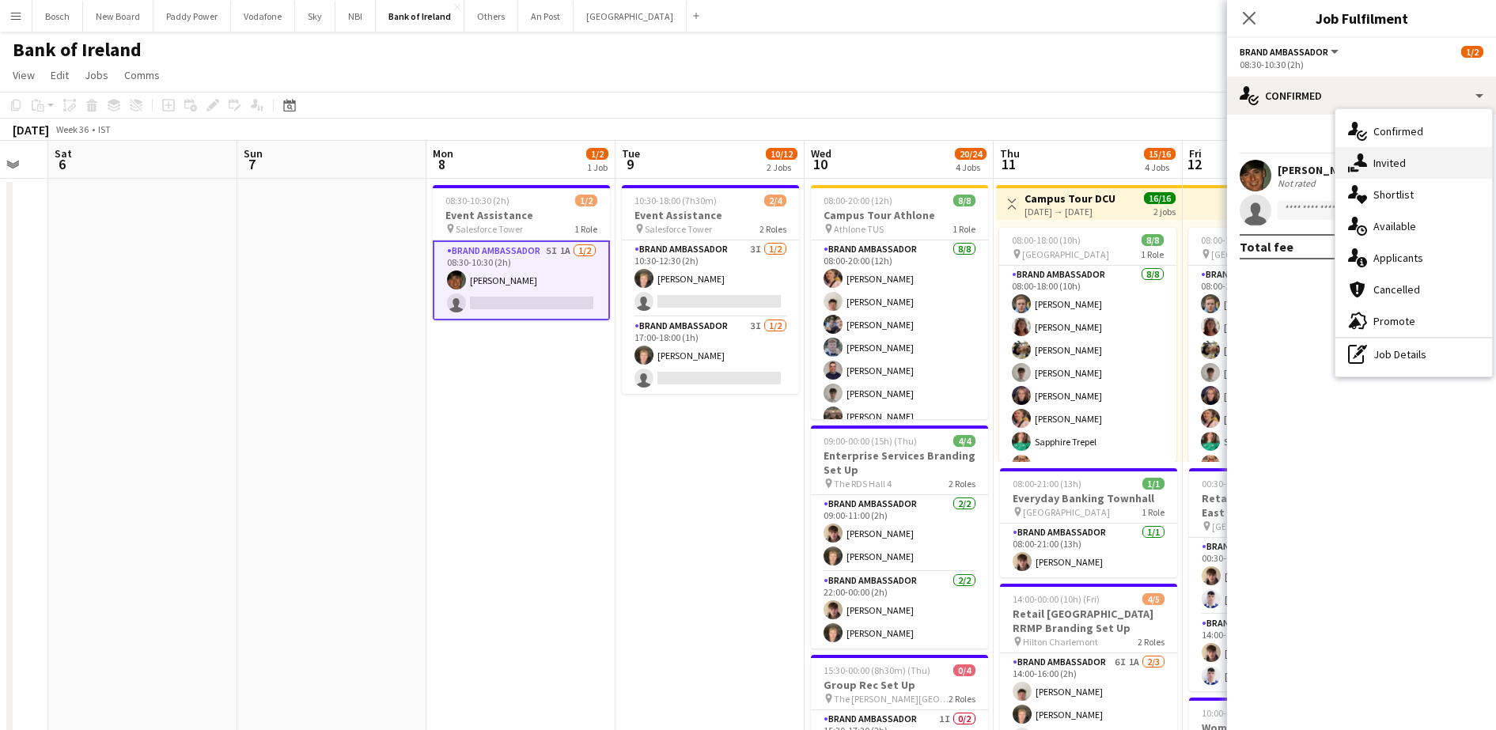
click at [1437, 160] on div "single-neutral-actions-share-1 Invited" at bounding box center [1413, 163] width 157 height 32
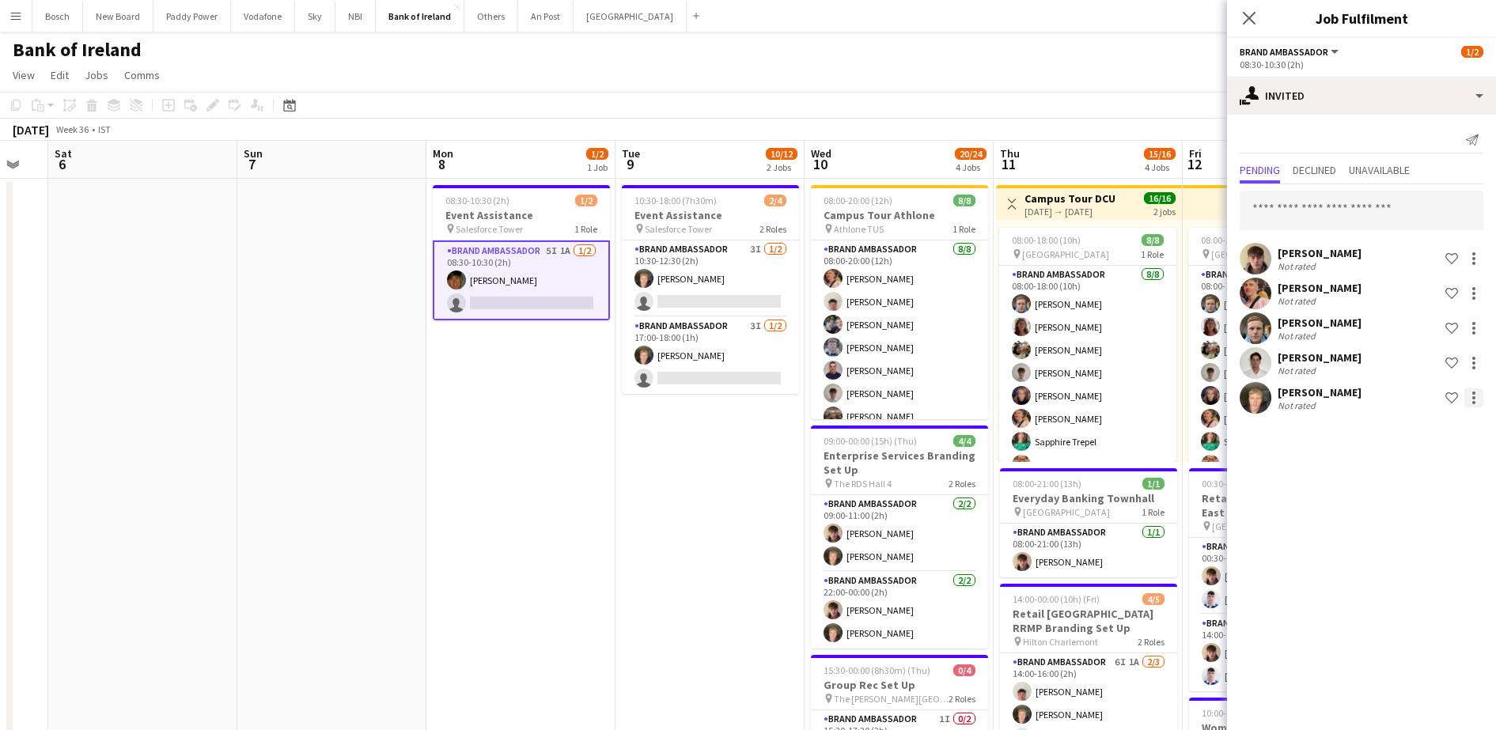
click at [1475, 396] on div at bounding box center [1473, 397] width 19 height 19
click at [1462, 474] on button "Send notification" at bounding box center [1424, 465] width 119 height 38
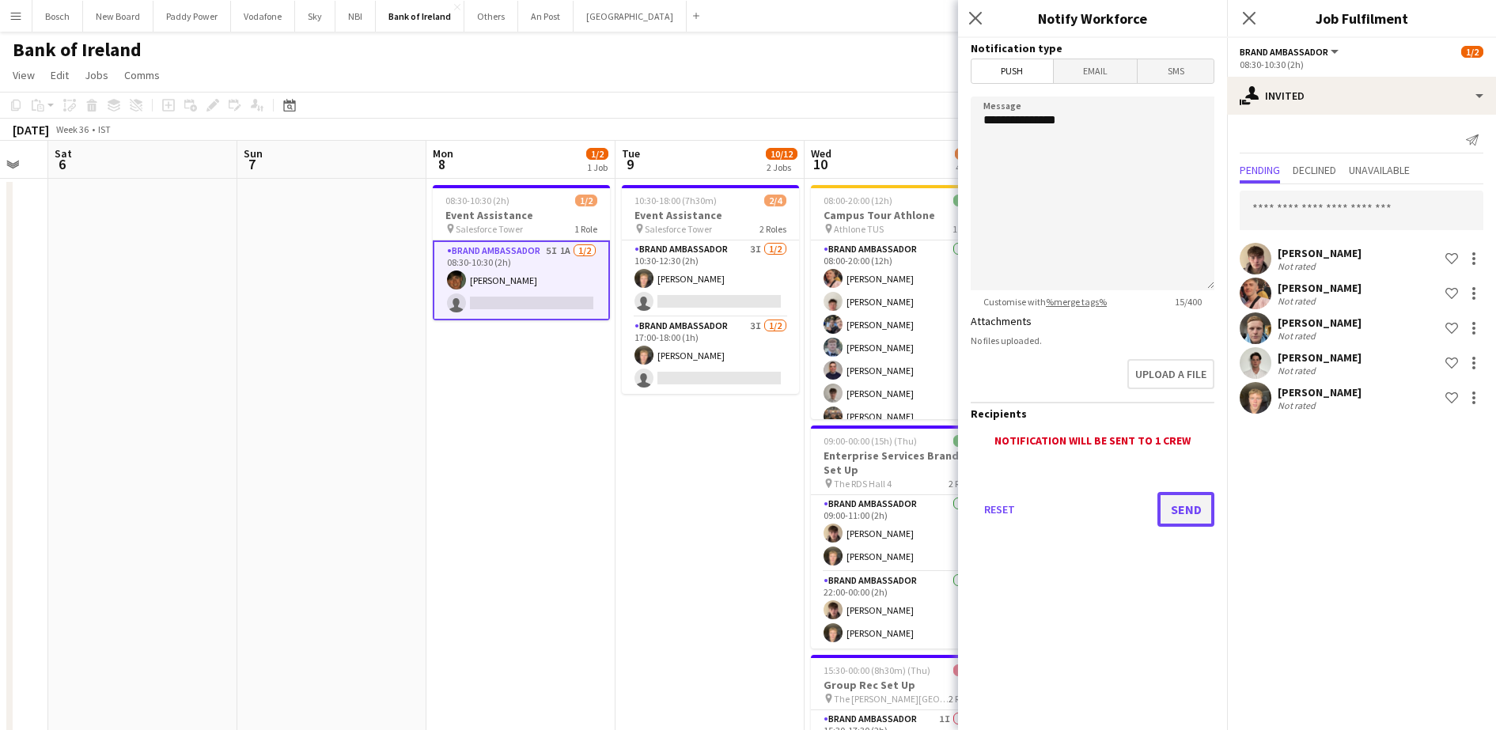
click at [1190, 515] on button "Send" at bounding box center [1185, 509] width 57 height 35
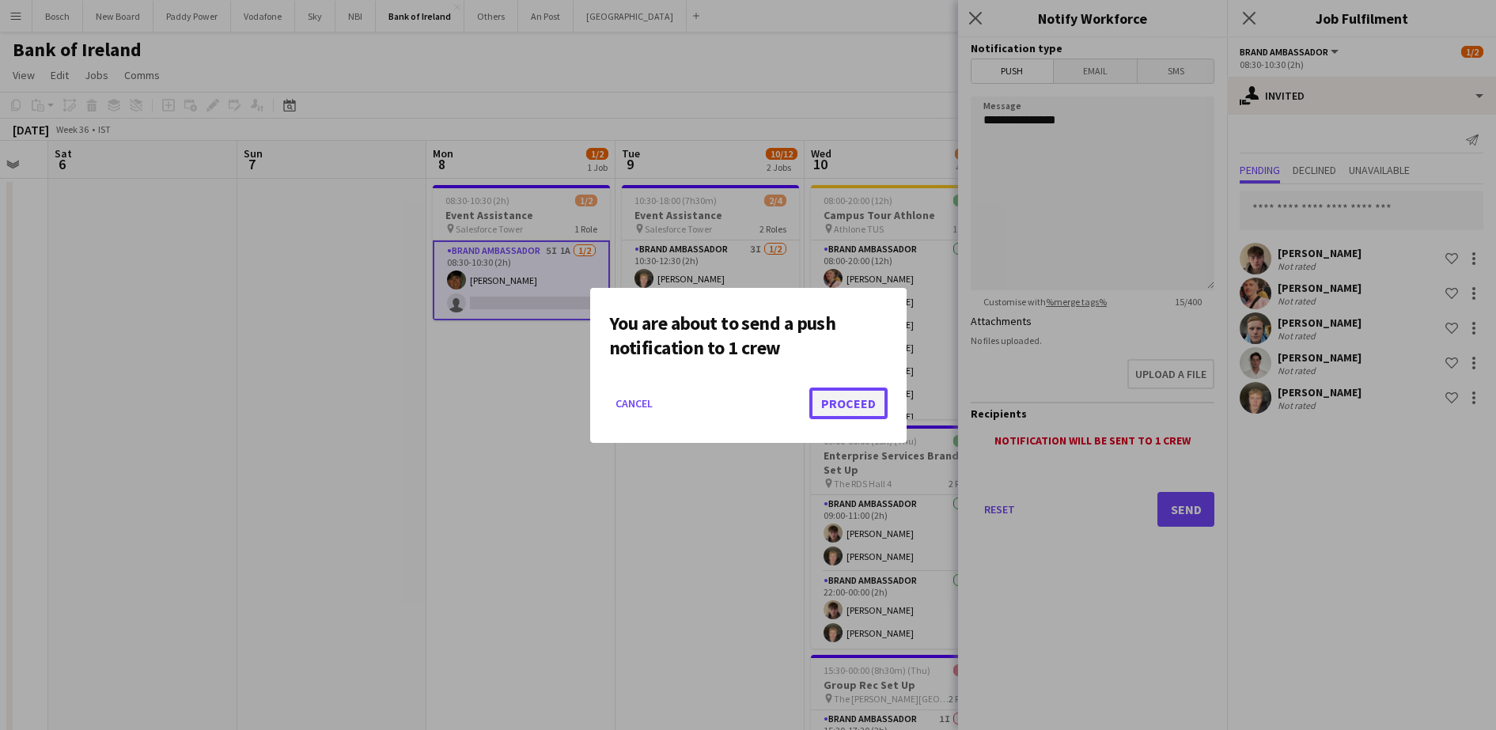
click at [834, 414] on button "Proceed" at bounding box center [848, 404] width 78 height 32
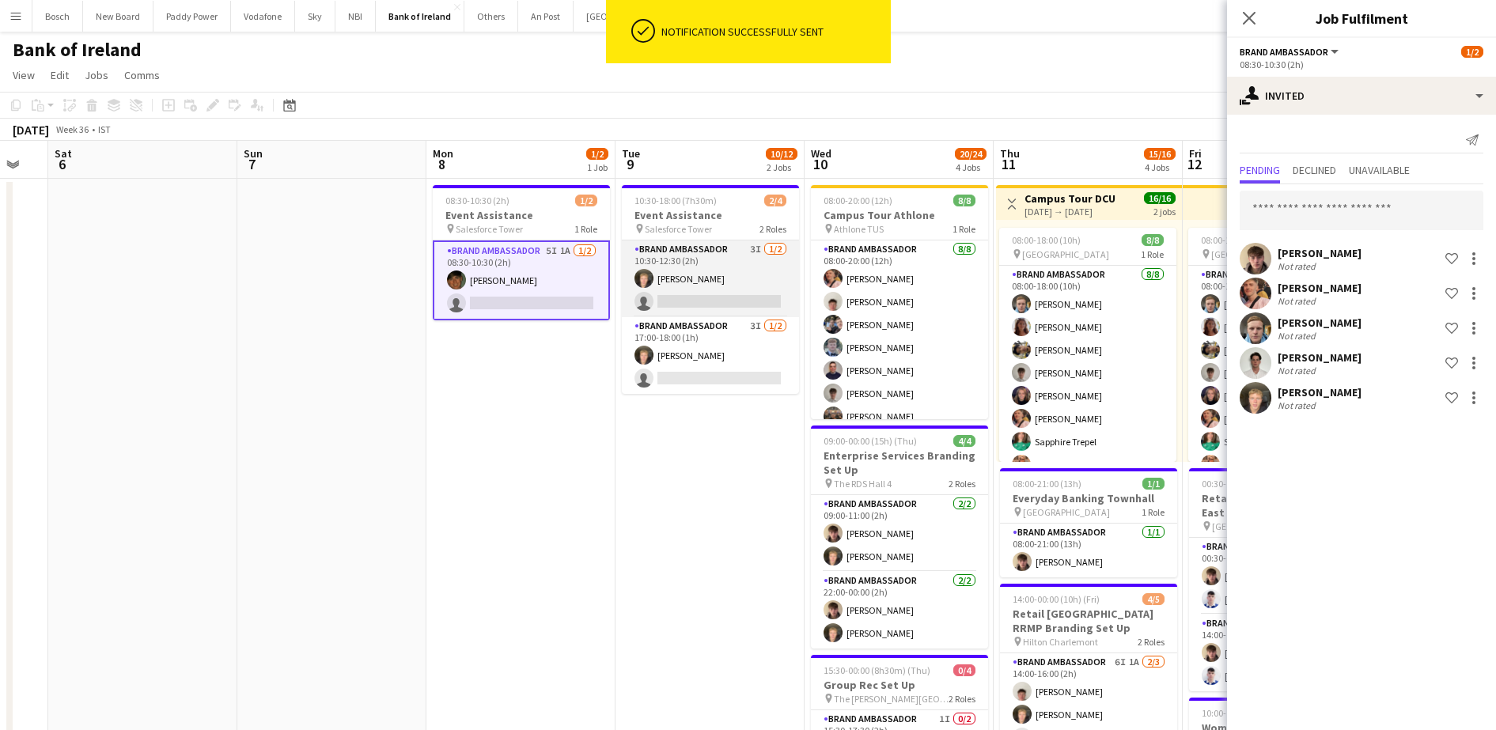
click at [742, 291] on app-card-role "Brand Ambassador 3I 1/2 10:30-12:30 (2h) Ronam Mcloughlin single-neutral-actions" at bounding box center [710, 278] width 177 height 77
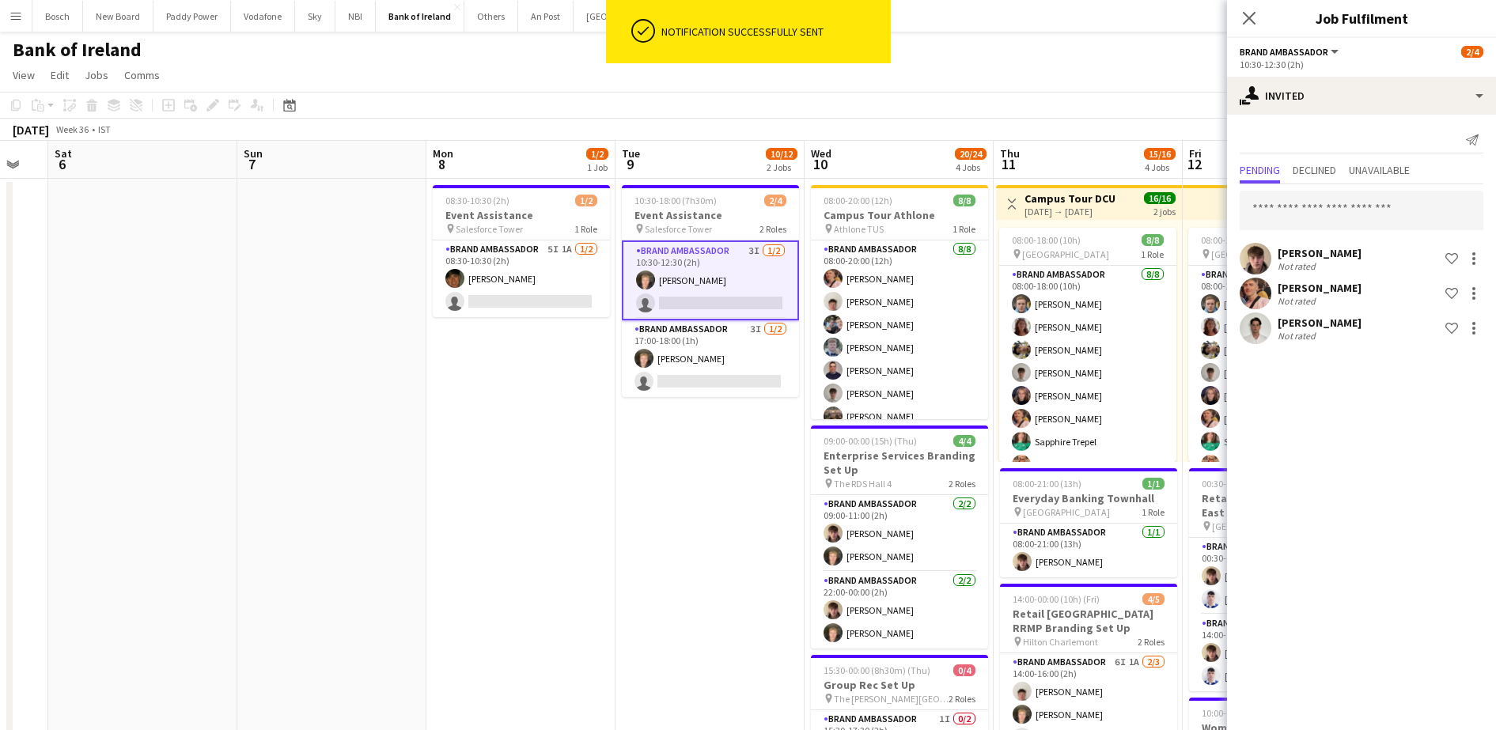
click at [1475, 317] on div "Shane McCarthy Not rated Shortlist crew" at bounding box center [1361, 328] width 269 height 32
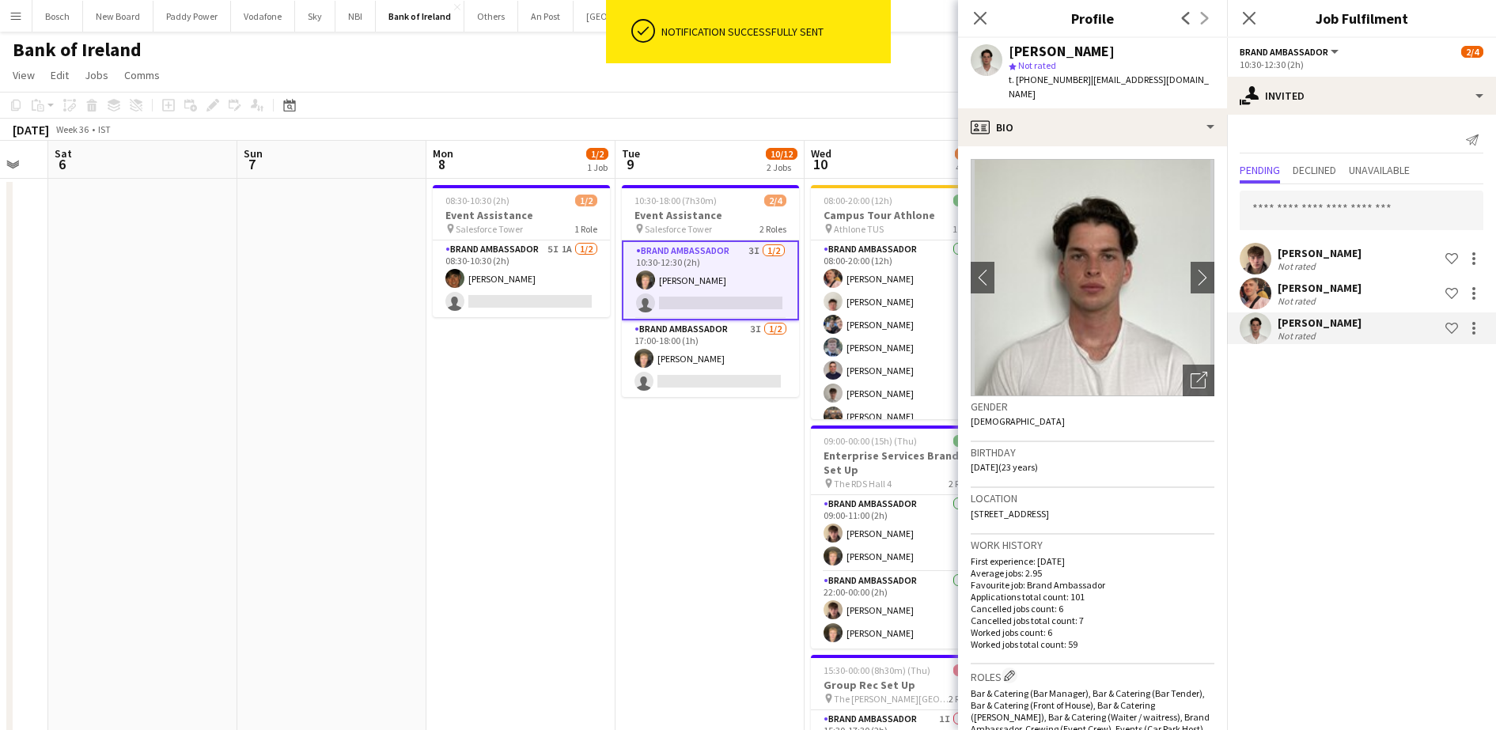
click at [1471, 339] on div "Shane McCarthy Not rated Shortlist crew" at bounding box center [1361, 328] width 269 height 32
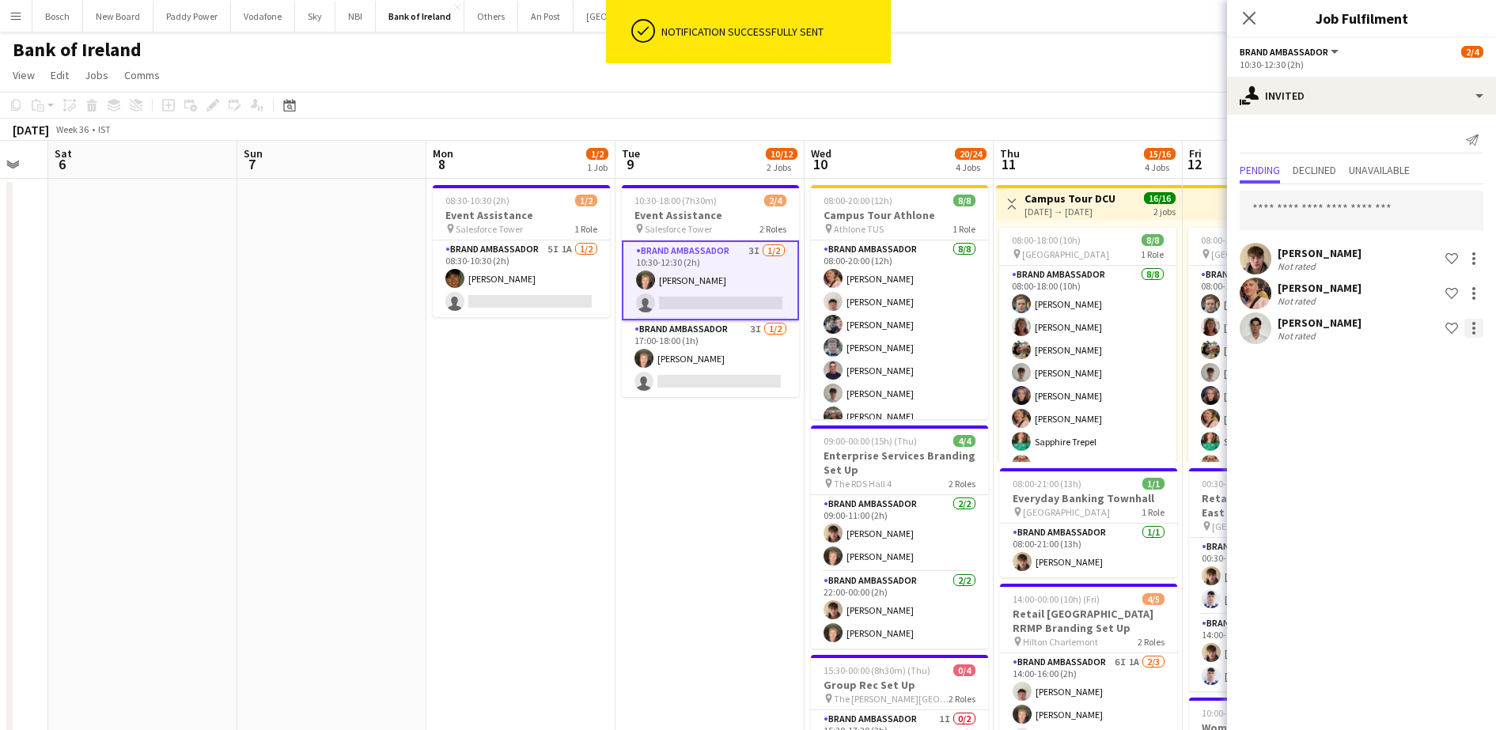
click at [1474, 324] on div at bounding box center [1473, 323] width 3 height 3
click at [1429, 398] on span "Send notification" at bounding box center [1423, 394] width 93 height 13
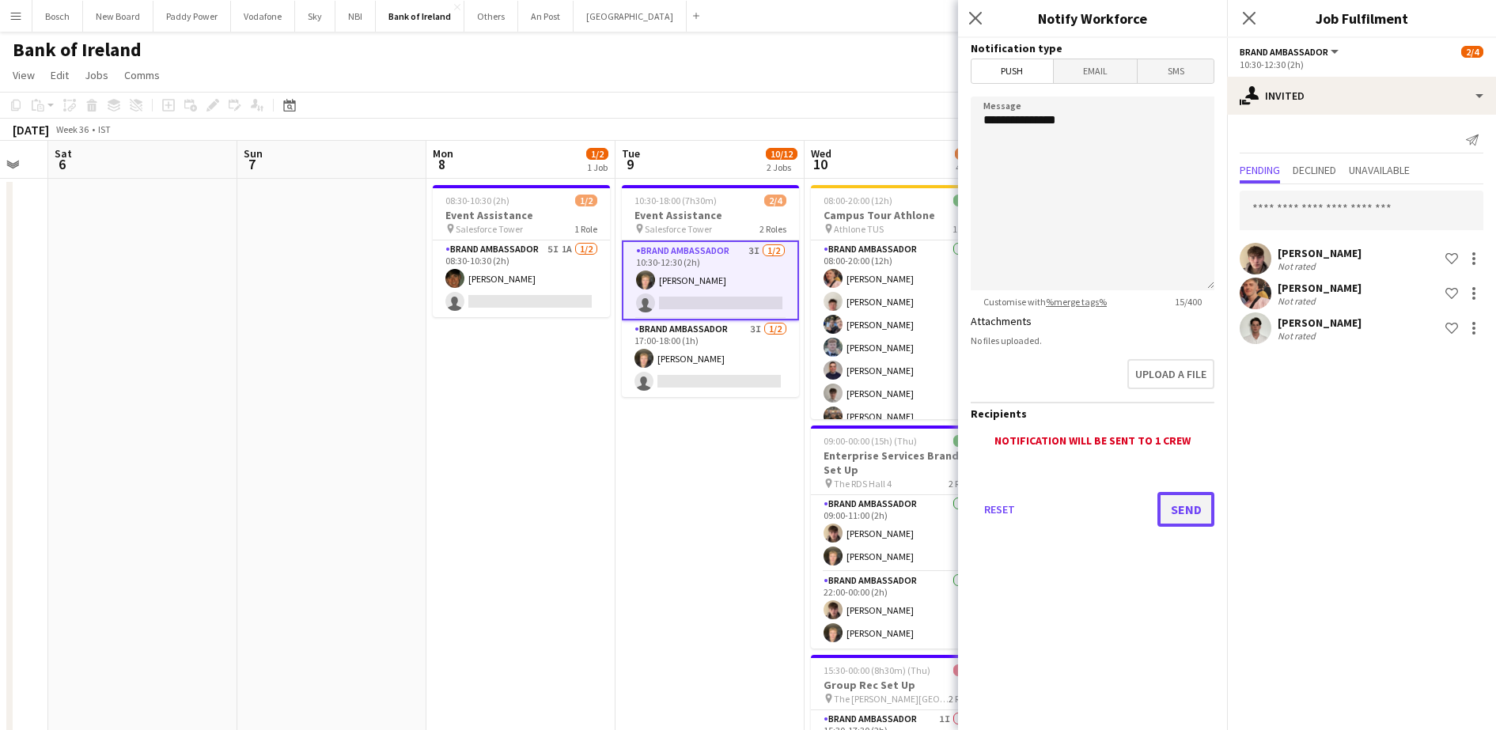
click at [1199, 510] on button "Send" at bounding box center [1185, 509] width 57 height 35
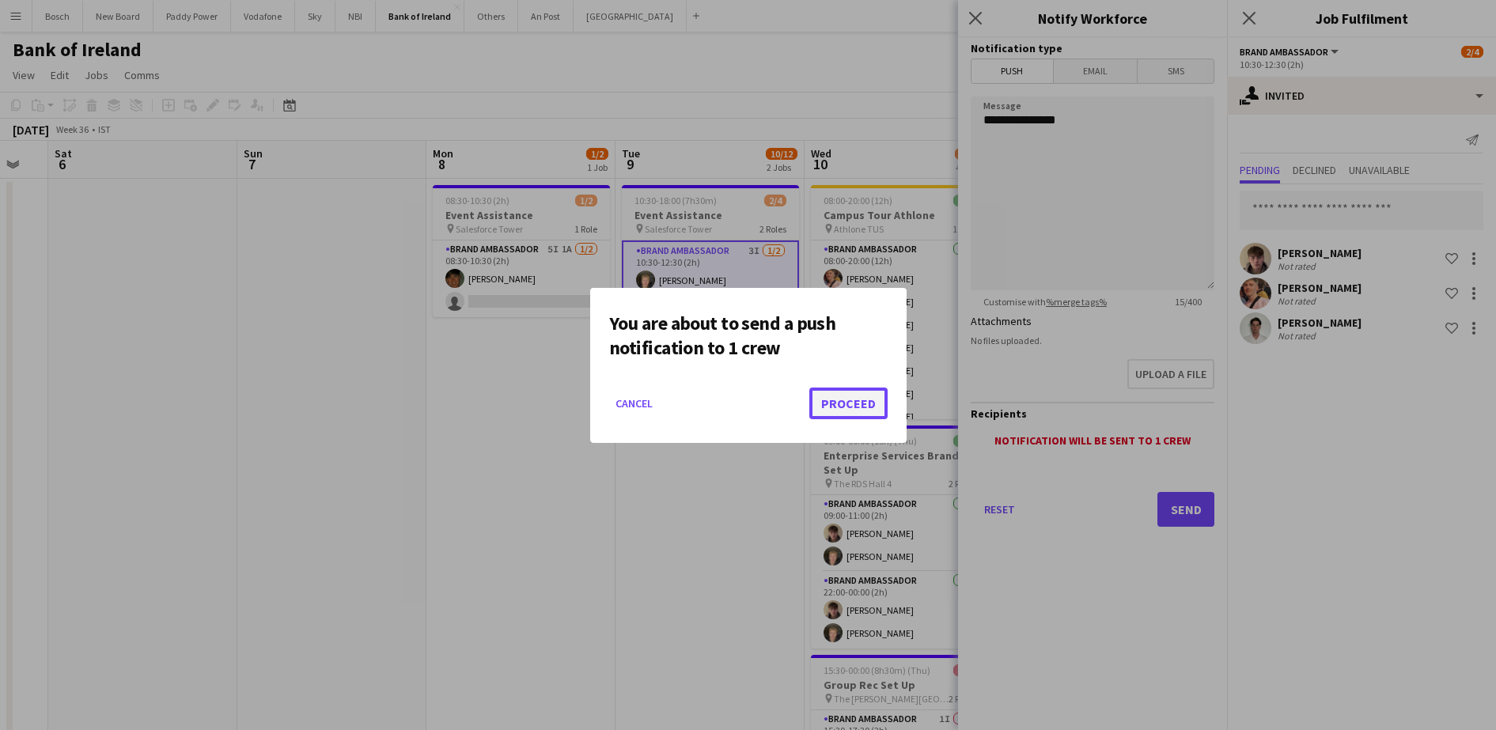
click at [869, 397] on button "Proceed" at bounding box center [848, 404] width 78 height 32
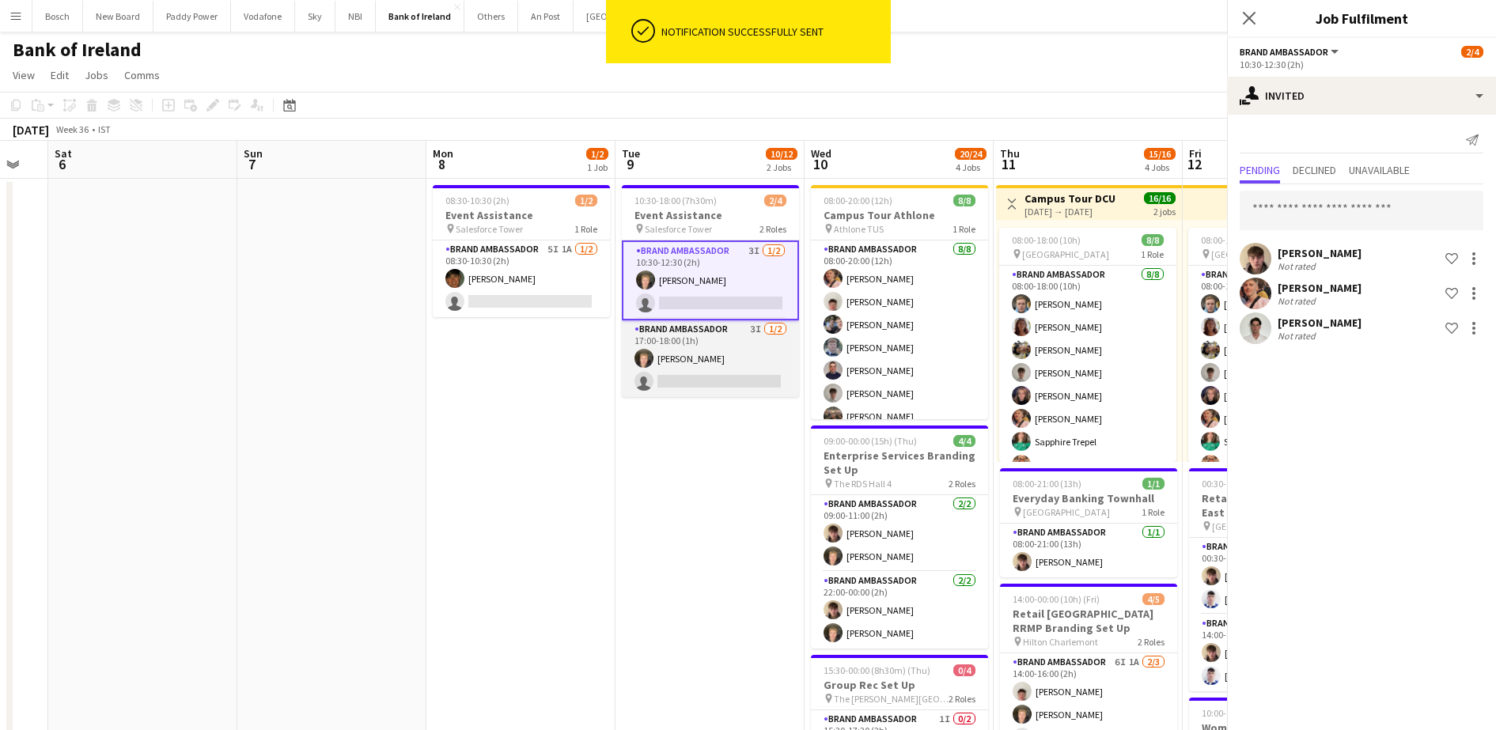
click at [750, 371] on app-card-role "Brand Ambassador 3I 1/2 17:00-18:00 (1h) Ronam Mcloughlin single-neutral-actions" at bounding box center [710, 358] width 177 height 77
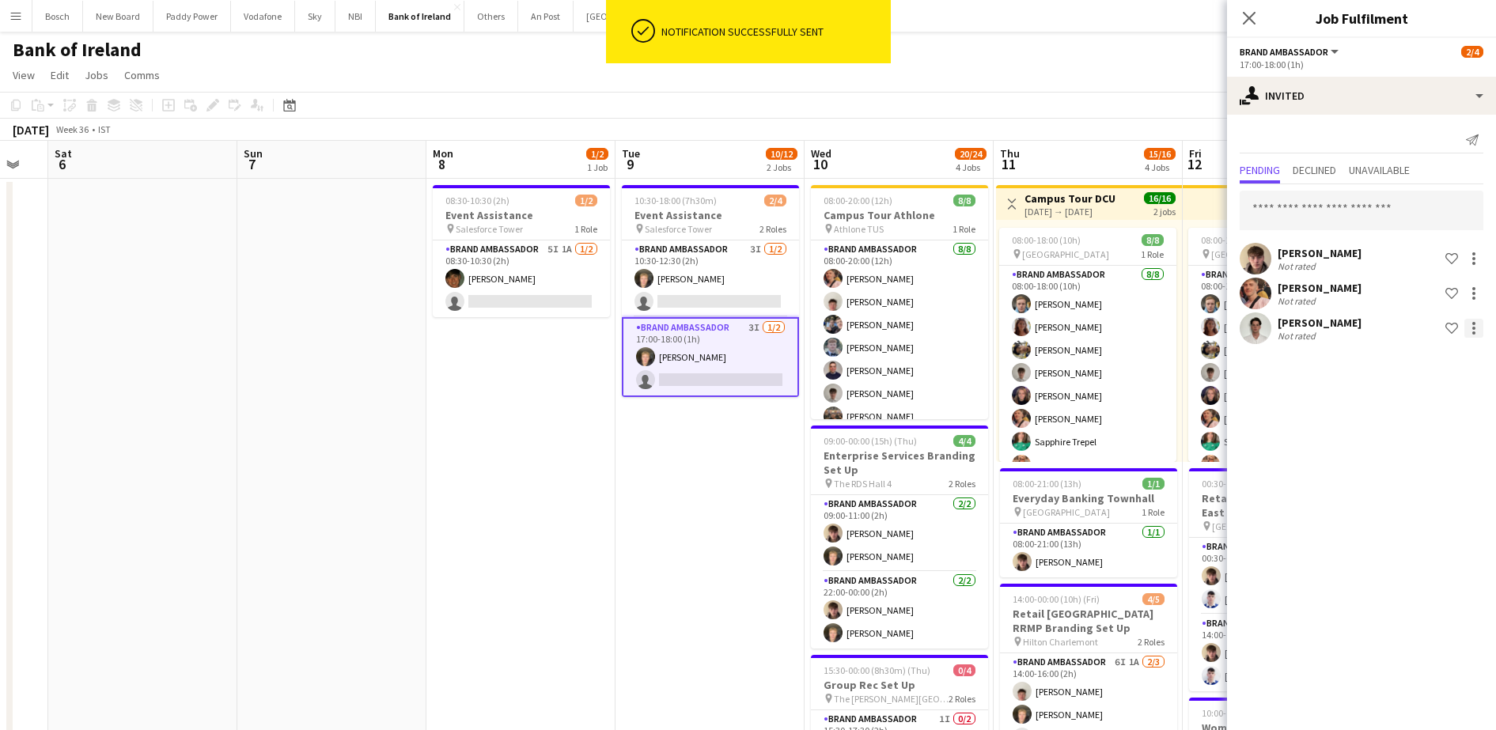
click at [1472, 332] on div at bounding box center [1473, 332] width 3 height 3
click at [1429, 398] on span "Send notification" at bounding box center [1423, 394] width 93 height 13
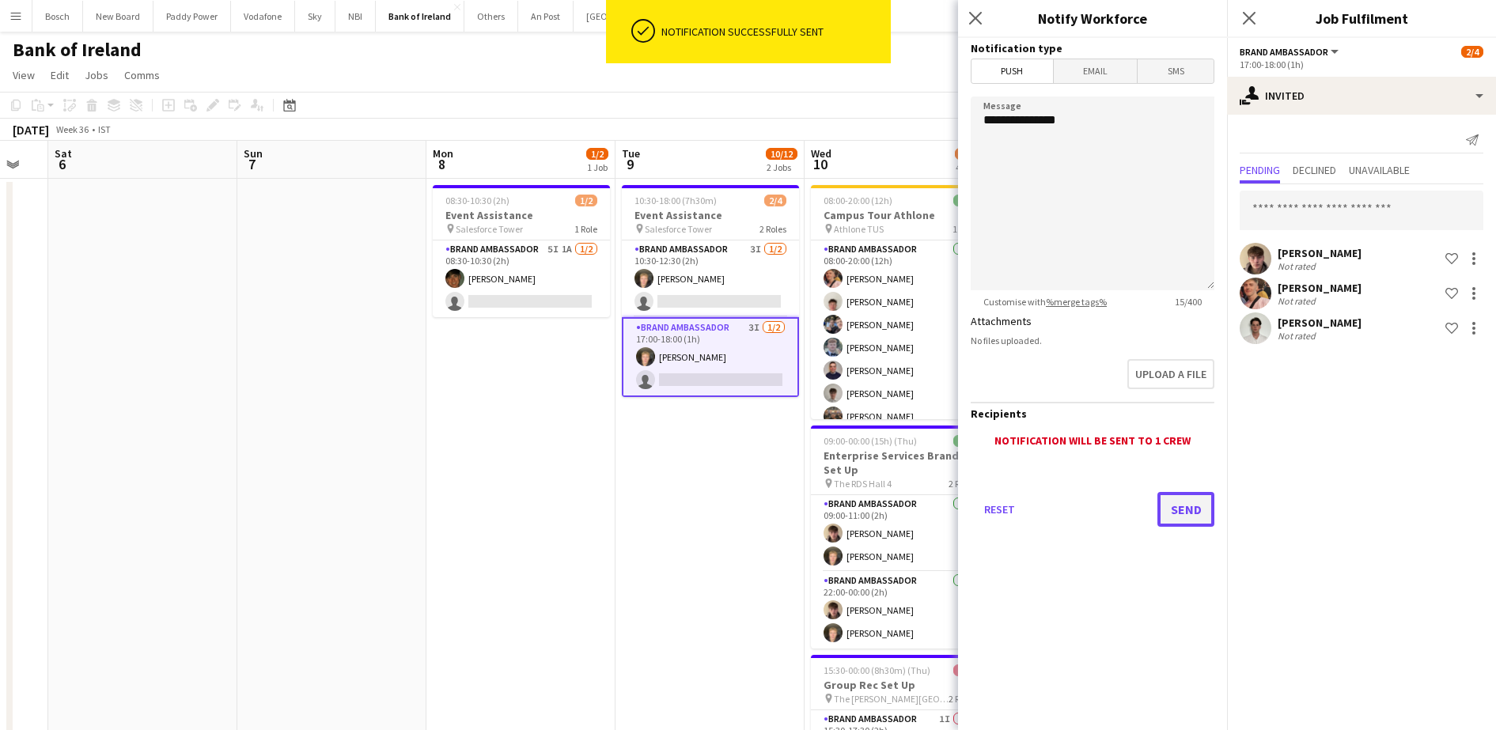
click at [1168, 505] on button "Send" at bounding box center [1185, 509] width 57 height 35
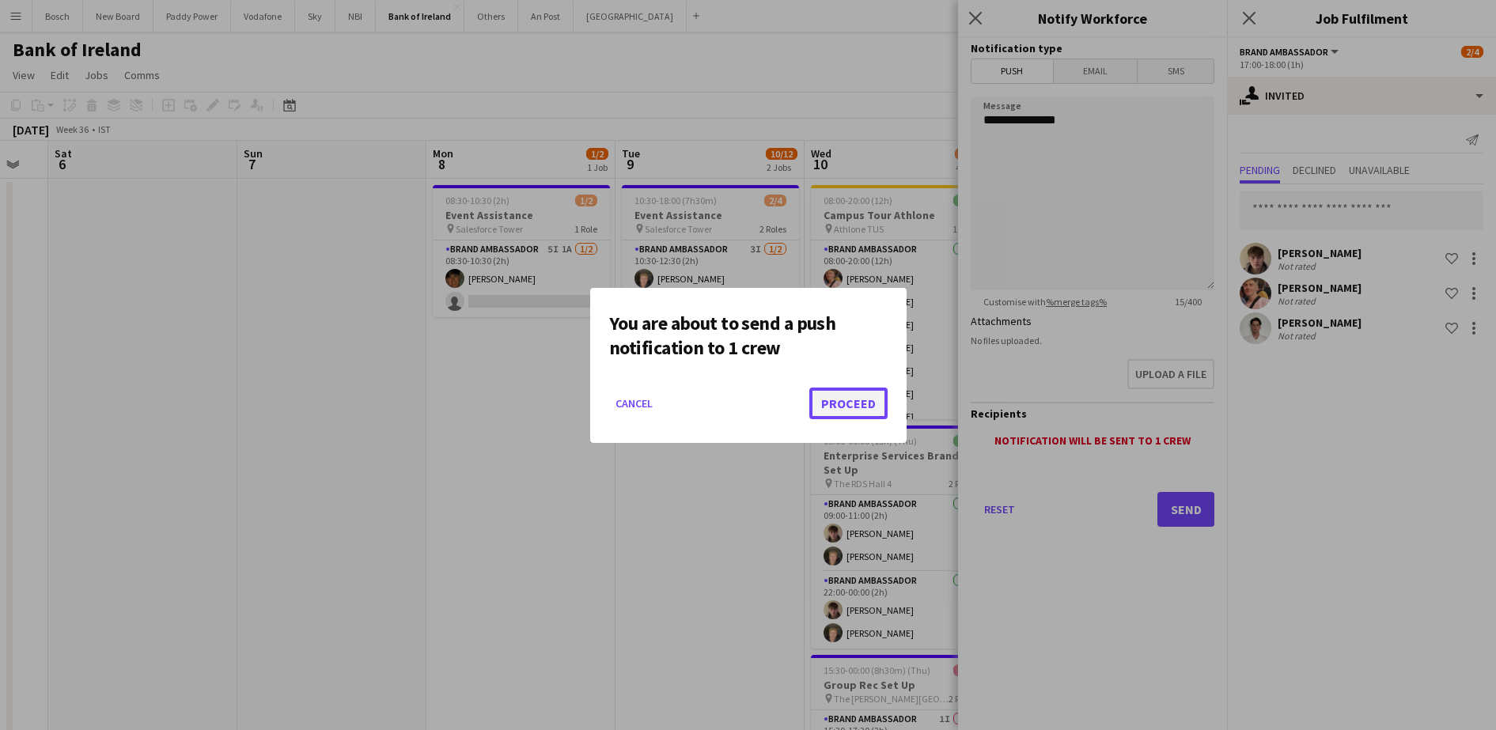
click at [878, 410] on button "Proceed" at bounding box center [848, 404] width 78 height 32
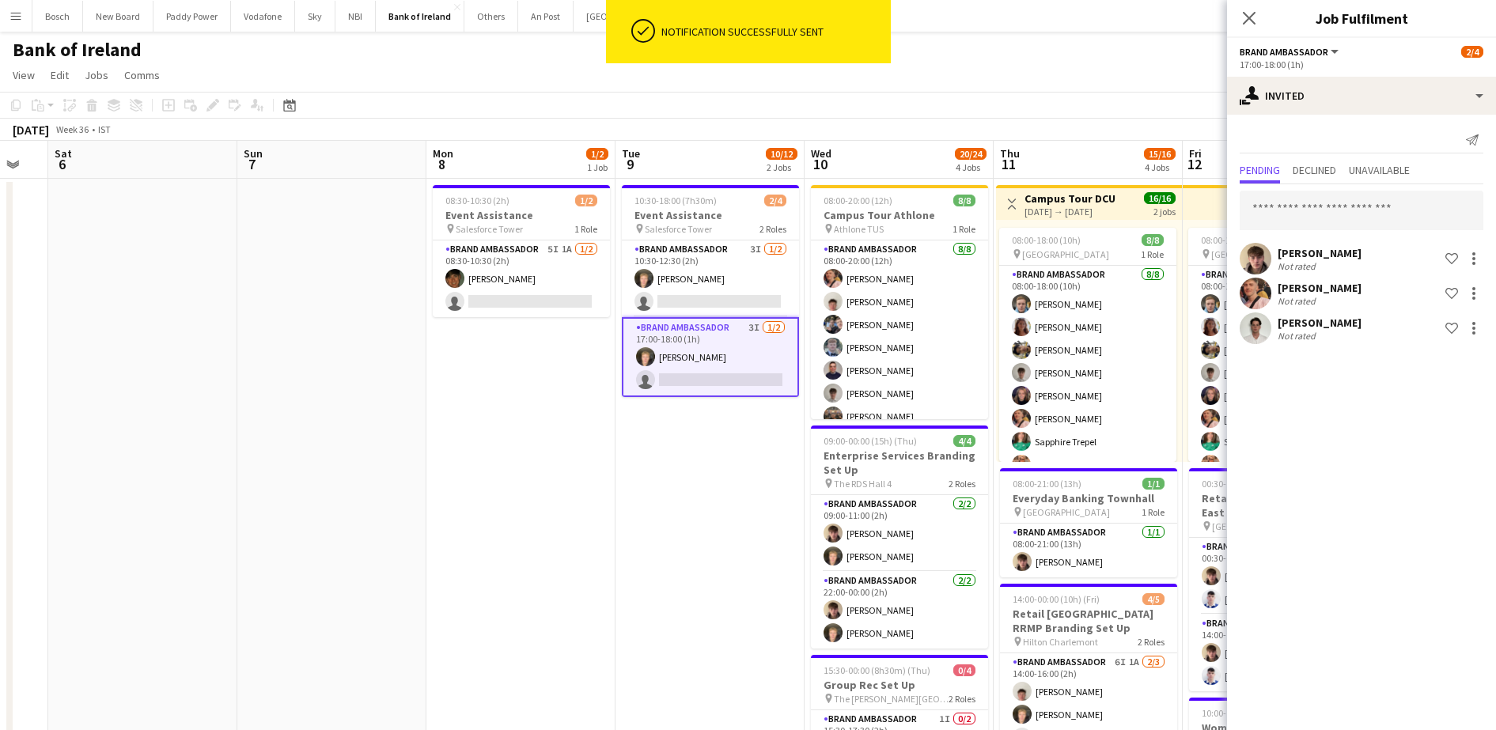
click at [869, 94] on app-toolbar "Copy Paste Paste Ctrl+V Paste with crew Ctrl+Shift+V Paste linked Job Delete Gr…" at bounding box center [748, 105] width 1496 height 27
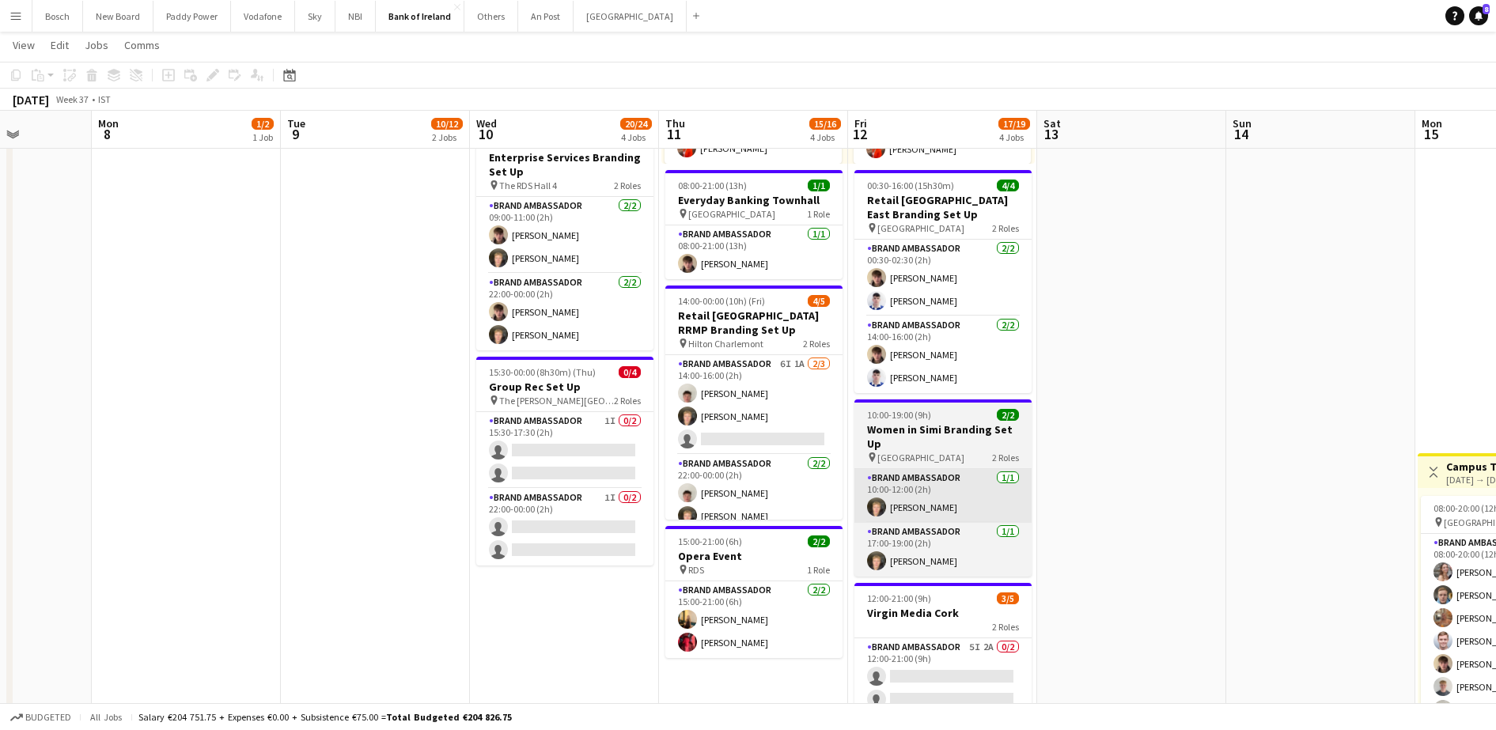
scroll to position [0, 595]
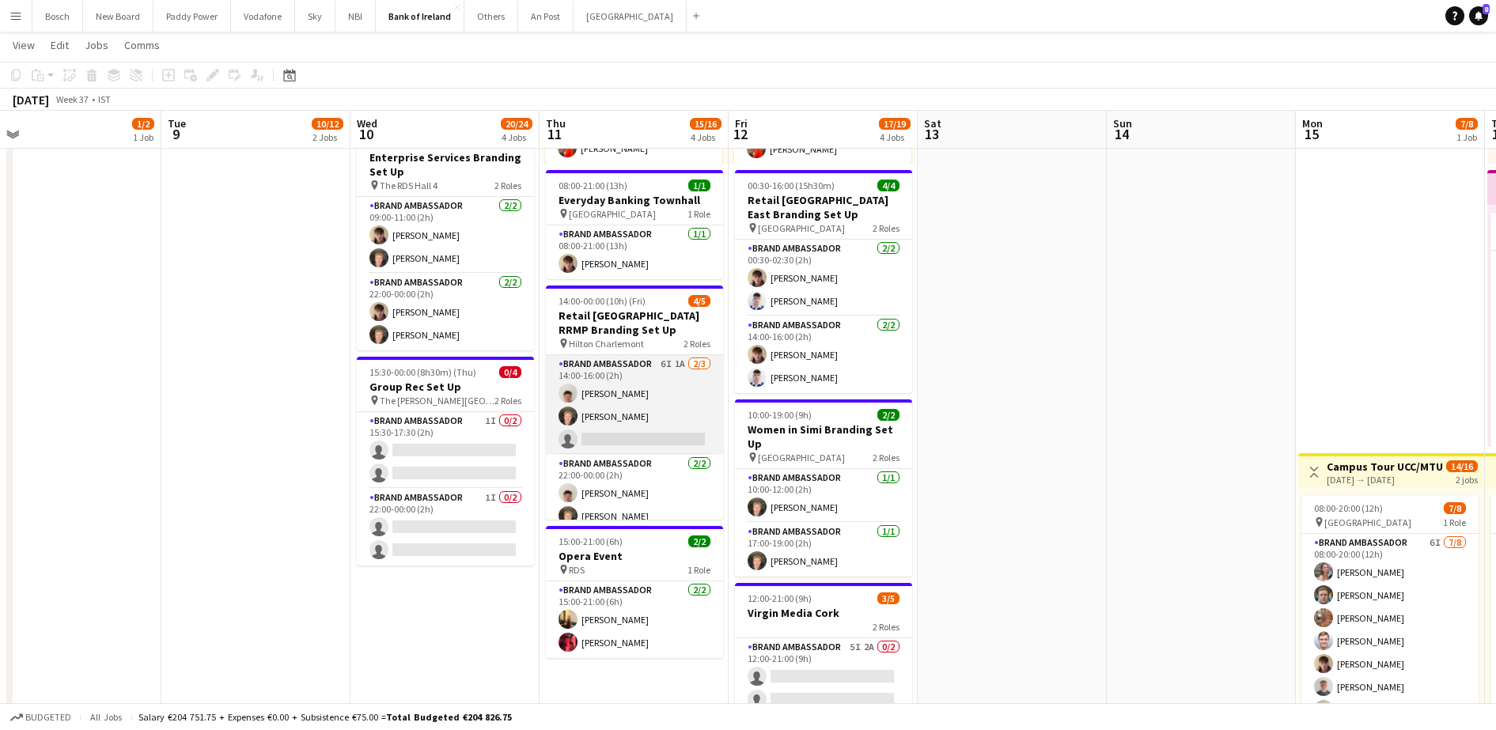
click at [671, 437] on app-card-role "Brand Ambassador 6I 1A 2/3 14:00-16:00 (2h) Robert Harvey Ronam Mcloughlin sing…" at bounding box center [634, 405] width 177 height 100
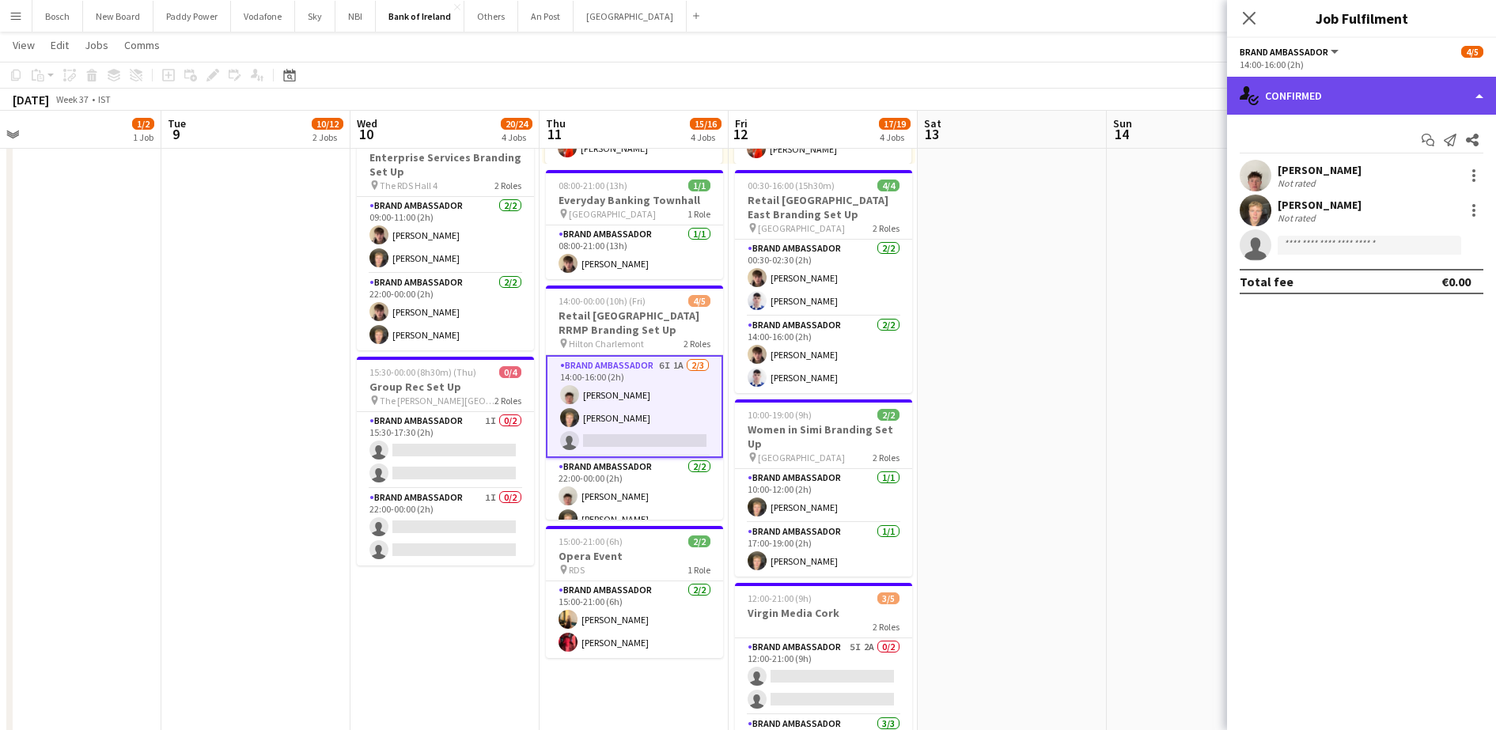
click at [1401, 88] on div "single-neutral-actions-check-2 Confirmed" at bounding box center [1361, 96] width 269 height 38
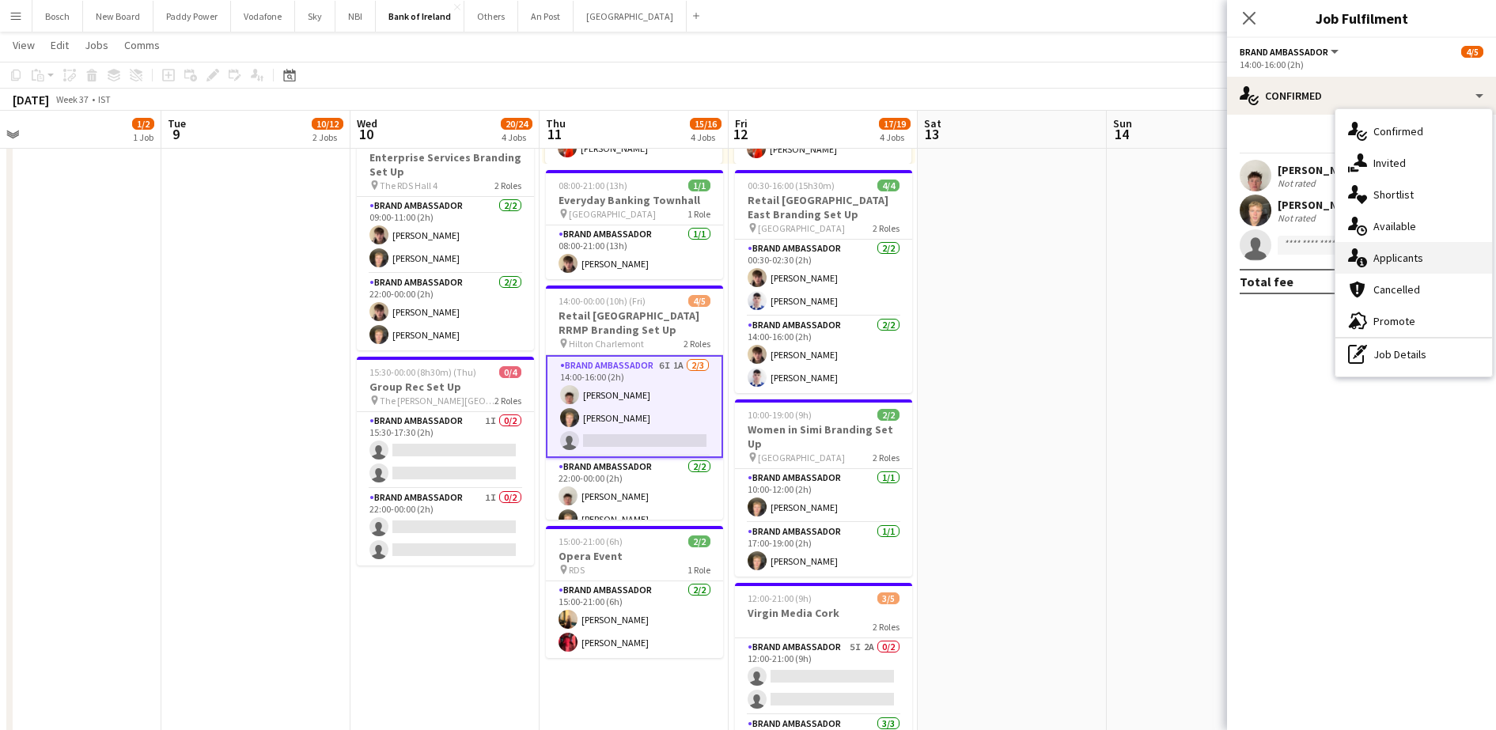
click at [1425, 267] on div "single-neutral-actions-information Applicants" at bounding box center [1413, 258] width 157 height 32
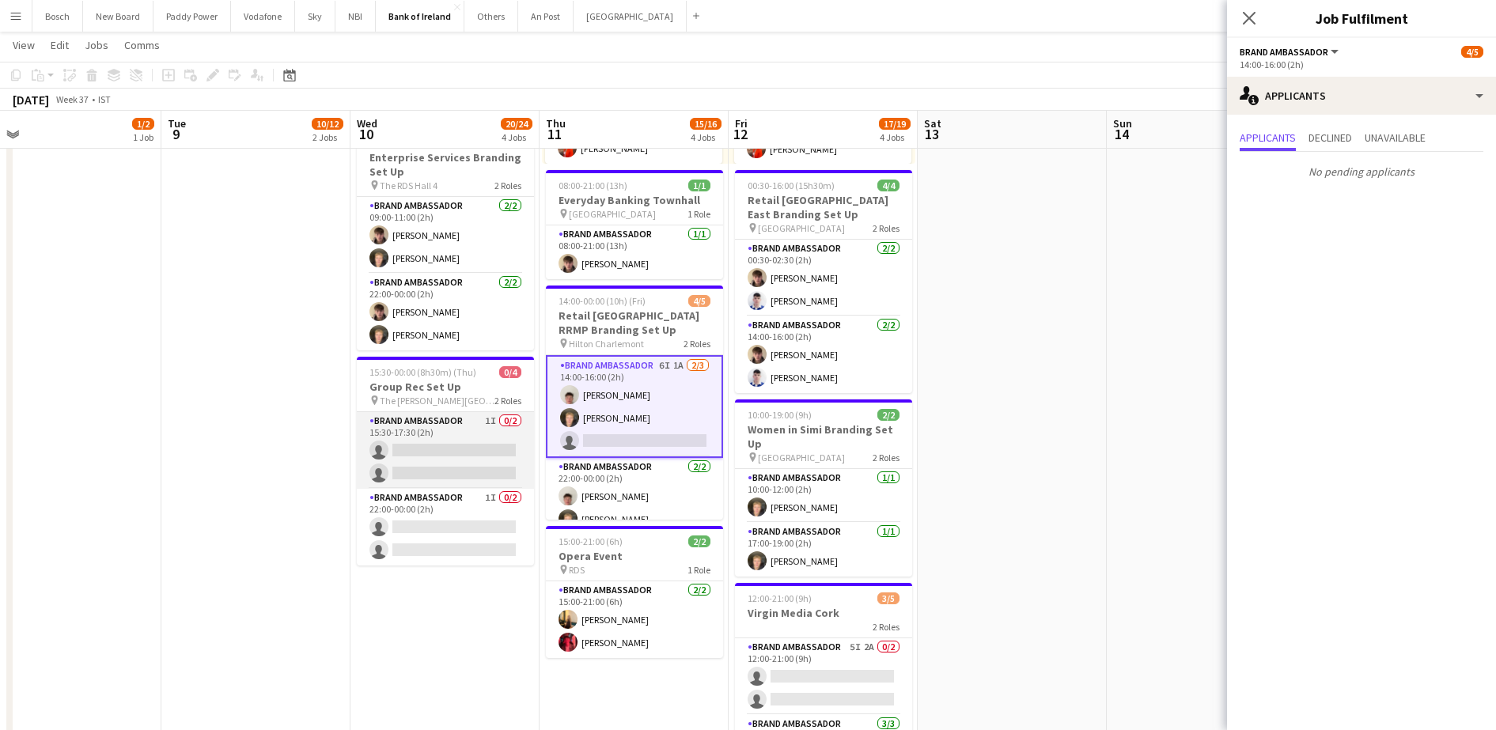
click at [449, 459] on app-card-role "Brand Ambassador 1I 0/2 15:30-17:30 (2h) single-neutral-actions single-neutral-…" at bounding box center [445, 450] width 177 height 77
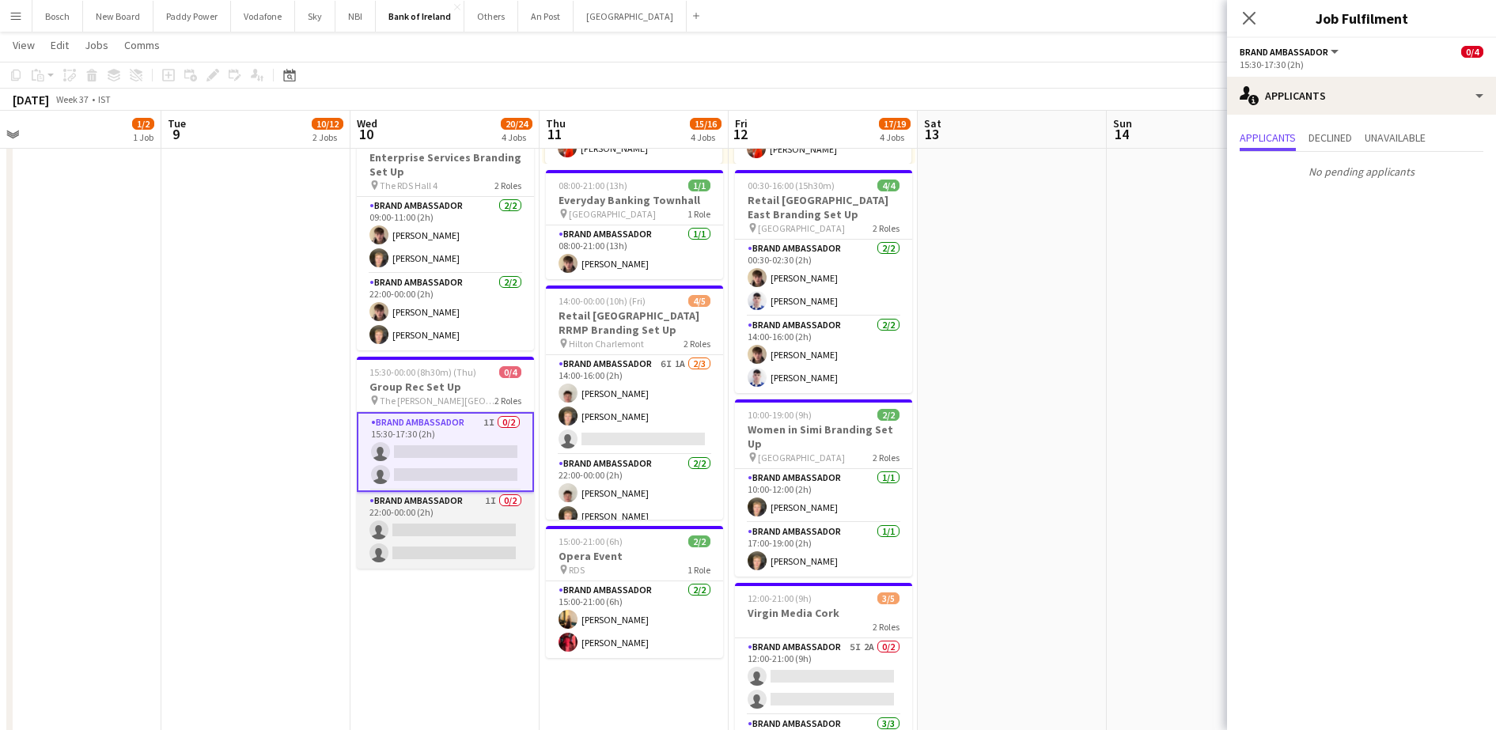
click at [453, 531] on app-card-role "Brand Ambassador 1I 0/2 22:00-00:00 (2h) single-neutral-actions single-neutral-…" at bounding box center [445, 530] width 177 height 77
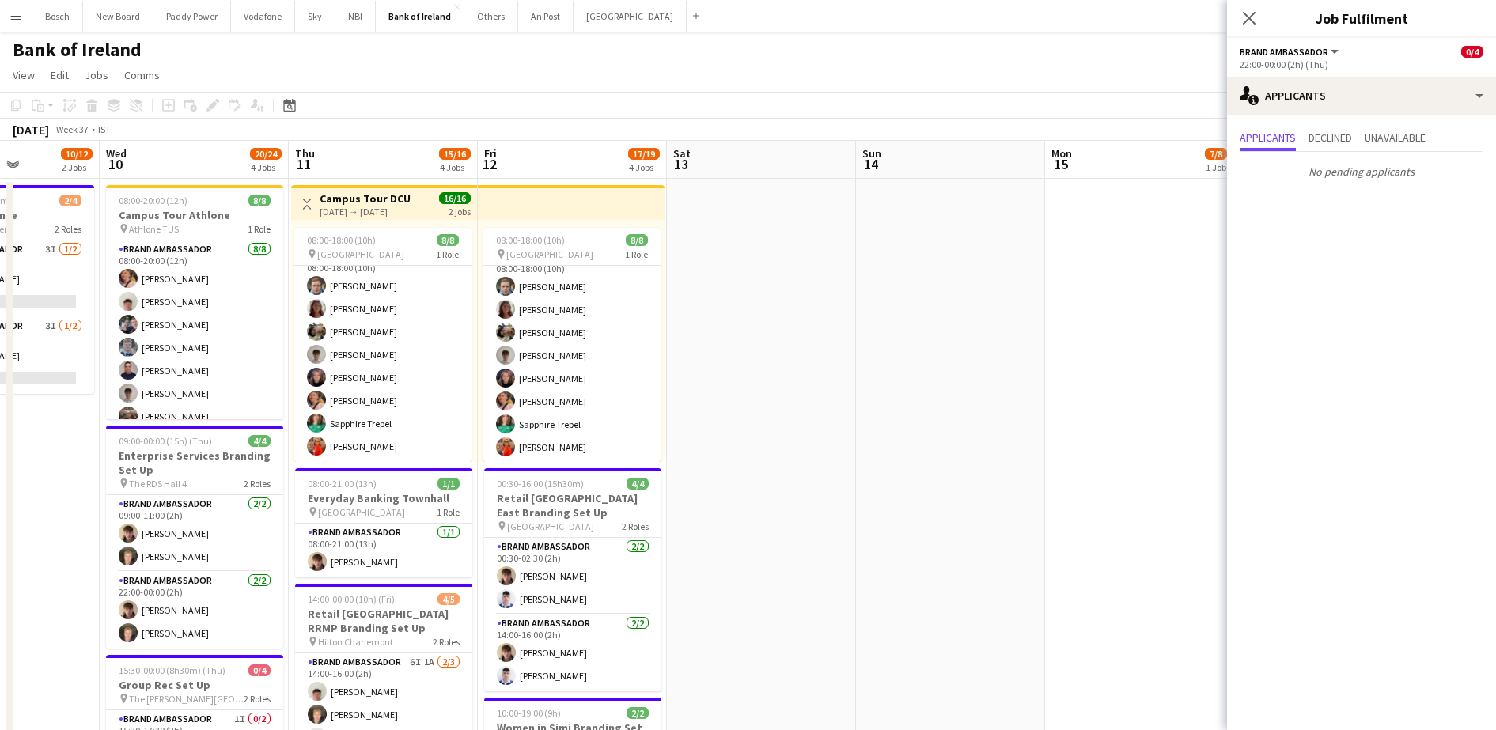
scroll to position [0, 454]
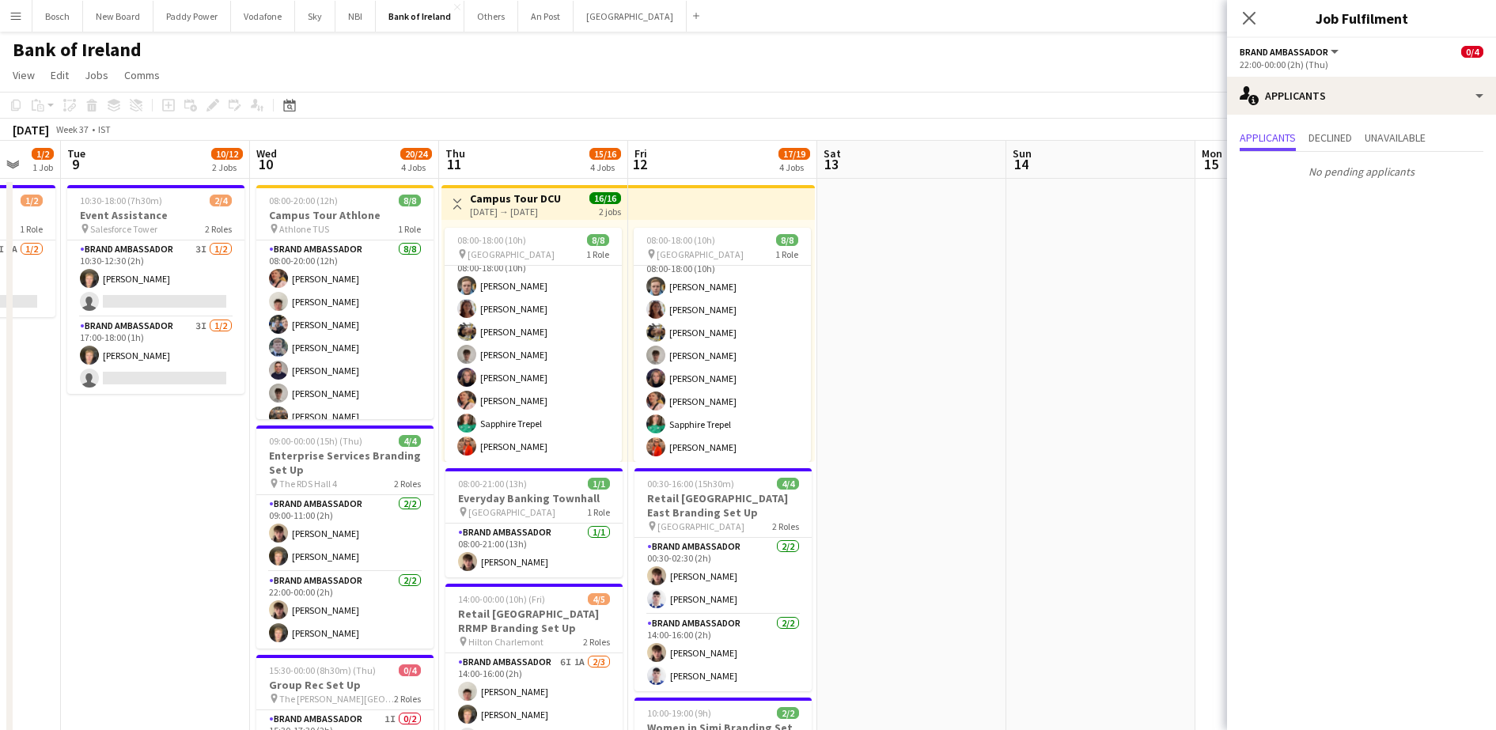
drag, startPoint x: 1171, startPoint y: 346, endPoint x: 1041, endPoint y: 317, distance: 133.0
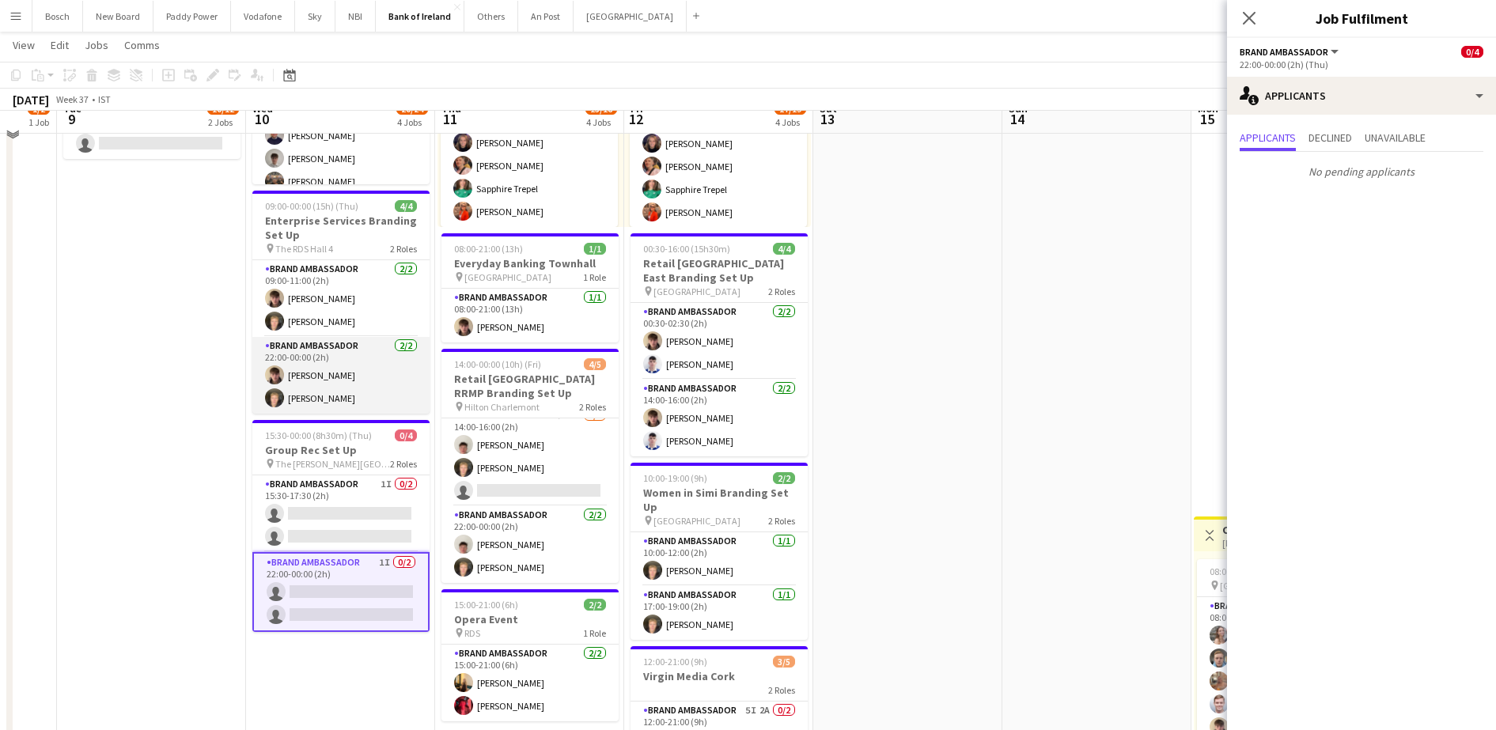
scroll to position [198, 0]
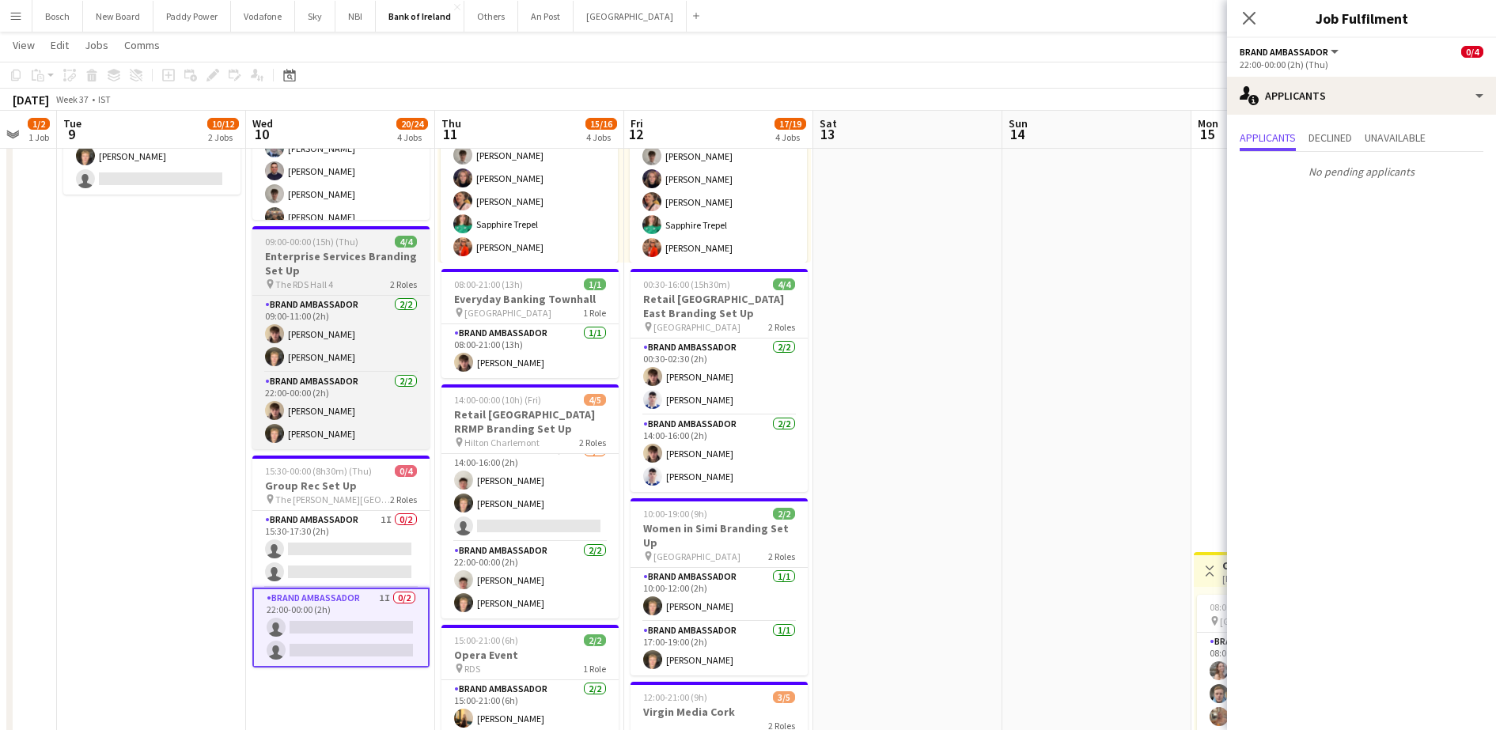
click at [354, 288] on div "pin The RDS Hall 4 2 Roles" at bounding box center [340, 284] width 177 height 13
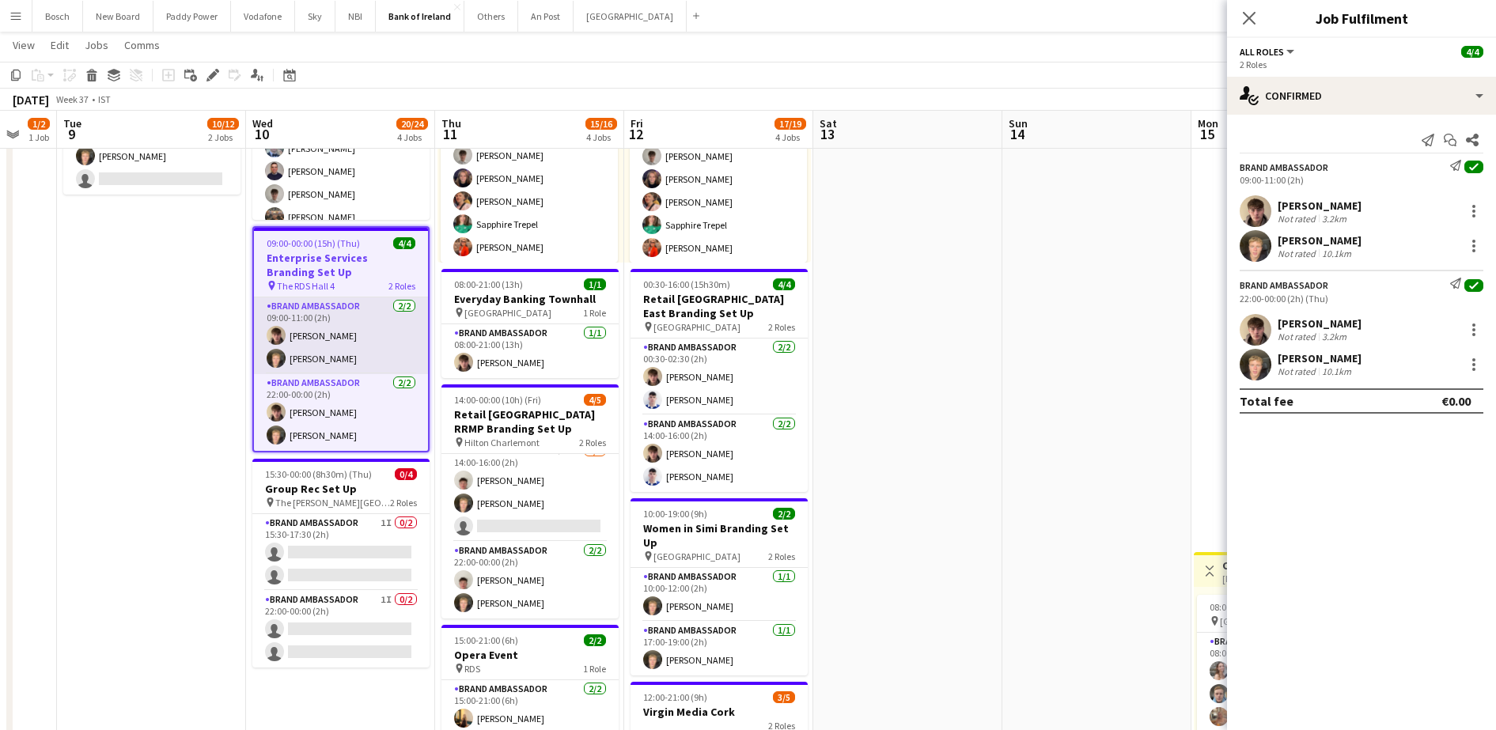
click at [367, 329] on app-card-role "Brand Ambassador 2/2 09:00-11:00 (2h) David Woods Ronam Mcloughlin" at bounding box center [341, 335] width 174 height 77
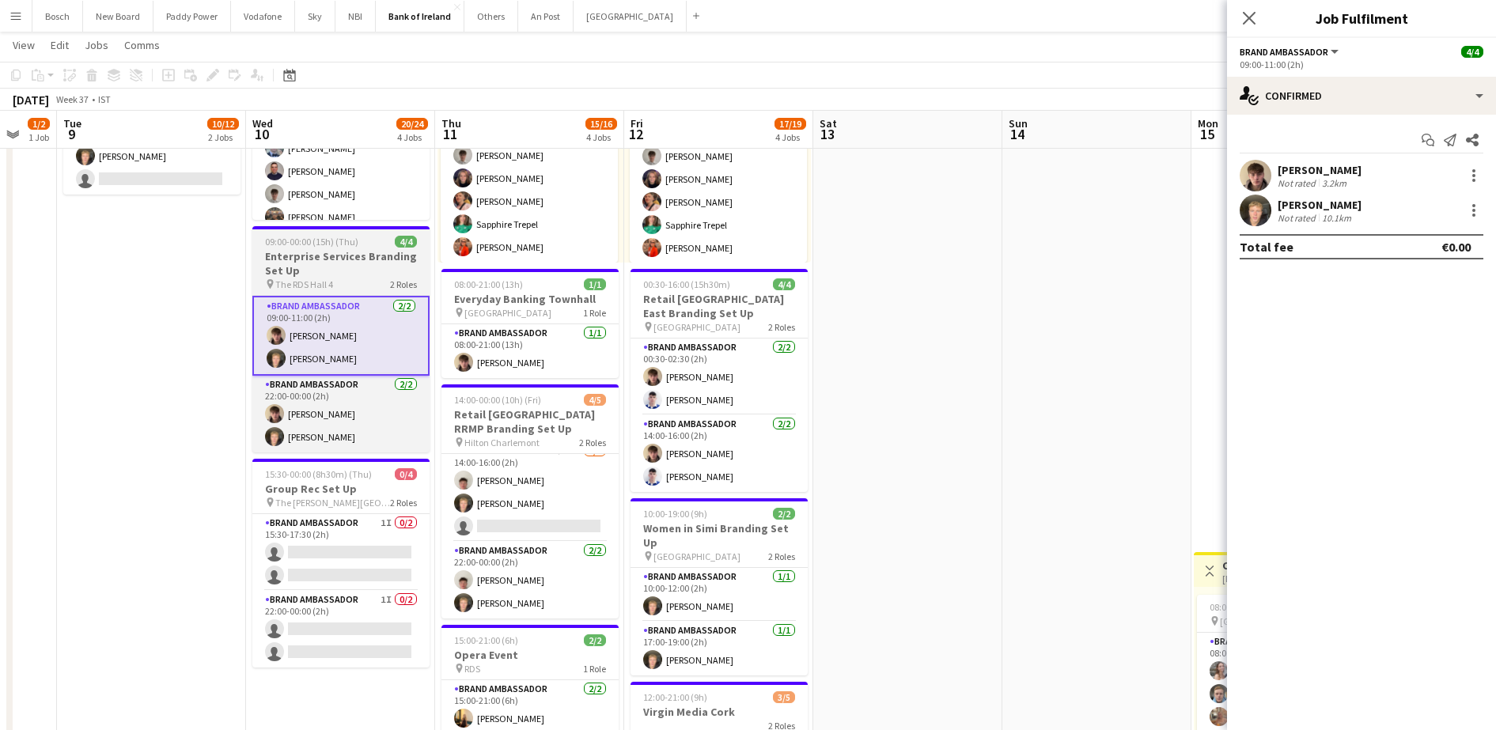
click at [333, 230] on app-job-card "09:00-00:00 (15h) (Thu) 4/4 Enterprise Services Branding Set Up pin The RDS Hal…" at bounding box center [340, 339] width 177 height 226
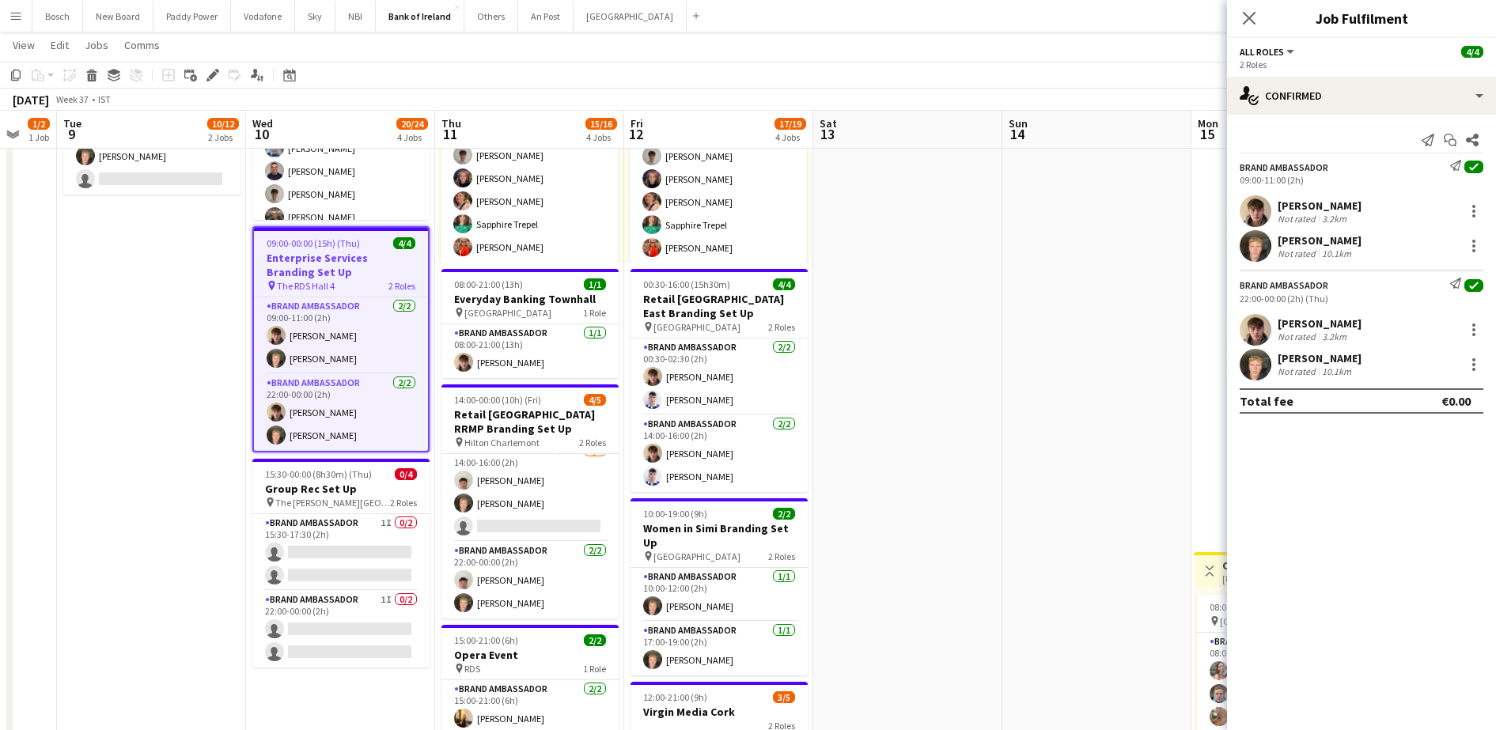
click at [201, 75] on div "Add job Add linked Job Edit Edit linked Job Applicants" at bounding box center [206, 75] width 121 height 19
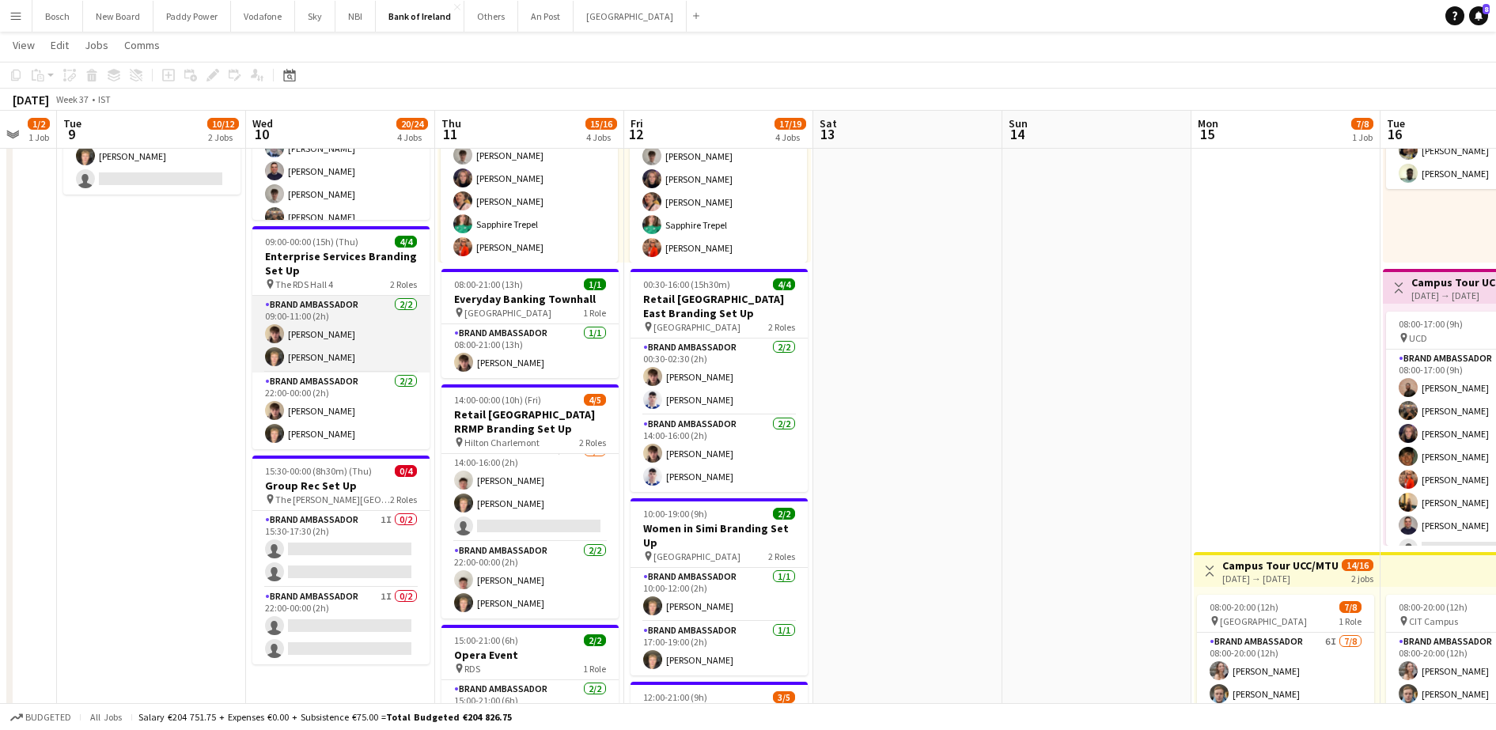
click at [331, 306] on app-card-role "Brand Ambassador 2/2 09:00-11:00 (2h) David Woods Ronam Mcloughlin" at bounding box center [340, 334] width 177 height 77
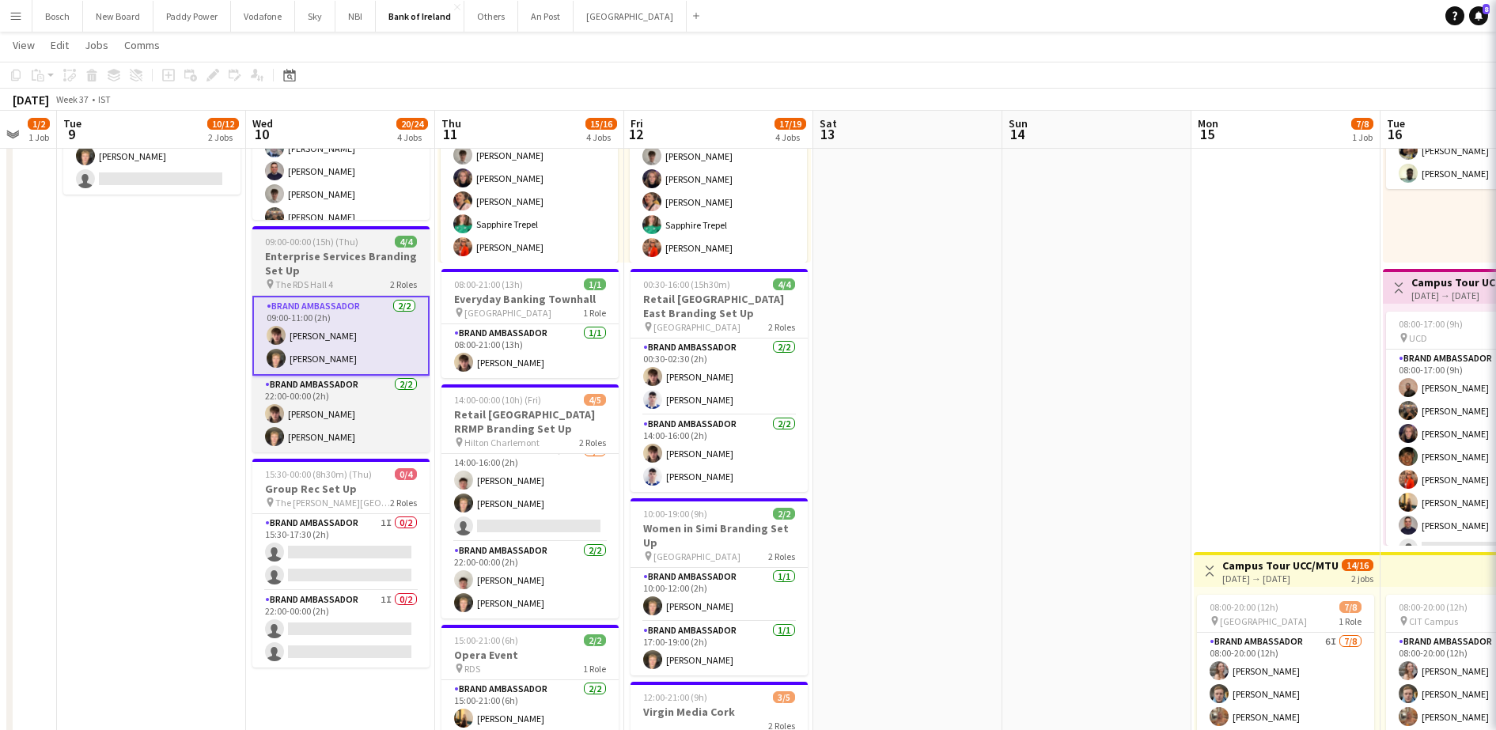
click at [323, 273] on h3 "Enterprise Services Branding Set Up" at bounding box center [340, 263] width 177 height 28
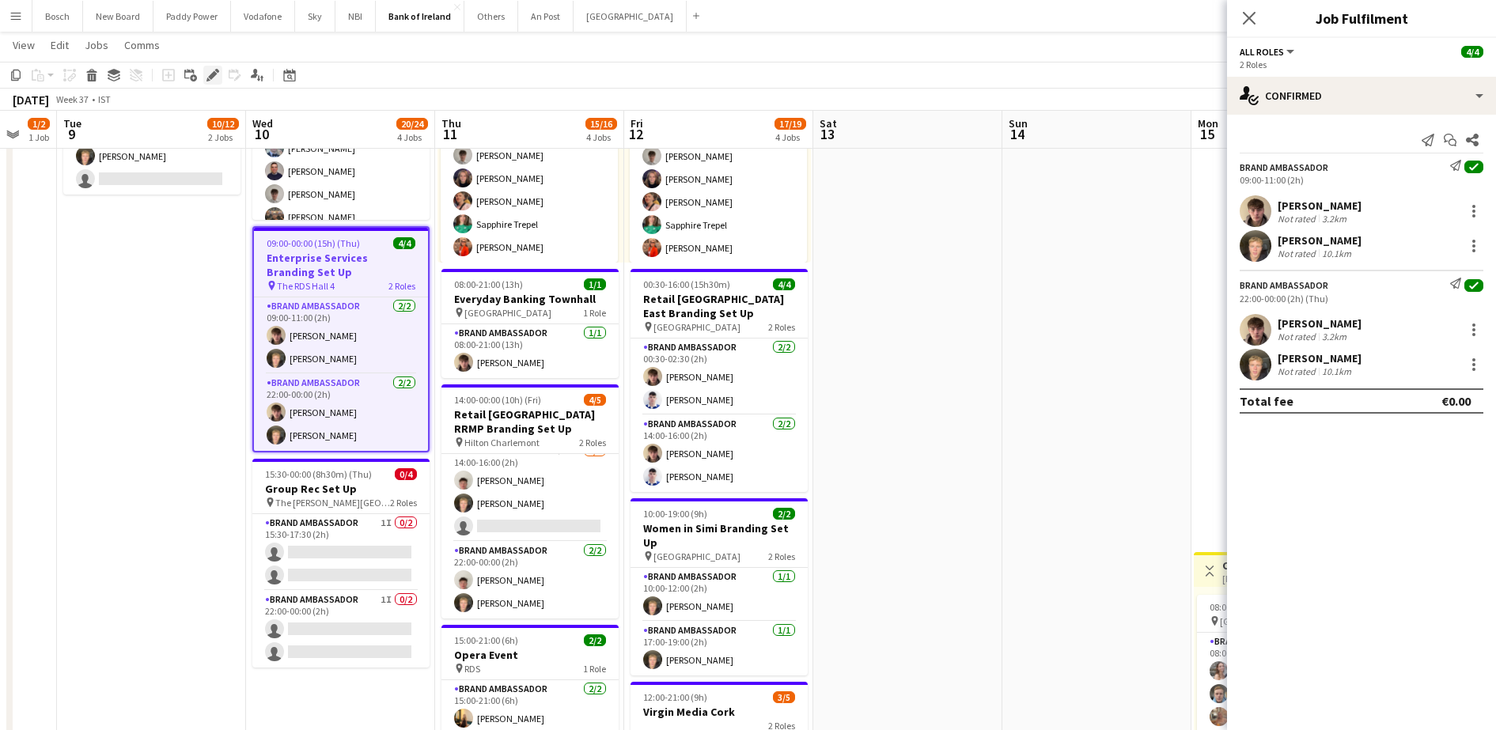
click at [214, 78] on icon "Edit" at bounding box center [212, 75] width 13 height 13
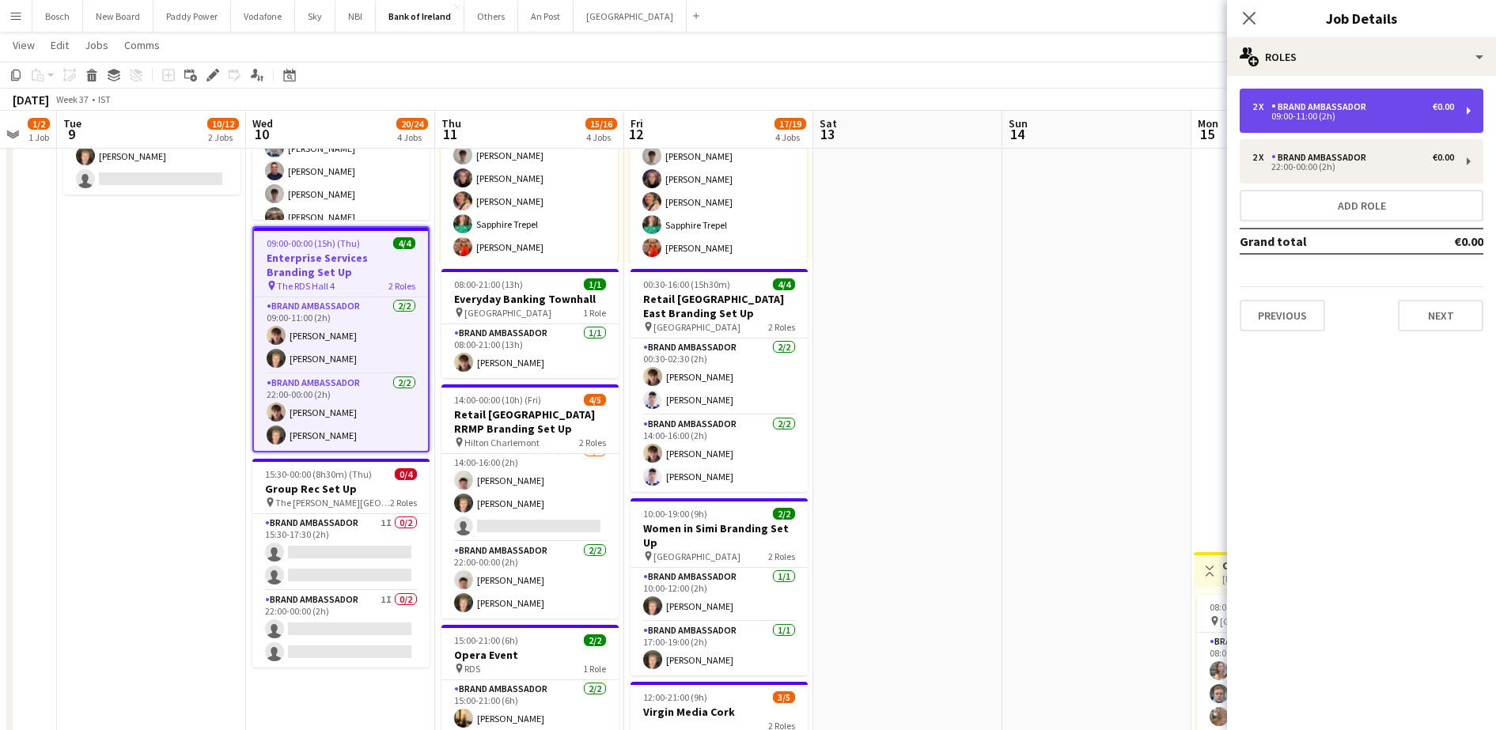
click at [1384, 104] on div "2 x Brand Ambassador €0.00" at bounding box center [1353, 106] width 202 height 11
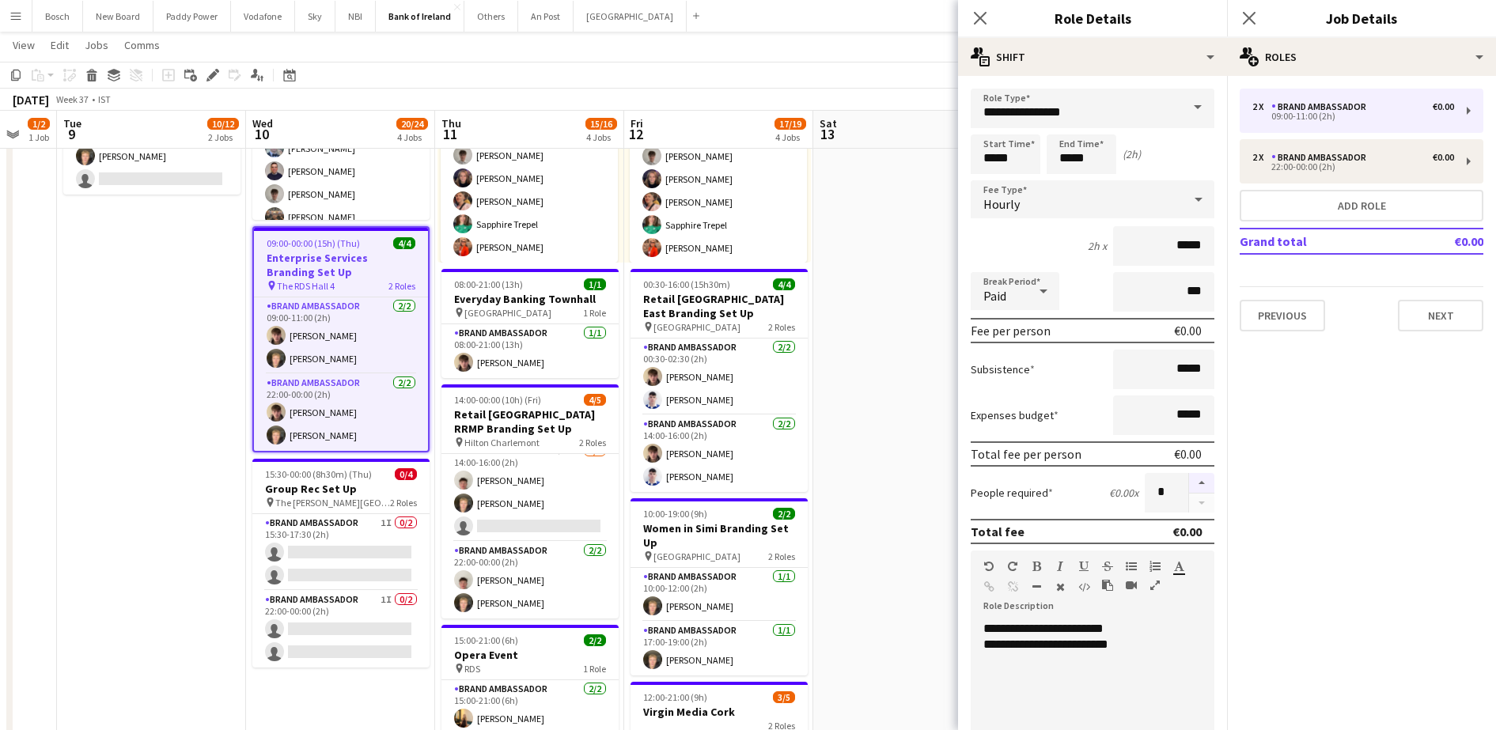
click at [1190, 477] on button "button" at bounding box center [1201, 483] width 25 height 21
type input "*"
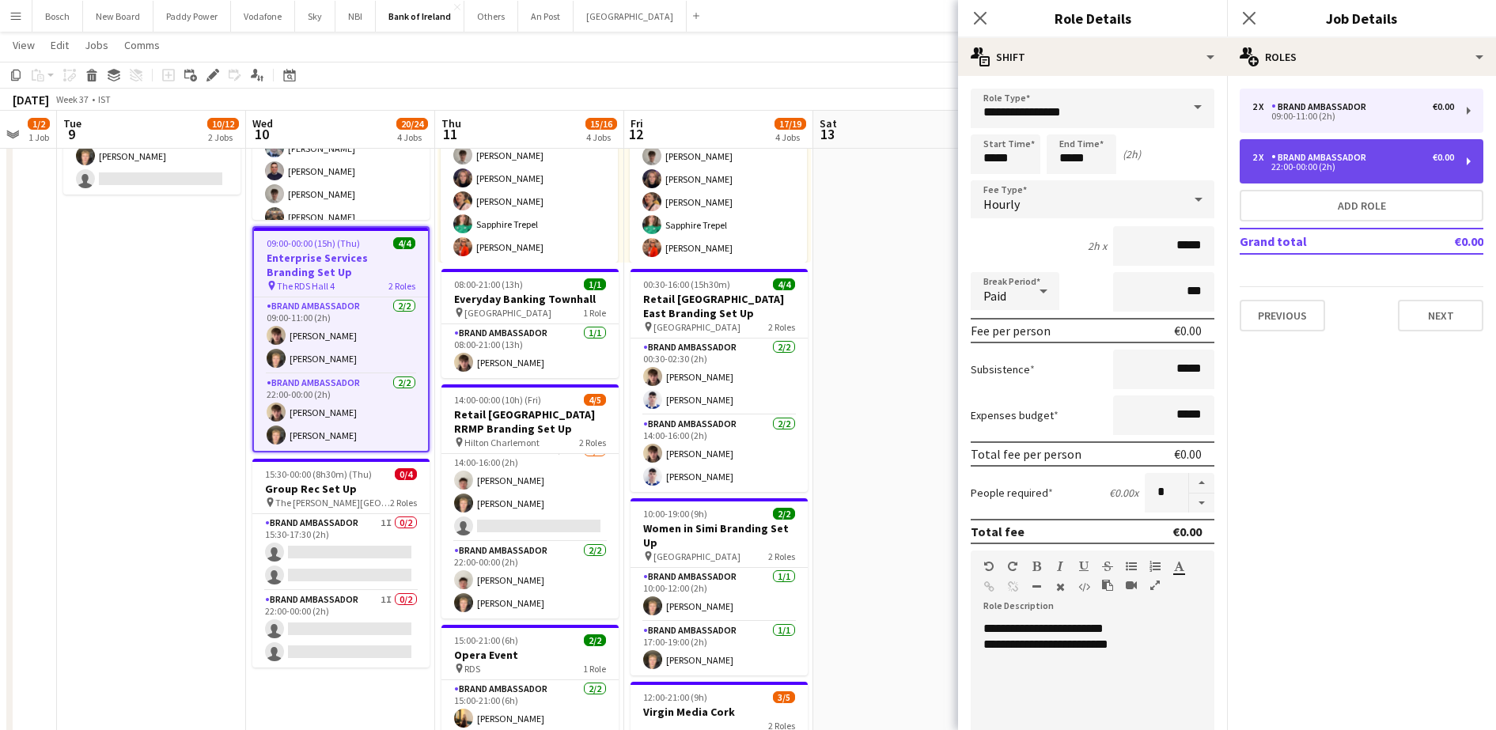
click at [1365, 152] on div "Brand Ambassador" at bounding box center [1321, 157] width 101 height 11
type input "*****"
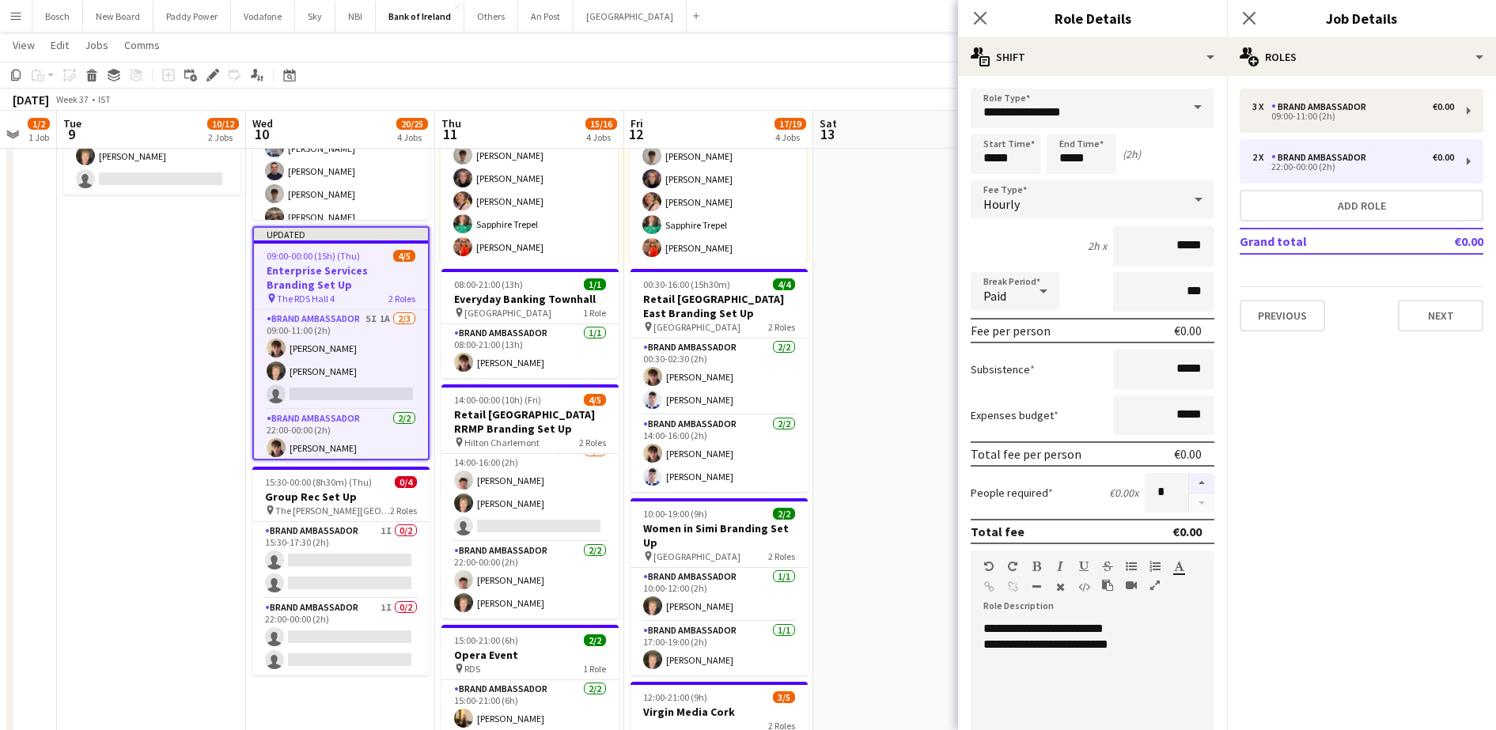
click at [1193, 477] on button "button" at bounding box center [1201, 483] width 25 height 21
type input "*"
click at [1408, 322] on button "Next" at bounding box center [1440, 316] width 85 height 32
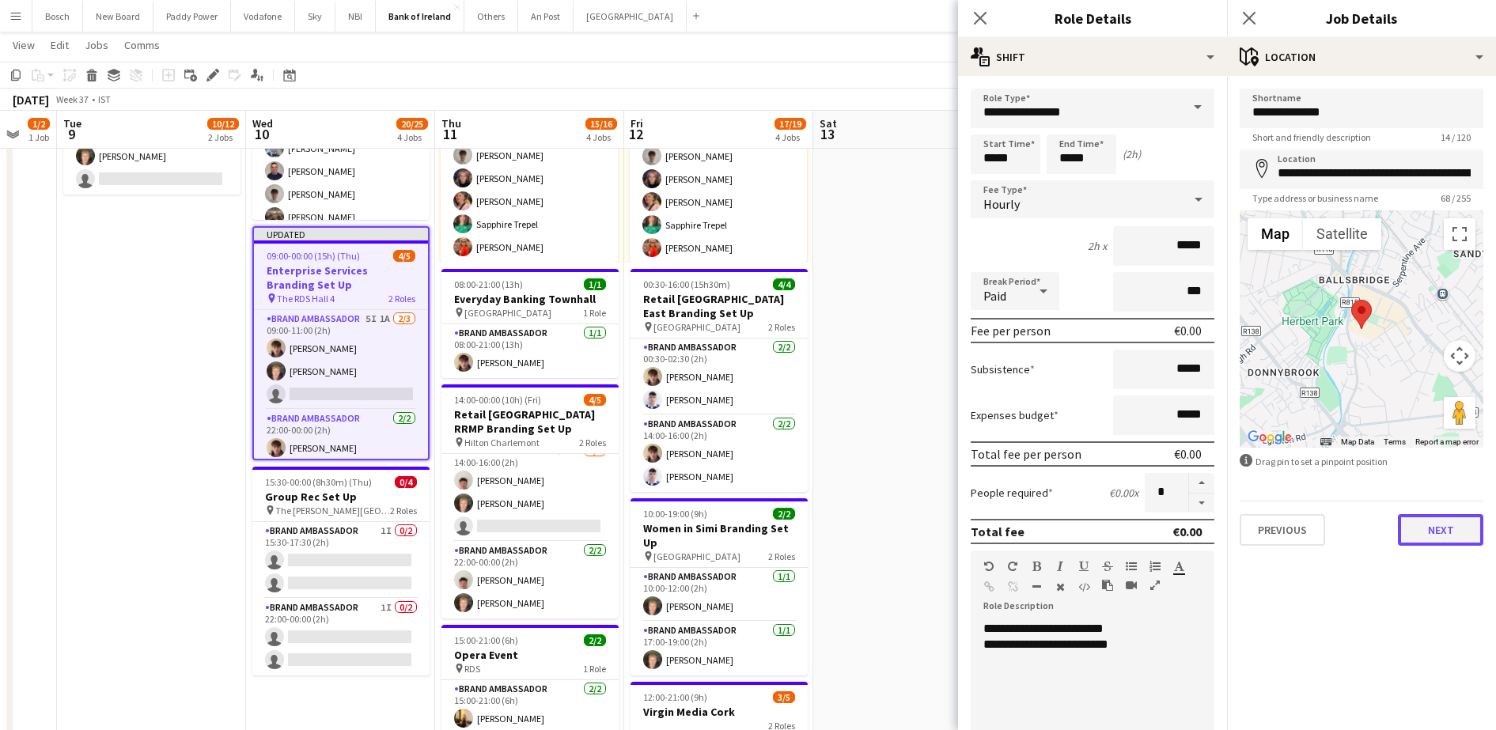
click at [1452, 539] on button "Next" at bounding box center [1440, 530] width 85 height 32
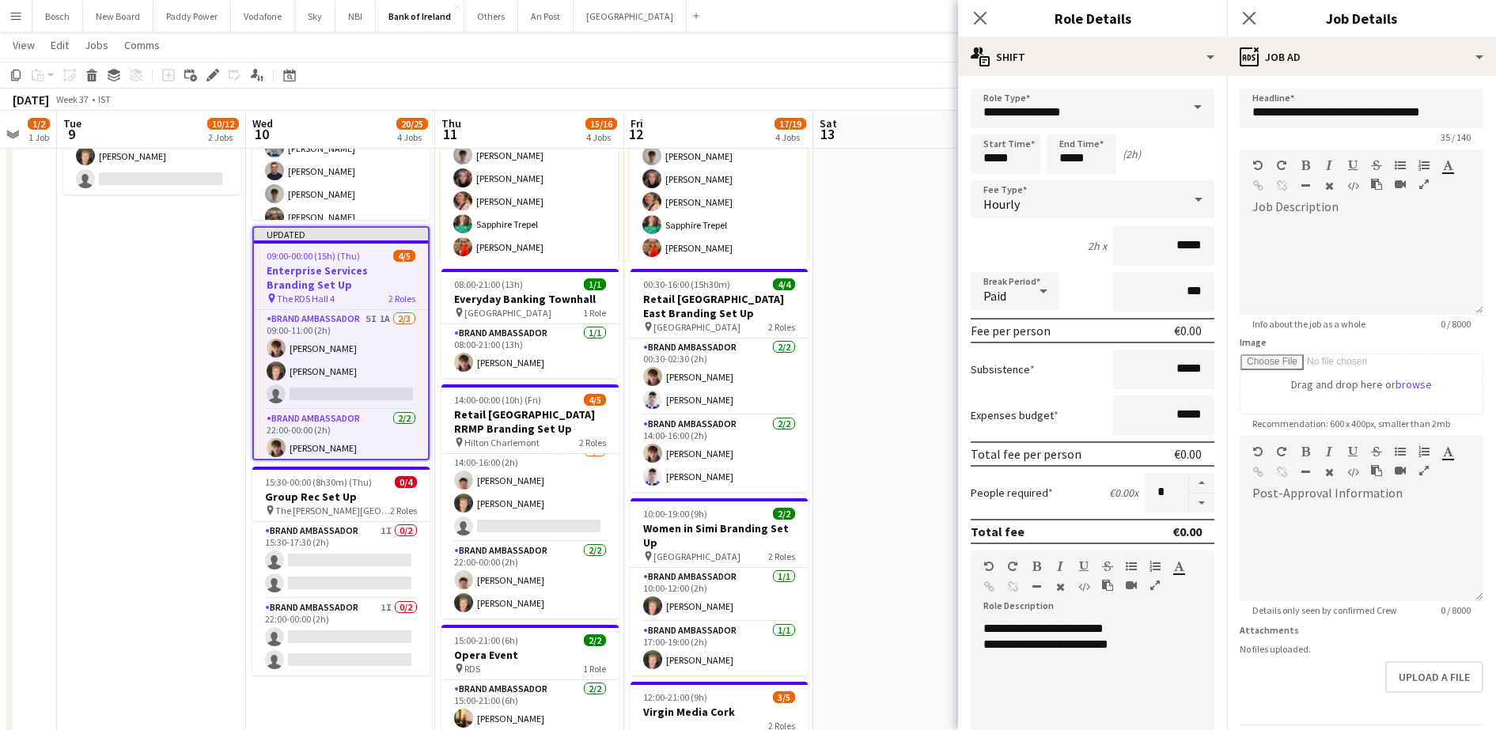
click at [917, 115] on app-board-header-date "Sat 13" at bounding box center [907, 130] width 189 height 38
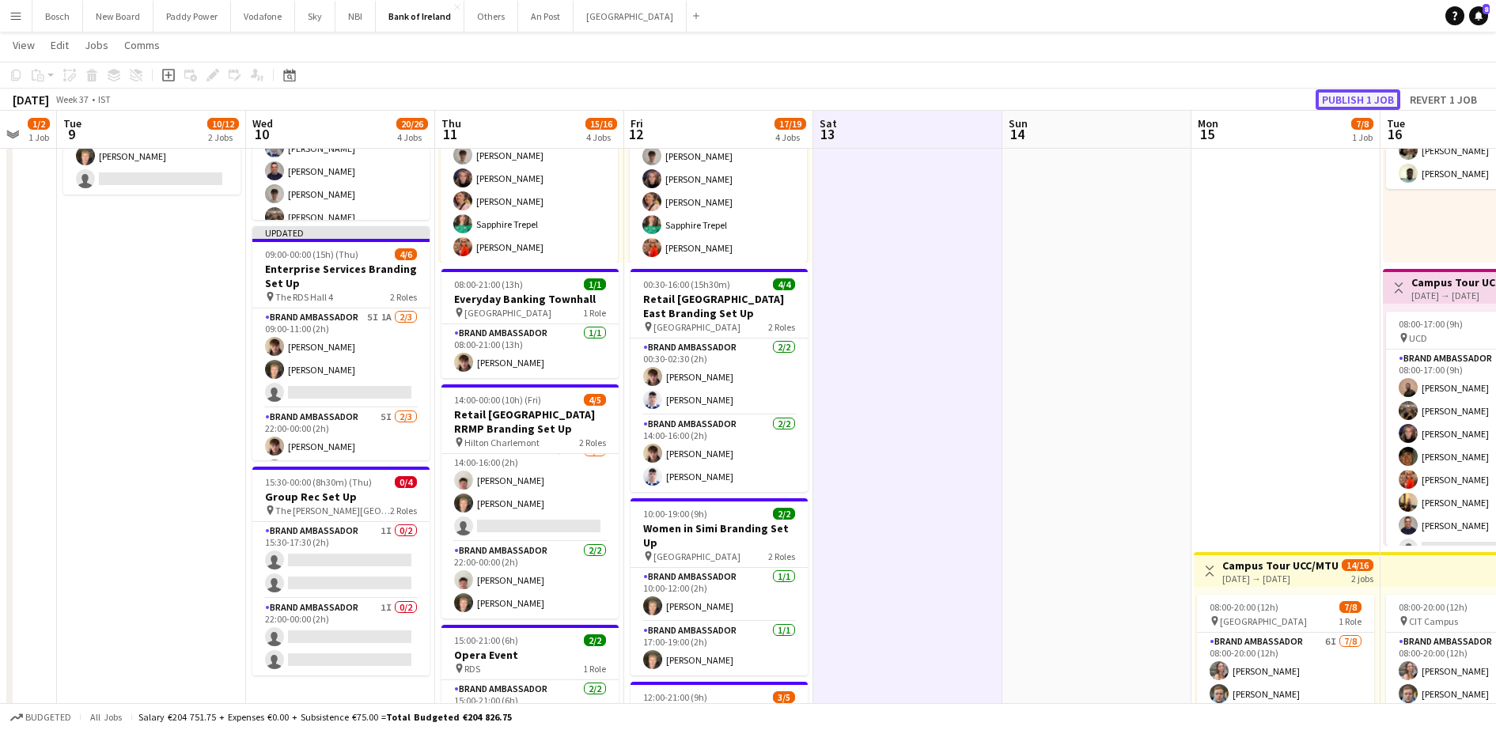
click at [1359, 98] on button "Publish 1 job" at bounding box center [1358, 99] width 85 height 21
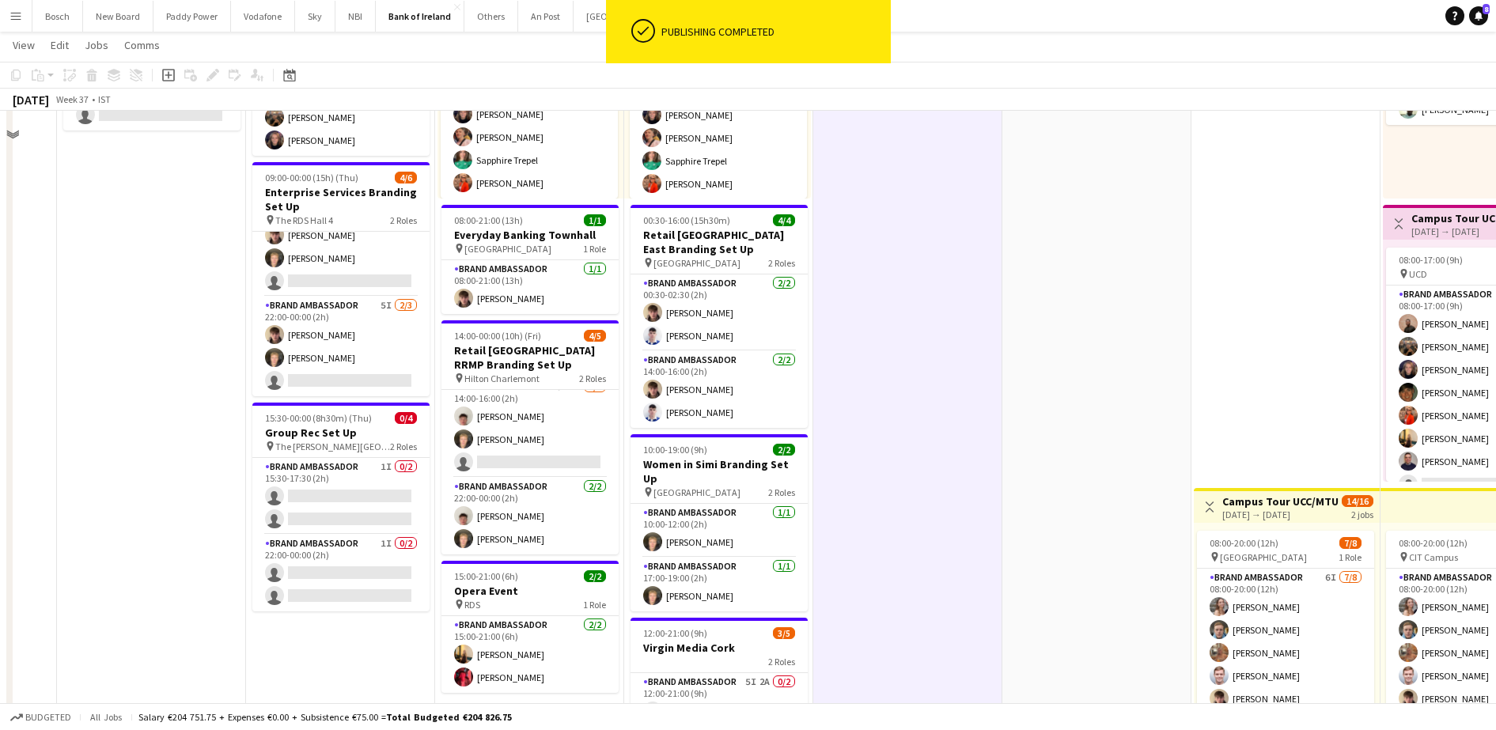
scroll to position [297, 0]
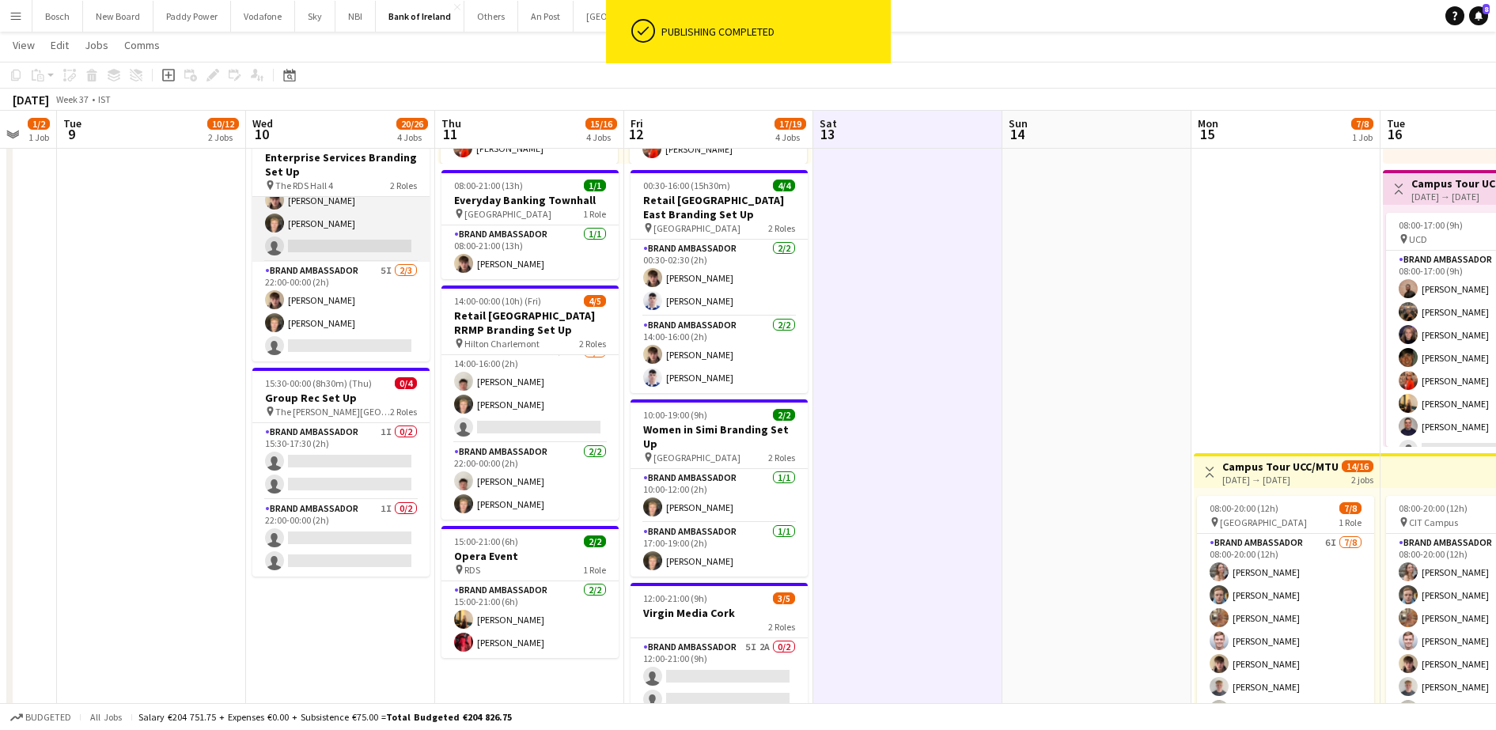
click at [346, 244] on app-card-role "Brand Ambassador 5I 1A 2/3 09:00-11:00 (2h) David Woods Ronam Mcloughlin single…" at bounding box center [340, 212] width 177 height 100
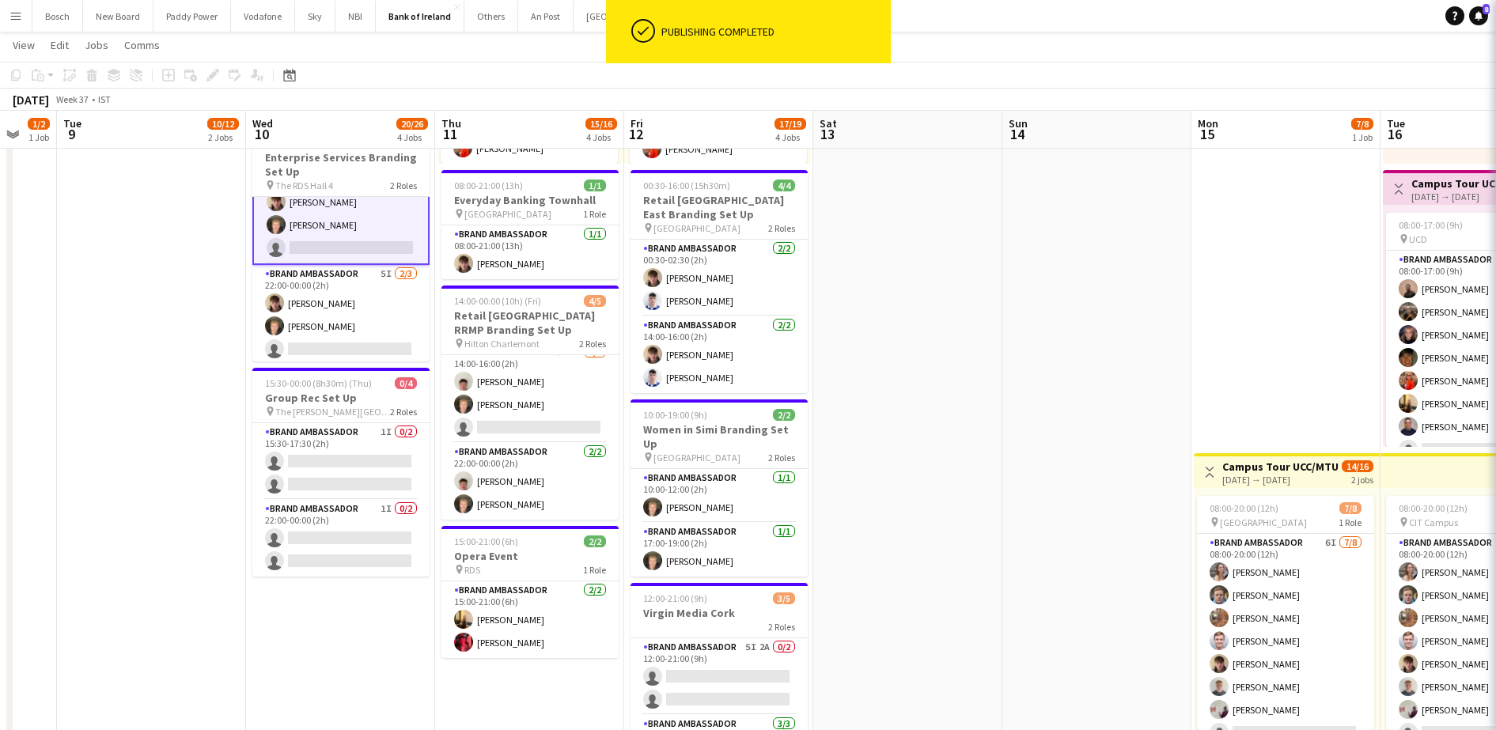
scroll to position [36, 0]
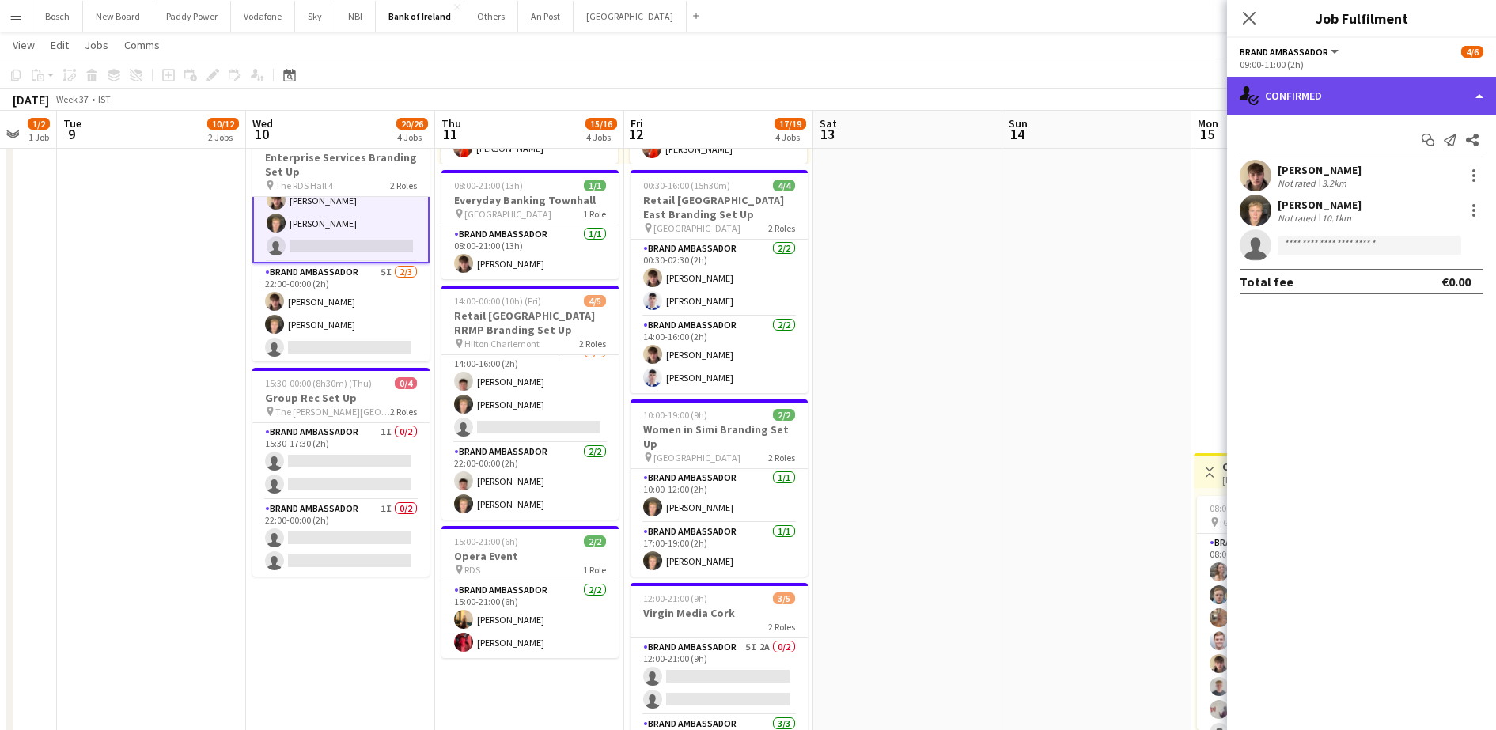
click at [1332, 108] on div "single-neutral-actions-check-2 Confirmed" at bounding box center [1361, 96] width 269 height 38
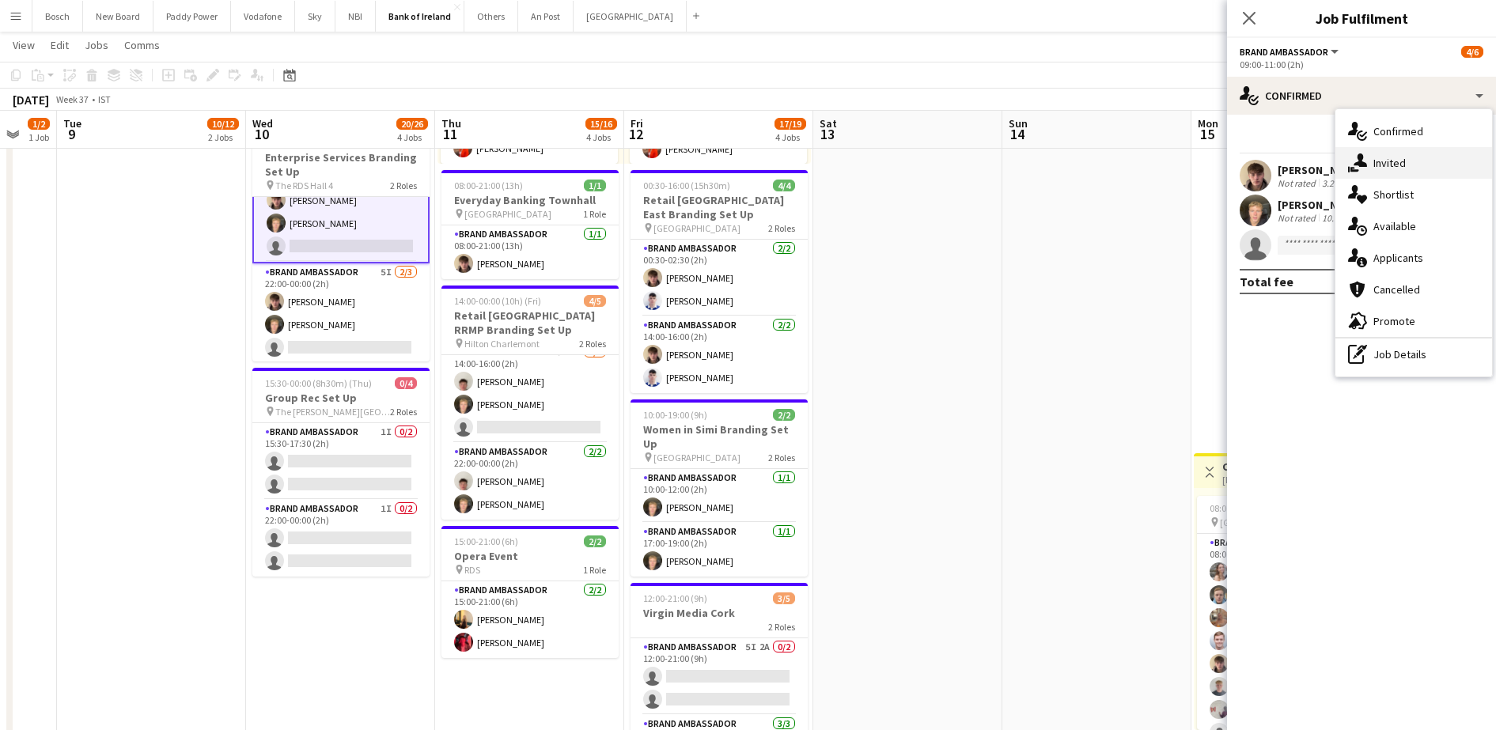
click at [1393, 169] on div "single-neutral-actions-share-1 Invited" at bounding box center [1413, 163] width 157 height 32
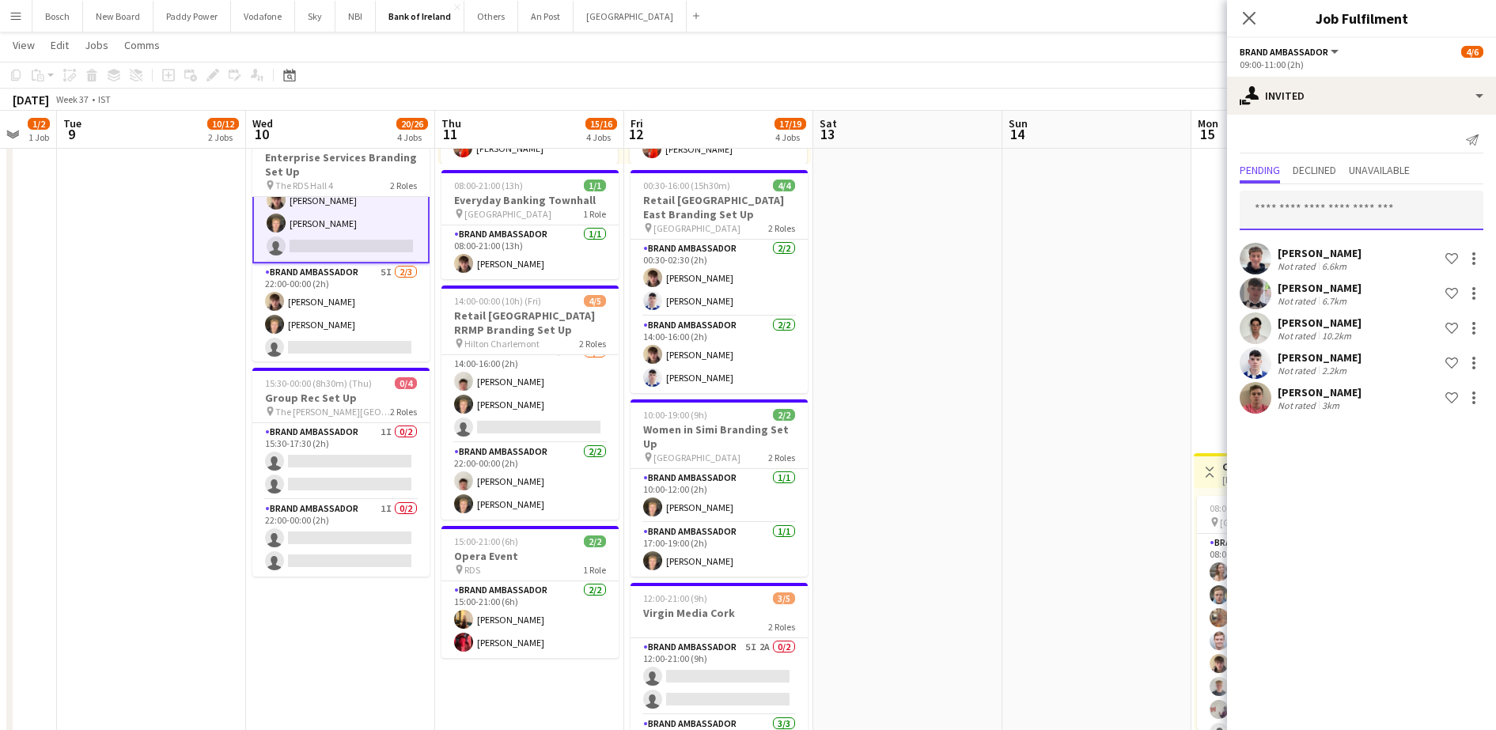
click at [1320, 213] on input "text" at bounding box center [1362, 211] width 244 height 40
click at [1129, 67] on app-toolbar "Copy Paste Paste Ctrl+V Paste with crew Ctrl+Shift+V Paste linked Job Delete Gr…" at bounding box center [748, 75] width 1496 height 27
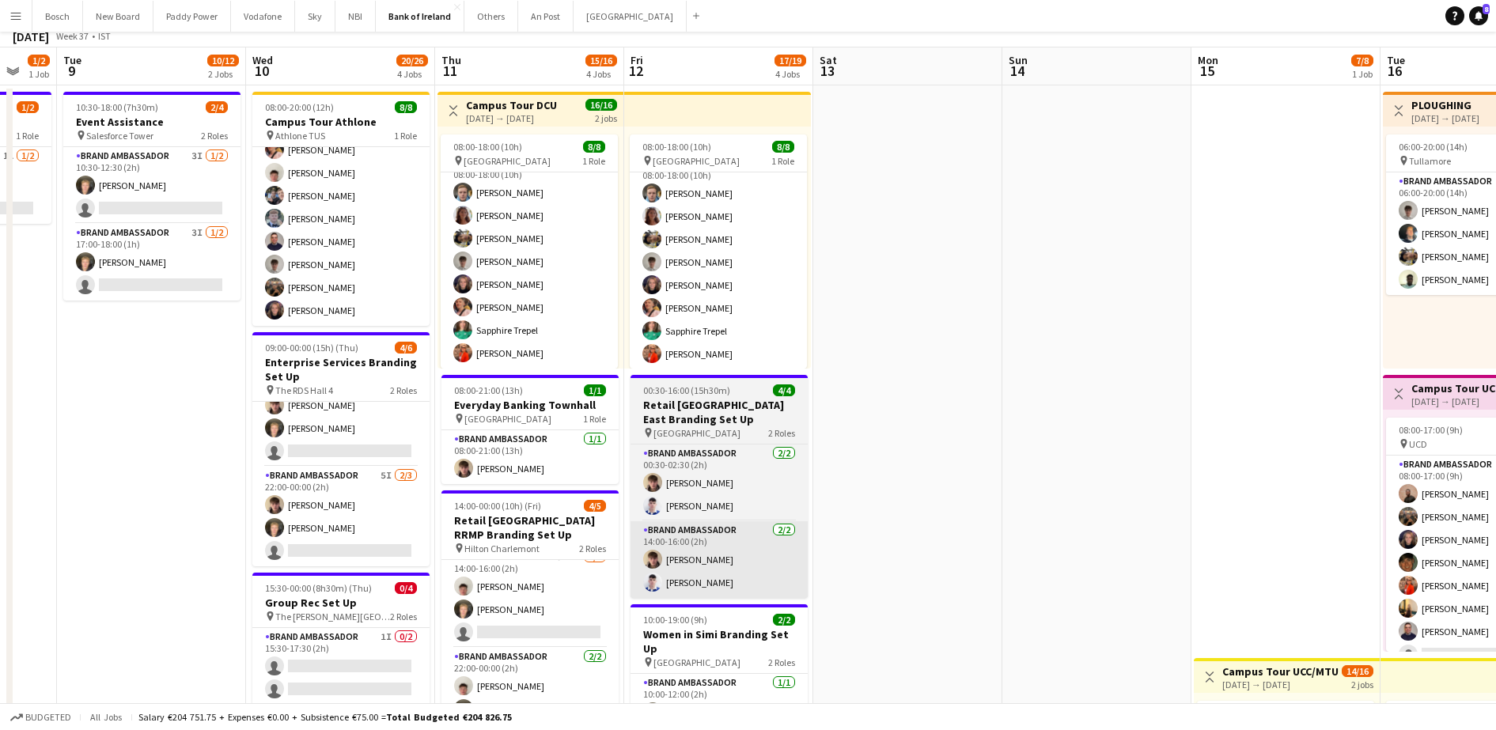
scroll to position [0, 0]
